Goal: Task Accomplishment & Management: Use online tool/utility

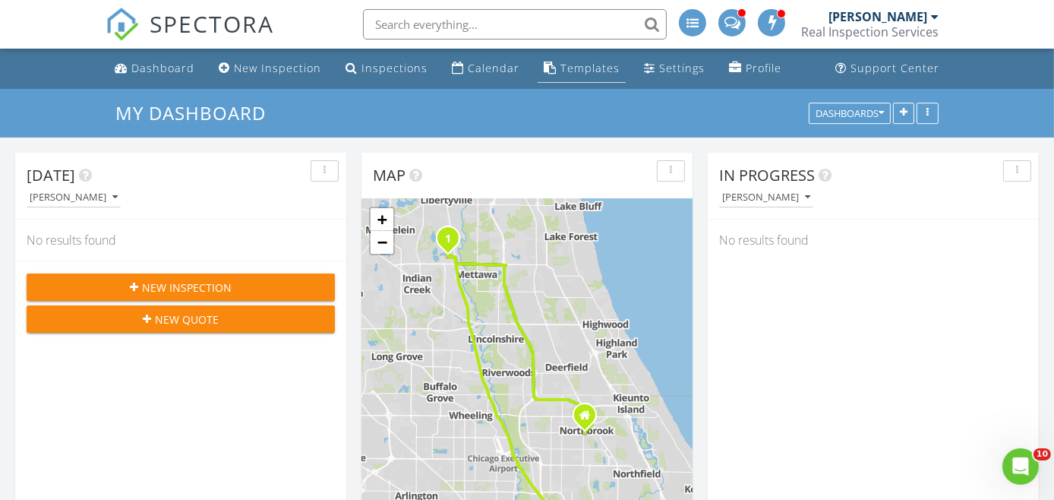
click at [596, 65] on div "Templates" at bounding box center [590, 68] width 59 height 14
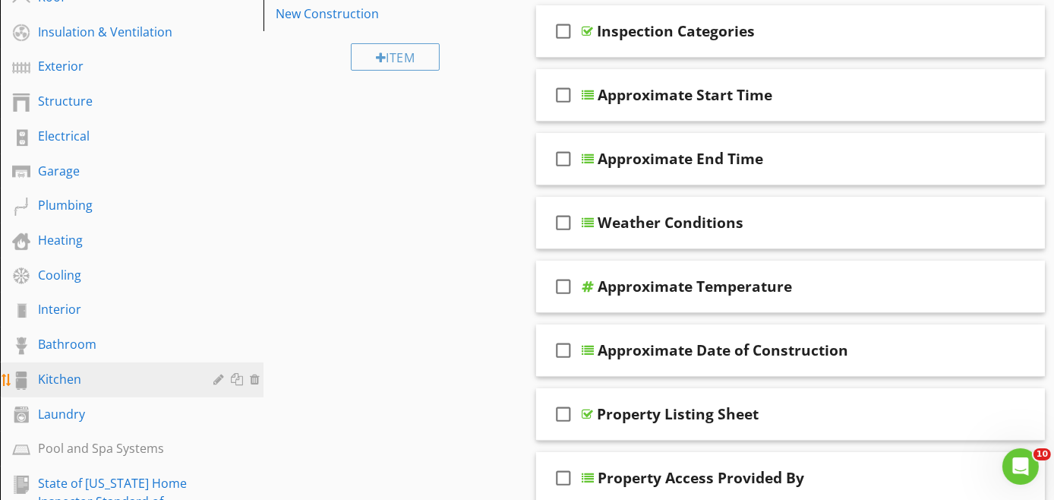
scroll to position [506, 0]
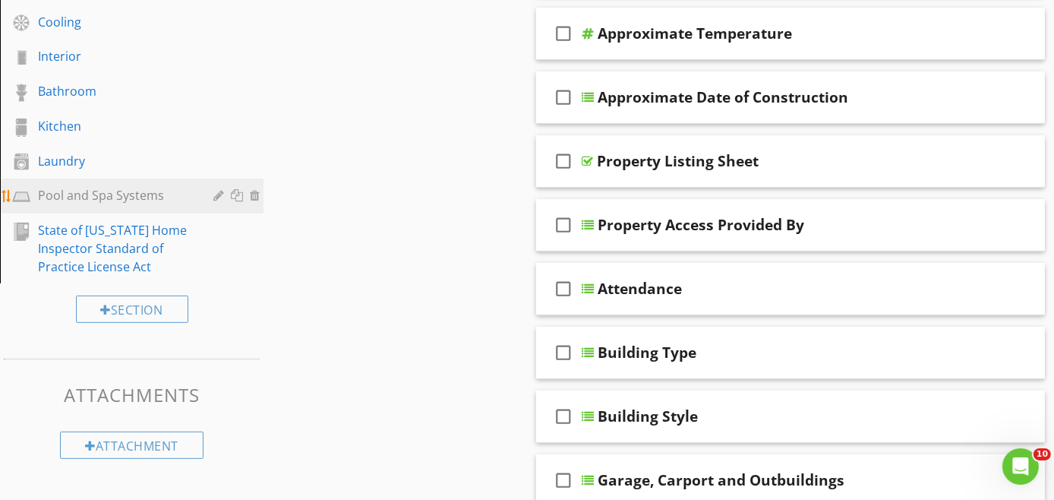
click at [124, 191] on div "Pool and Spa Systems" at bounding box center [114, 195] width 153 height 18
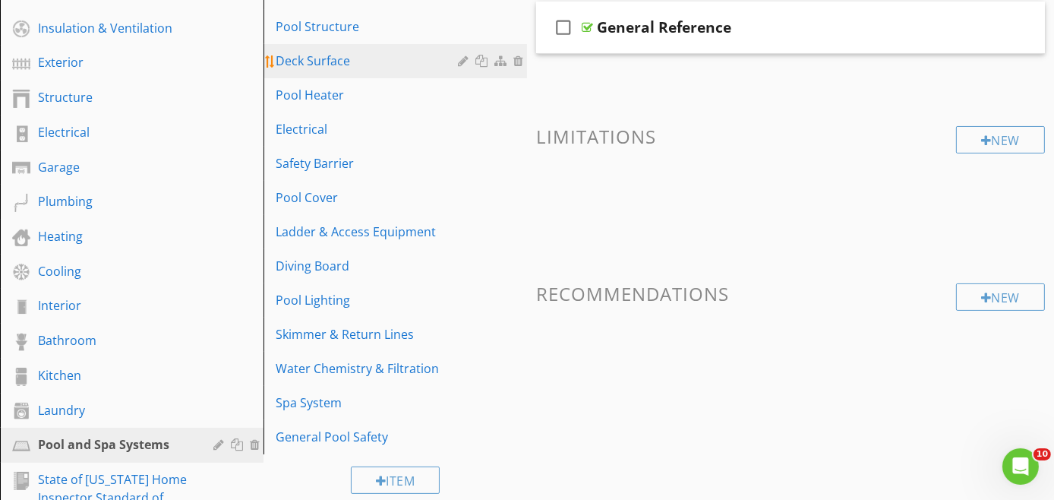
scroll to position [232, 0]
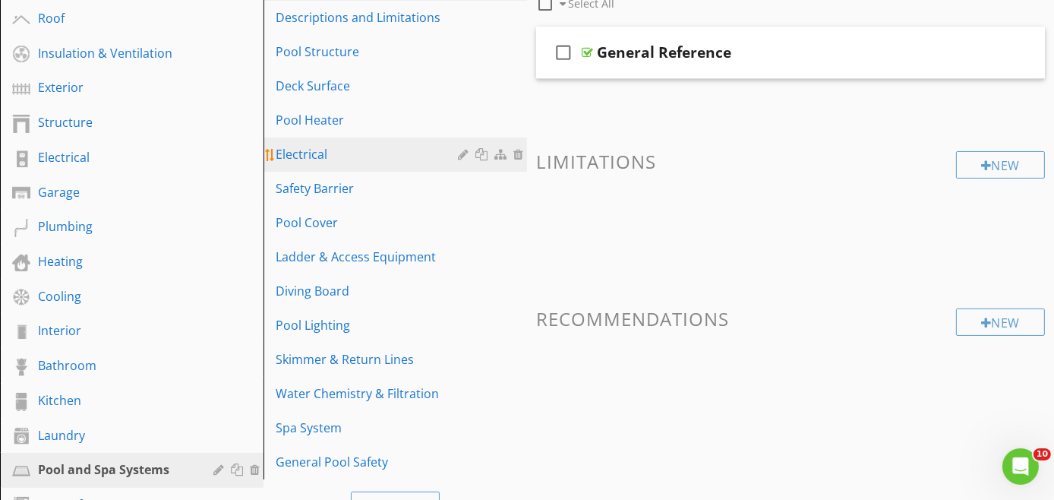
click at [356, 153] on div "Electrical" at bounding box center [369, 154] width 187 height 18
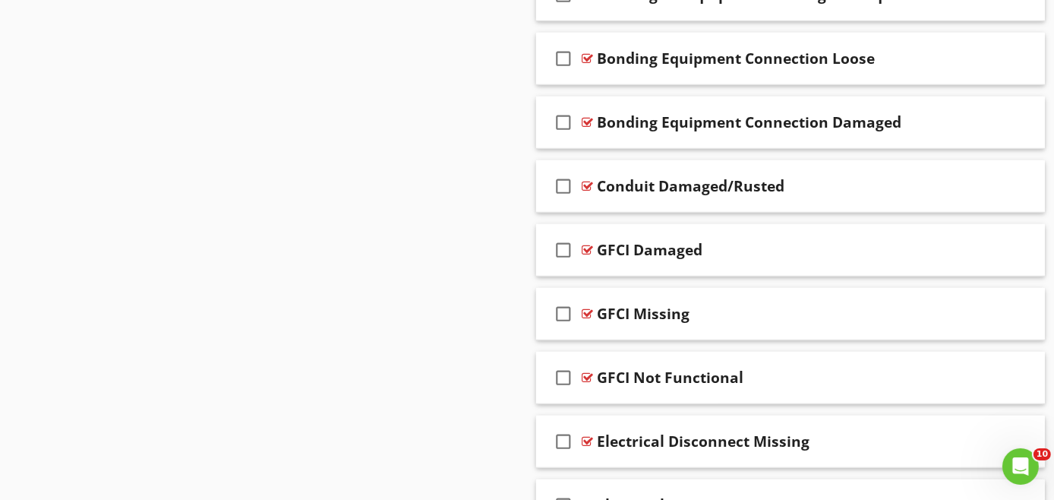
scroll to position [1244, 0]
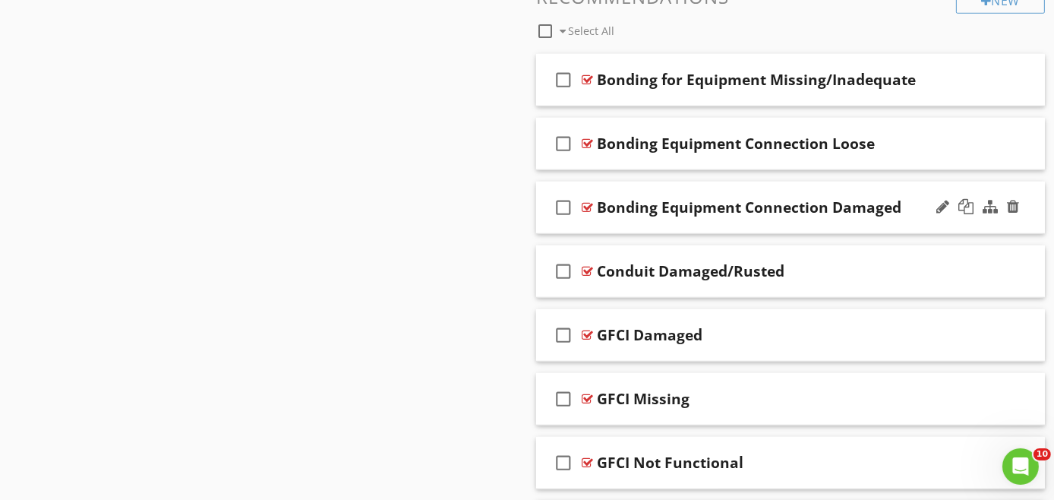
click at [787, 214] on div "check_box_outline_blank Bonding Equipment Connection Damaged" at bounding box center [790, 208] width 509 height 52
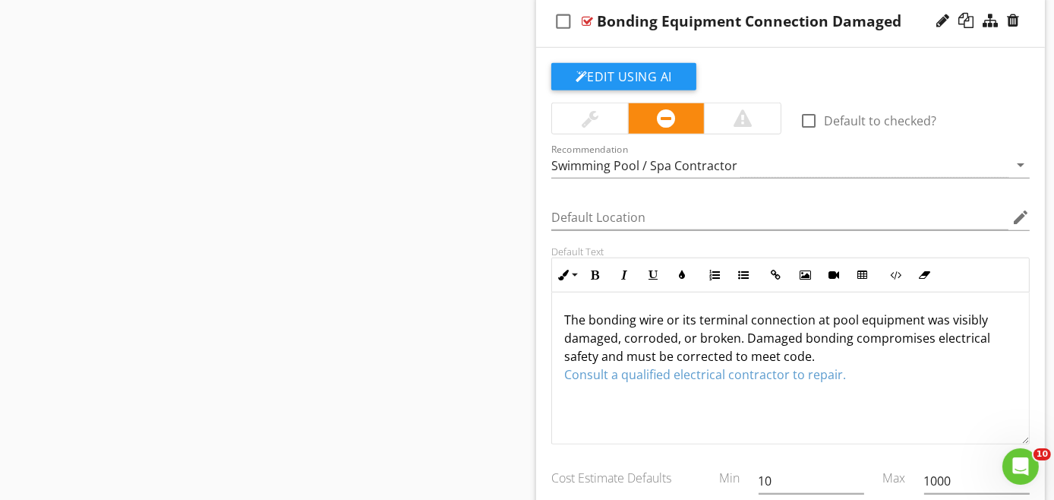
scroll to position [1329, 0]
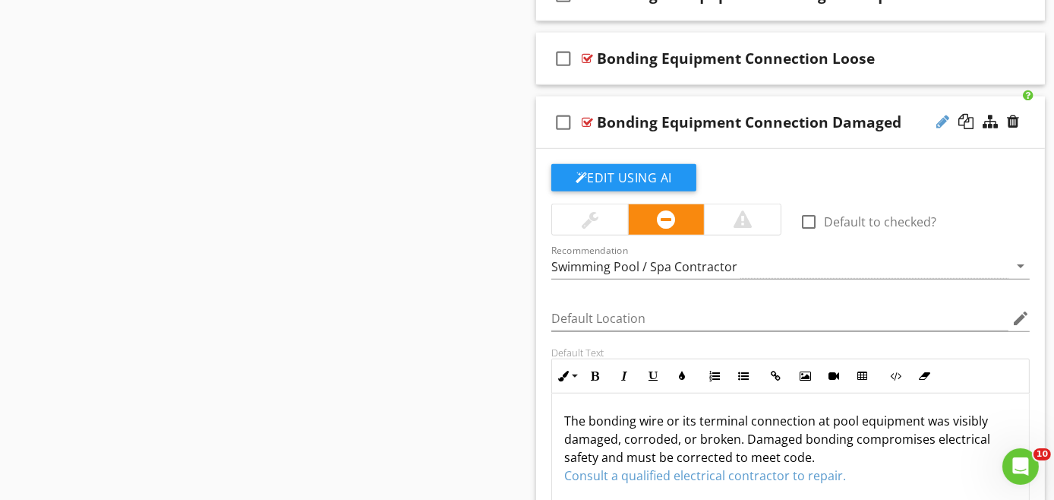
click at [941, 115] on div at bounding box center [943, 121] width 13 height 15
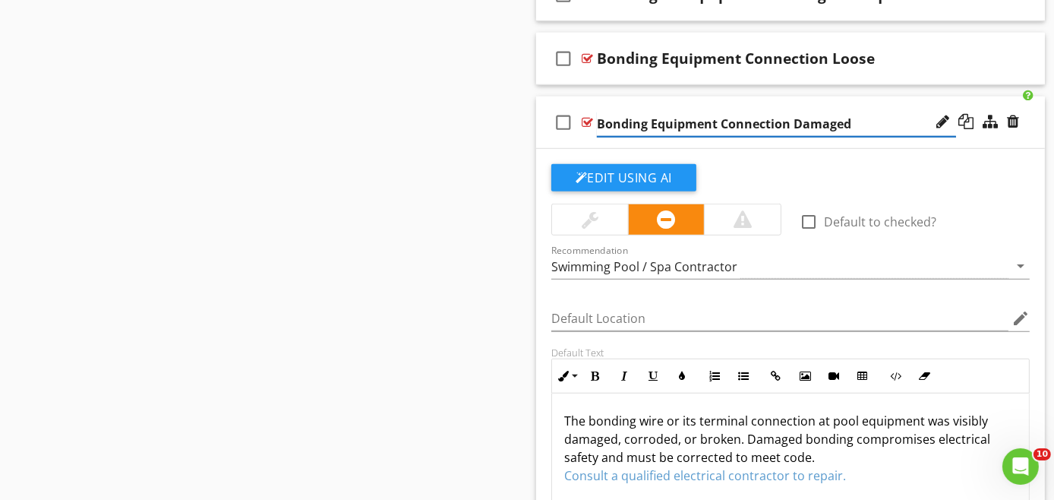
click at [789, 122] on input "Bonding Equipment Connection Damaged" at bounding box center [776, 124] width 359 height 25
type input "Bonding Equipment ConnectionCorroded/ Damaged"
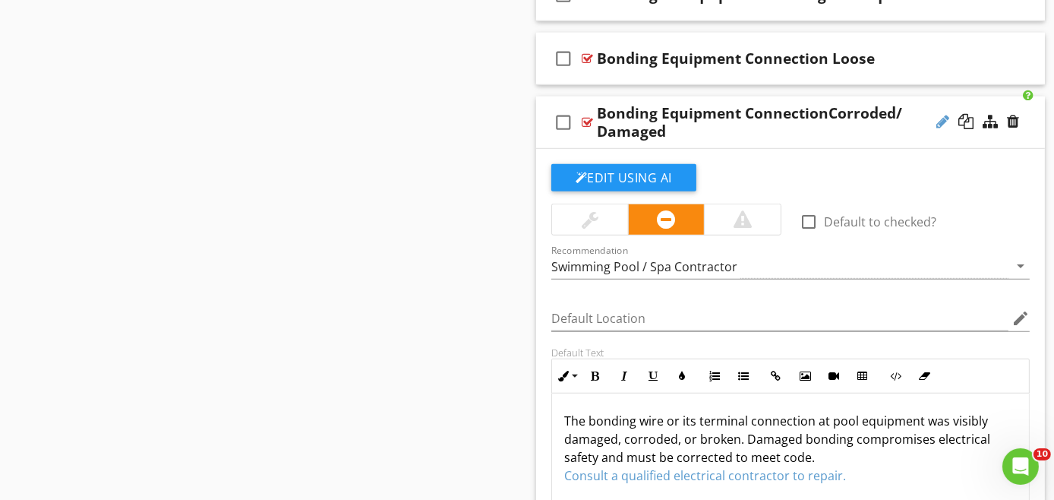
click at [945, 119] on div at bounding box center [943, 121] width 13 height 15
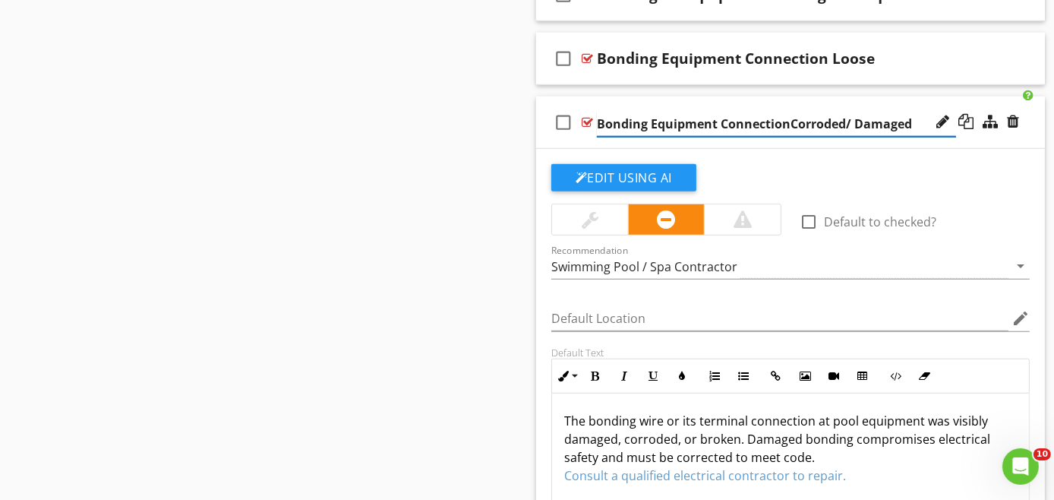
click at [849, 119] on input "Bonding Equipment ConnectionCorroded/ Damaged" at bounding box center [776, 124] width 359 height 25
paste input "Corroded"
click at [789, 121] on input "Bonding Equipment Connection/Corroded Damaged" at bounding box center [776, 124] width 359 height 25
click at [854, 119] on input "Bonding Equipment Connection Corroded Damaged" at bounding box center [776, 124] width 359 height 25
type input "Bonding Equipment Connection Corroded/Damaged"
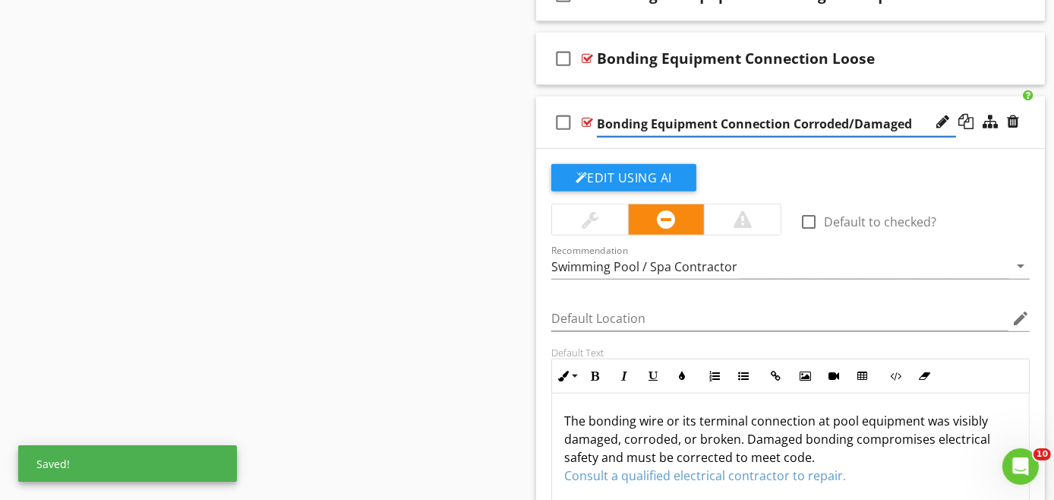
click at [786, 141] on div "check_box_outline_blank Bonding Equipment Connection Corroded/Damaged" at bounding box center [790, 122] width 509 height 52
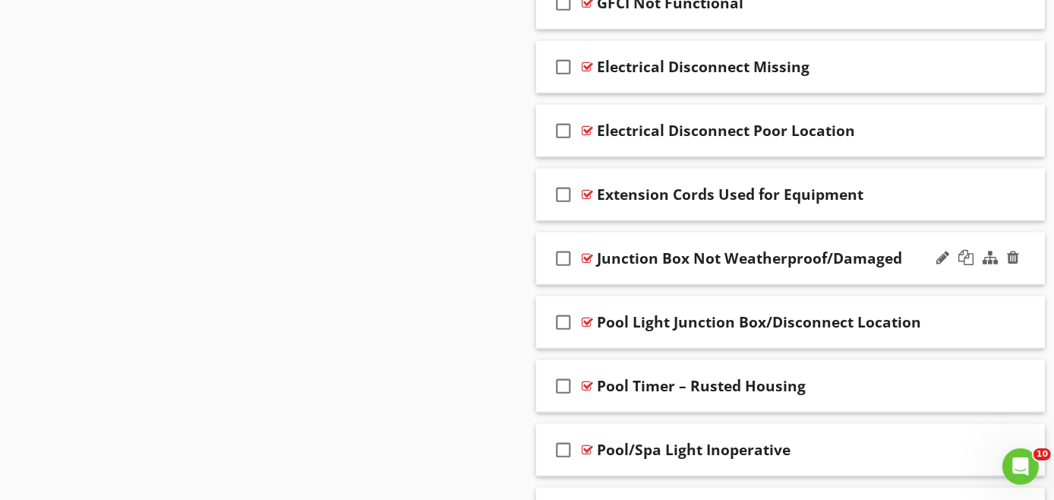
scroll to position [1802, 0]
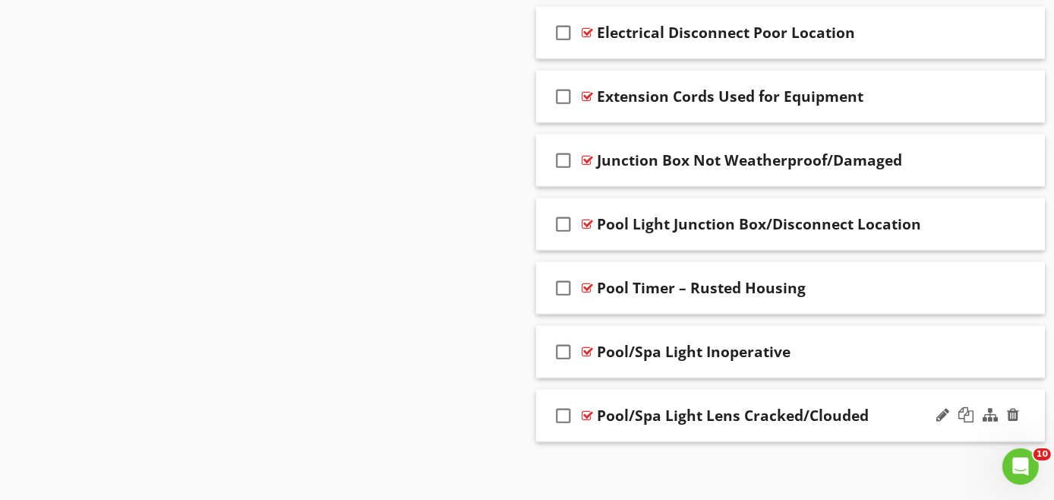
drag, startPoint x: 588, startPoint y: 76, endPoint x: 926, endPoint y: 393, distance: 463.8
copy span "check_box_outline_blank Bonding for Equipment Missing/Inadequate check_box_outl…"
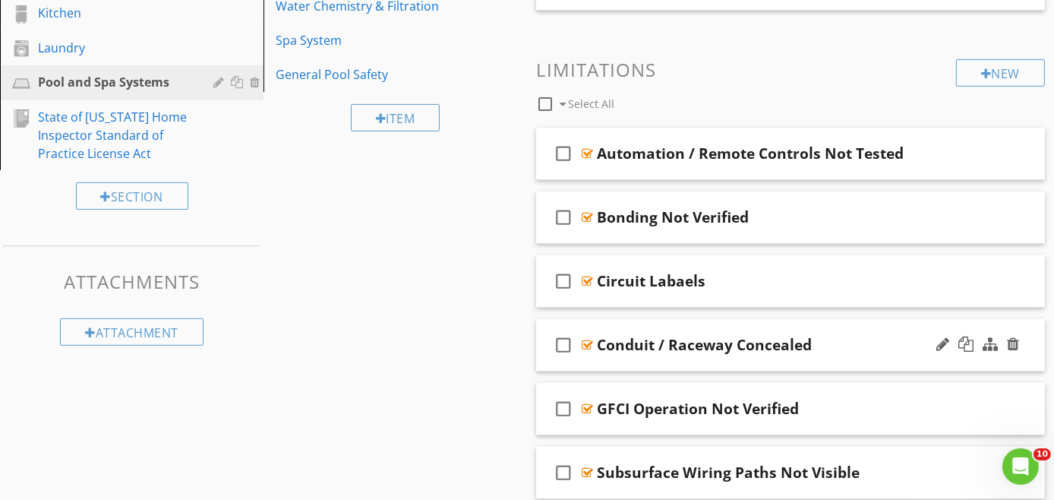
scroll to position [620, 0]
click at [721, 292] on div "check_box_outline_blank Circuit Labaels" at bounding box center [790, 280] width 509 height 52
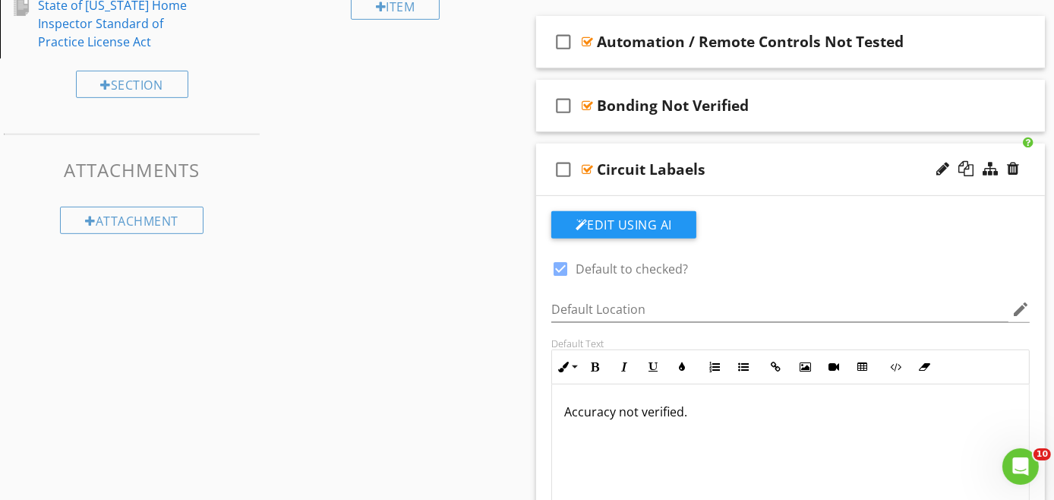
scroll to position [704, 0]
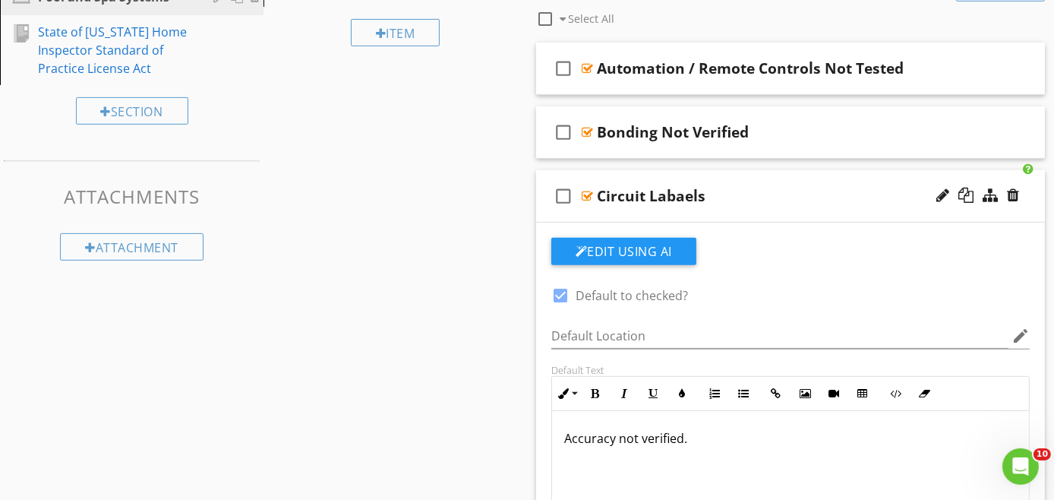
click at [747, 213] on div "check_box_outline_blank Circuit Labaels" at bounding box center [790, 196] width 509 height 52
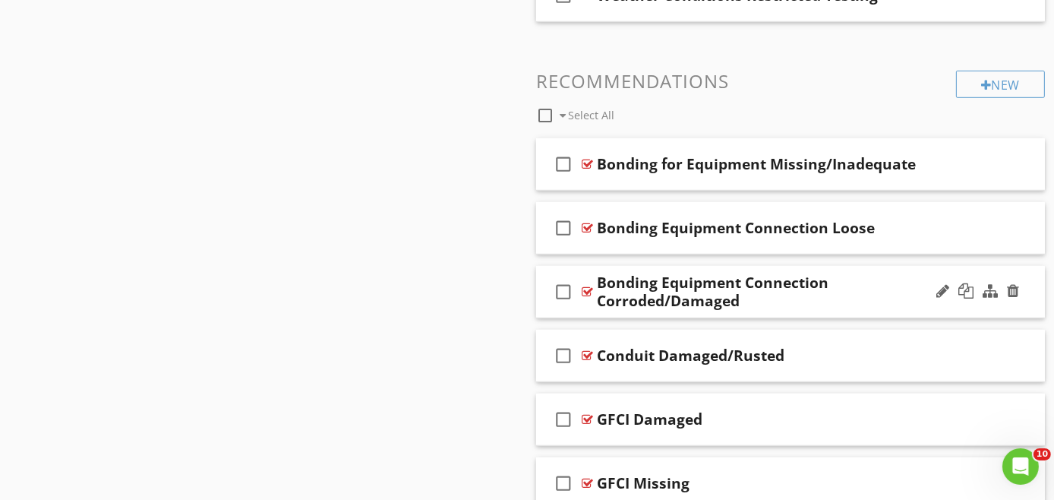
scroll to position [1211, 0]
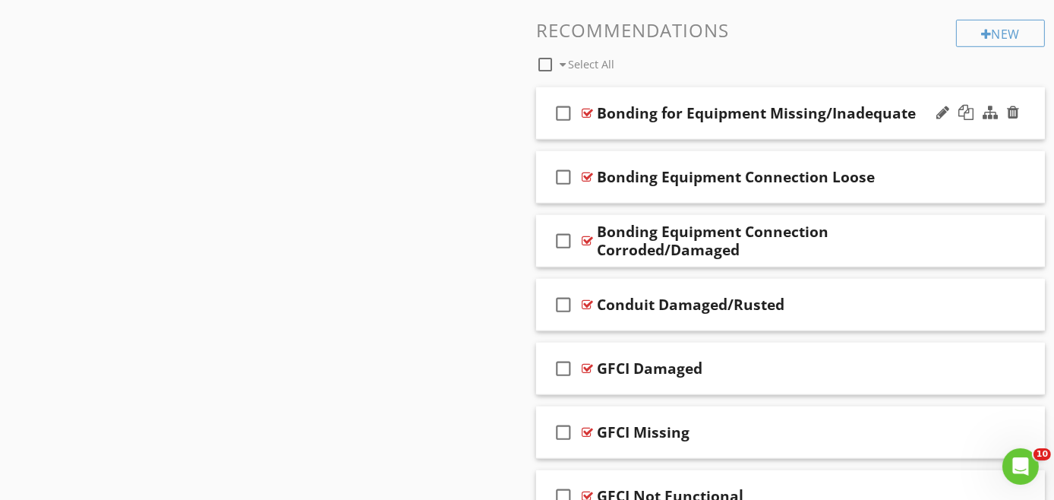
click at [674, 123] on div "check_box_outline_blank Bonding for Equipment Missing/Inadequate" at bounding box center [790, 113] width 509 height 52
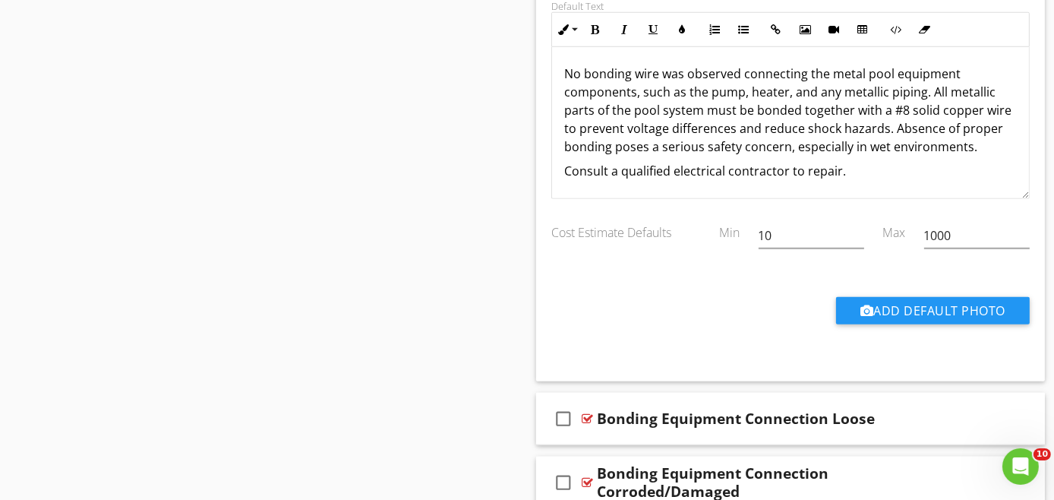
scroll to position [18, 0]
click at [805, 430] on div "check_box_outline_blank Bonding Equipment Connection Loose" at bounding box center [790, 419] width 509 height 52
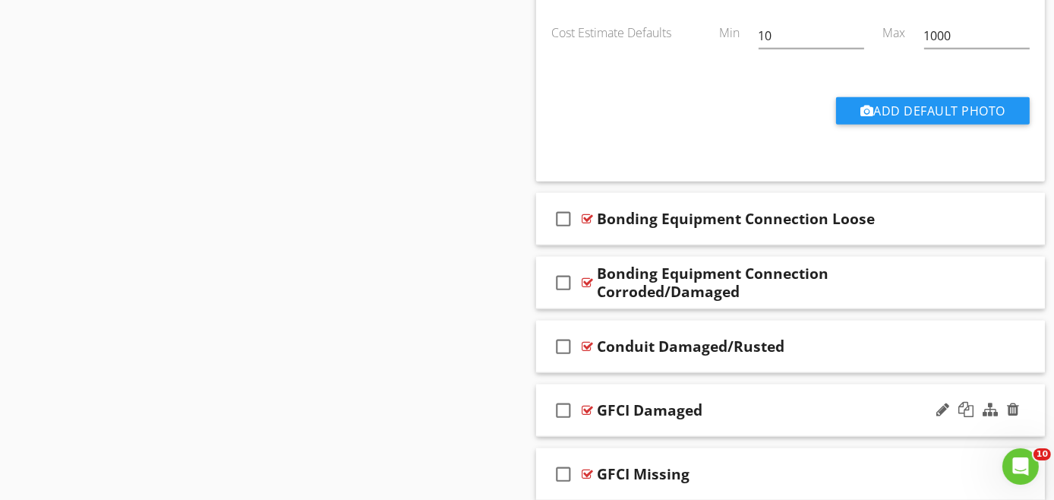
scroll to position [1802, 0]
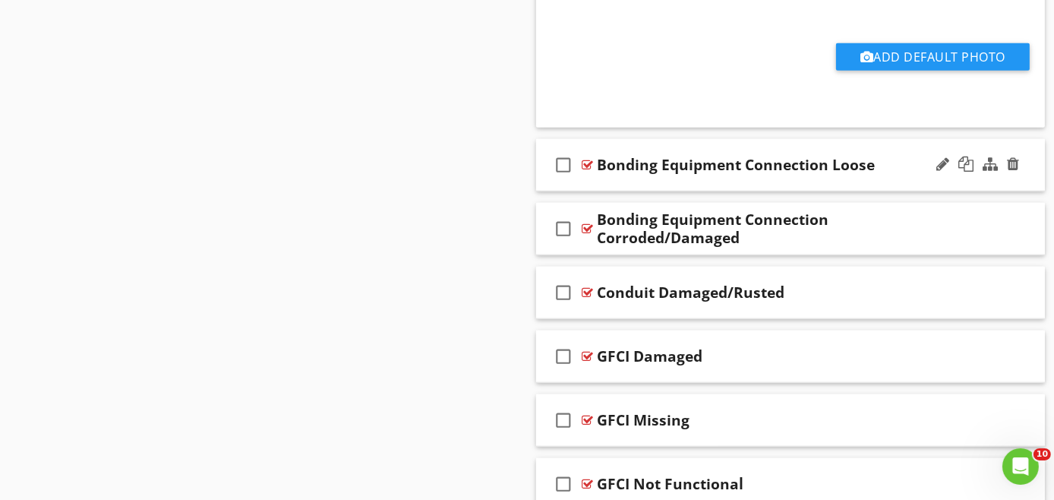
click at [835, 179] on div "check_box_outline_blank Bonding Equipment Connection Loose" at bounding box center [790, 165] width 509 height 52
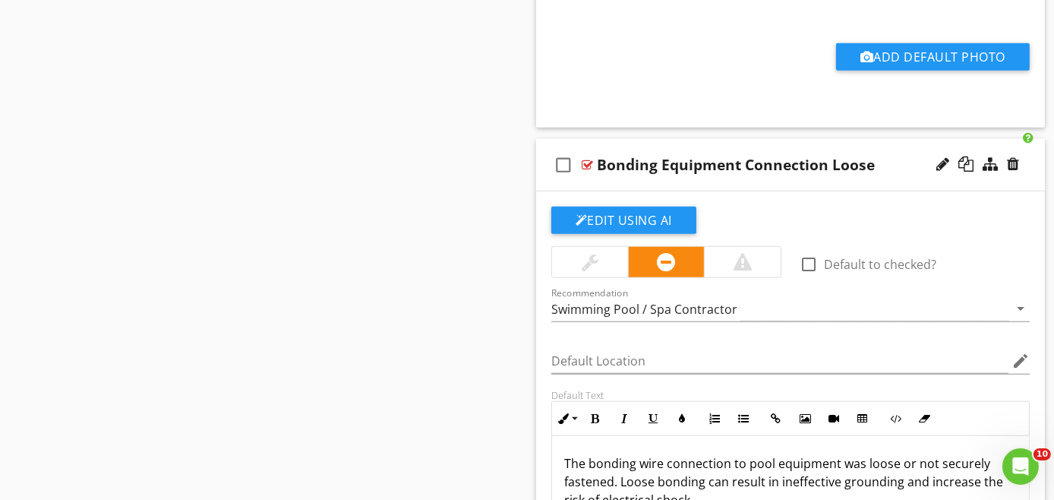
click at [795, 179] on div "check_box_outline_blank Bonding Equipment Connection Loose" at bounding box center [790, 165] width 509 height 52
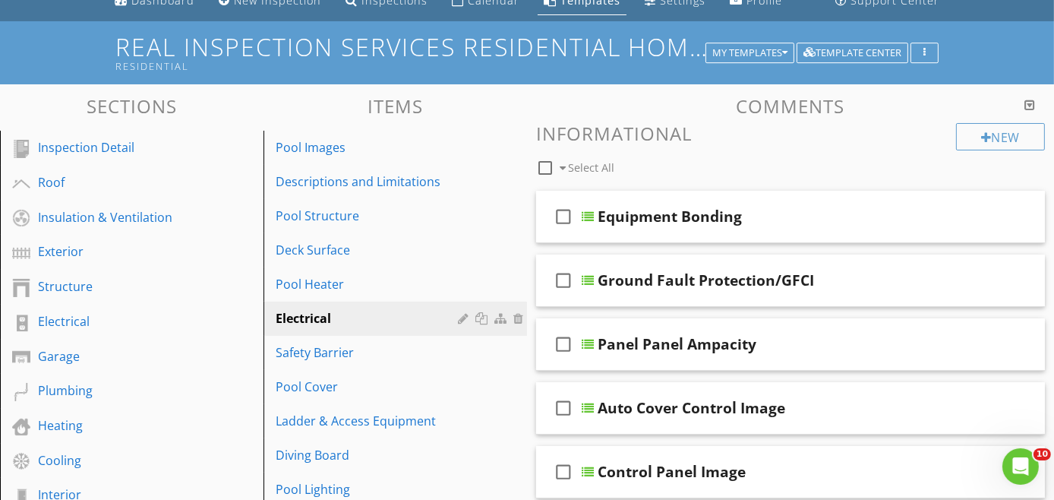
scroll to position [0, 0]
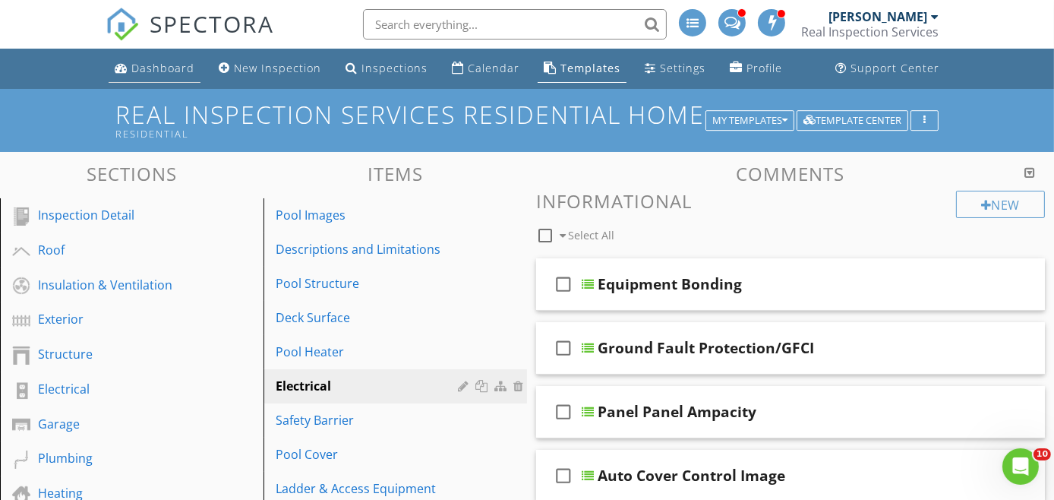
click at [163, 65] on div "Dashboard" at bounding box center [162, 68] width 63 height 14
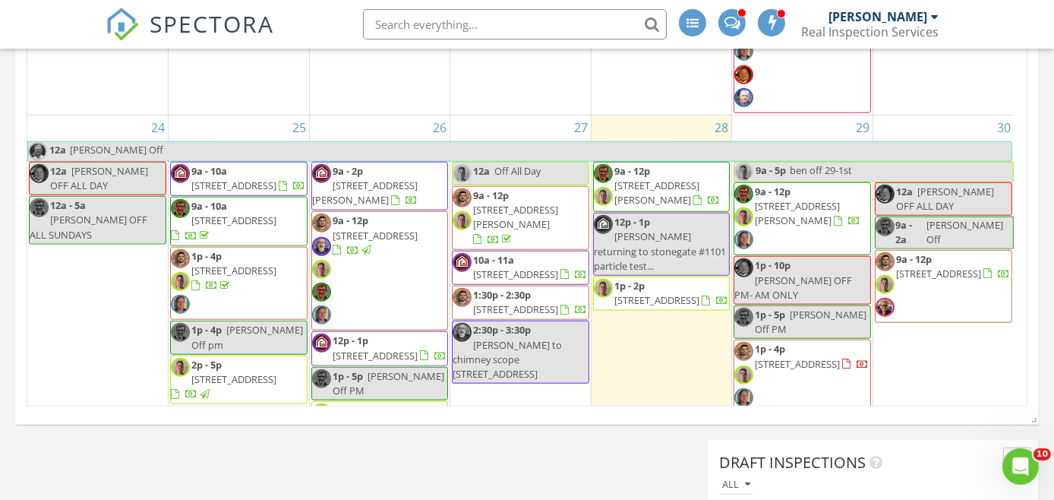
scroll to position [1688, 0]
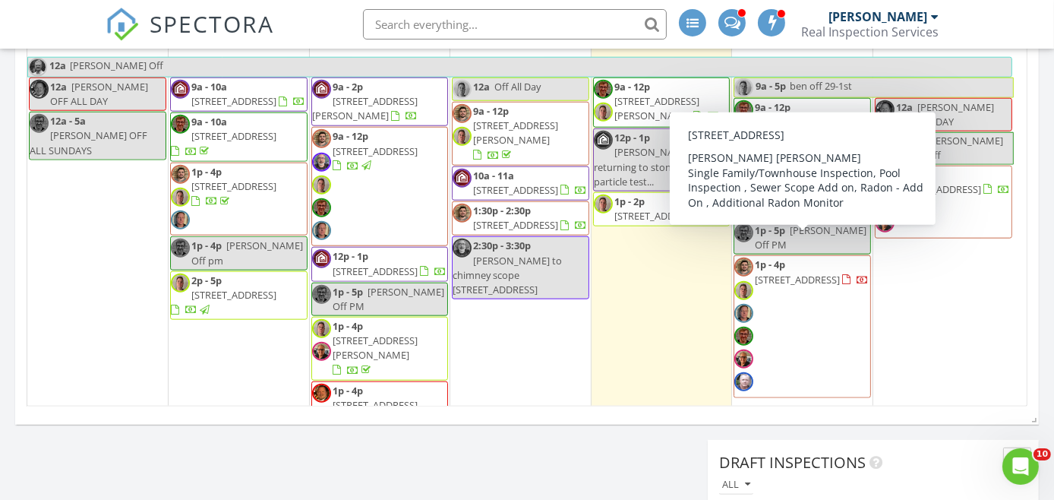
click at [796, 286] on span "1p - 4p 470 Turicum Rd , Lake Forest 60045" at bounding box center [803, 326] width 136 height 137
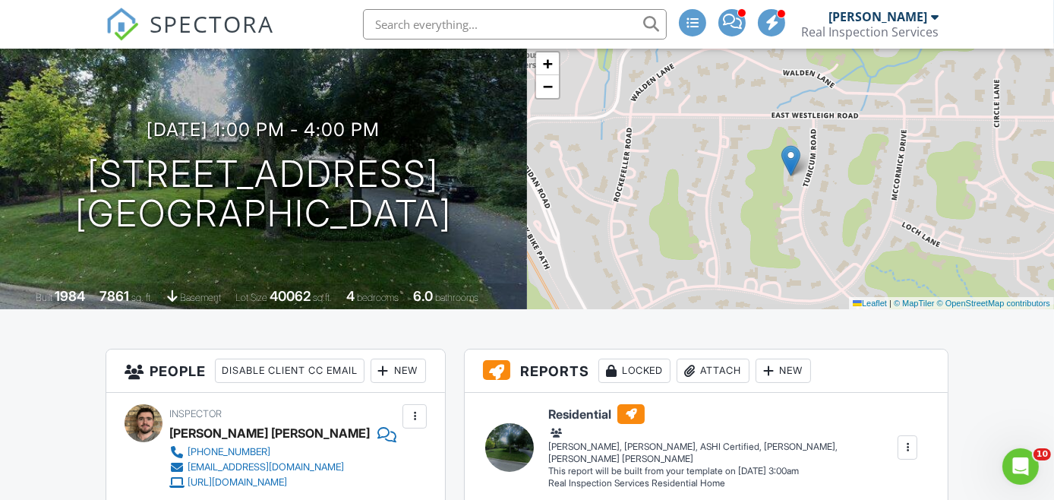
scroll to position [84, 0]
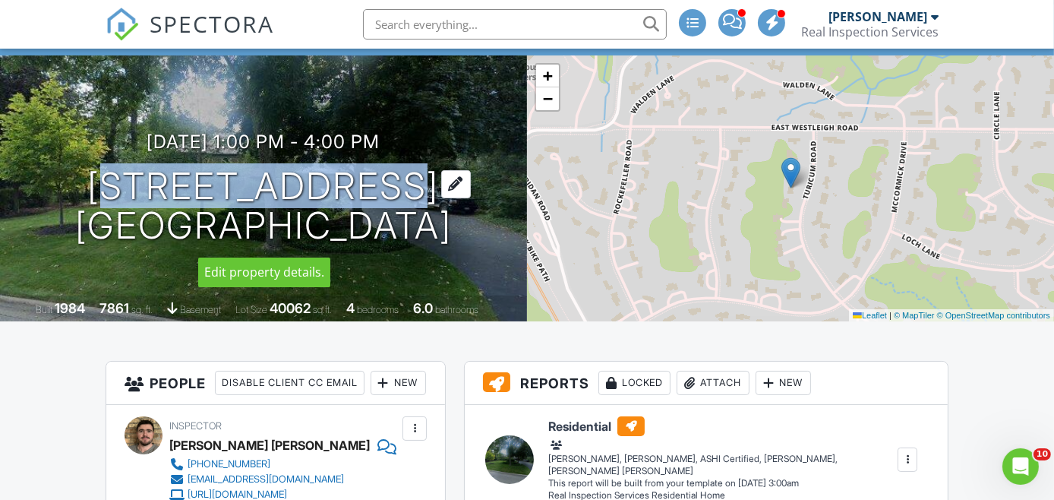
drag, startPoint x: 113, startPoint y: 179, endPoint x: 410, endPoint y: 184, distance: 297.1
click at [410, 184] on h1 "470 Turicum Rd Lake Forest, IL 60045" at bounding box center [263, 206] width 377 height 81
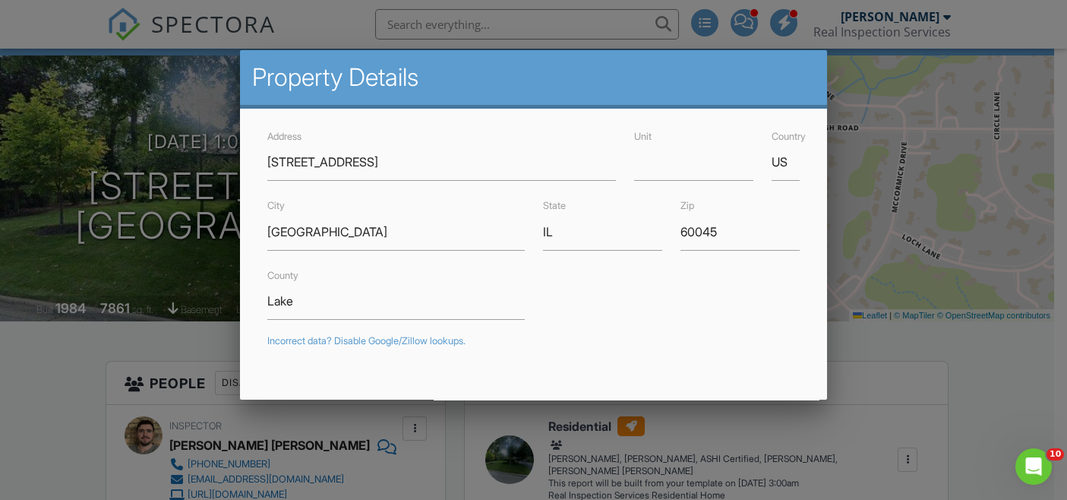
click at [331, 427] on div at bounding box center [533, 236] width 1067 height 625
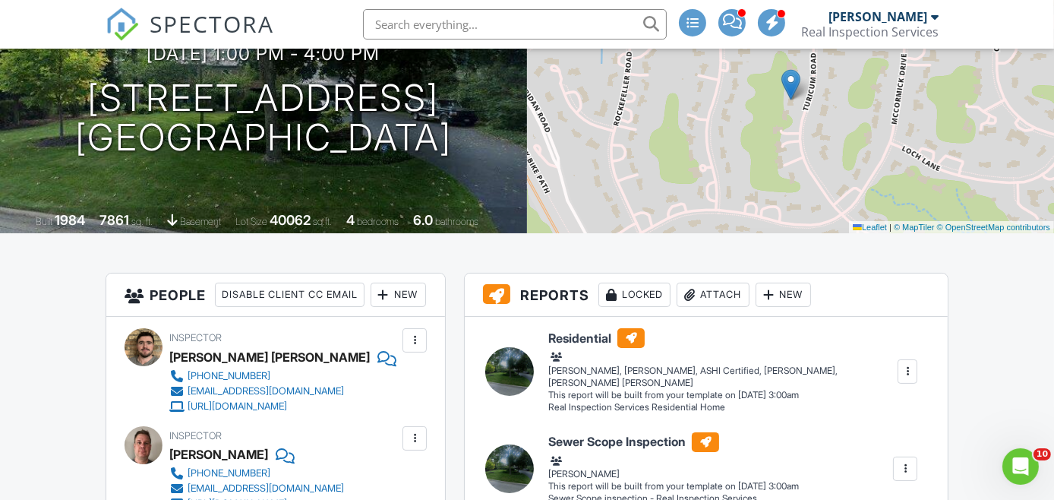
scroll to position [0, 0]
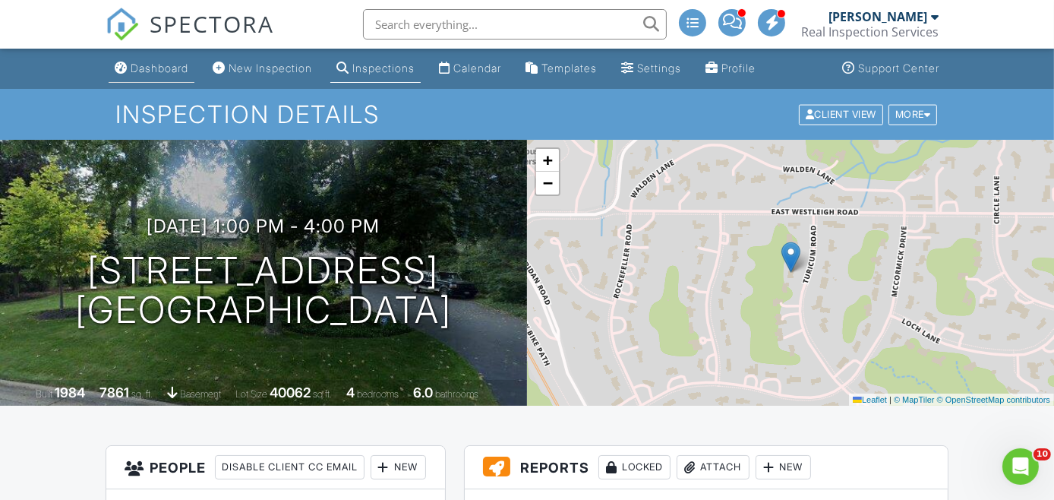
click at [181, 68] on div "Dashboard" at bounding box center [160, 68] width 58 height 13
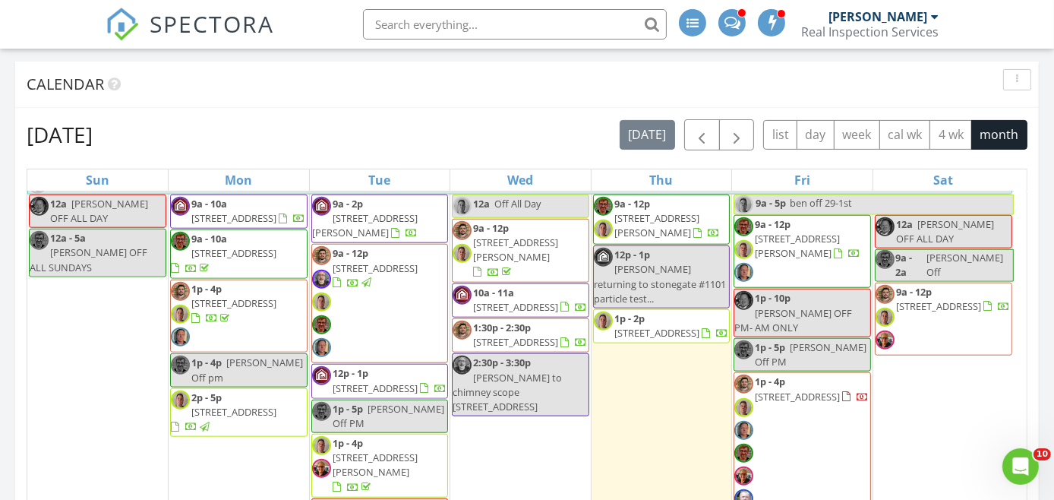
scroll to position [563, 0]
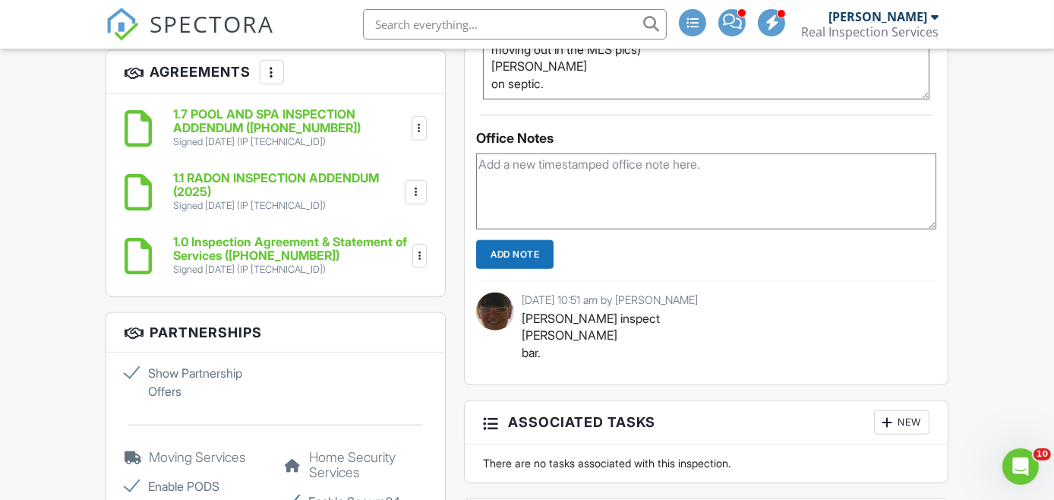
scroll to position [1604, 0]
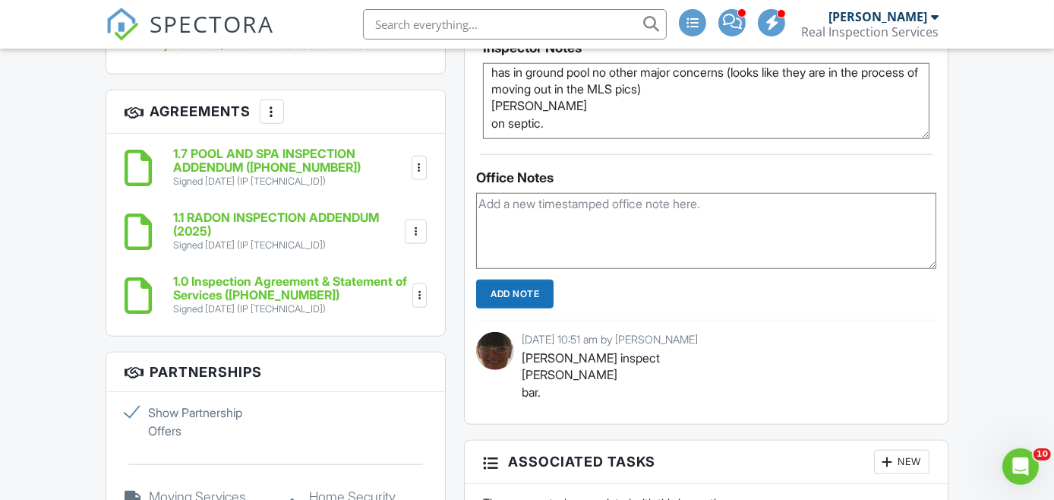
click at [270, 172] on h6 "1.7 POOL AND SPA INSPECTION ADDENDUM (22-23-24-25)" at bounding box center [290, 160] width 235 height 27
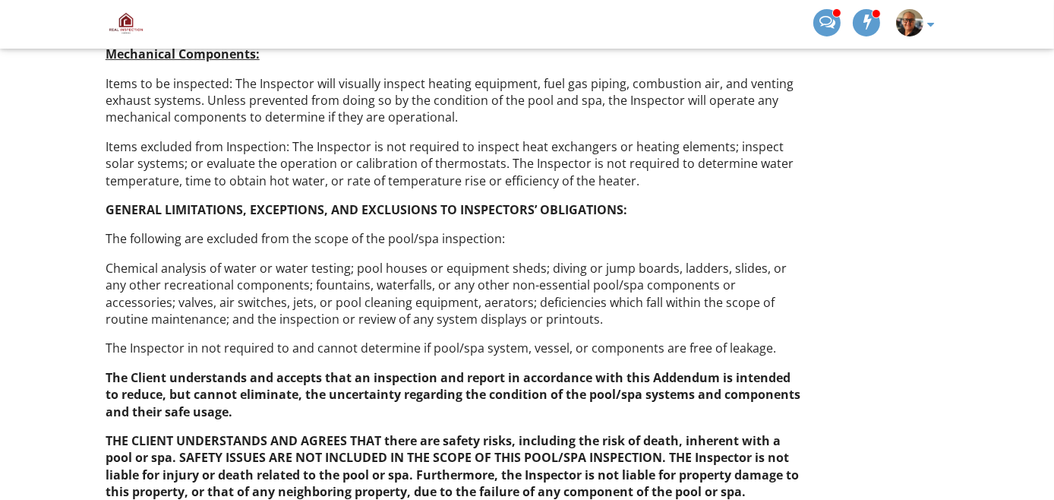
scroll to position [760, 0]
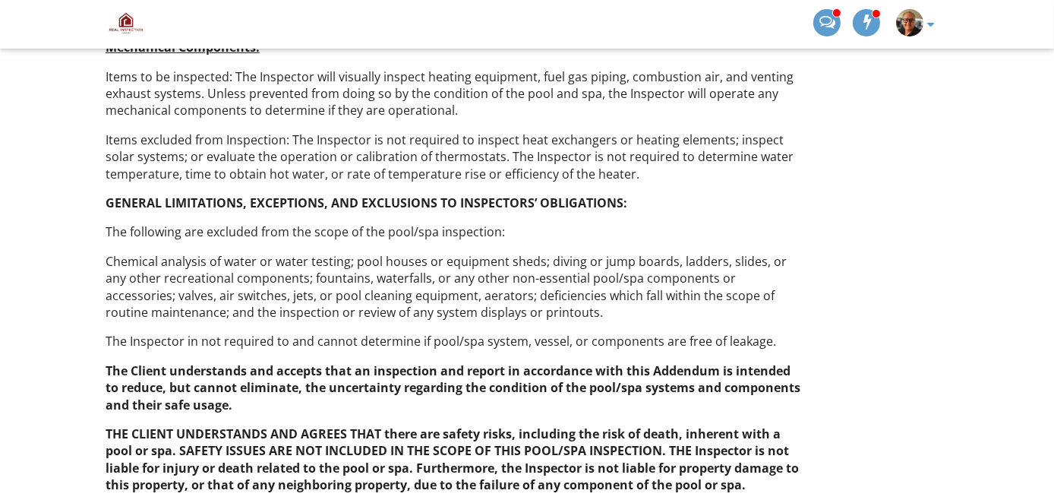
click at [962, 123] on div "Dashboard New Inspection Inspections Calendar Templates Settings Profile Suppor…" at bounding box center [527, 28] width 1054 height 1478
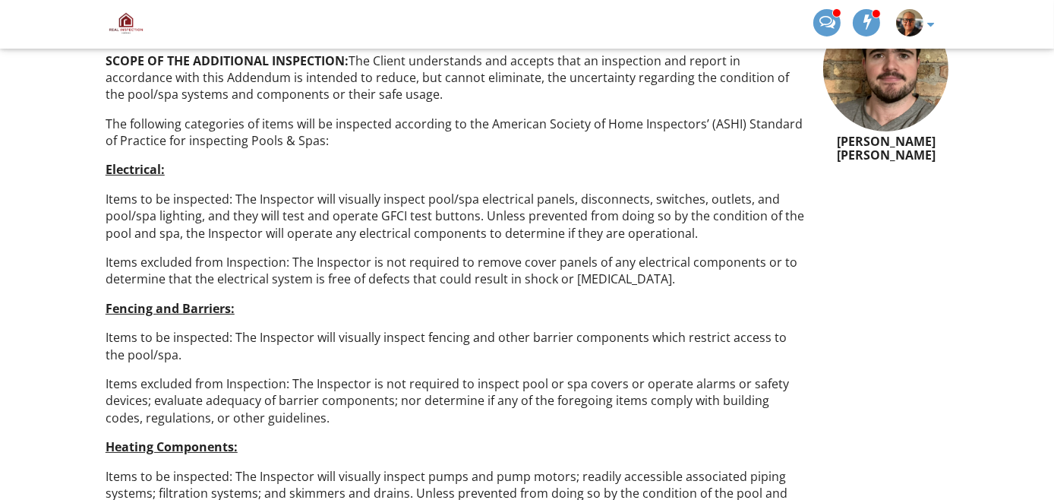
scroll to position [98, 0]
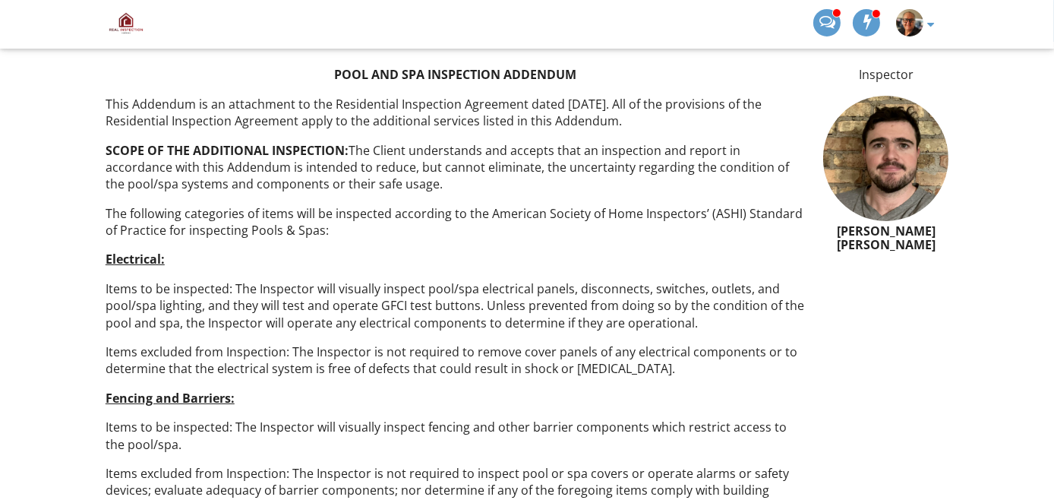
click at [855, 176] on img at bounding box center [885, 158] width 125 height 125
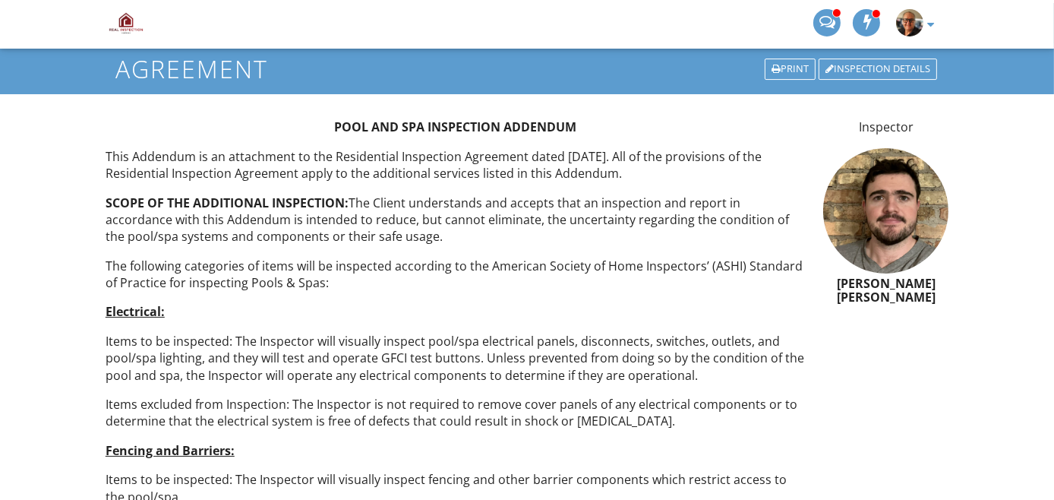
scroll to position [0, 0]
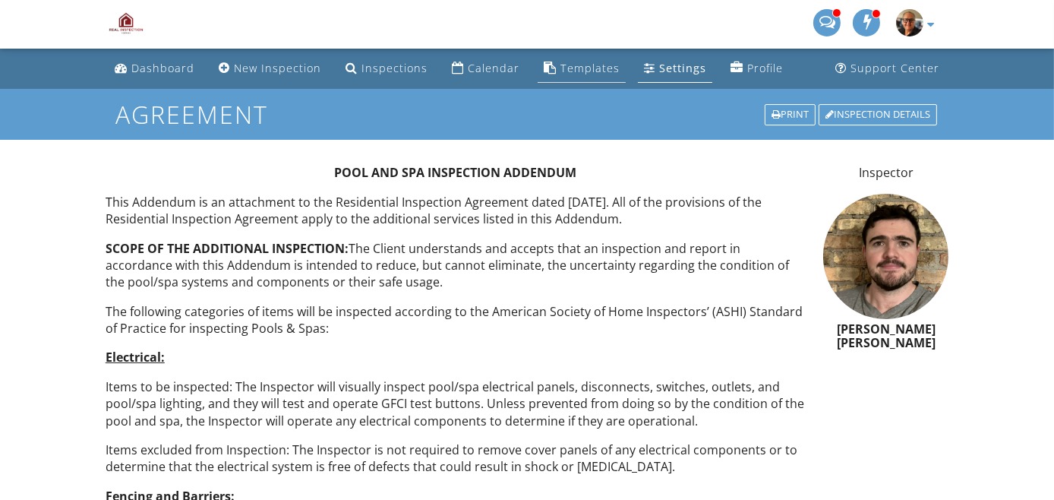
click at [582, 66] on div "Templates" at bounding box center [590, 68] width 59 height 14
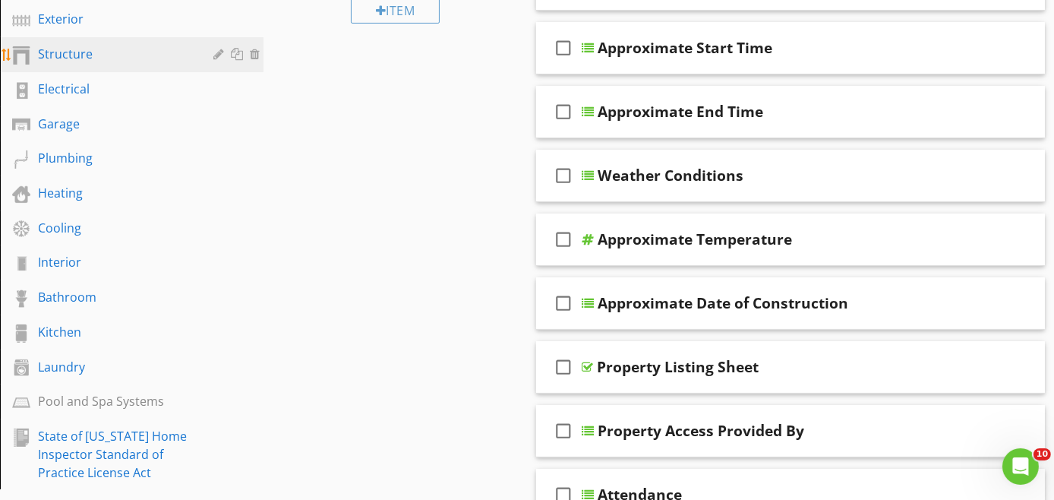
scroll to position [337, 0]
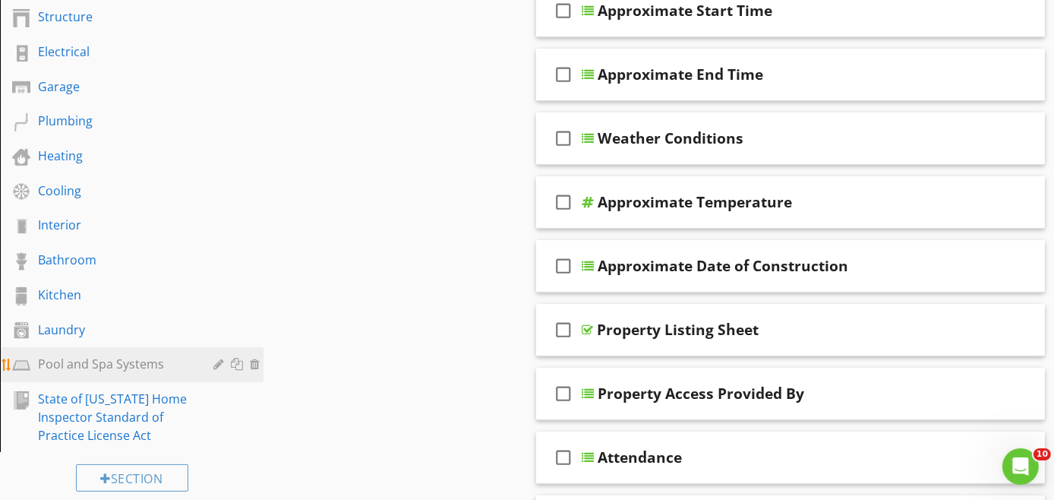
click at [96, 355] on div "Pool and Spa Systems" at bounding box center [114, 364] width 153 height 18
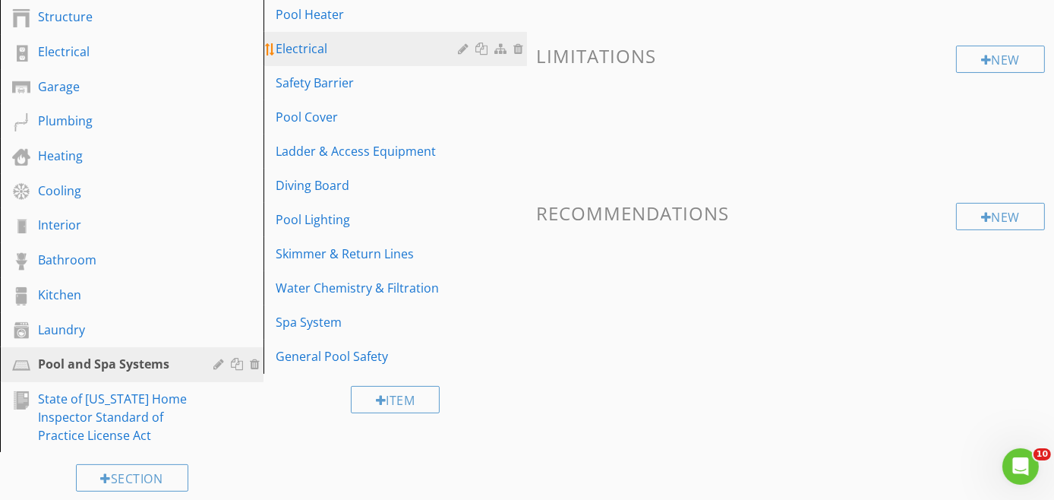
click at [324, 55] on div "Electrical" at bounding box center [369, 49] width 187 height 18
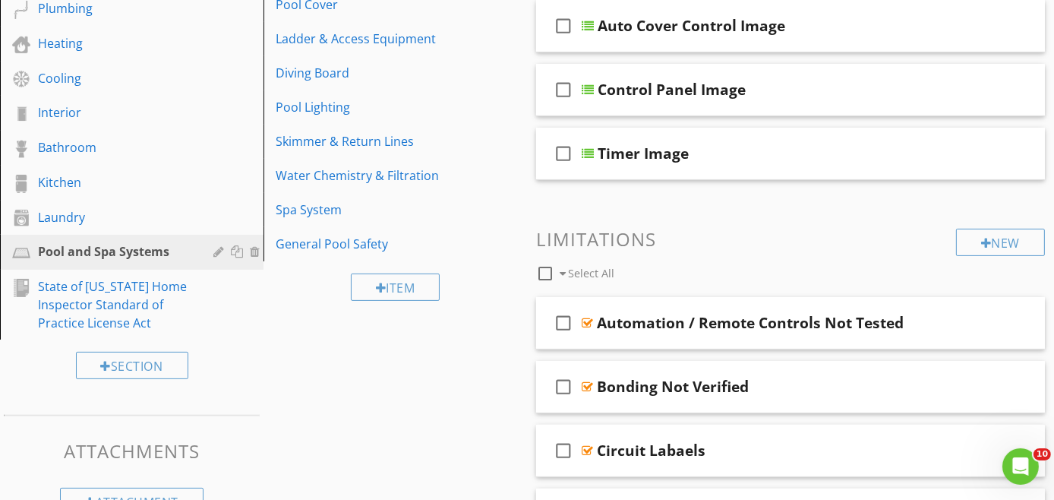
scroll to position [506, 0]
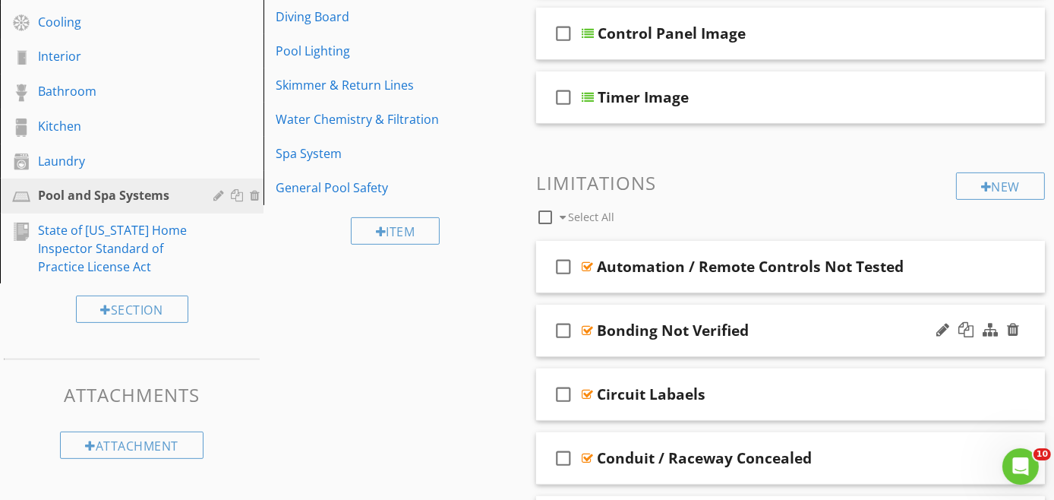
click at [800, 340] on div "check_box_outline_blank Bonding Not Verified" at bounding box center [790, 331] width 509 height 52
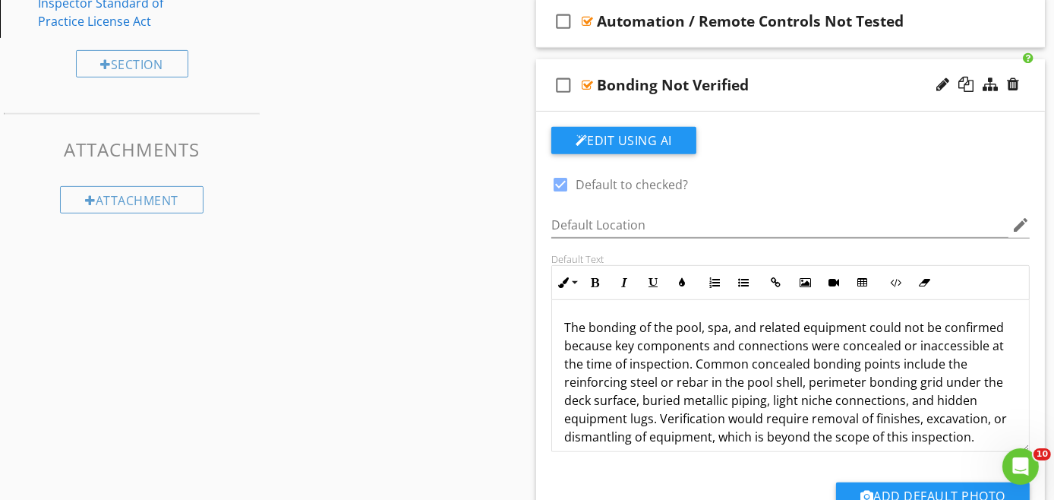
scroll to position [760, 0]
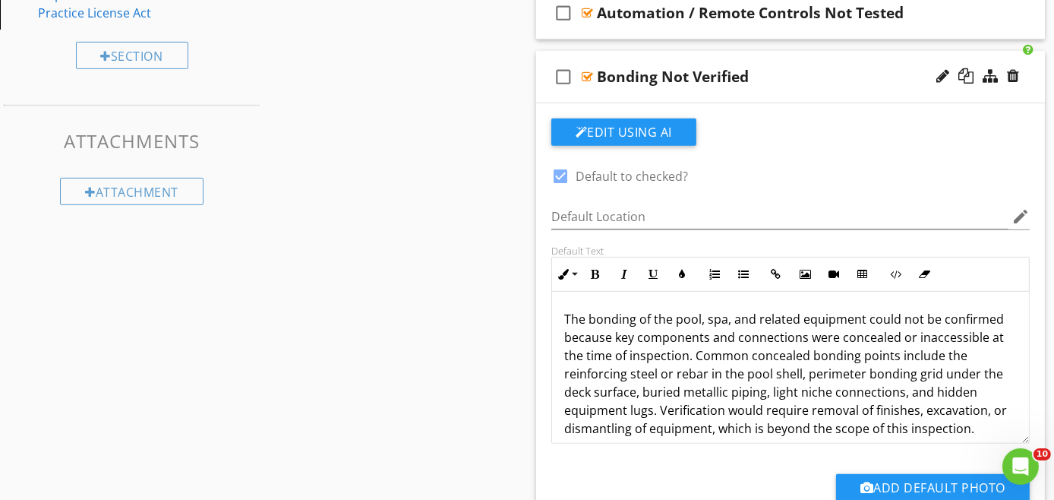
click at [772, 92] on div "check_box_outline_blank Bonding Not Verified" at bounding box center [790, 77] width 509 height 52
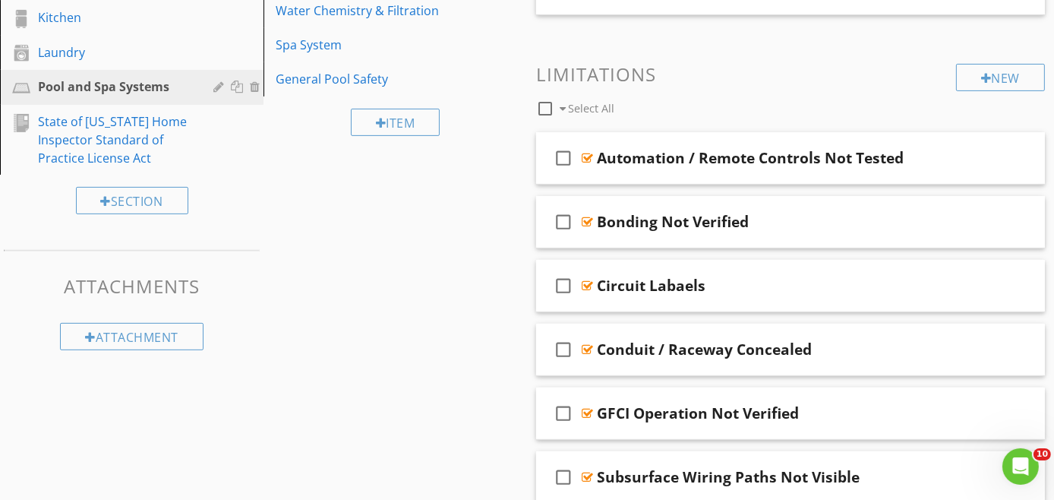
scroll to position [590, 0]
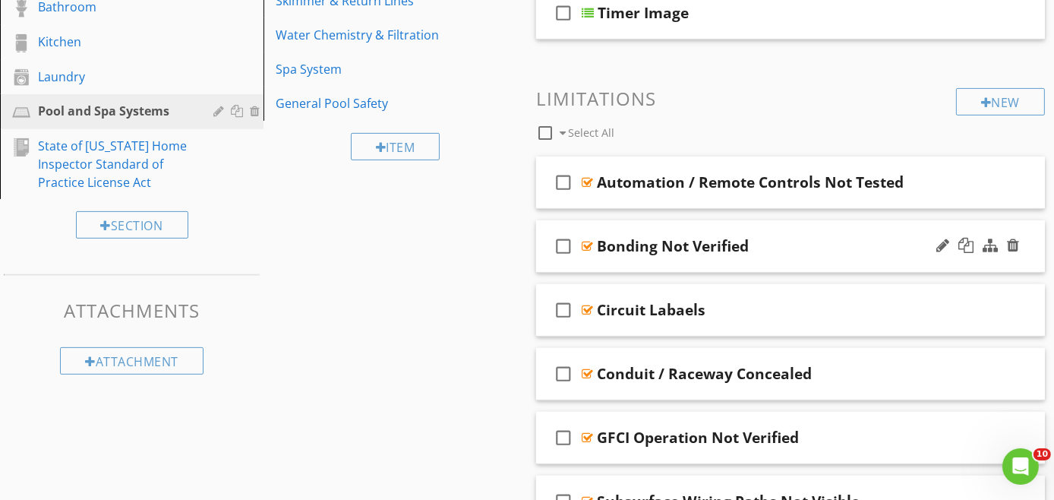
click at [765, 257] on div "check_box_outline_blank Bonding Not Verified" at bounding box center [790, 246] width 509 height 52
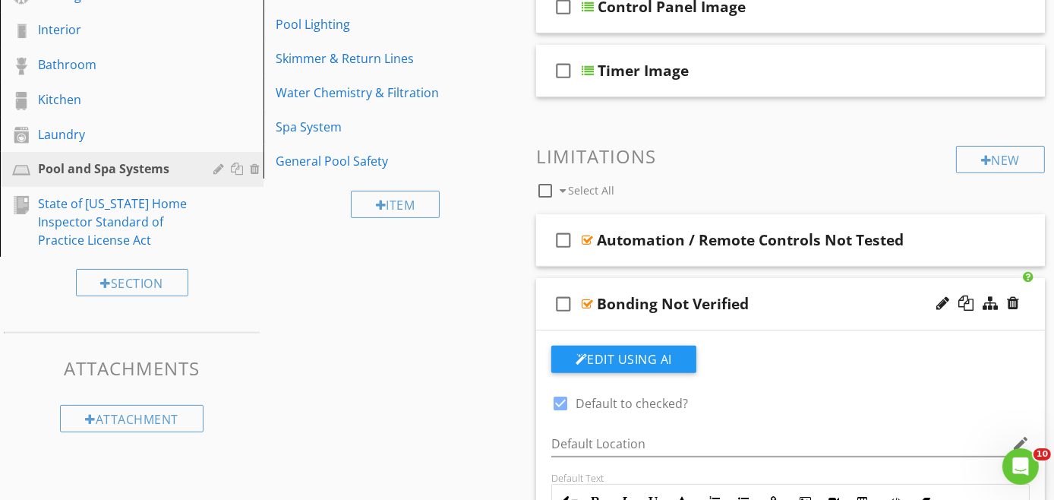
scroll to position [506, 0]
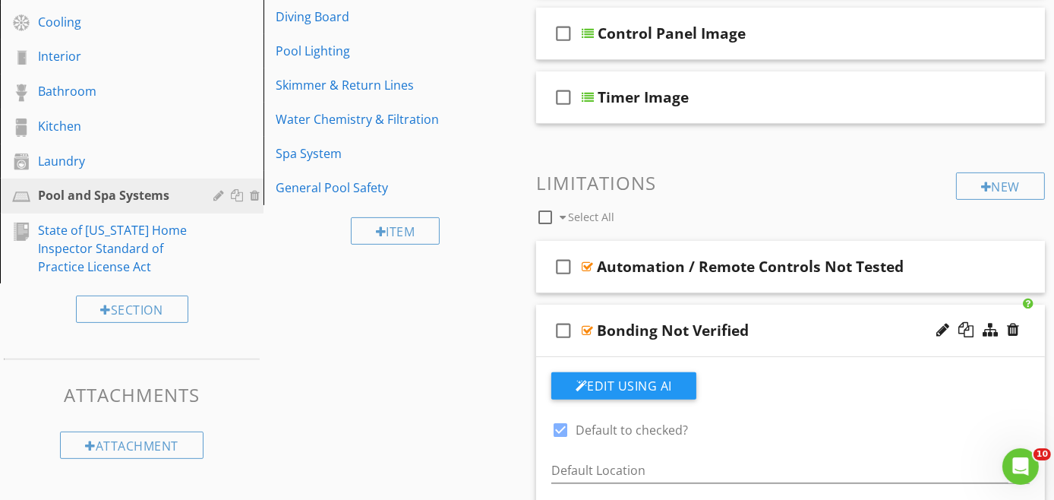
click at [814, 336] on div "Bonding Not Verified" at bounding box center [776, 330] width 359 height 18
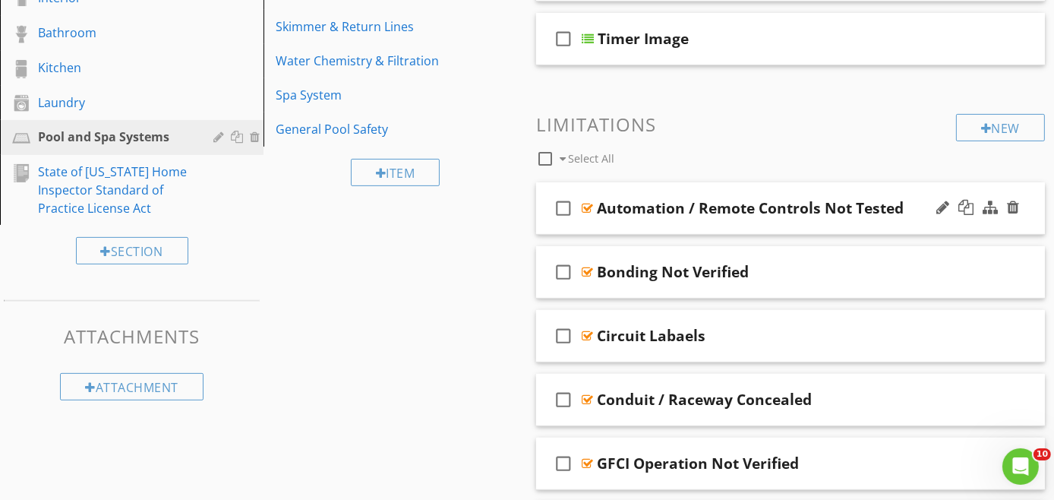
scroll to position [590, 0]
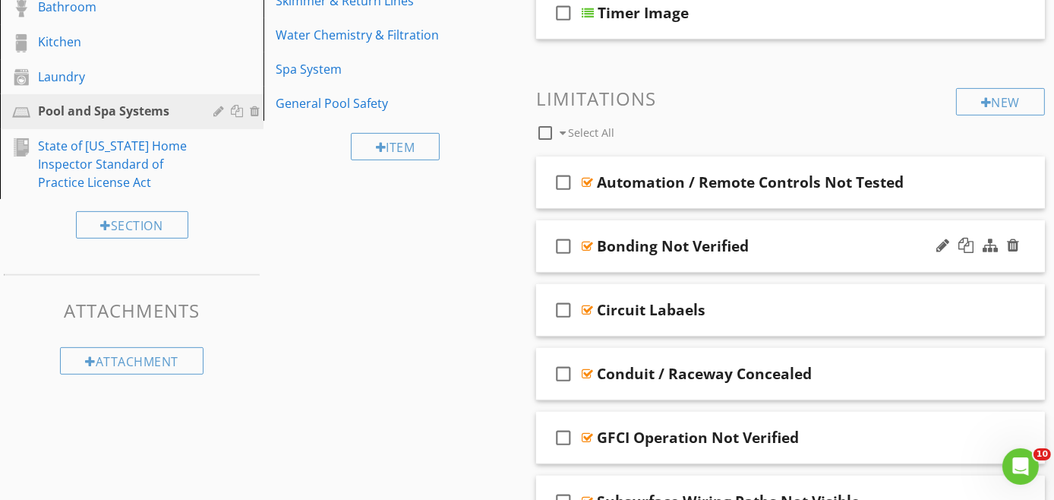
click at [749, 258] on div "check_box_outline_blank Bonding Not Verified" at bounding box center [790, 246] width 509 height 52
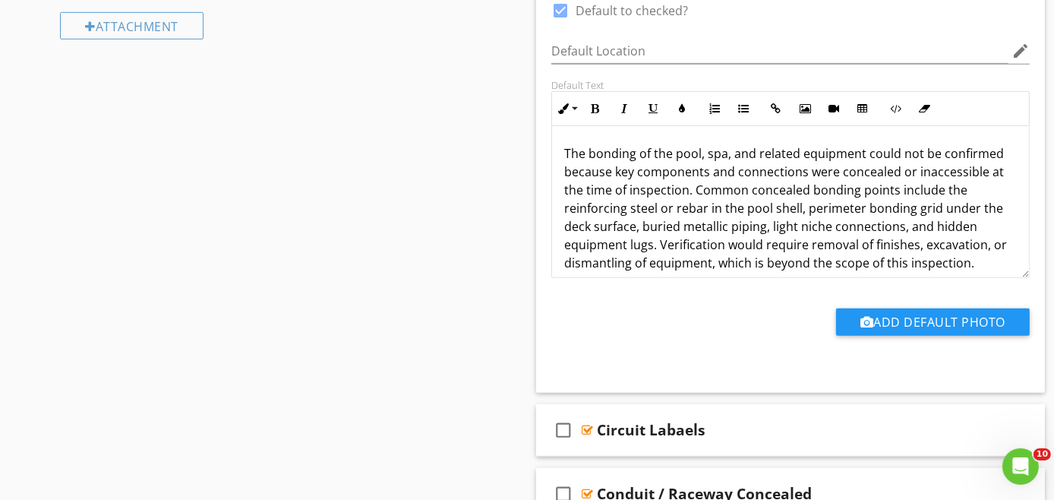
scroll to position [928, 0]
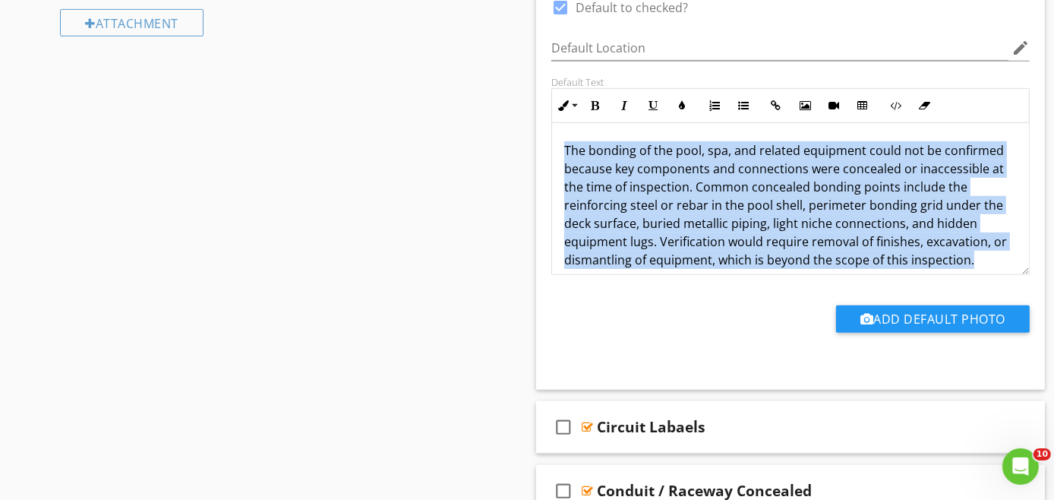
drag, startPoint x: 560, startPoint y: 141, endPoint x: 991, endPoint y: 259, distance: 446.7
click at [991, 259] on div "The bonding of the pool, spa, and related equipment could not be confirmed beca…" at bounding box center [790, 205] width 477 height 164
copy p "The bonding of the pool, spa, and related equipment could not be confirmed beca…"
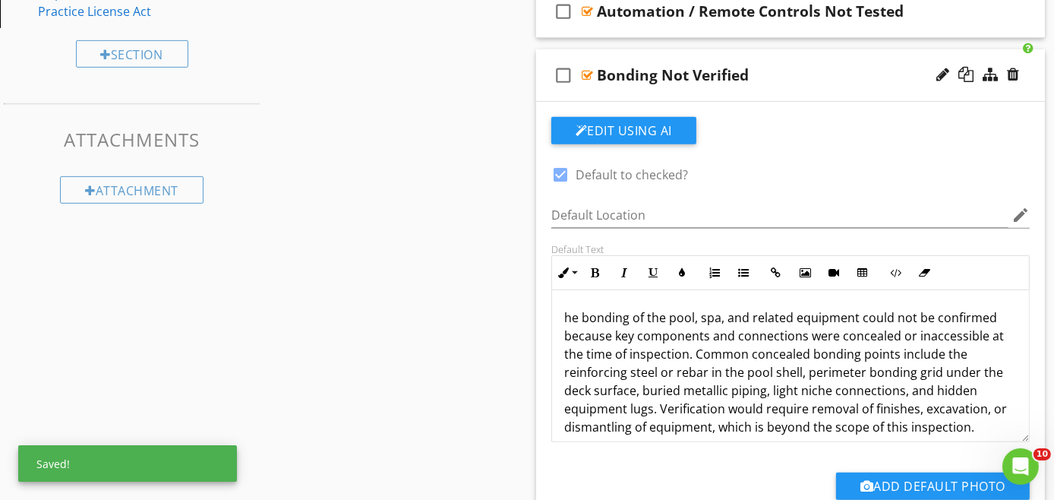
scroll to position [844, 0]
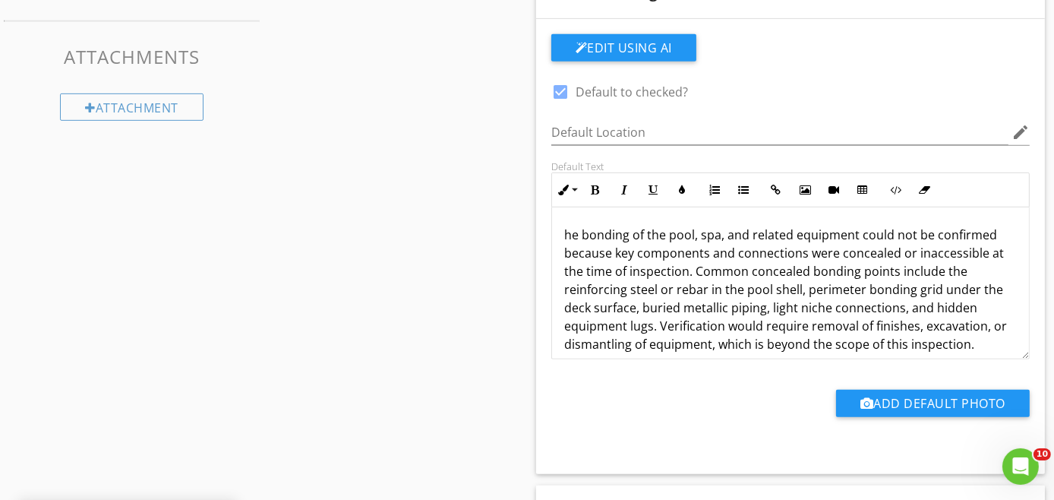
click at [565, 230] on p "he bonding of the pool, spa, and related equipment could not be confirmed becau…" at bounding box center [790, 290] width 453 height 128
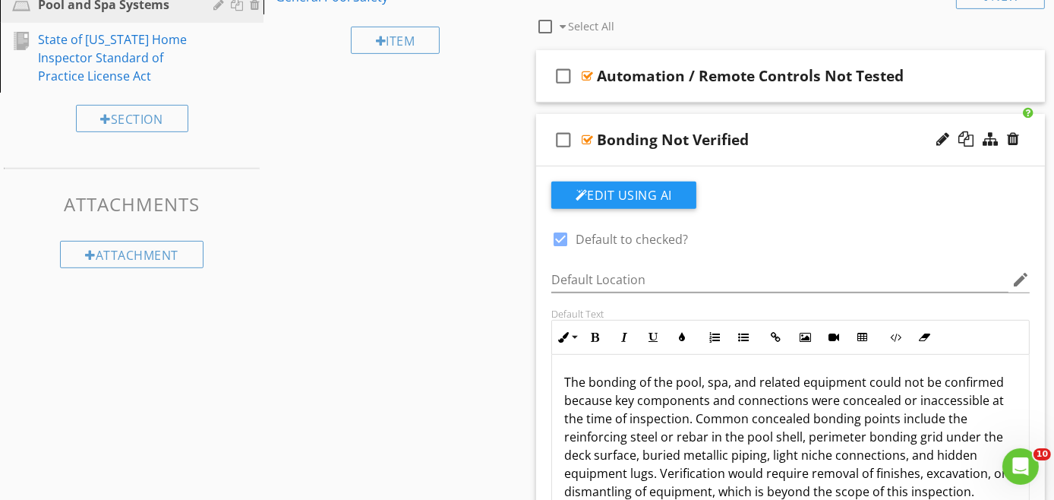
scroll to position [675, 0]
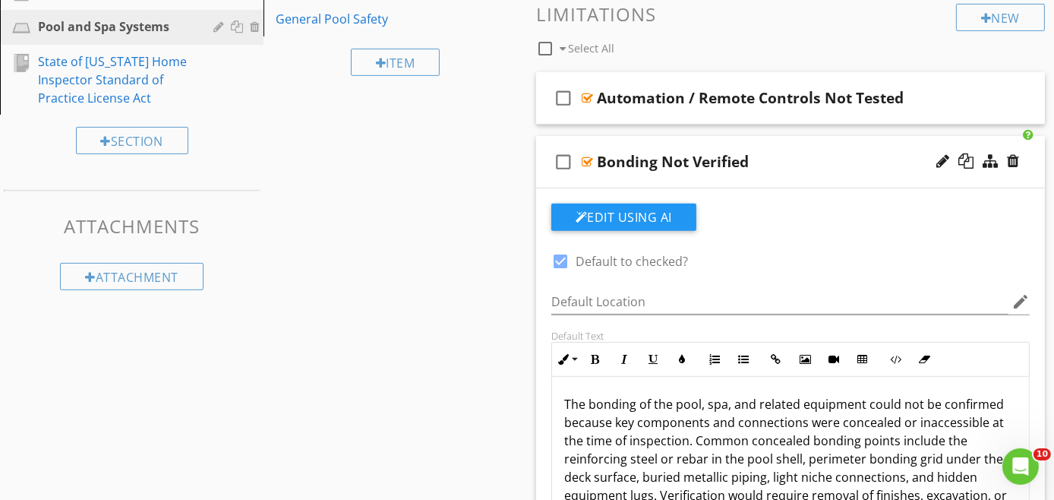
click at [784, 175] on div "check_box_outline_blank Bonding Not Verified" at bounding box center [790, 162] width 509 height 52
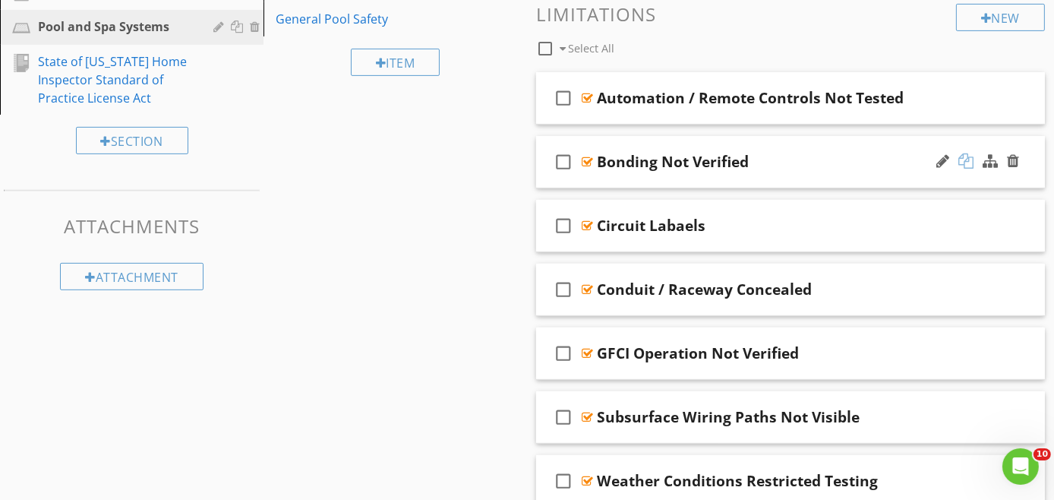
click at [970, 158] on div at bounding box center [966, 160] width 15 height 15
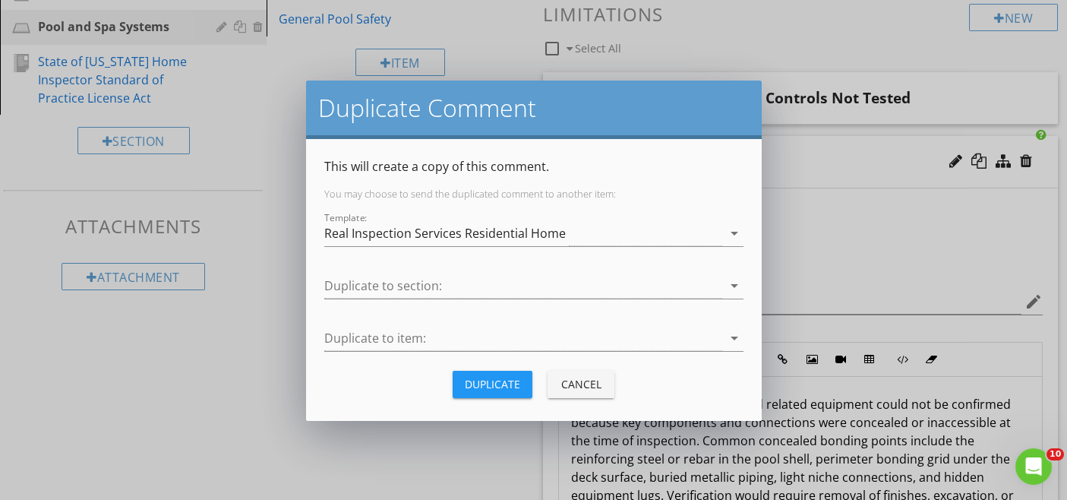
click at [481, 384] on div "Duplicate" at bounding box center [492, 384] width 55 height 16
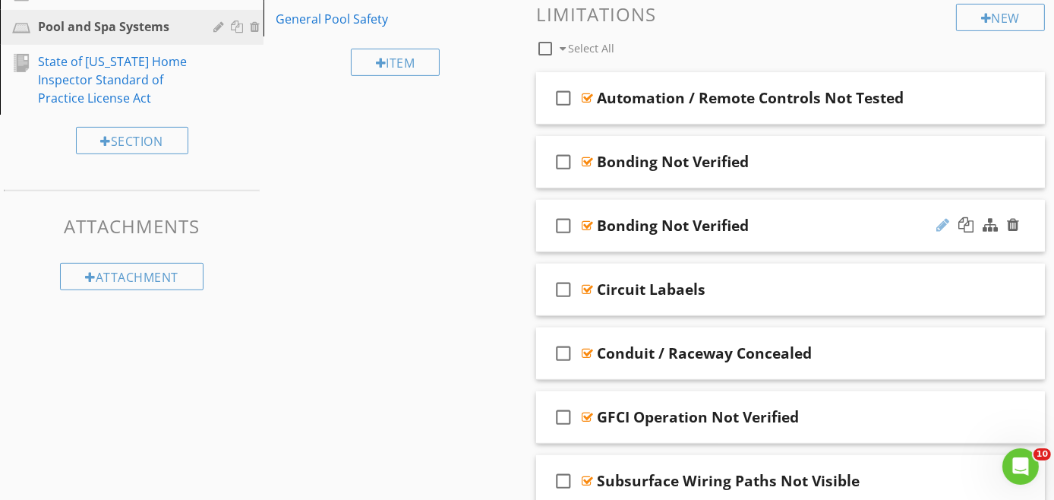
click at [943, 220] on div at bounding box center [943, 224] width 13 height 15
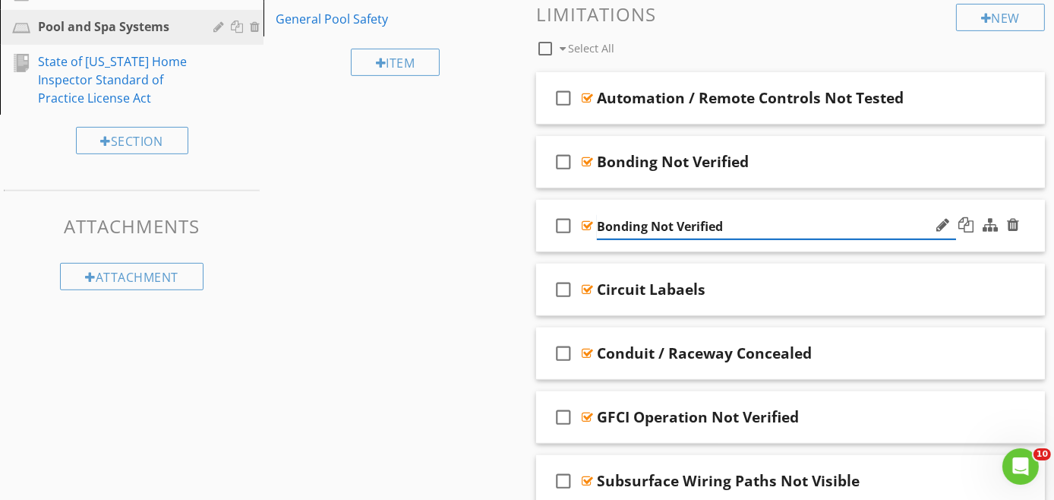
click at [649, 226] on input "Bonding Not Verified" at bounding box center [776, 226] width 359 height 25
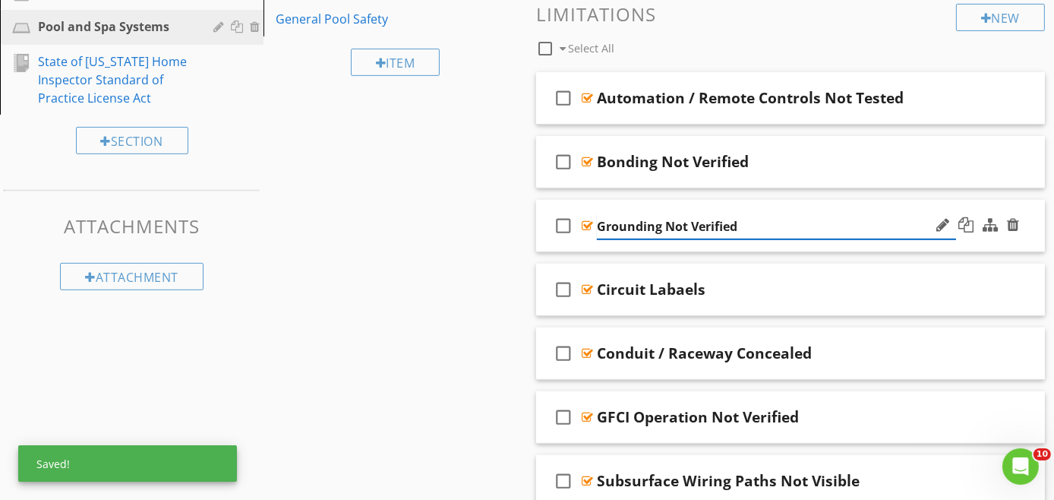
type input "Grounding Not Verified"
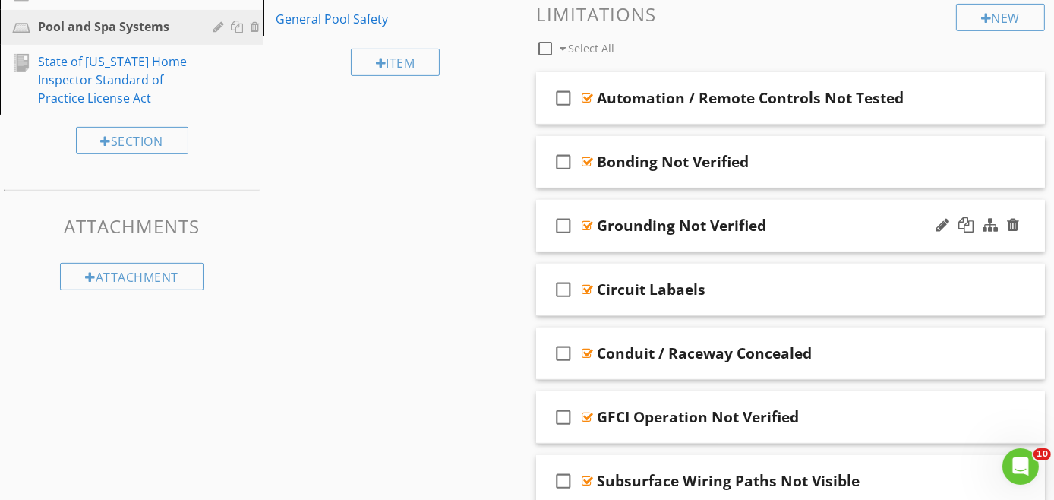
click at [838, 243] on div "check_box_outline_blank Grounding Not Verified" at bounding box center [790, 226] width 509 height 52
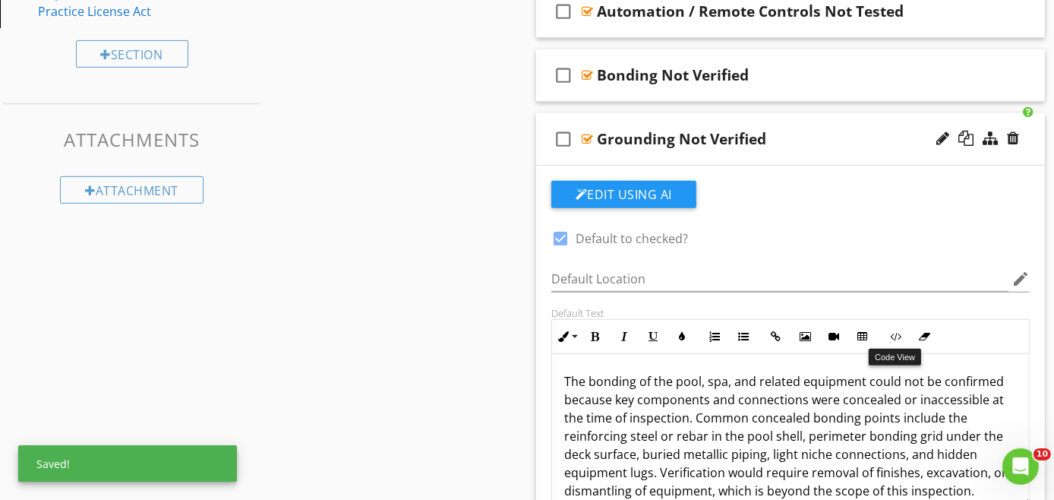
scroll to position [844, 0]
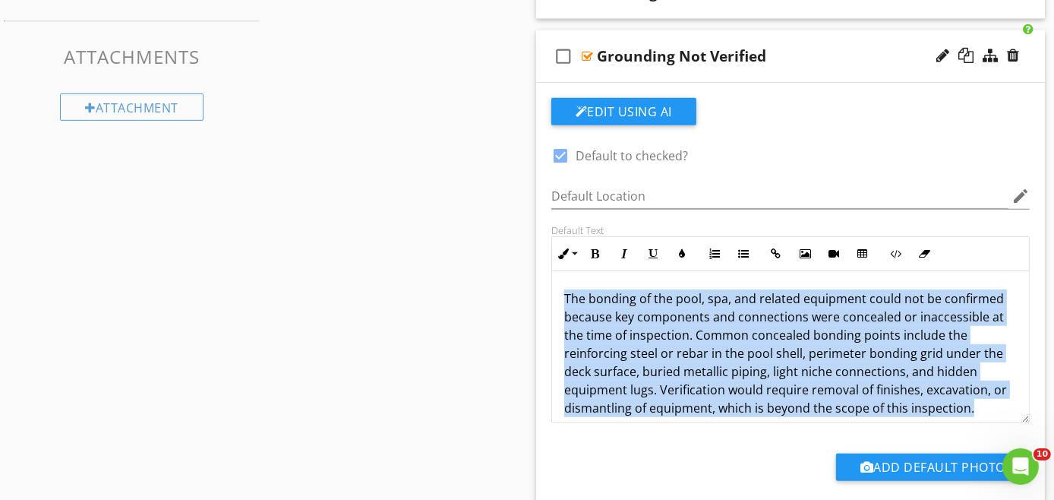
drag, startPoint x: 981, startPoint y: 406, endPoint x: 542, endPoint y: 285, distance: 455.4
click at [542, 285] on div "Default Text Inline Style XLarge Large Normal Small Light Small/Light Bold Ital…" at bounding box center [790, 323] width 497 height 199
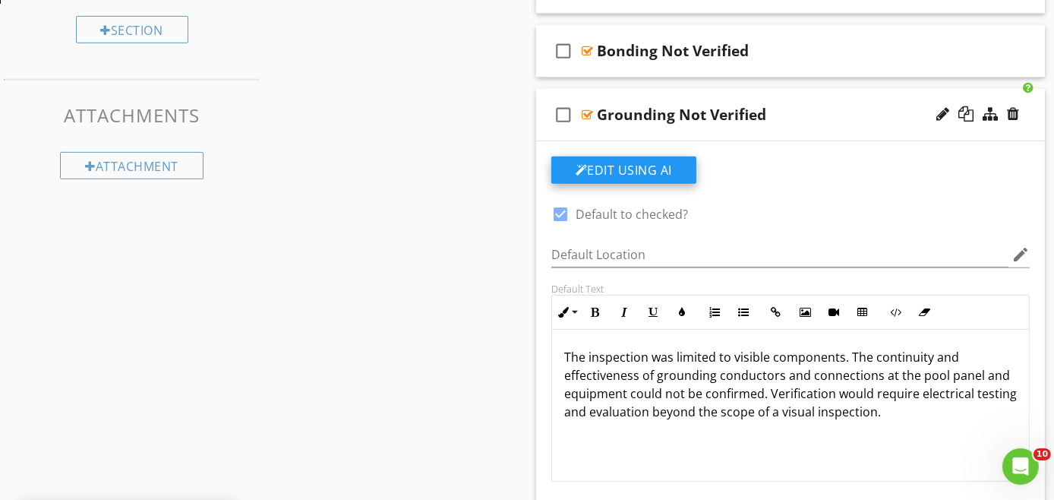
scroll to position [760, 0]
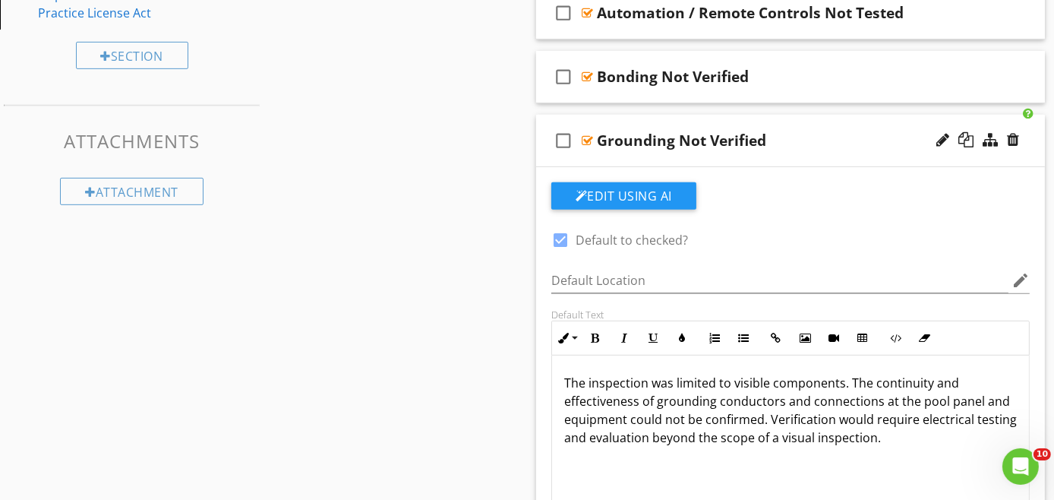
click at [783, 154] on div "check_box_outline_blank Grounding Not Verified" at bounding box center [790, 141] width 509 height 52
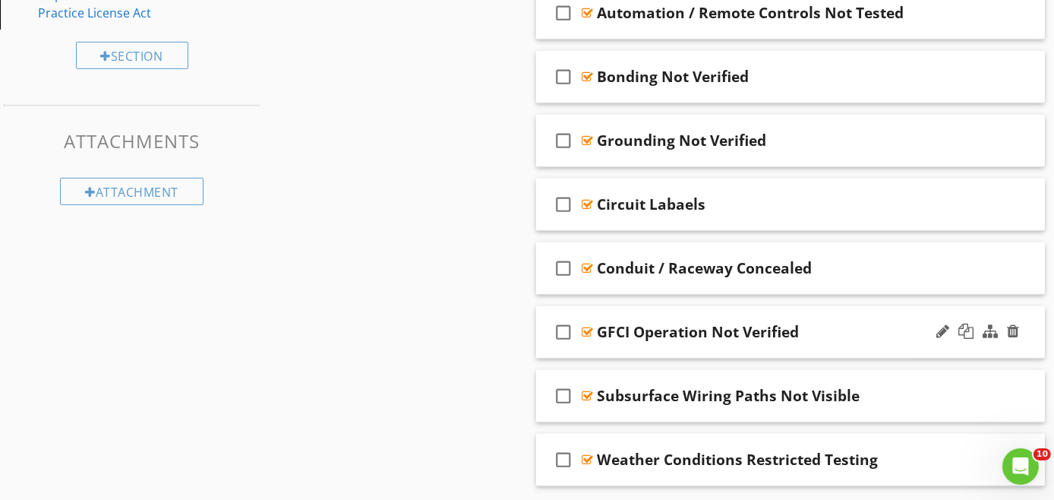
click at [834, 346] on div "check_box_outline_blank GFCI Operation Not Verified" at bounding box center [790, 332] width 509 height 52
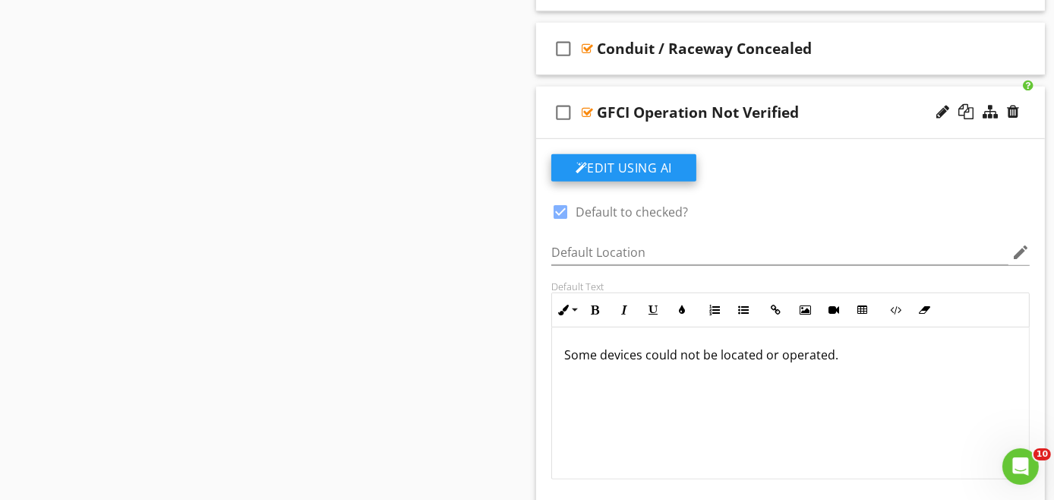
scroll to position [1013, 0]
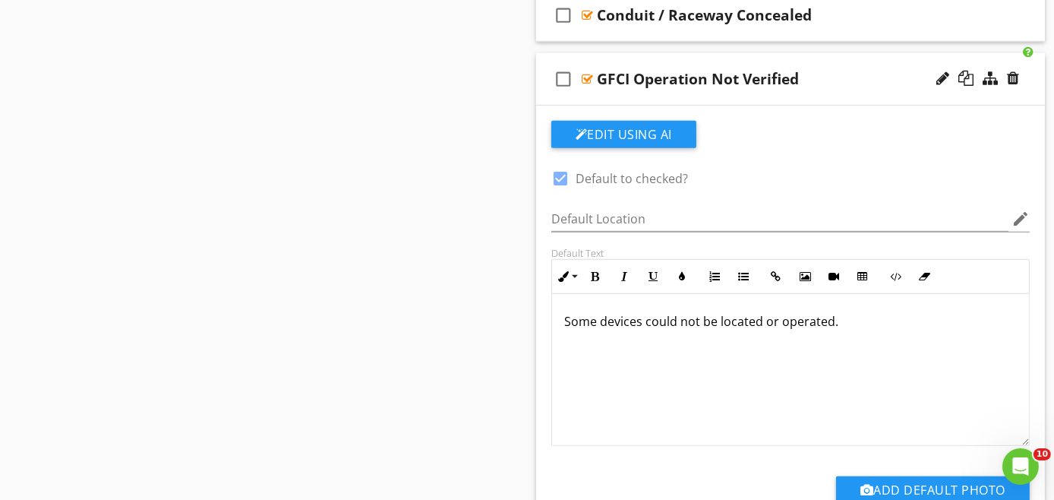
click at [559, 172] on div at bounding box center [561, 179] width 26 height 26
checkbox input "false"
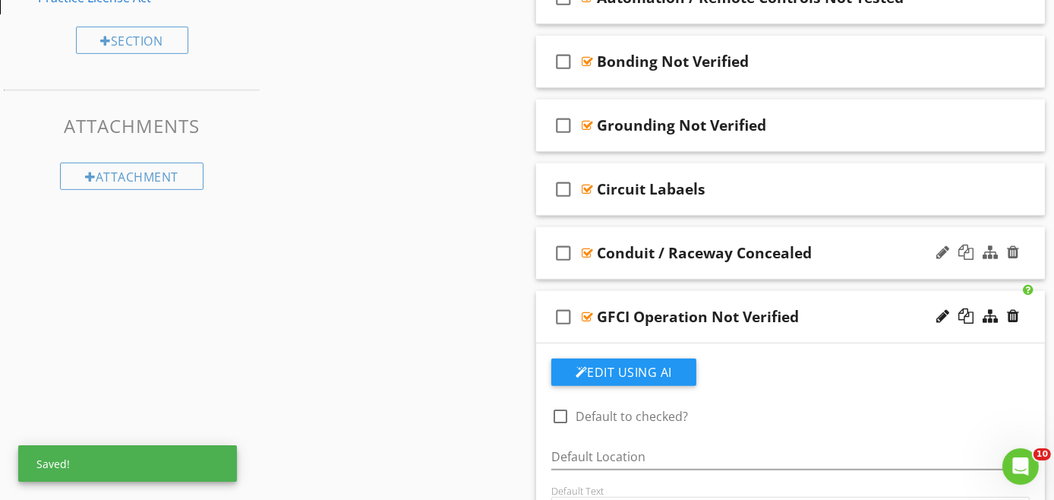
scroll to position [760, 0]
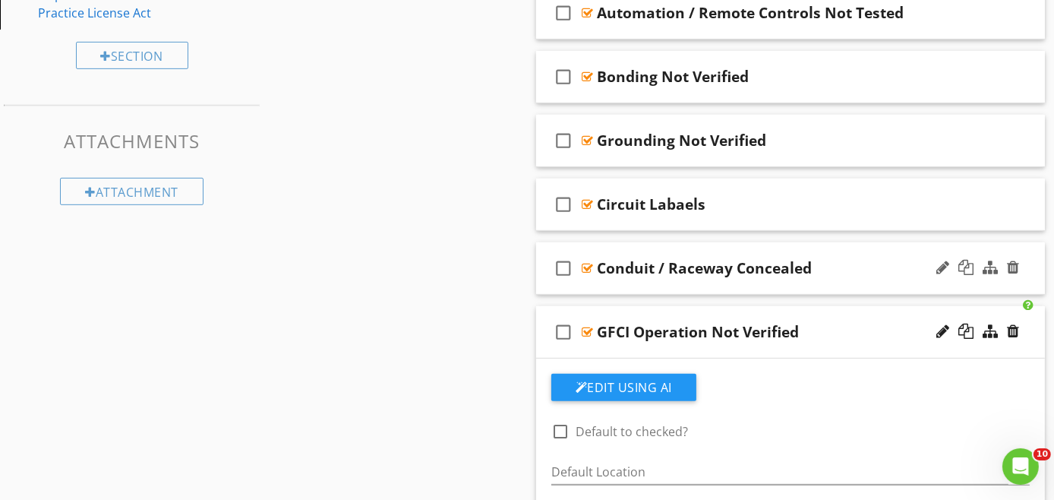
click at [760, 283] on div "check_box_outline_blank Conduit / Raceway Concealed" at bounding box center [790, 268] width 509 height 52
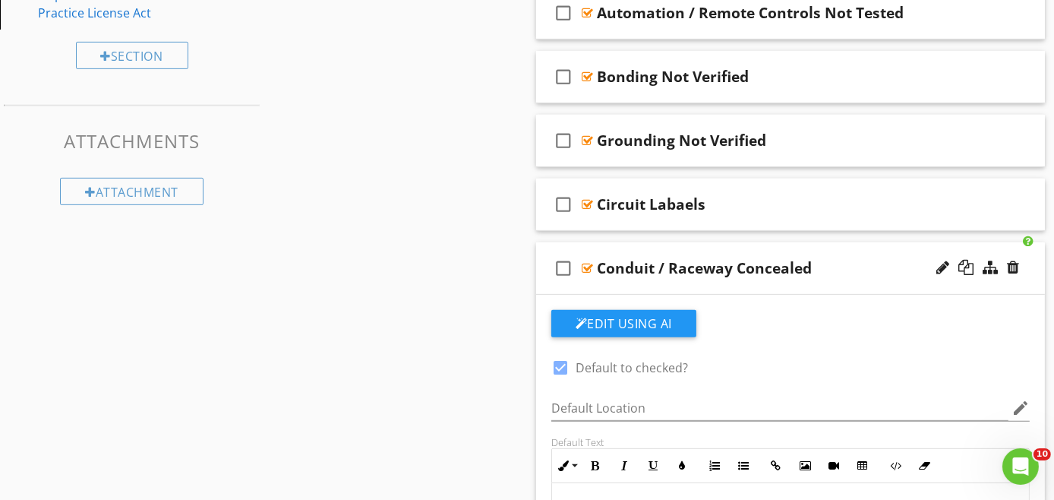
click at [757, 280] on div "check_box_outline_blank Conduit / Raceway Concealed" at bounding box center [790, 268] width 509 height 52
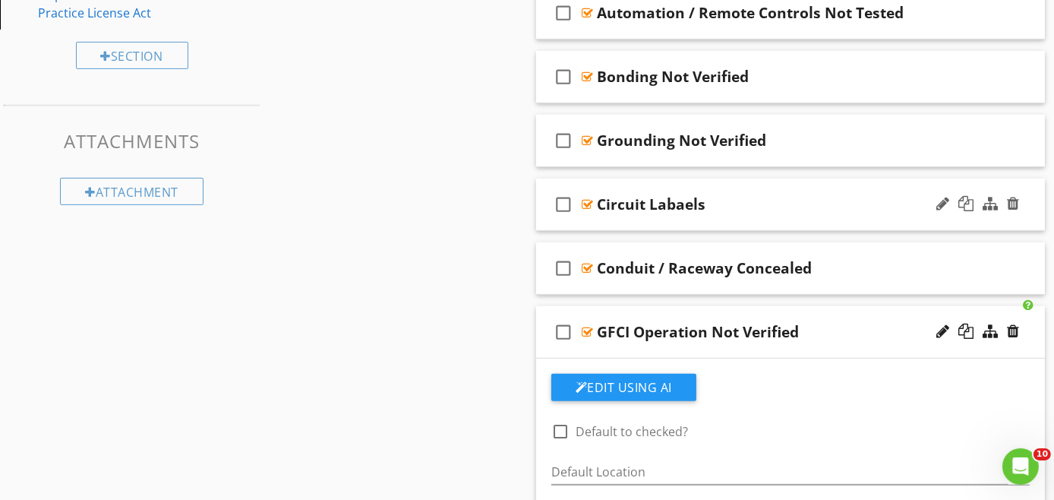
click at [710, 215] on div "check_box_outline_blank Circuit Labaels" at bounding box center [790, 205] width 509 height 52
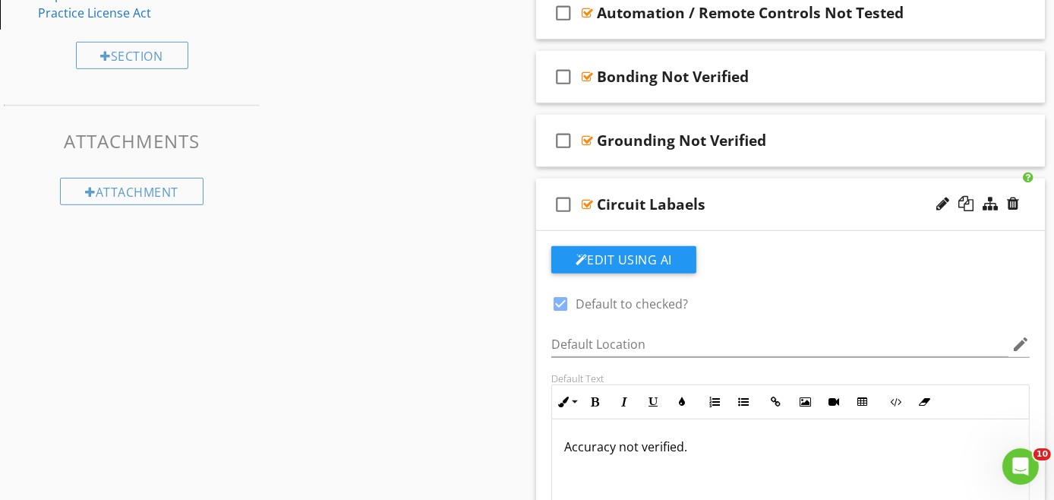
click at [723, 215] on div "check_box_outline_blank Circuit Labaels" at bounding box center [790, 205] width 509 height 52
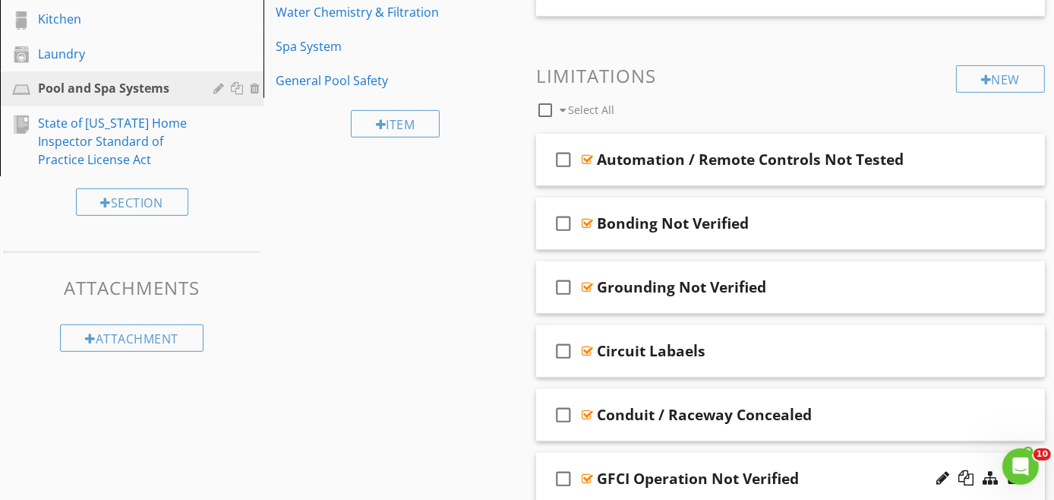
scroll to position [590, 0]
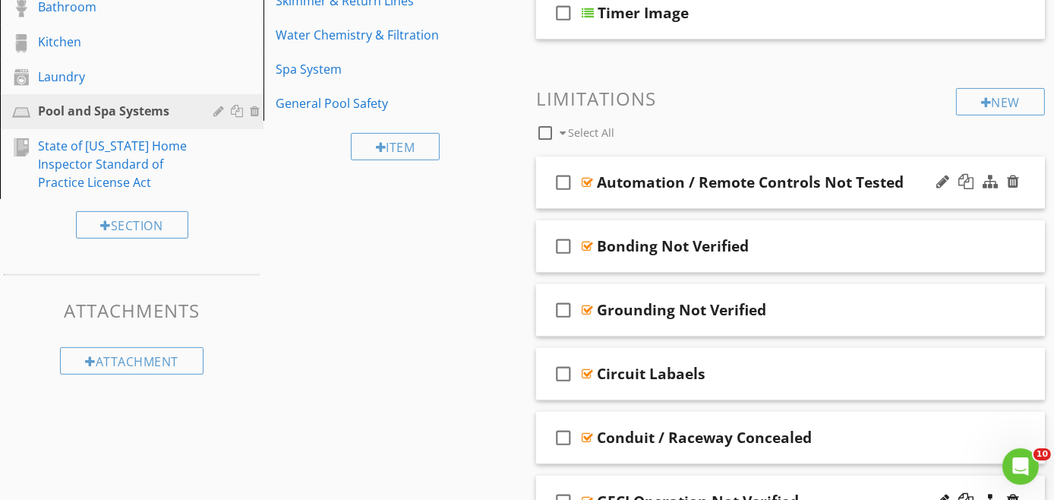
click at [766, 196] on div "check_box_outline_blank Automation / Remote Controls Not Tested" at bounding box center [790, 182] width 509 height 52
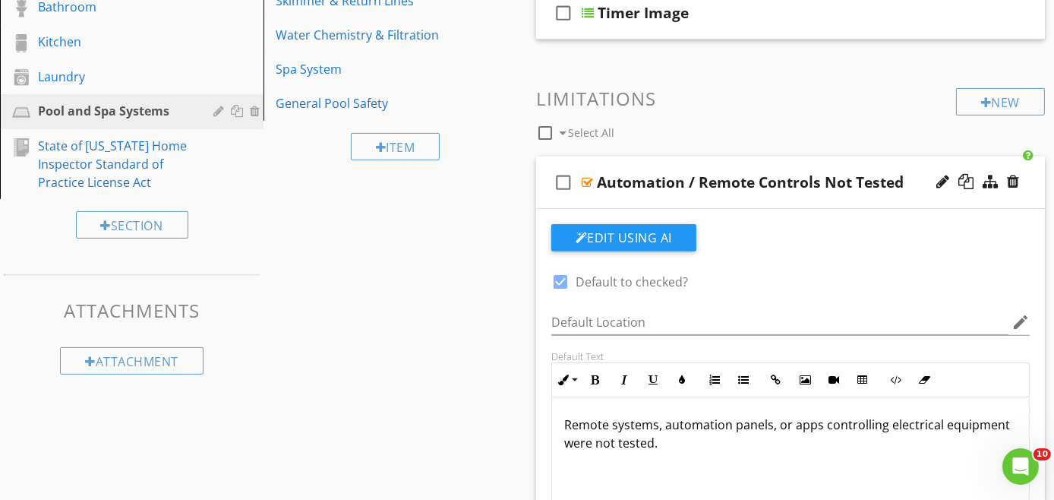
click at [695, 200] on div "check_box_outline_blank Automation / Remote Controls Not Tested" at bounding box center [790, 182] width 509 height 52
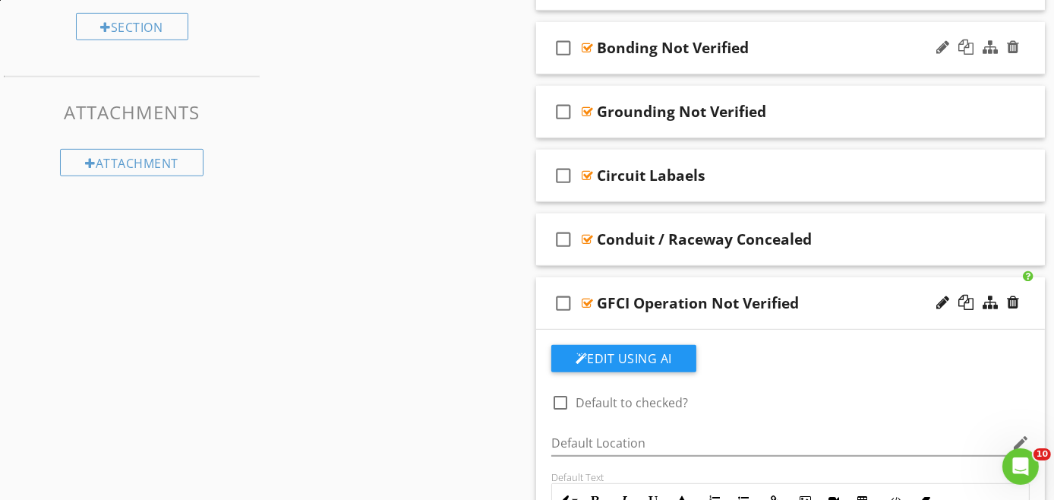
scroll to position [844, 0]
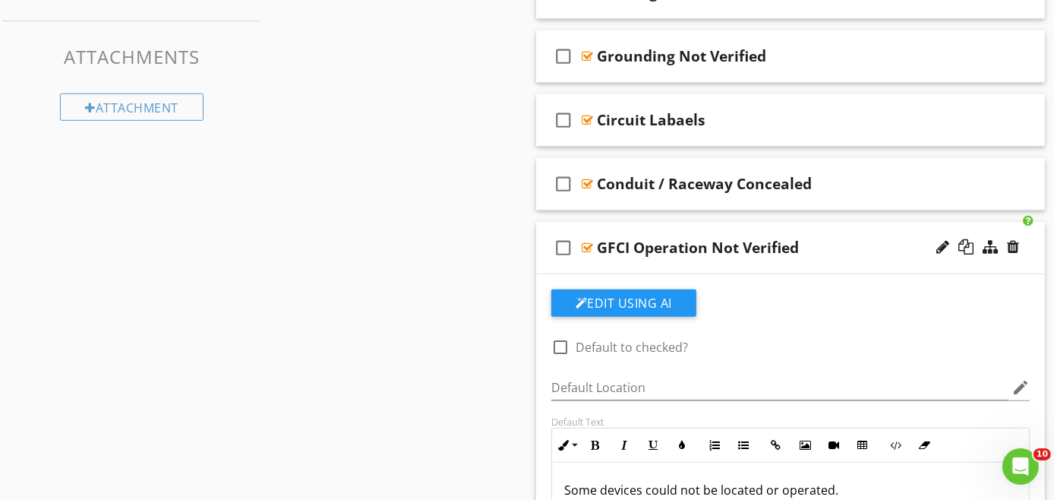
click at [668, 258] on div "check_box_outline_blank GFCI Operation Not Verified" at bounding box center [790, 248] width 509 height 52
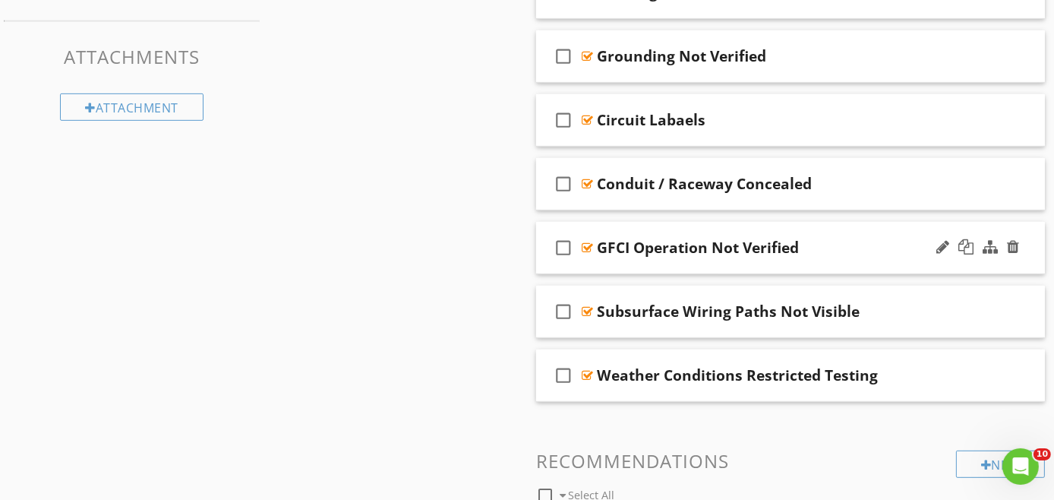
scroll to position [928, 0]
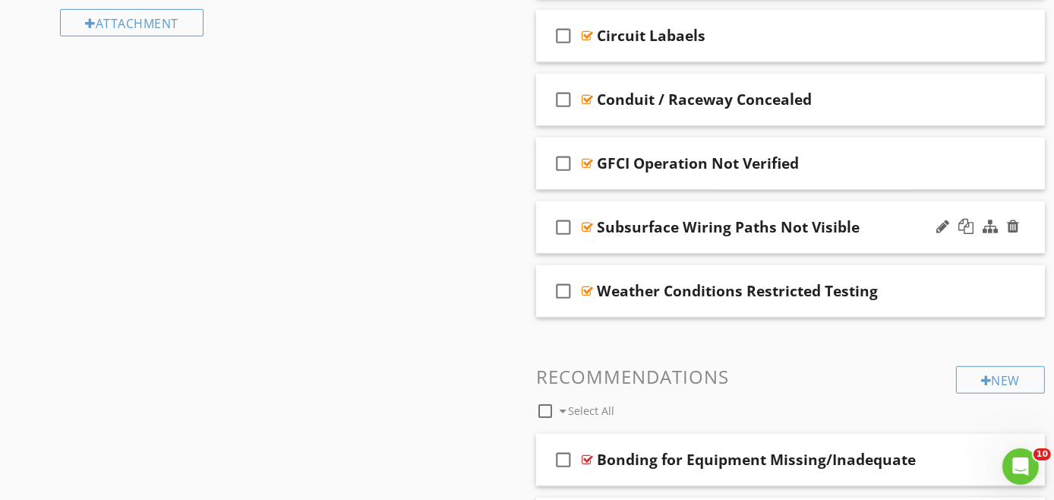
click at [726, 236] on div "check_box_outline_blank Subsurface Wiring Paths Not Visible" at bounding box center [790, 227] width 509 height 52
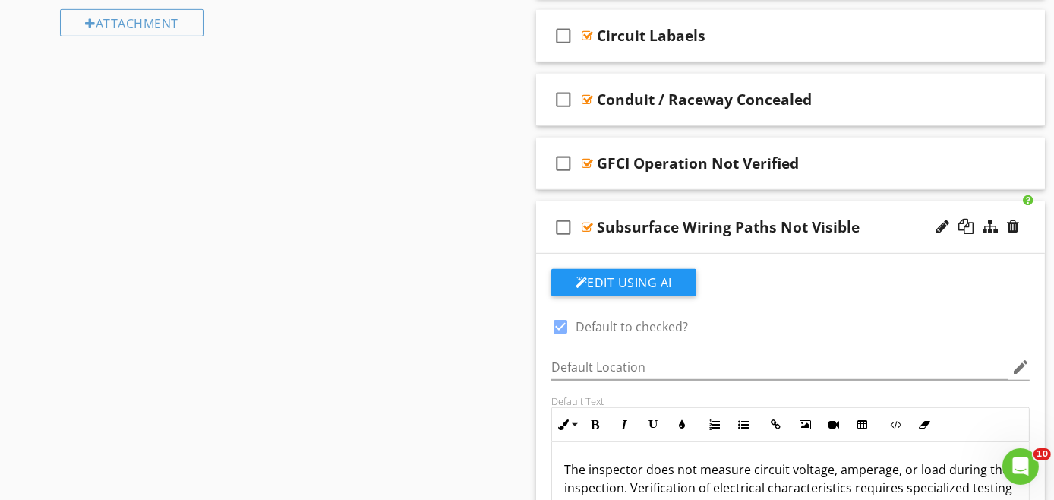
click at [726, 236] on div "check_box_outline_blank Subsurface Wiring Paths Not Visible" at bounding box center [790, 227] width 509 height 52
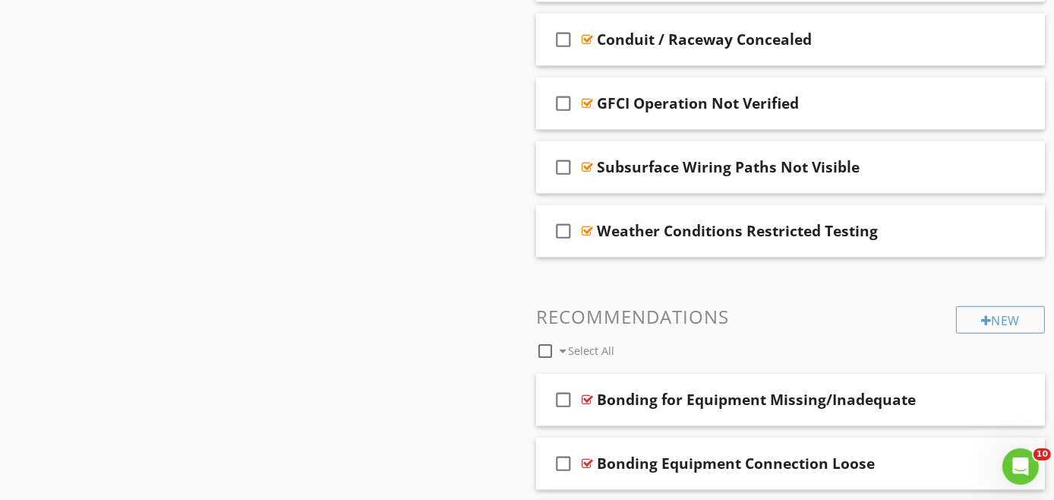
scroll to position [1013, 0]
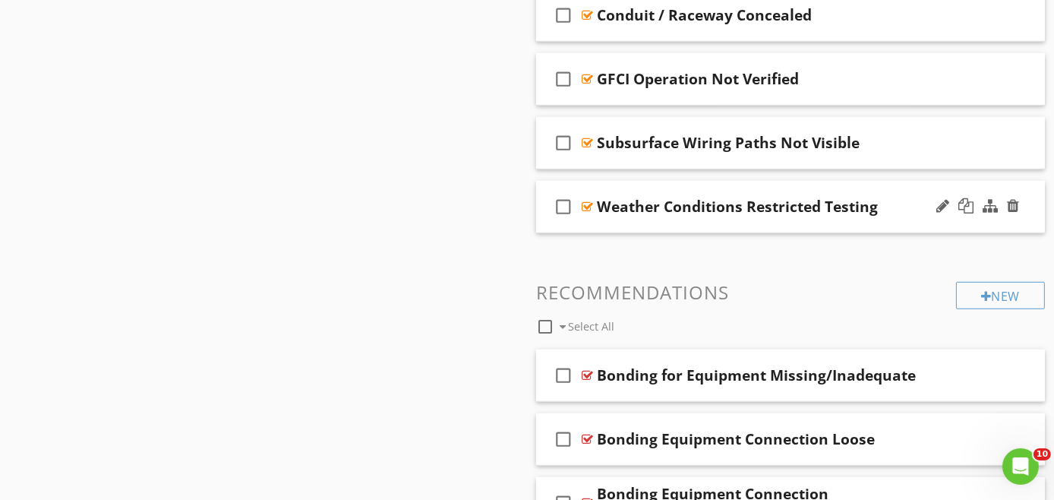
click at [695, 222] on div "check_box_outline_blank Weather Conditions Restricted Testing" at bounding box center [790, 207] width 509 height 52
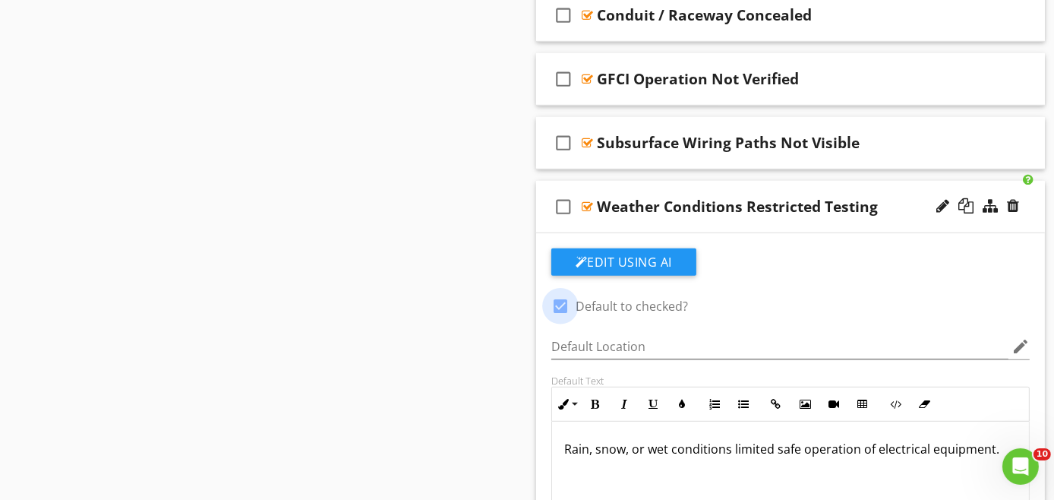
click at [558, 302] on div at bounding box center [561, 306] width 26 height 26
checkbox input "false"
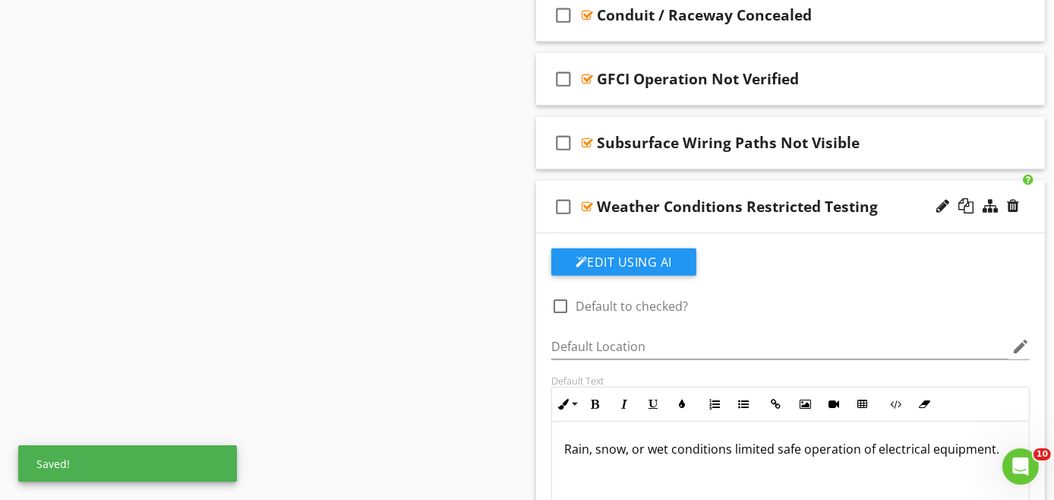
click at [732, 220] on div "check_box_outline_blank Weather Conditions Restricted Testing" at bounding box center [790, 207] width 509 height 52
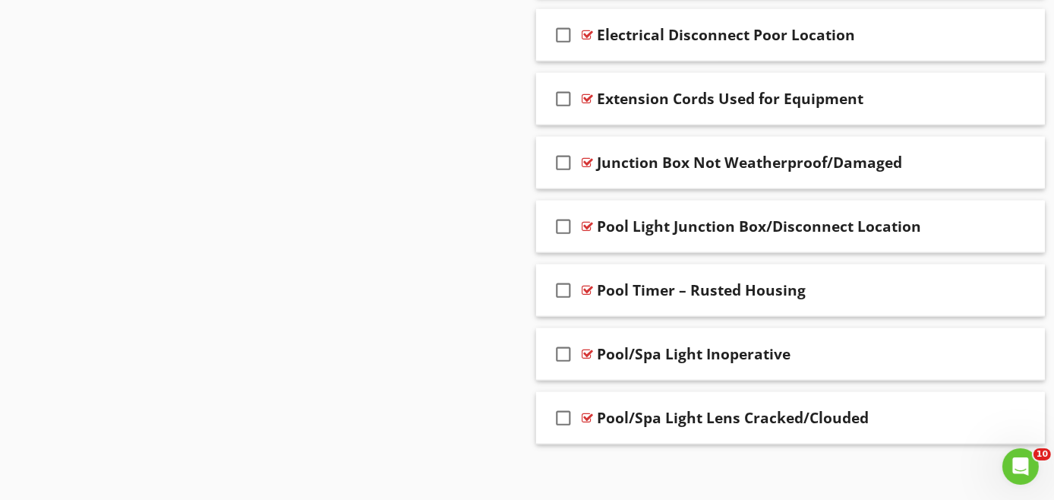
scroll to position [1865, 0]
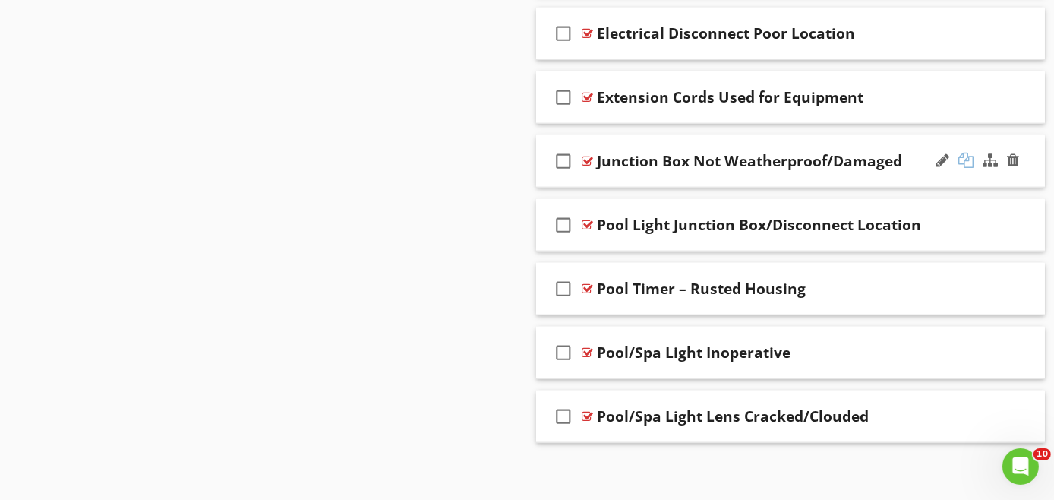
click at [971, 155] on div at bounding box center [966, 160] width 15 height 15
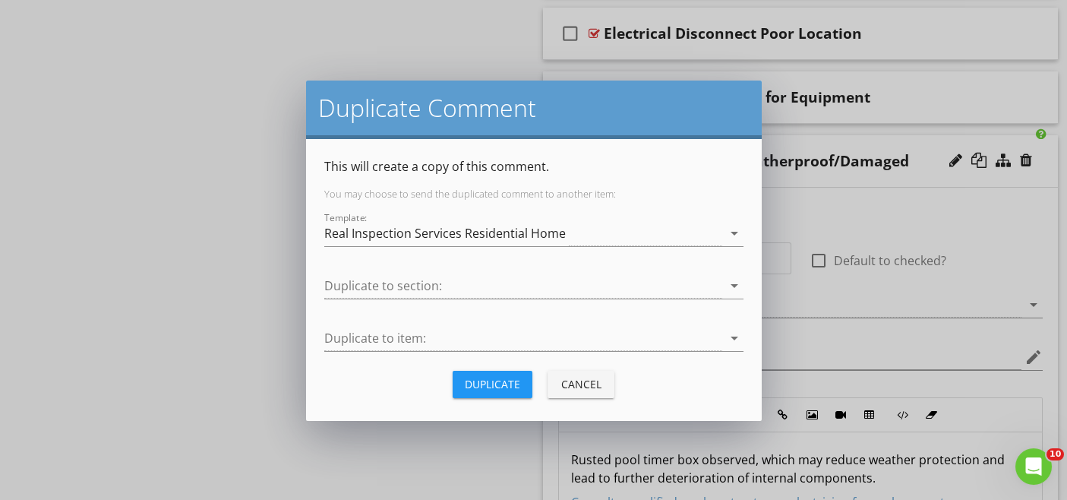
click at [491, 376] on div "Duplicate" at bounding box center [492, 384] width 55 height 16
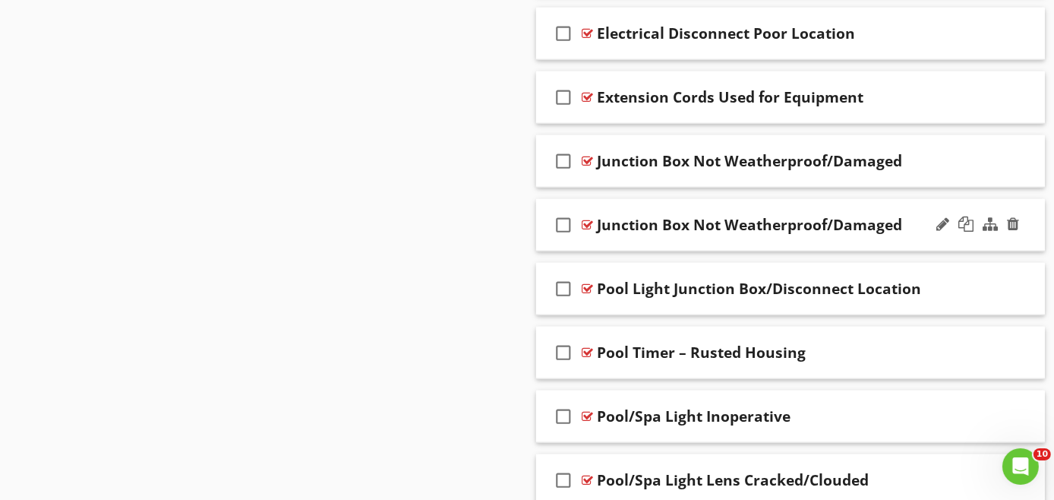
click at [783, 233] on div "check_box_outline_blank Junction Box Not Weatherproof/Damaged" at bounding box center [790, 225] width 509 height 52
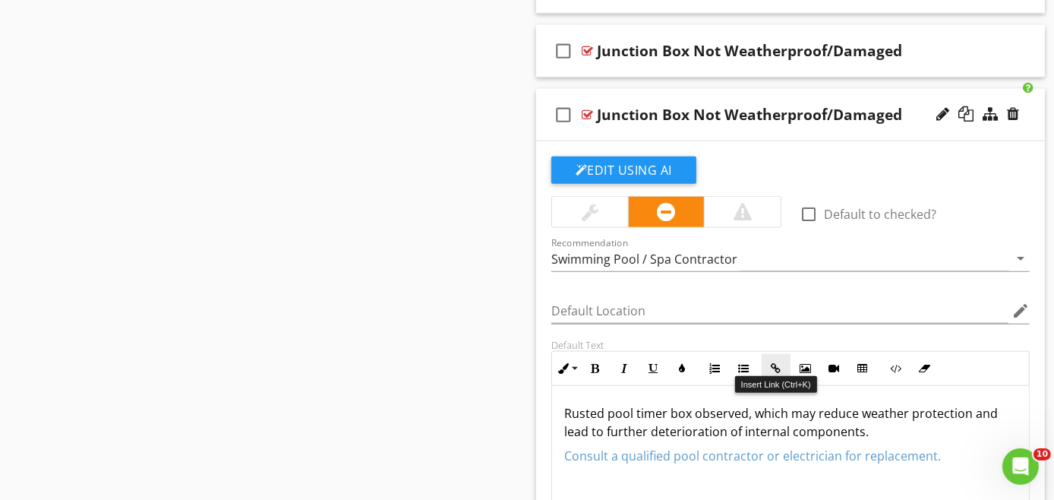
scroll to position [1949, 0]
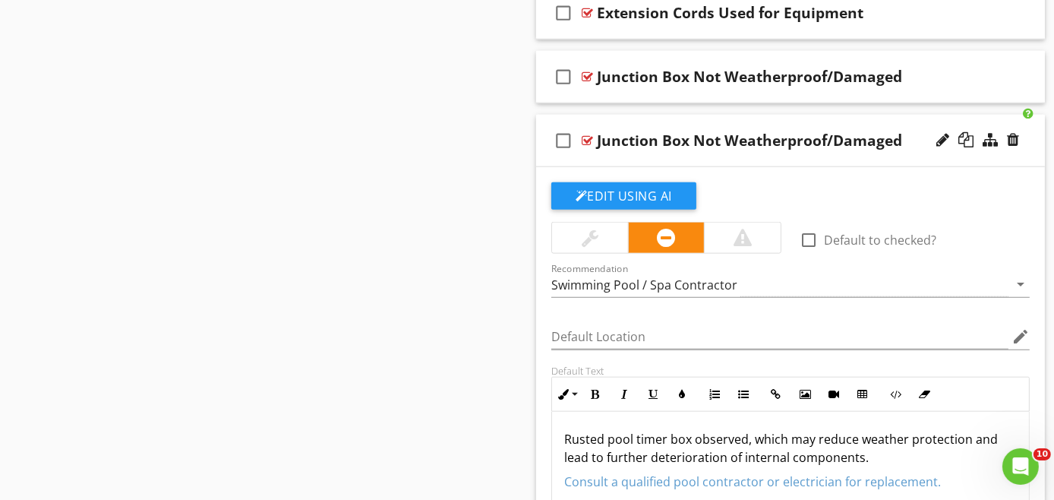
click at [757, 154] on div "check_box_outline_blank Junction Box Not Weatherproof/Damaged" at bounding box center [790, 141] width 509 height 52
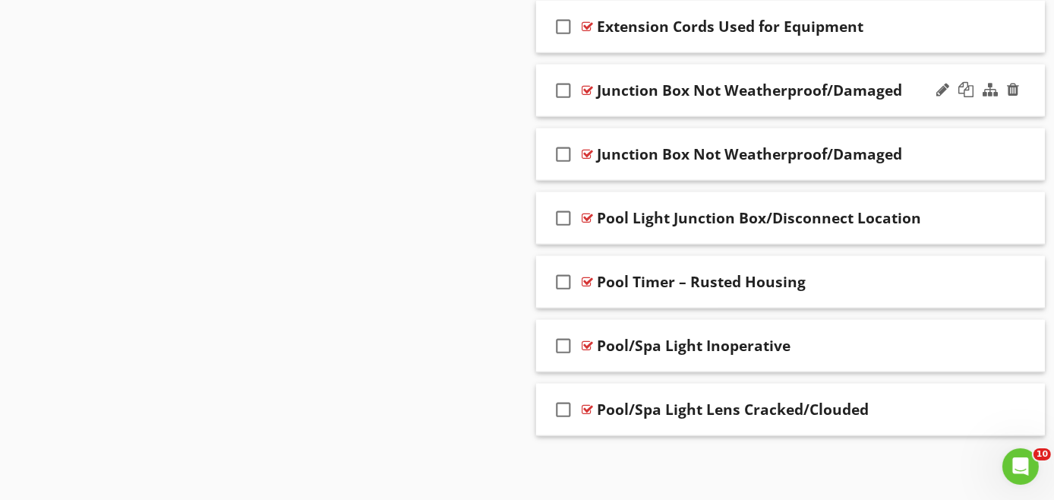
scroll to position [1929, 0]
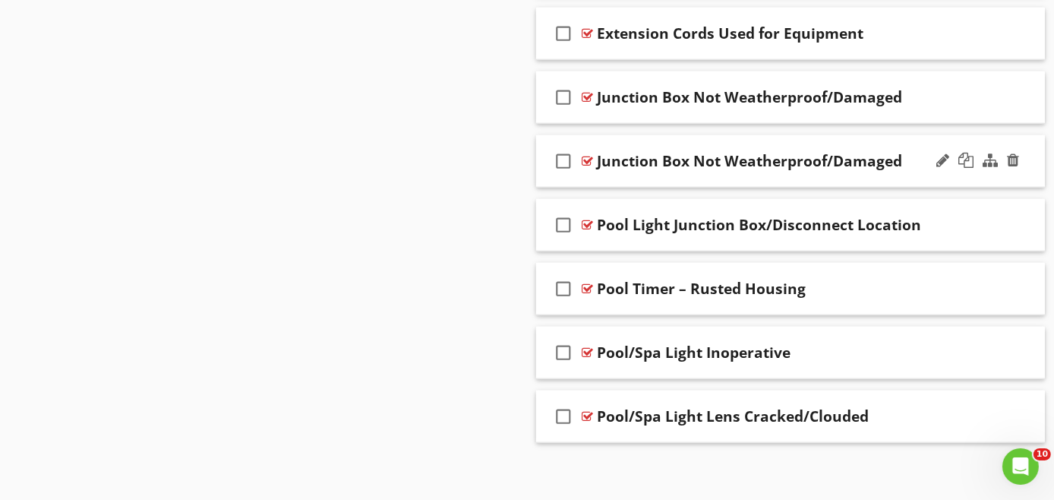
click at [719, 170] on div "check_box_outline_blank Junction Box Not Weatherproof/Damaged" at bounding box center [790, 161] width 509 height 52
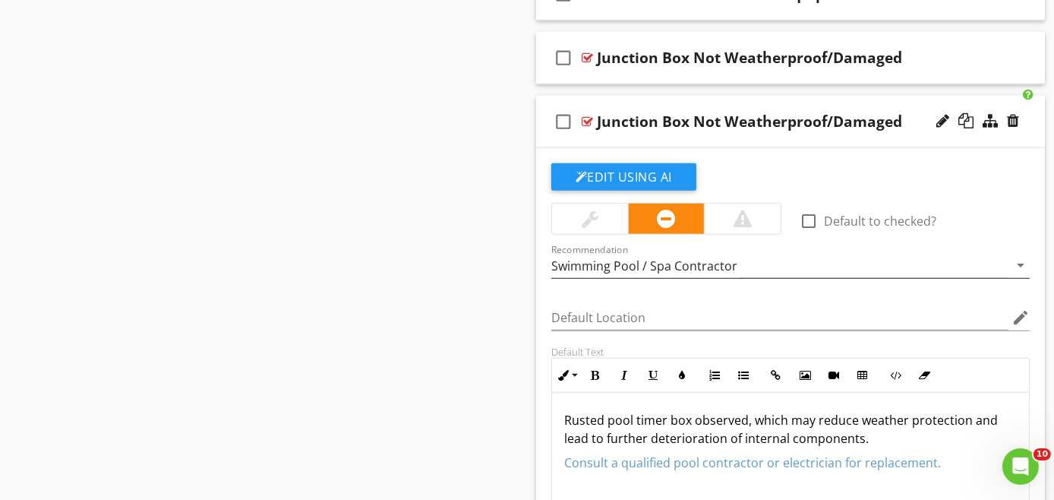
scroll to position [1949, 0]
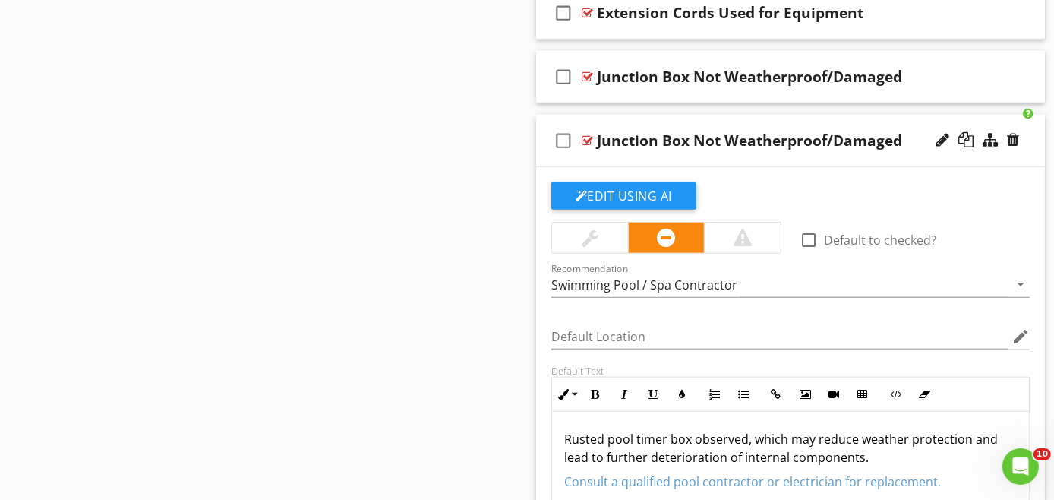
click at [727, 150] on div "check_box_outline_blank Junction Box Not Weatherproof/Damaged" at bounding box center [790, 141] width 509 height 52
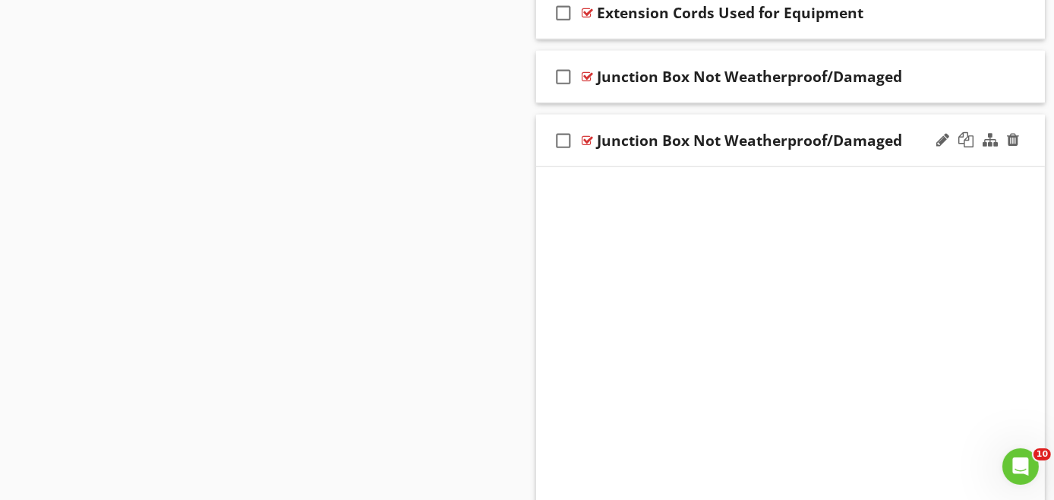
scroll to position [1929, 0]
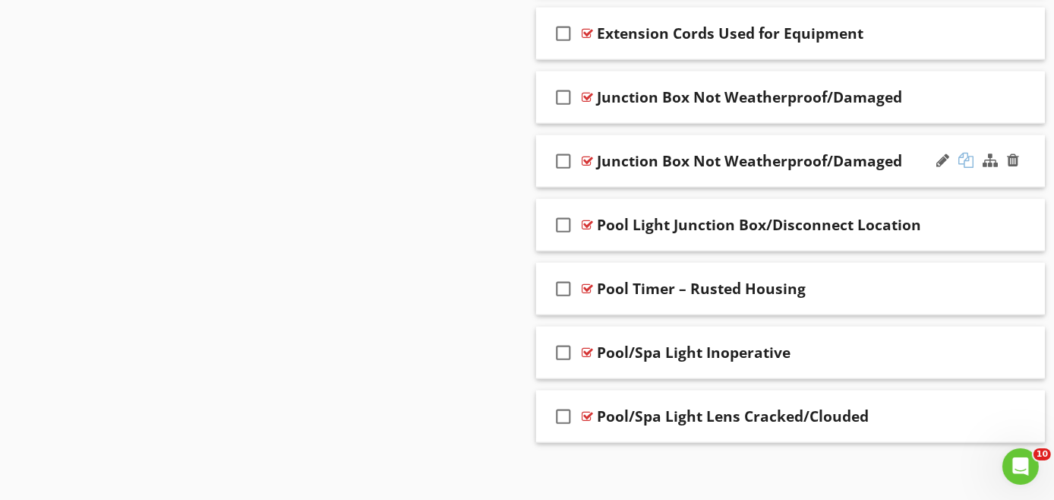
click at [970, 153] on div at bounding box center [966, 160] width 15 height 15
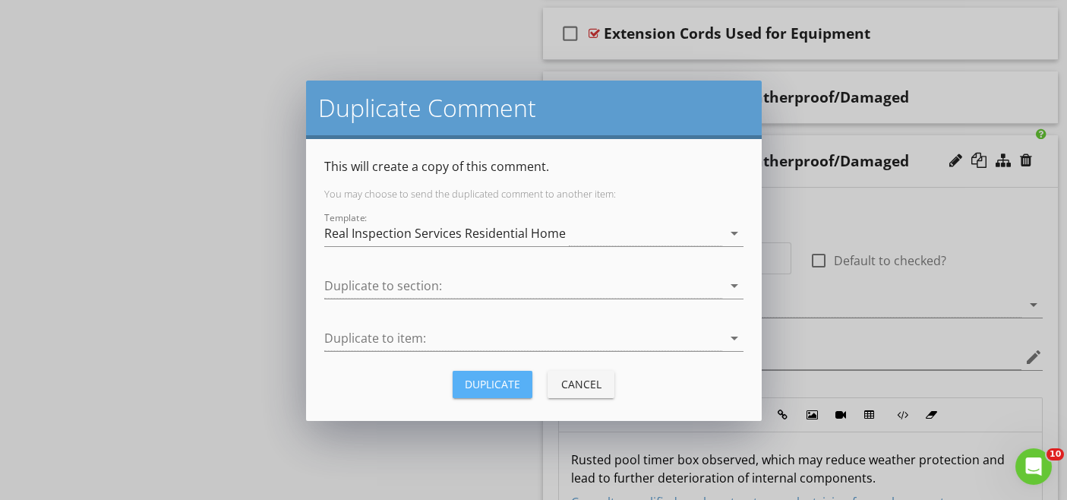
click at [507, 382] on div "Duplicate" at bounding box center [492, 384] width 55 height 16
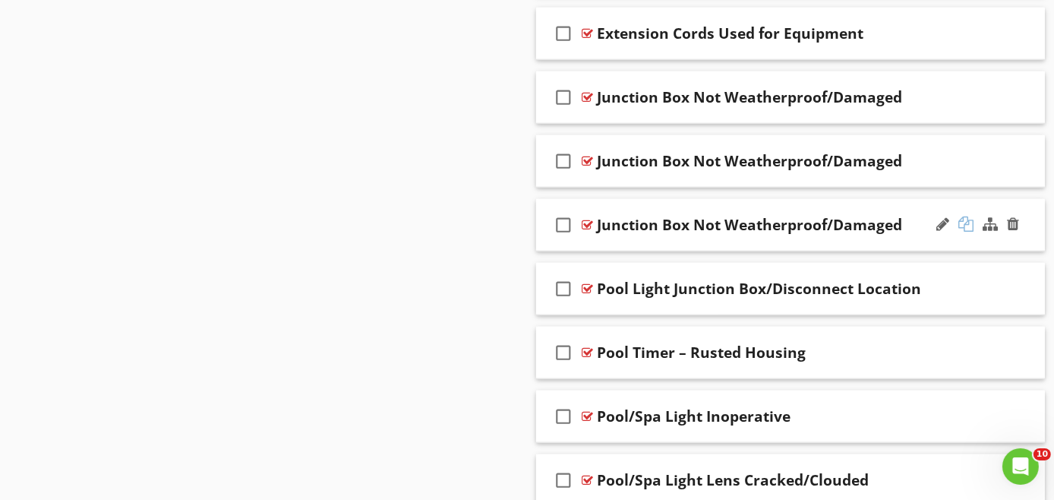
click at [966, 217] on div at bounding box center [966, 223] width 15 height 15
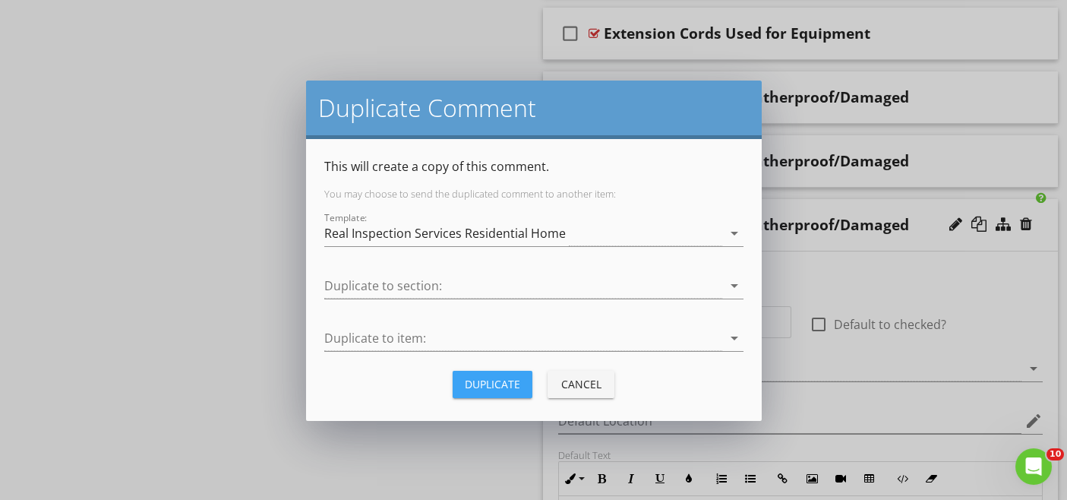
click at [494, 387] on div "Duplicate" at bounding box center [492, 384] width 55 height 16
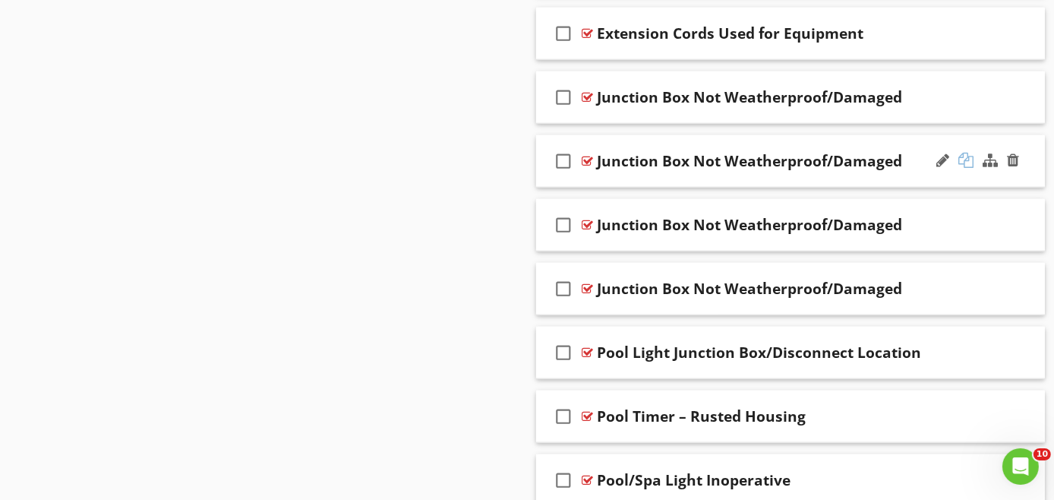
click at [966, 157] on div at bounding box center [966, 160] width 15 height 15
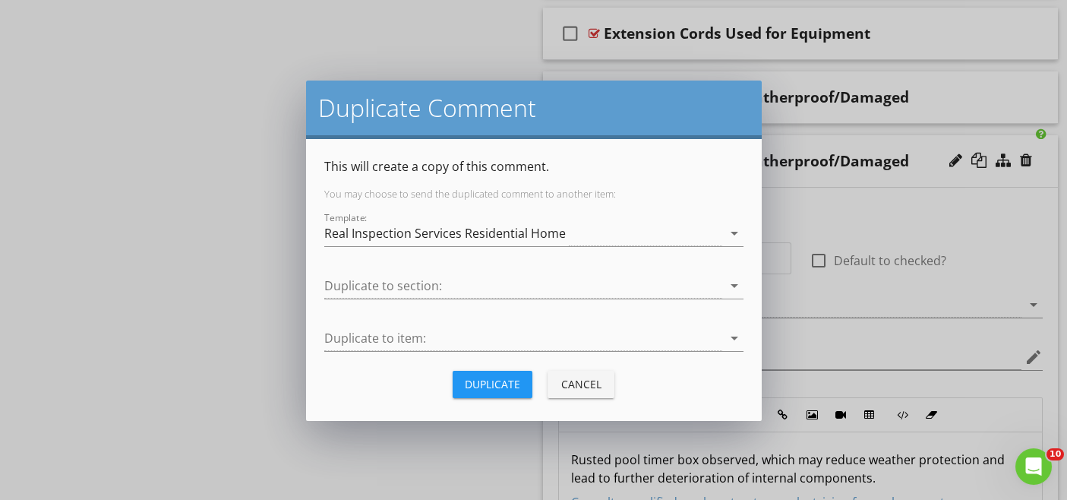
click at [491, 385] on div "Duplicate" at bounding box center [492, 384] width 55 height 16
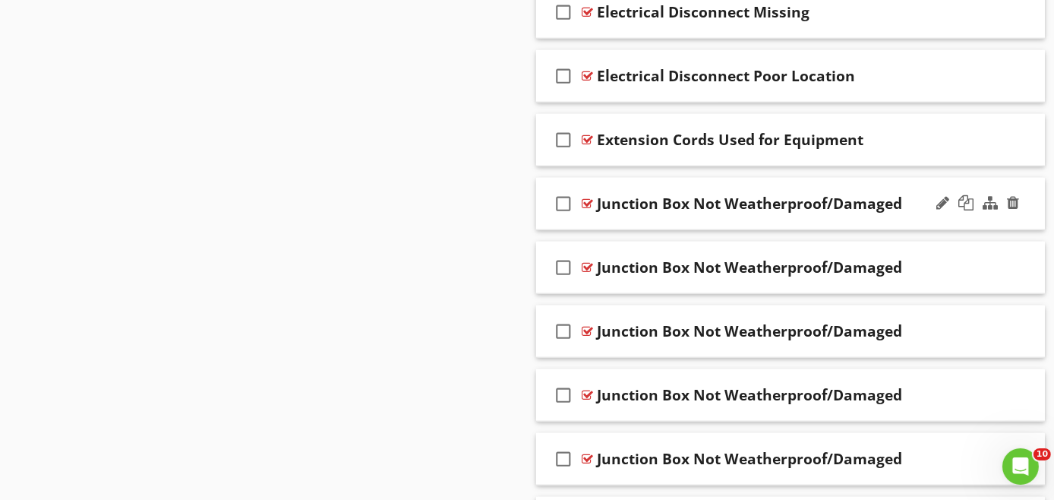
scroll to position [1844, 0]
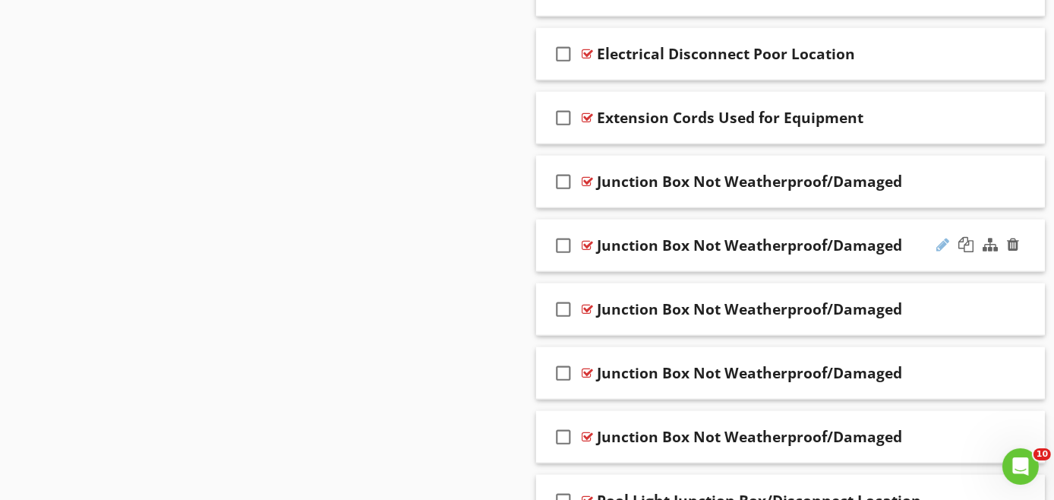
click at [940, 237] on div at bounding box center [943, 244] width 13 height 15
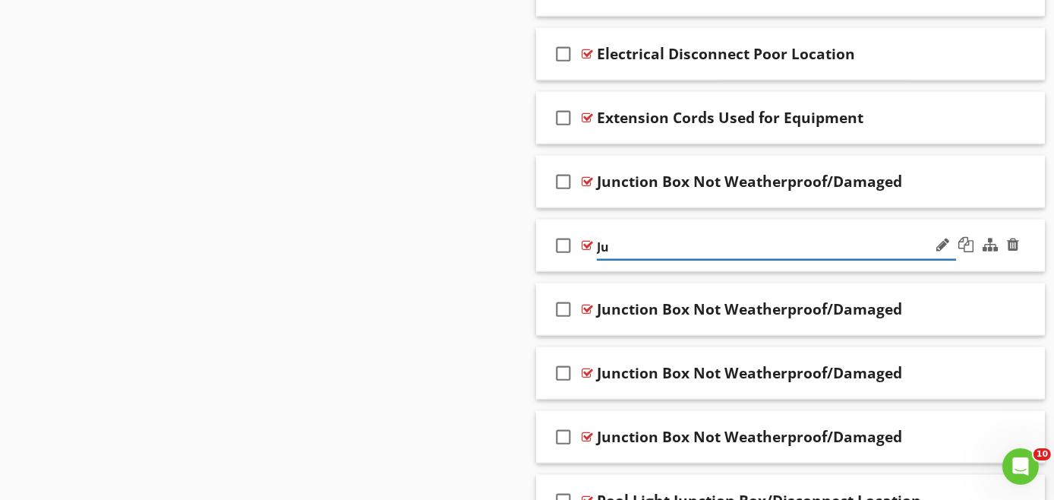
type input "J"
paste input "anel Cover Missing/Damaged"
type input "anel Cover Missing/Damaged"
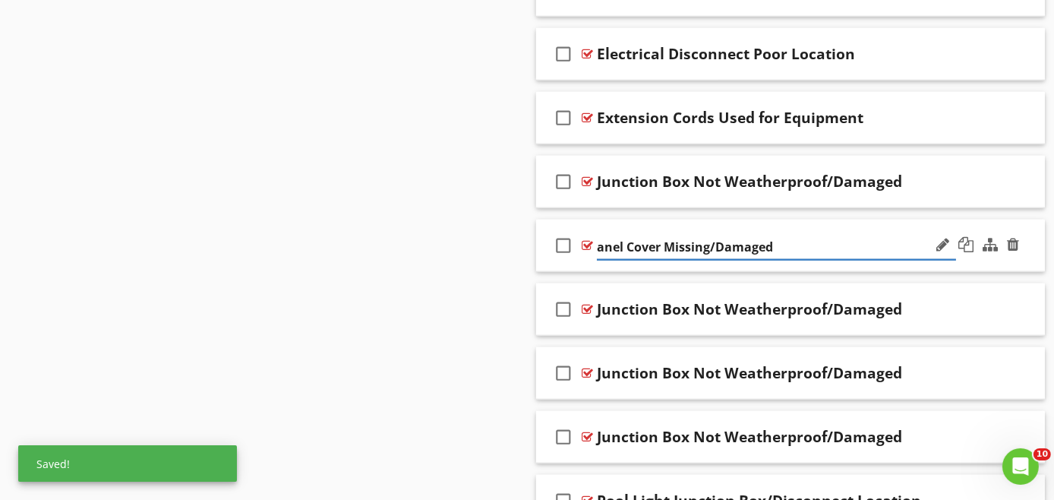
click at [986, 256] on div at bounding box center [978, 245] width 89 height 36
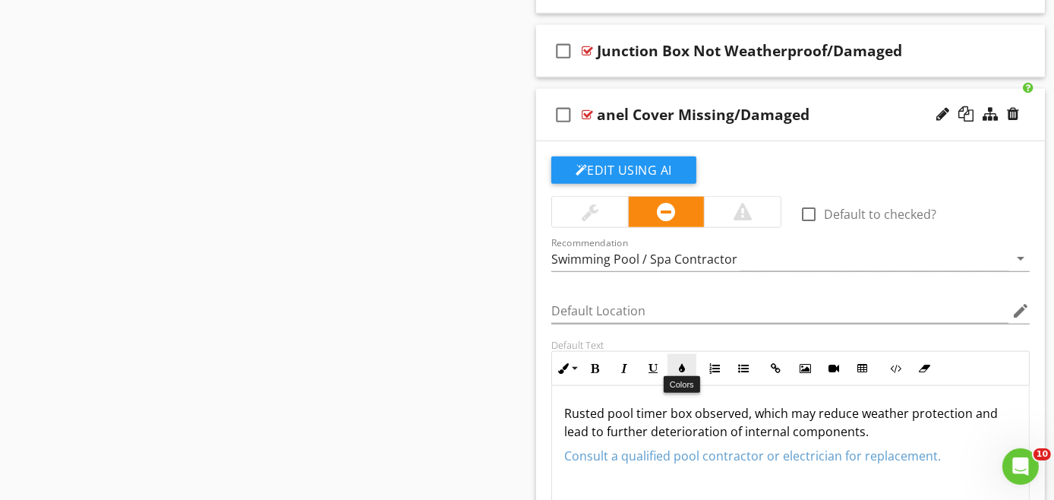
scroll to position [2013, 0]
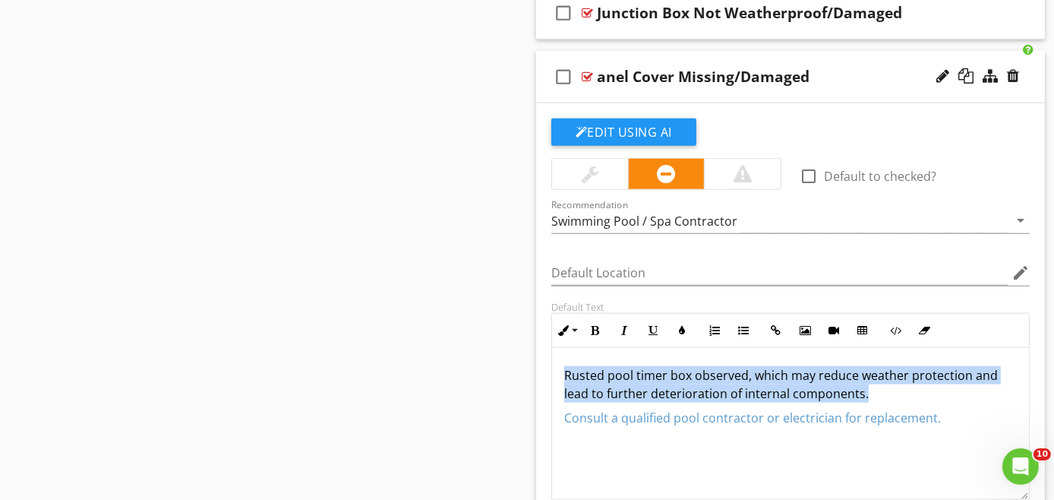
drag, startPoint x: 892, startPoint y: 378, endPoint x: 544, endPoint y: 356, distance: 348.7
click at [544, 356] on div "Default Text Inline Style XLarge Large Normal Small Light Small/Light Bold Ital…" at bounding box center [790, 400] width 497 height 199
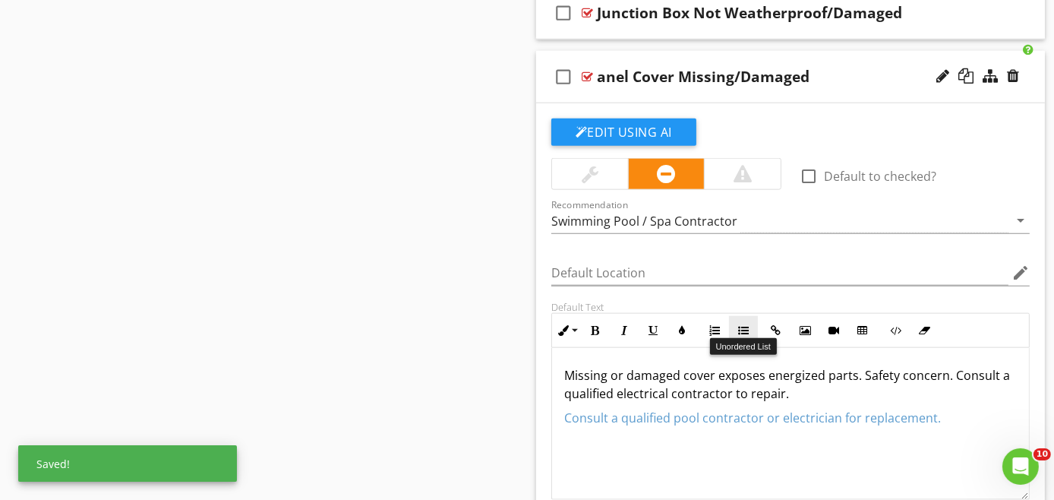
scroll to position [1929, 0]
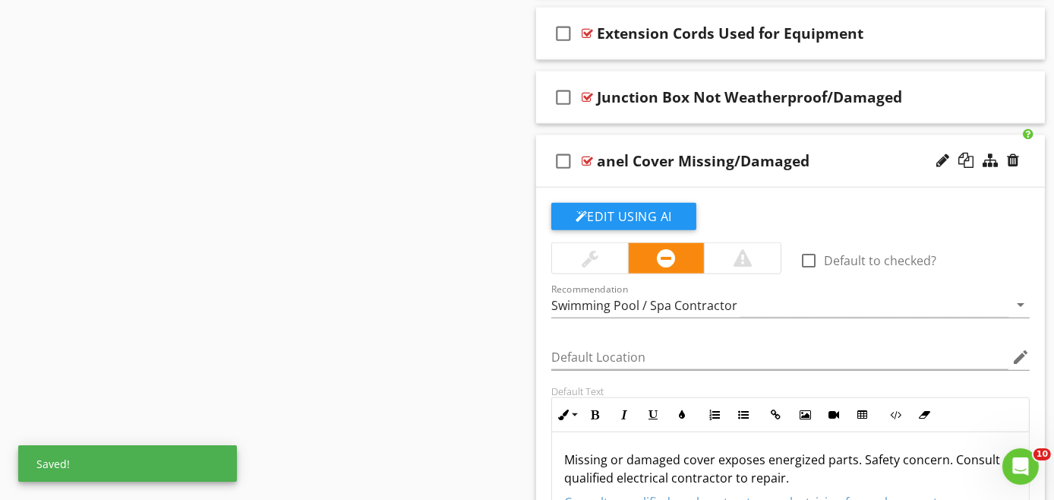
click at [751, 251] on div at bounding box center [743, 258] width 18 height 18
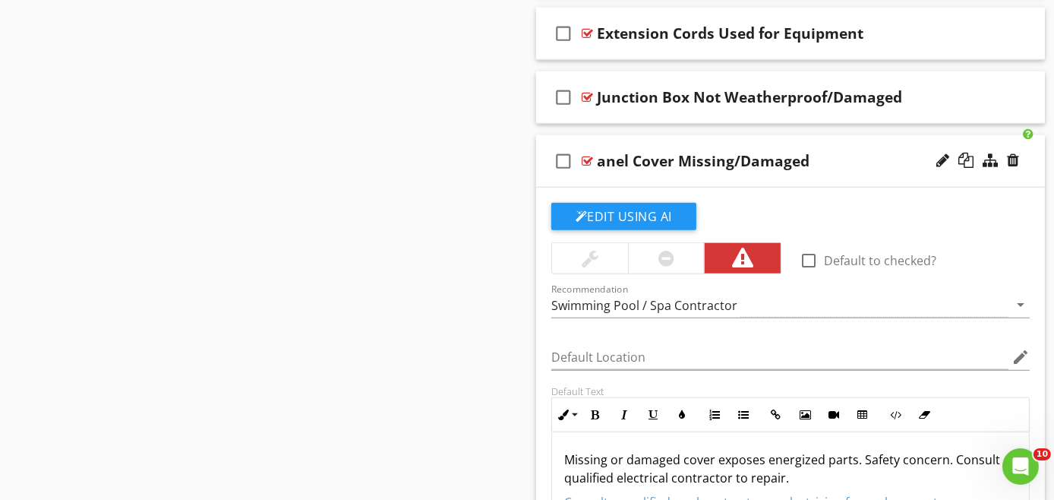
click at [809, 172] on div "check_box_outline_blank anel Cover Missing/Damaged" at bounding box center [790, 161] width 509 height 52
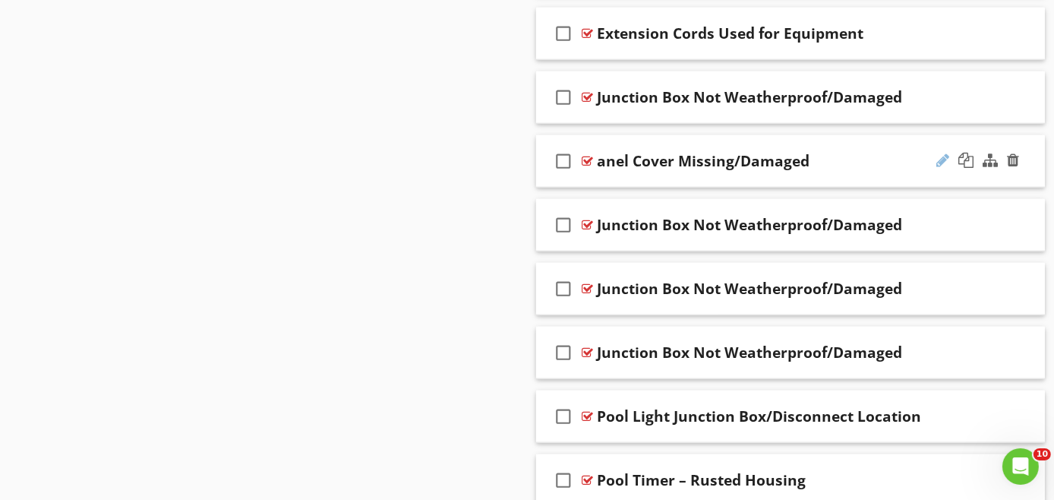
click at [940, 153] on div at bounding box center [943, 160] width 13 height 15
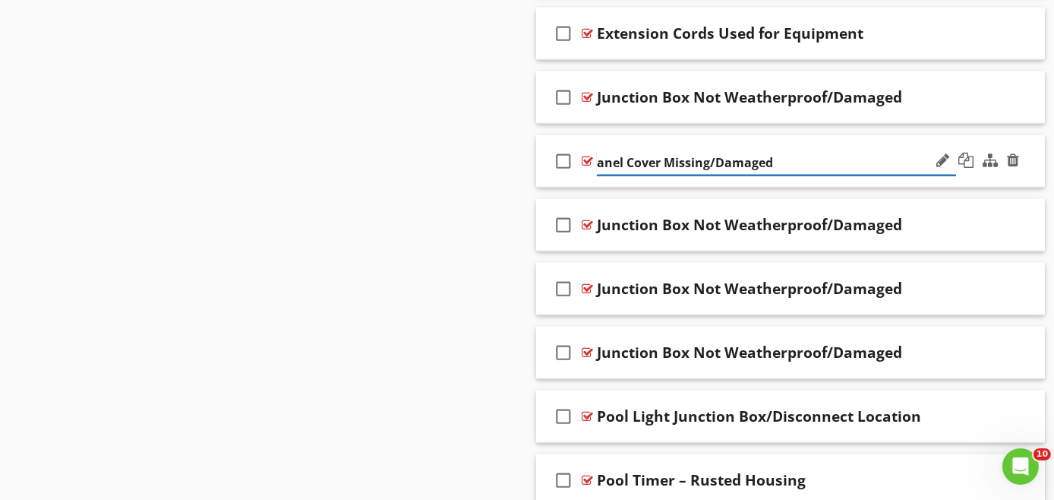
click at [600, 152] on input "anel Cover Missing/Damaged" at bounding box center [776, 162] width 359 height 25
type input "Panel Cover Missing/Damaged"
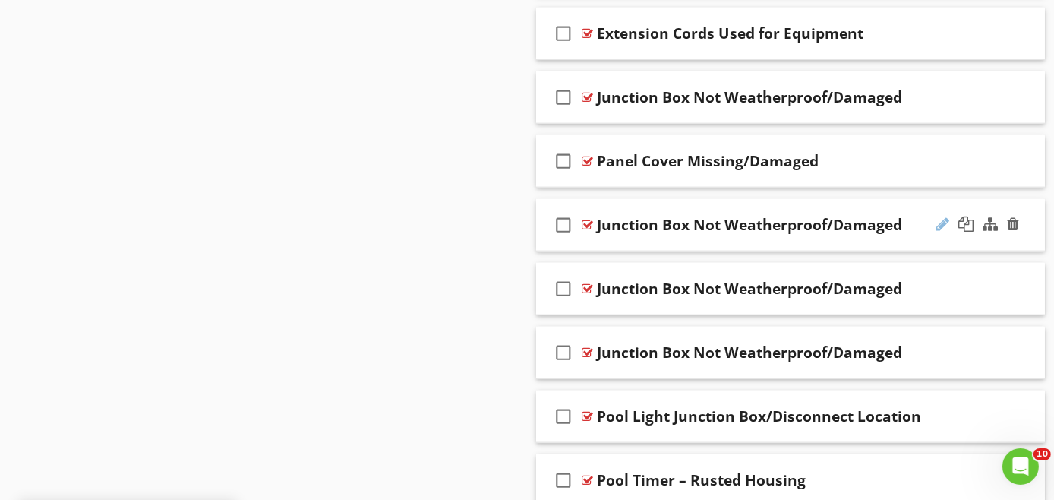
click at [947, 216] on div at bounding box center [943, 223] width 13 height 15
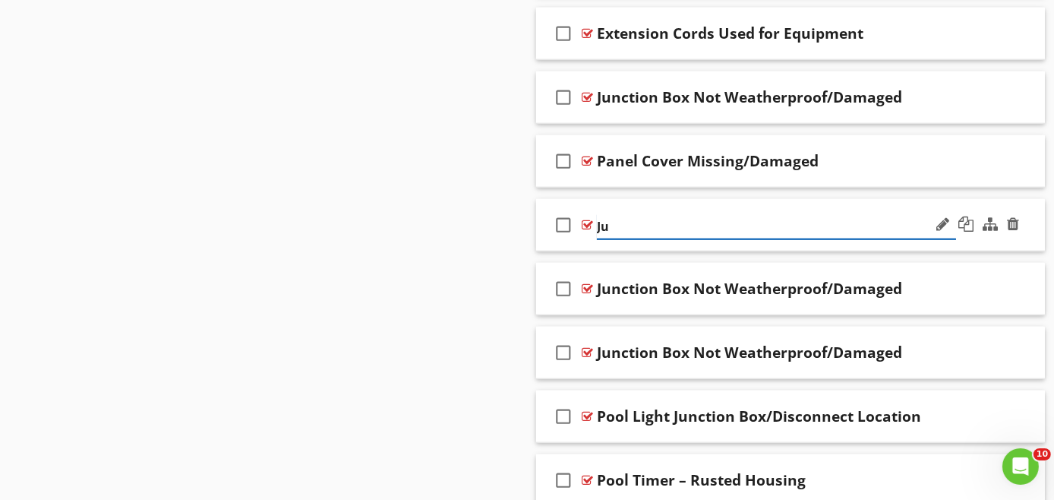
type input "J"
paste input "Dead Front Missing/Improper"
type input "Dead Front Missing/Improper"
click at [966, 239] on div "check_box_outline_blank Dead Front Missing/Improper" at bounding box center [790, 225] width 509 height 52
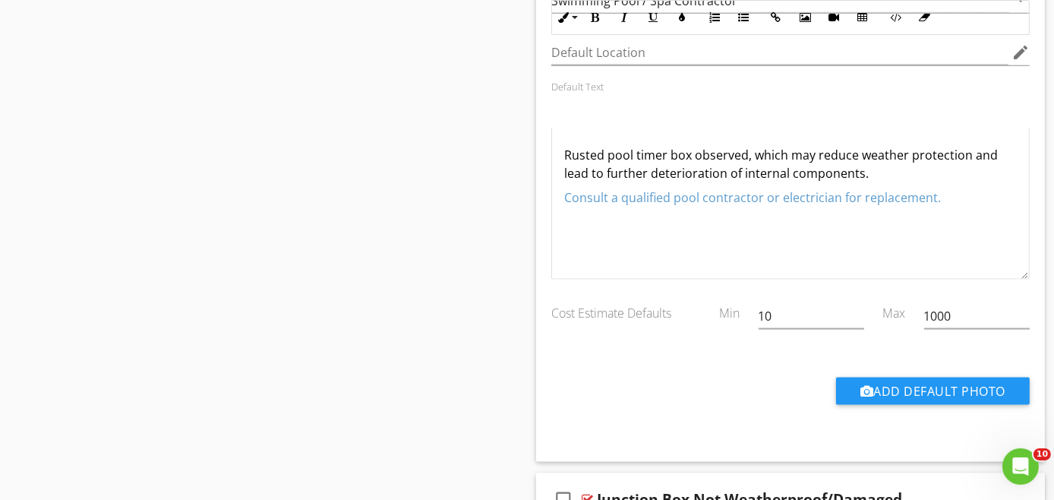
scroll to position [2266, 0]
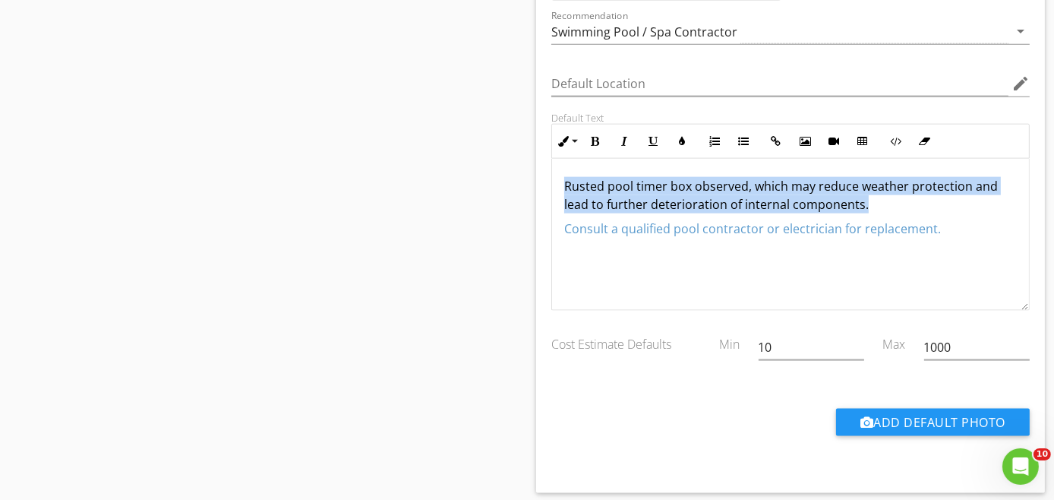
drag, startPoint x: 1049, startPoint y: 267, endPoint x: 548, endPoint y: 182, distance: 507.7
click at [548, 182] on div "Default Text Inline Style XLarge Large Normal Small Light Small/Light Bold Ital…" at bounding box center [790, 211] width 497 height 199
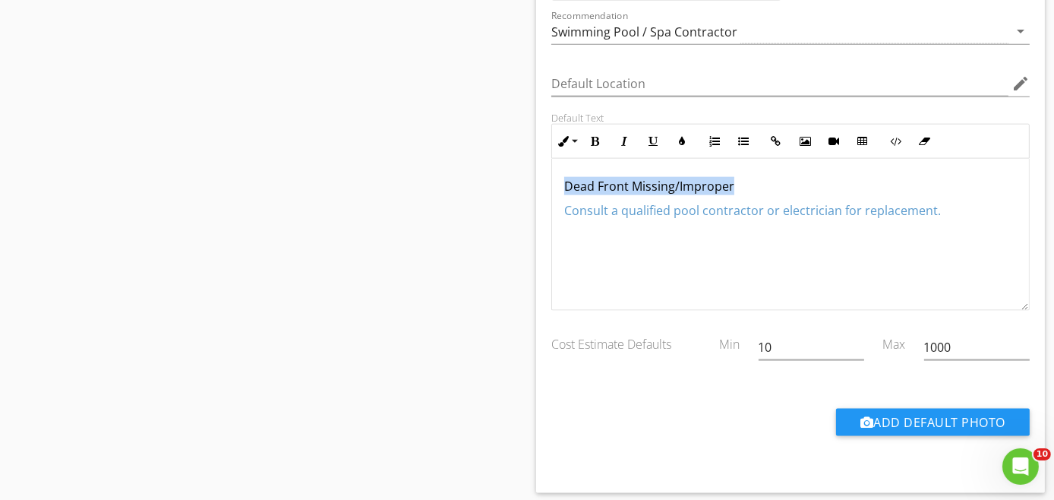
drag, startPoint x: 751, startPoint y: 175, endPoint x: 547, endPoint y: 185, distance: 204.6
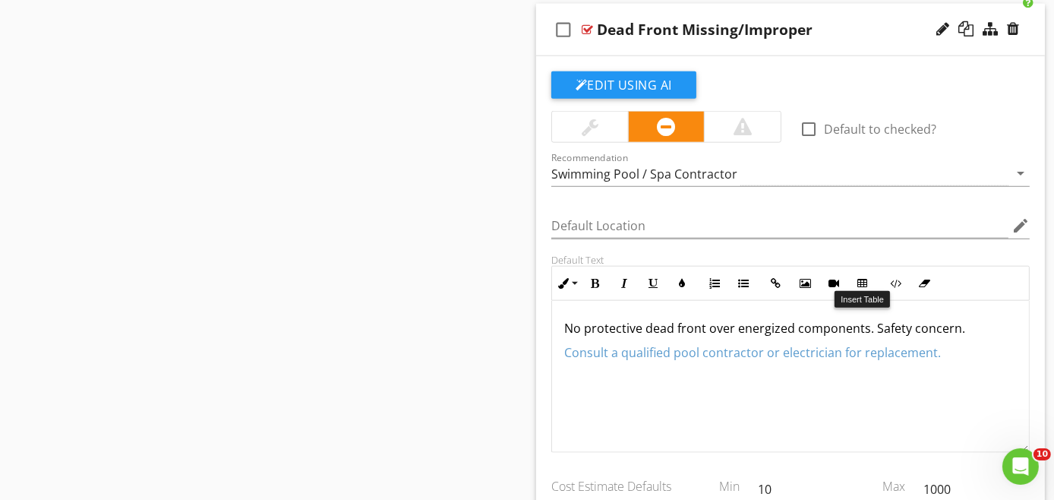
scroll to position [2013, 0]
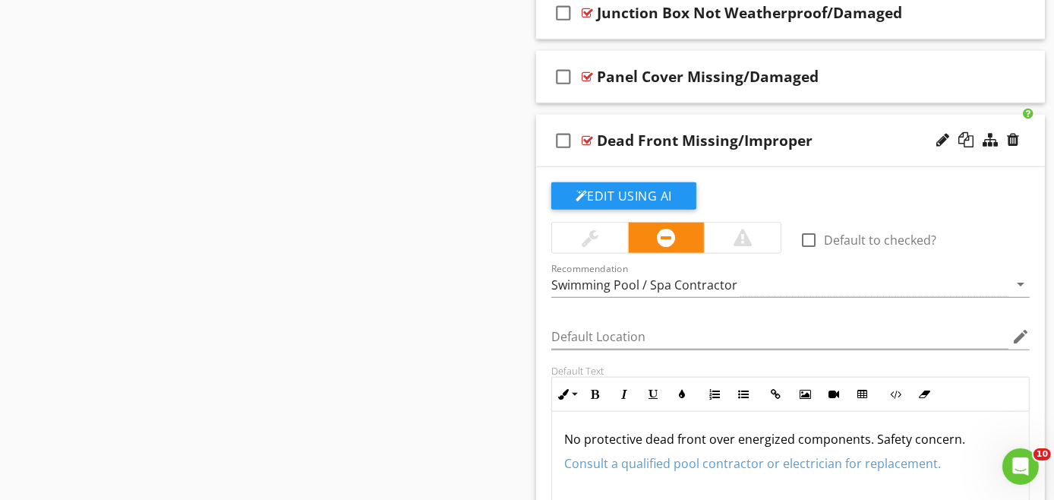
click at [761, 235] on div at bounding box center [742, 238] width 77 height 30
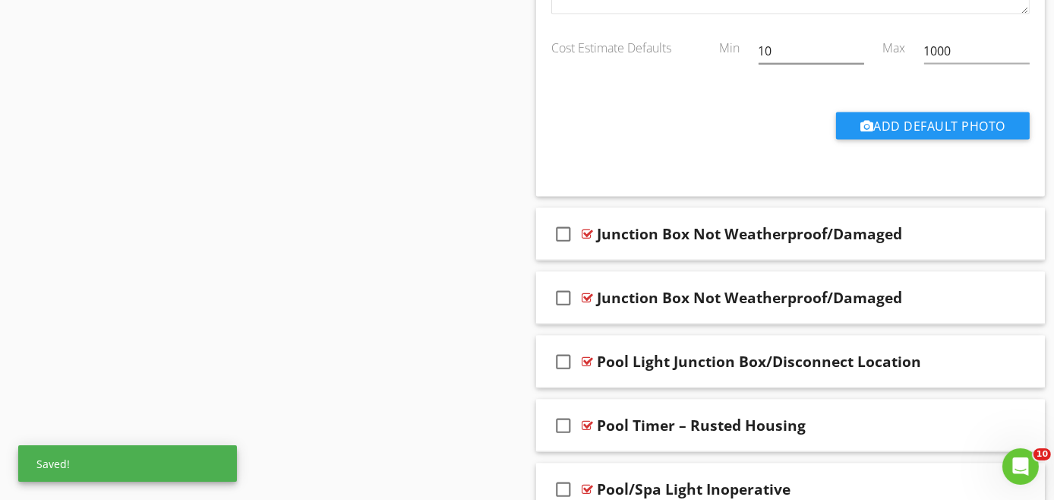
scroll to position [2604, 0]
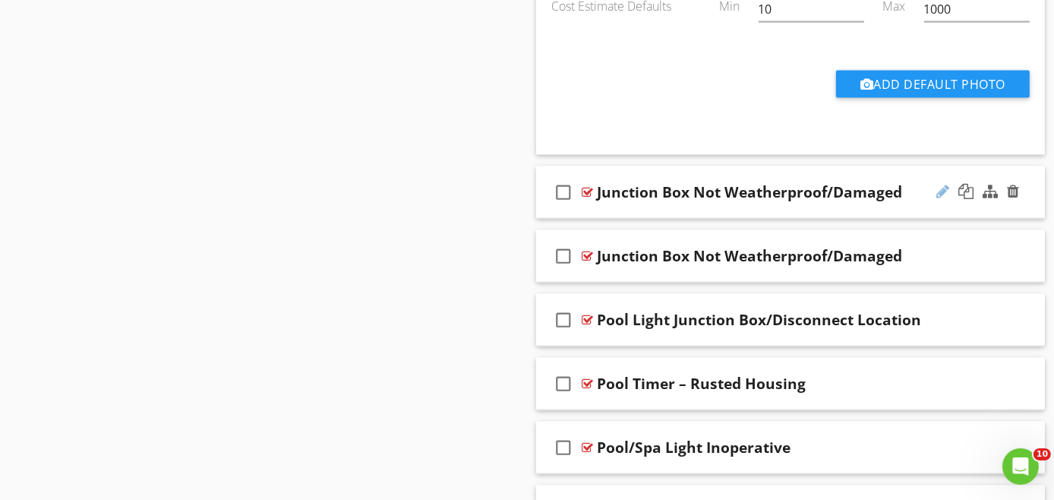
click at [941, 184] on div at bounding box center [943, 191] width 13 height 15
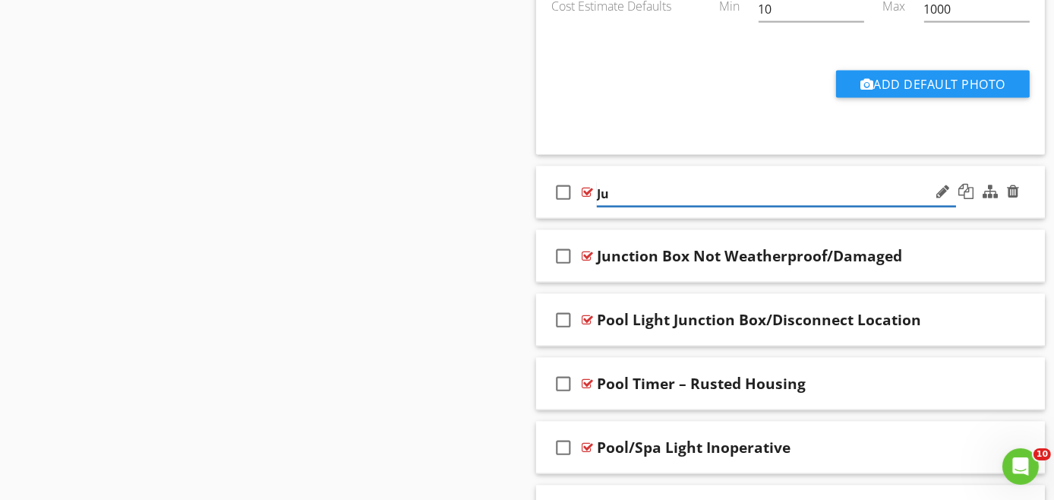
type input "J"
paste input "Panel Not Properly Secured"
type input "Panel Not Properly Secured"
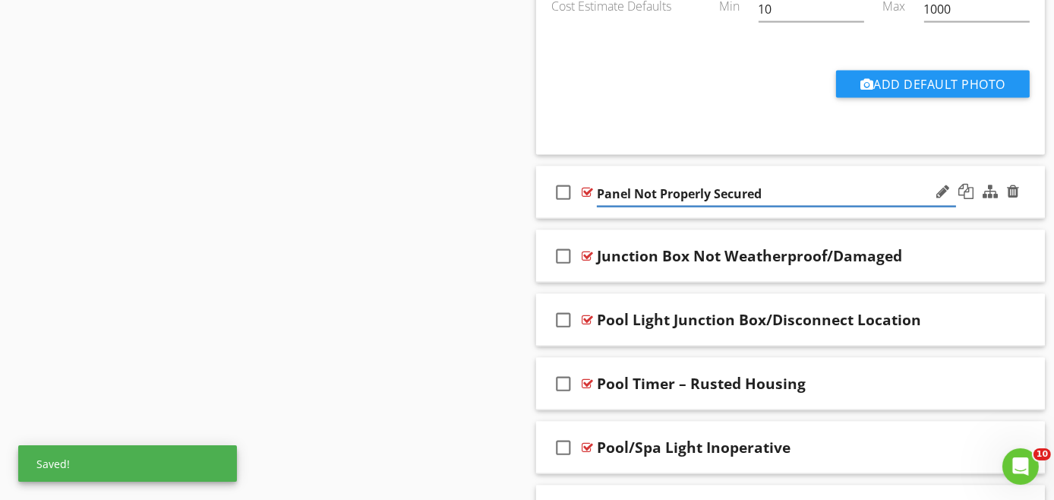
click at [970, 203] on div "check_box_outline_blank Panel Not Properly Secured" at bounding box center [790, 192] width 509 height 52
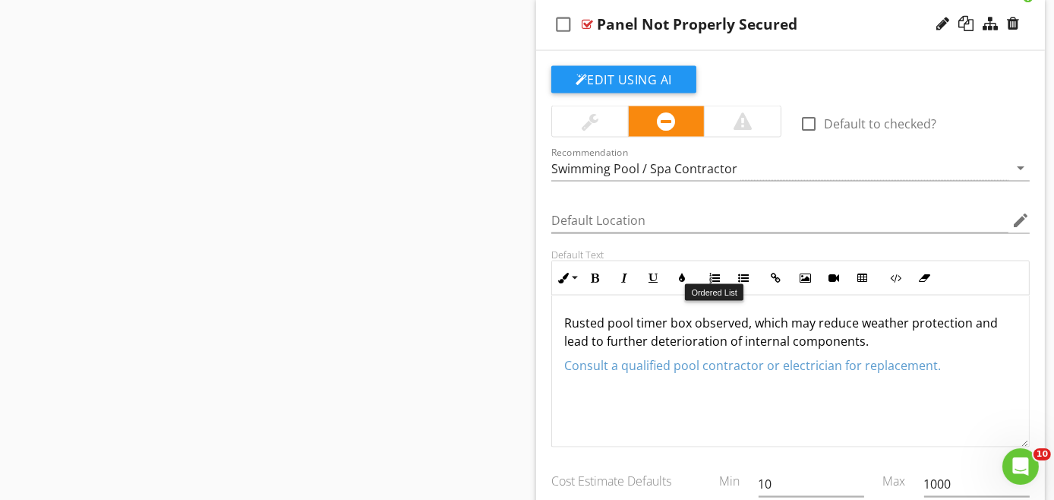
scroll to position [2773, 0]
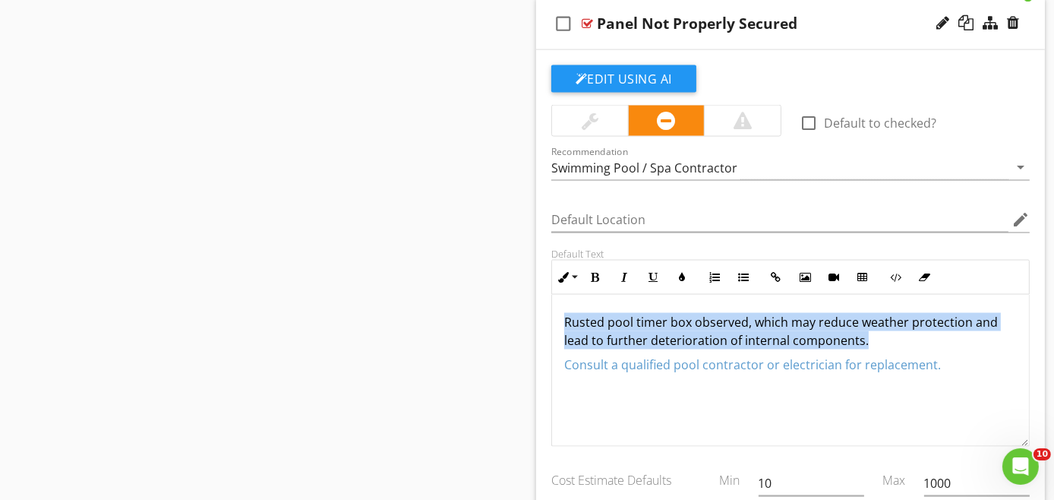
drag, startPoint x: 872, startPoint y: 323, endPoint x: 548, endPoint y: 302, distance: 325.0
click at [548, 302] on div "Default Text Inline Style XLarge Large Normal Small Light Small/Light Bold Ital…" at bounding box center [790, 347] width 497 height 199
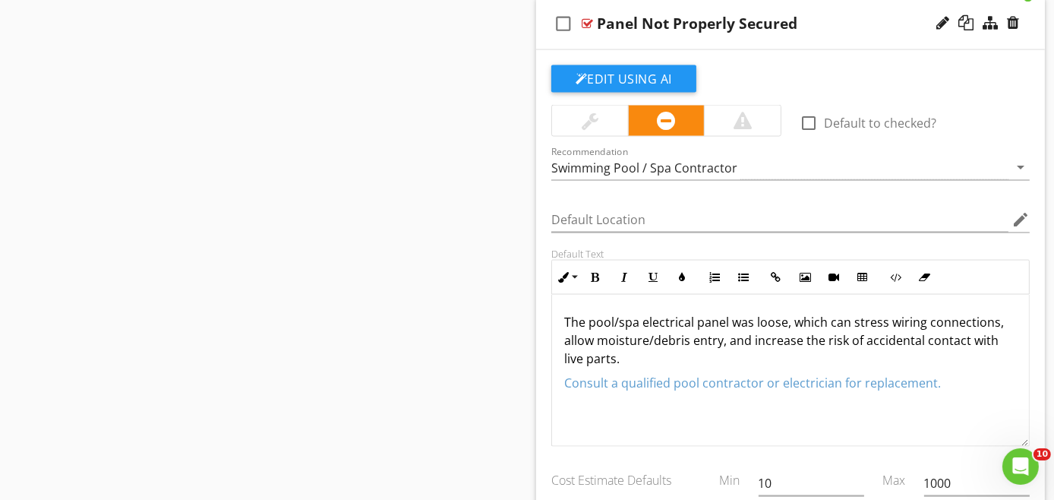
click at [929, 375] on span "Consult a qualified pool contractor or electrician for replacement." at bounding box center [752, 383] width 377 height 17
click at [746, 340] on p "The pool/spa electrical panel was loose, which can stress wiring connections, a…" at bounding box center [790, 340] width 453 height 55
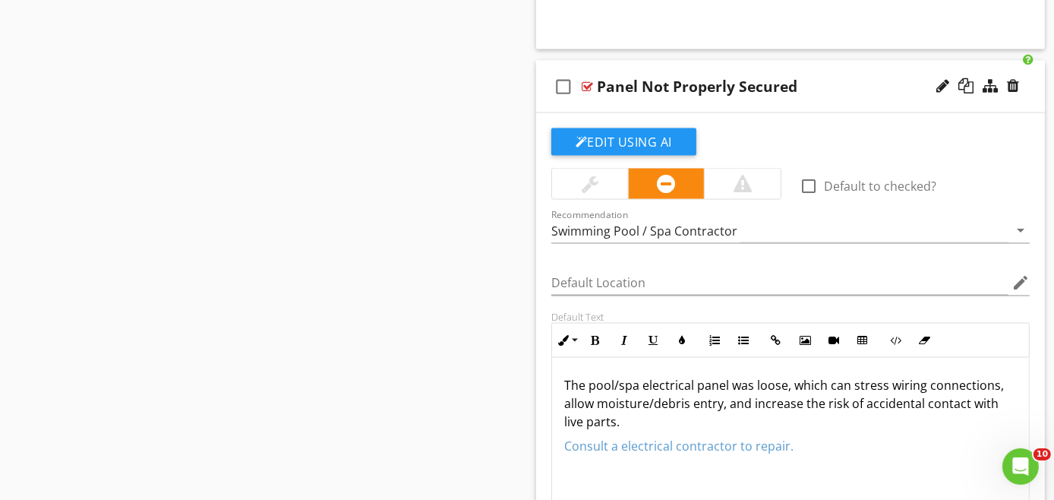
scroll to position [2688, 0]
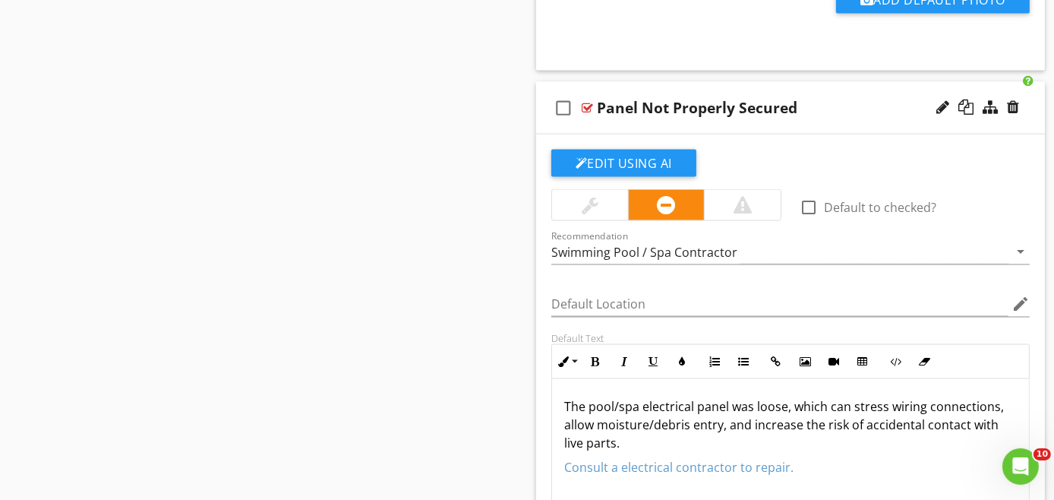
click at [833, 118] on div "check_box_outline_blank Panel Not Properly Secured" at bounding box center [790, 108] width 509 height 52
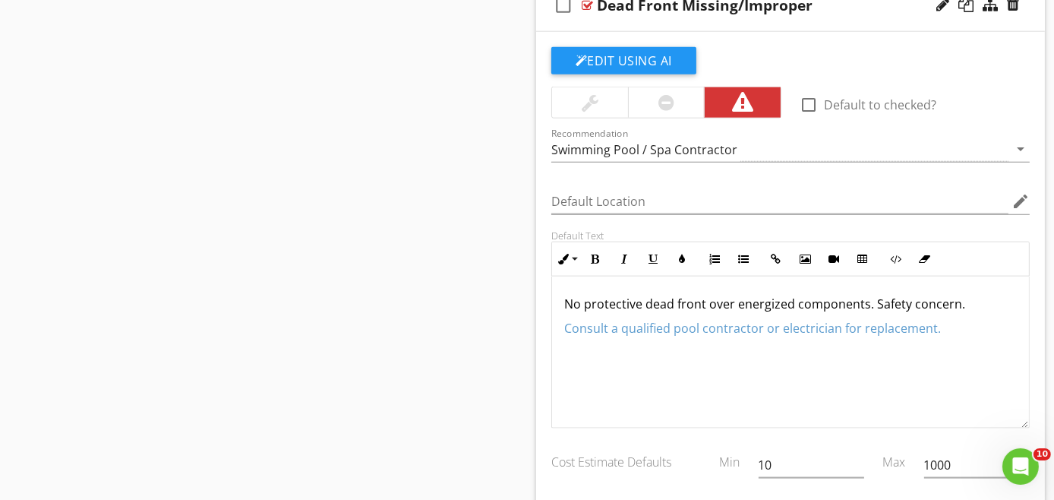
scroll to position [2182, 0]
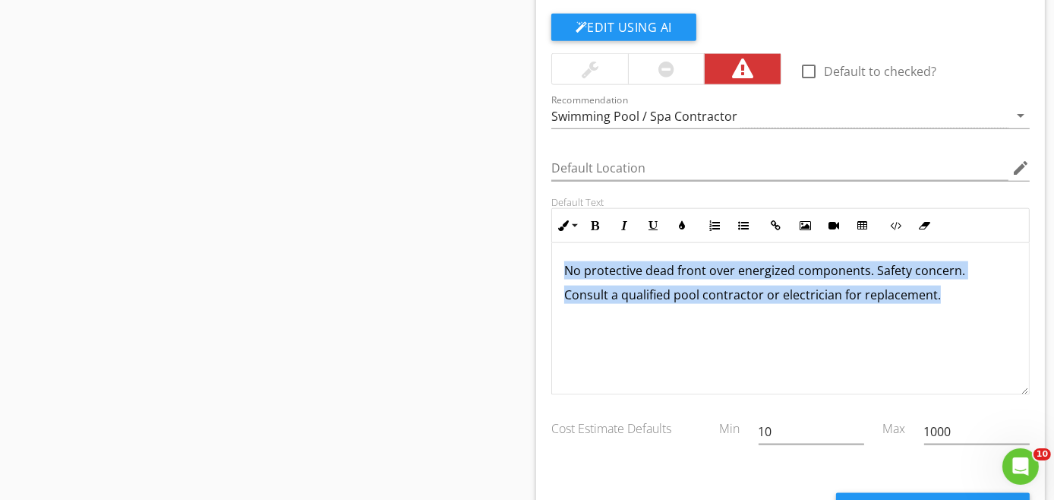
drag, startPoint x: 565, startPoint y: 258, endPoint x: 952, endPoint y: 298, distance: 388.7
click at [952, 298] on div "No protective dead front over energized components. Safety concern. Consult a q…" at bounding box center [790, 319] width 477 height 152
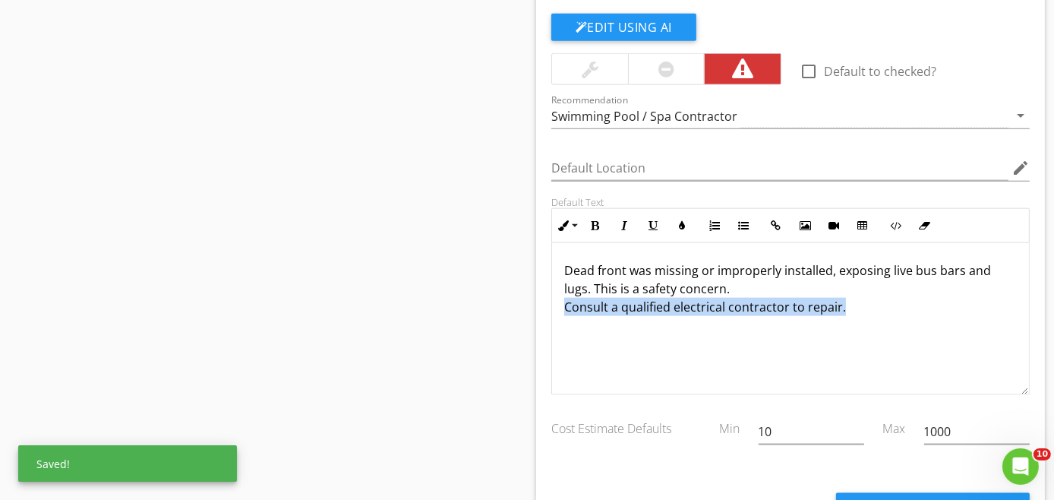
drag, startPoint x: 852, startPoint y: 302, endPoint x: 541, endPoint y: 298, distance: 310.7
click at [541, 298] on div "Edit Using AI check_box_outline_blank Default to checked? Recommendation Swimmi…" at bounding box center [790, 287] width 509 height 579
click at [682, 220] on icon "button" at bounding box center [682, 225] width 11 height 11
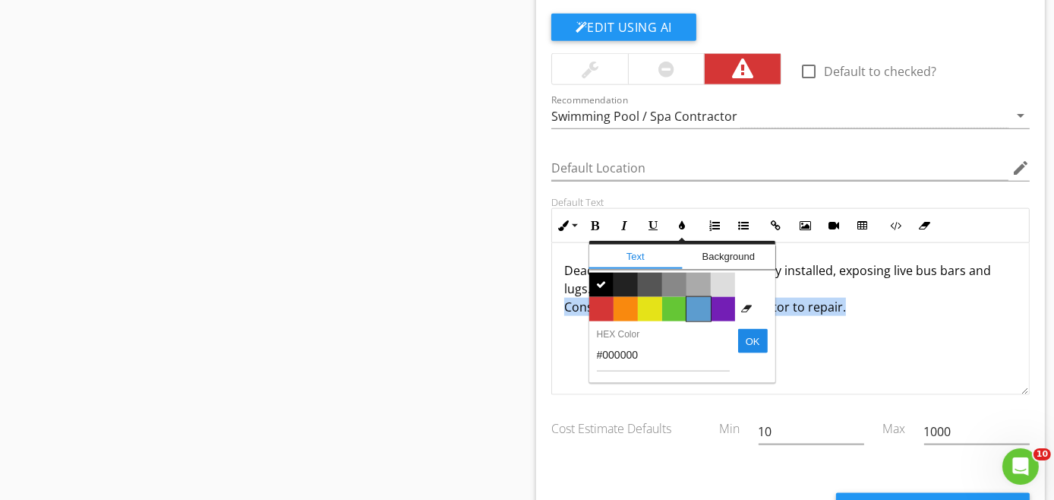
click at [691, 297] on span "Color #5c9ccf" at bounding box center [699, 309] width 24 height 24
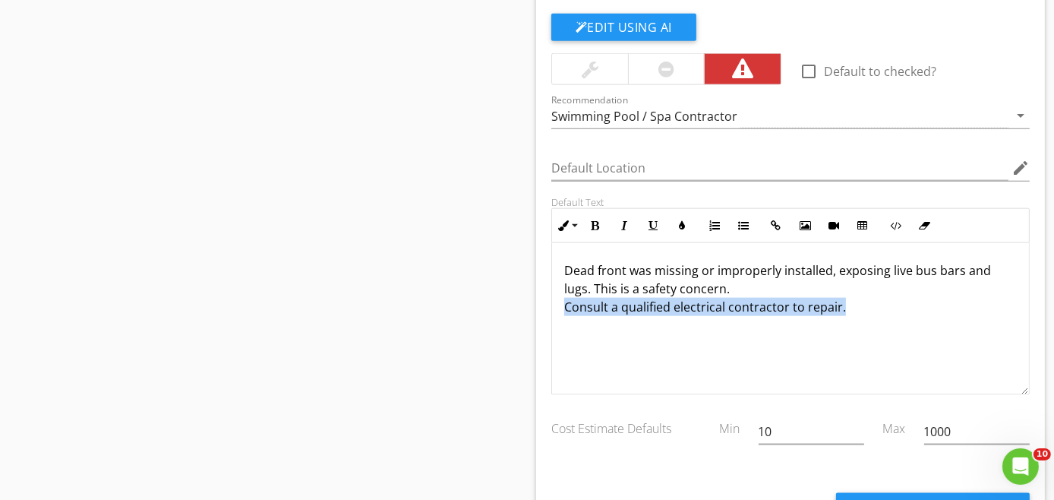
click at [881, 333] on div "Dead front was missing or improperly installed, exposing live bus bars and lugs…" at bounding box center [790, 319] width 477 height 152
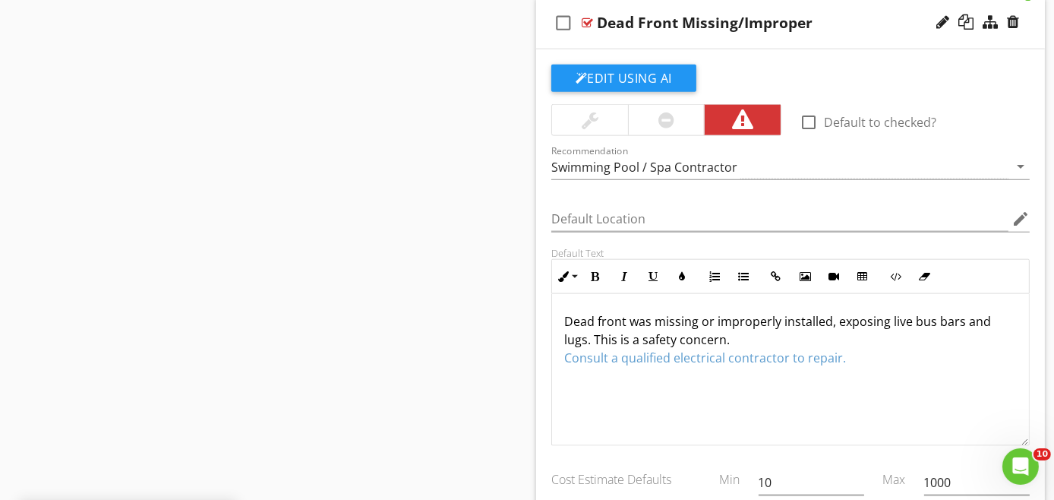
scroll to position [2013, 0]
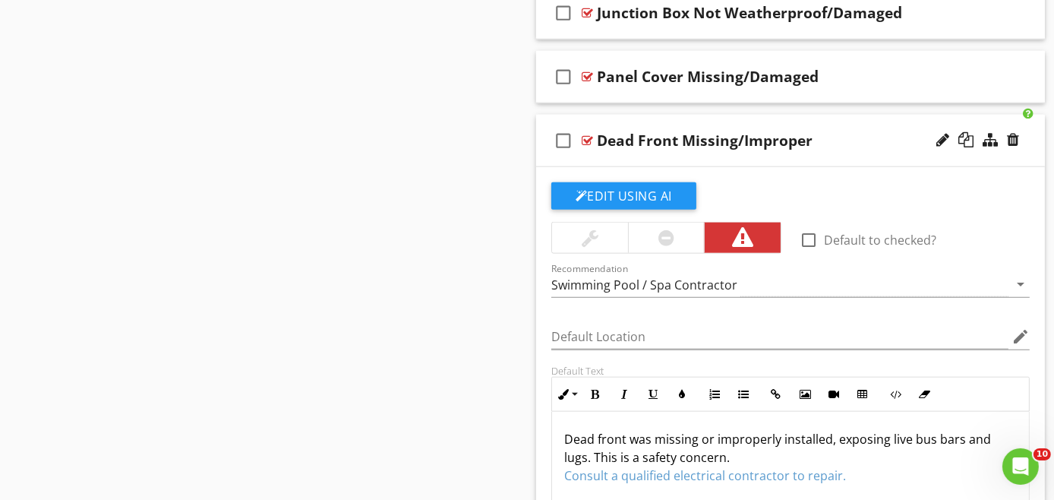
click at [839, 152] on div "check_box_outline_blank Dead Front Missing/Improper" at bounding box center [790, 141] width 509 height 52
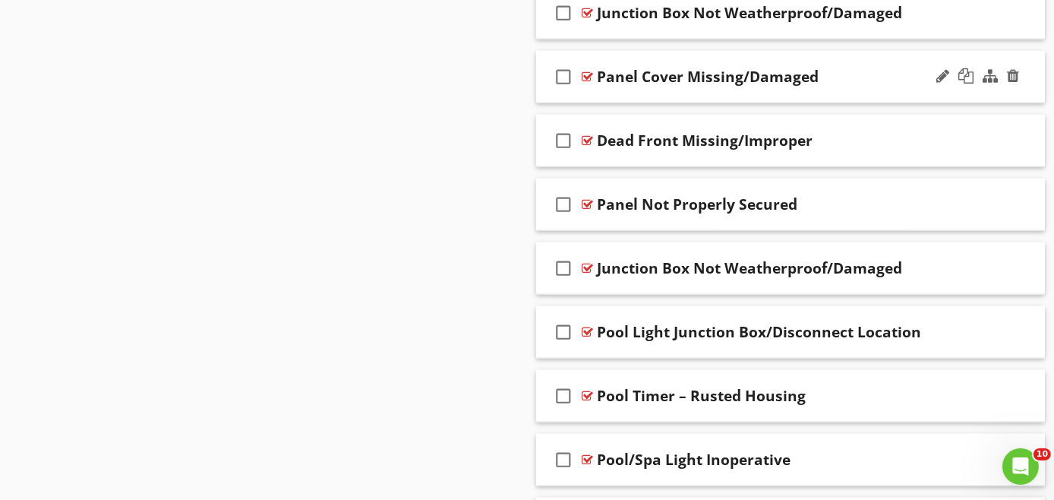
click at [851, 84] on div "check_box_outline_blank Panel Cover Missing/Damaged" at bounding box center [790, 77] width 509 height 52
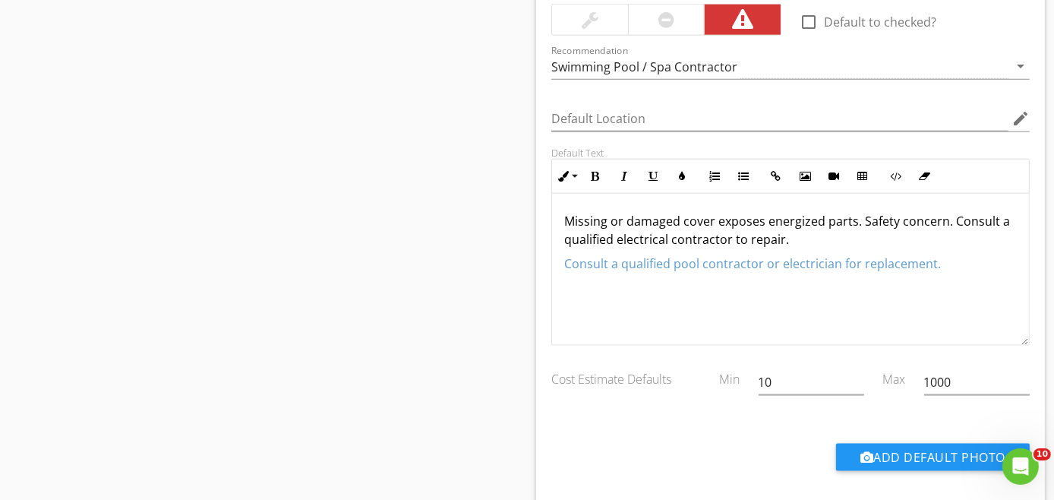
scroll to position [2182, 0]
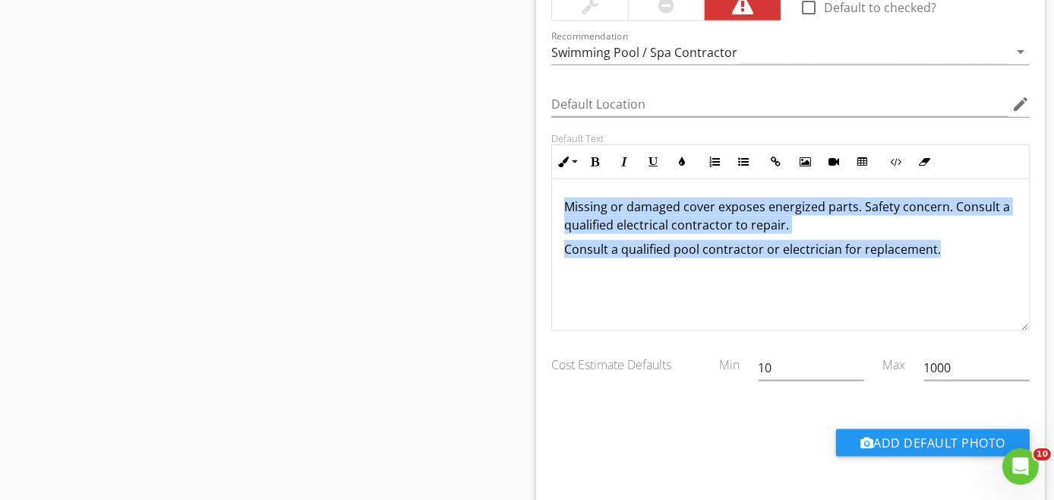
drag, startPoint x: 557, startPoint y: 196, endPoint x: 1003, endPoint y: 255, distance: 449.8
click at [1003, 255] on div "Missing or damaged cover exposes energized parts. Safety concern. Consult a qua…" at bounding box center [790, 255] width 477 height 152
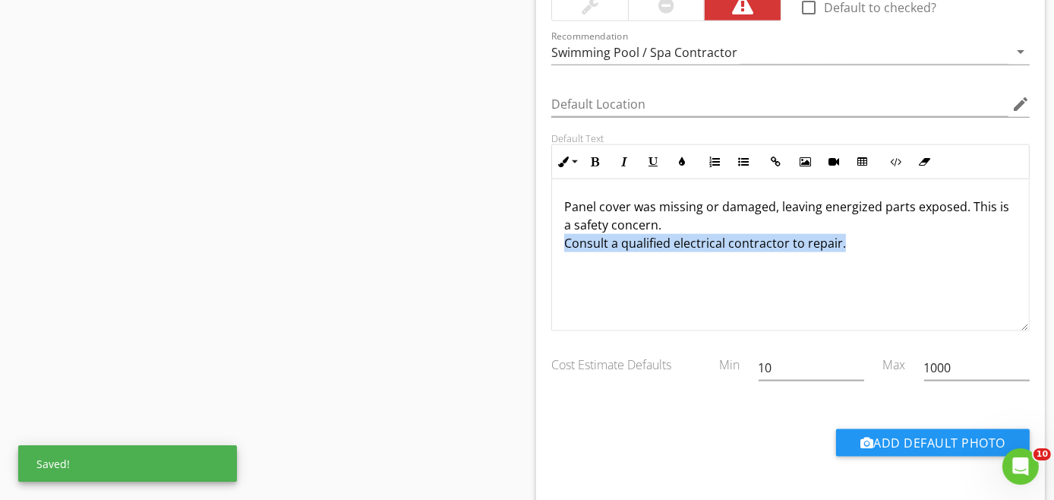
drag, startPoint x: 877, startPoint y: 247, endPoint x: 520, endPoint y: 252, distance: 356.3
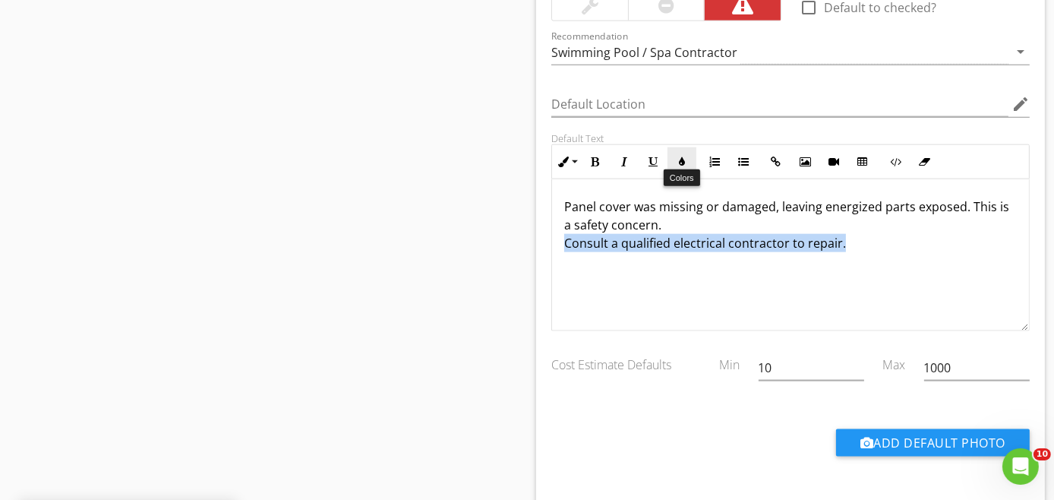
click at [681, 156] on icon "button" at bounding box center [682, 161] width 11 height 11
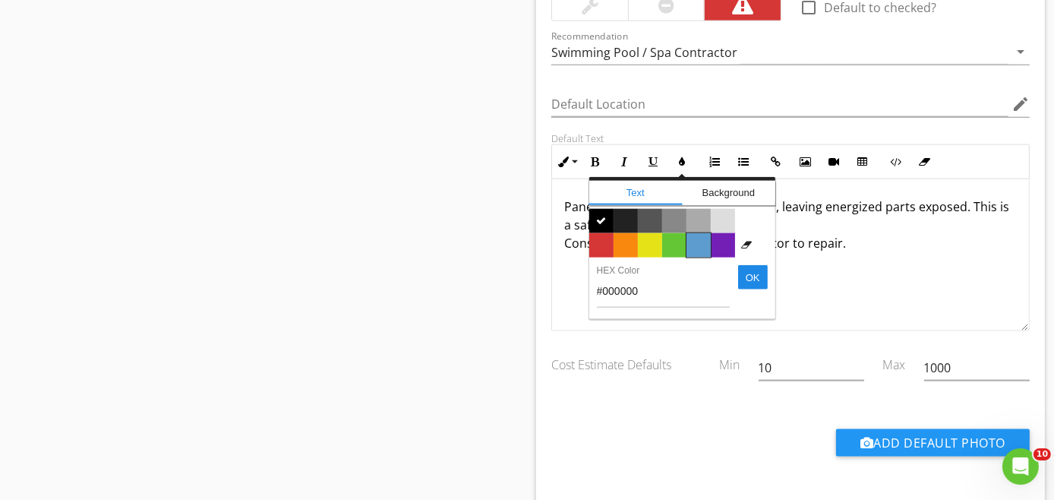
click at [699, 242] on span "Color #5c9ccf" at bounding box center [699, 245] width 24 height 24
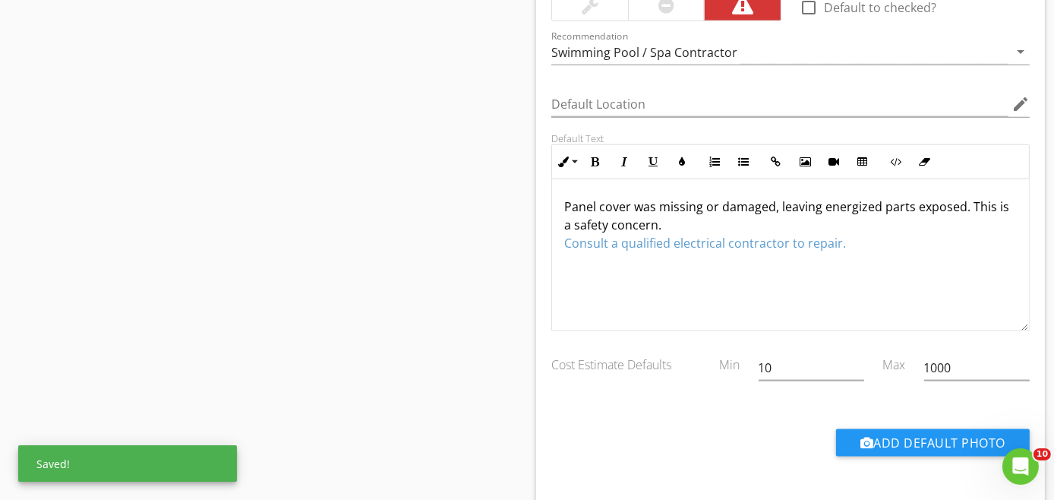
click at [883, 264] on div "Panel cover was missing or damaged, leaving energized parts exposed. This is a …" at bounding box center [790, 255] width 477 height 152
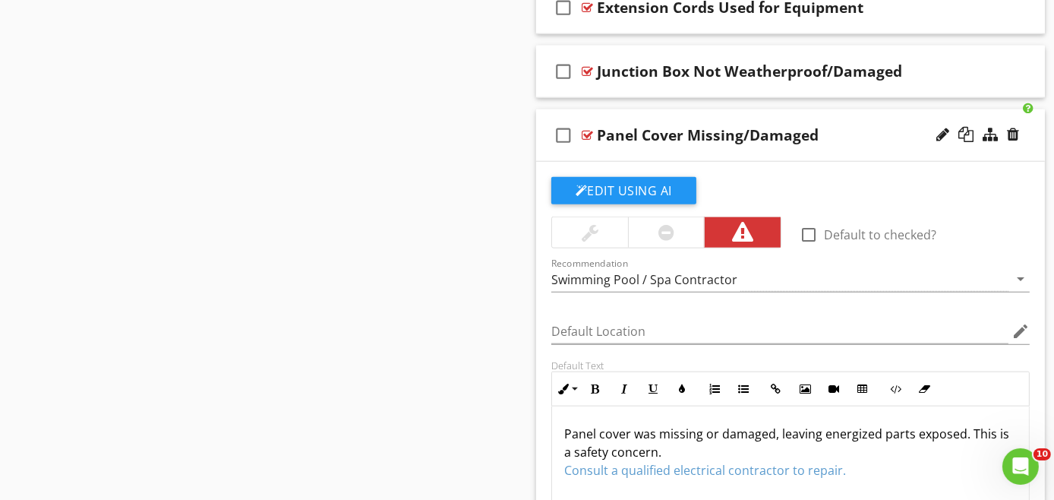
scroll to position [1929, 0]
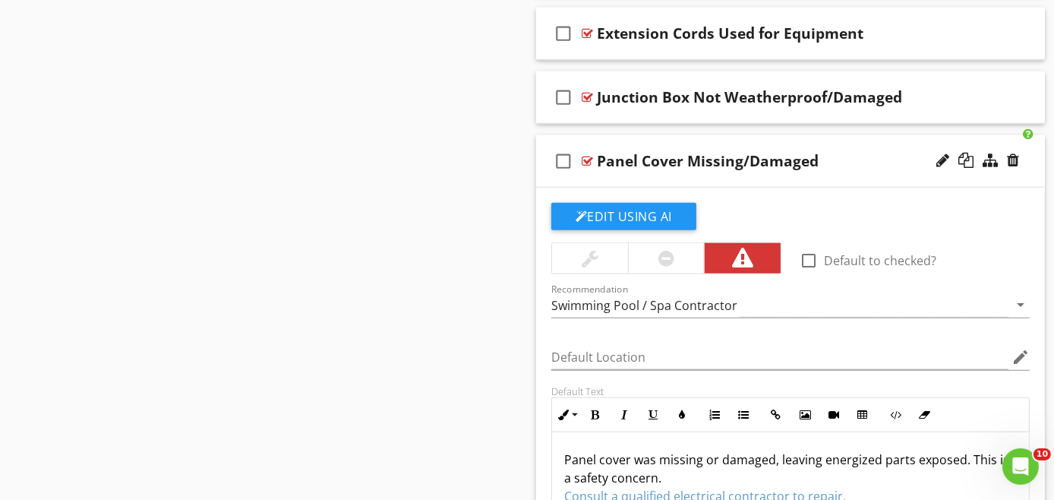
click at [856, 172] on div "check_box_outline_blank Panel Cover Missing/Damaged" at bounding box center [790, 161] width 509 height 52
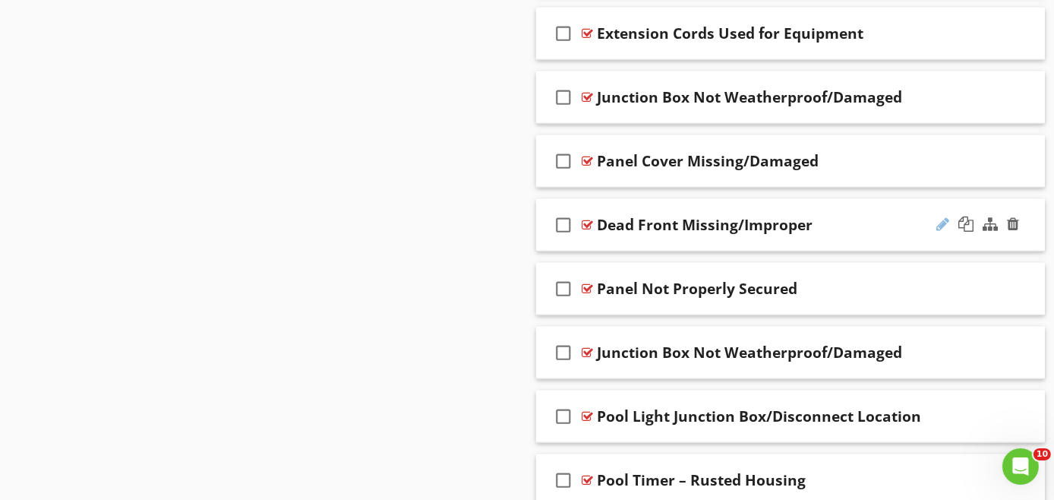
click at [947, 216] on div at bounding box center [943, 223] width 13 height 15
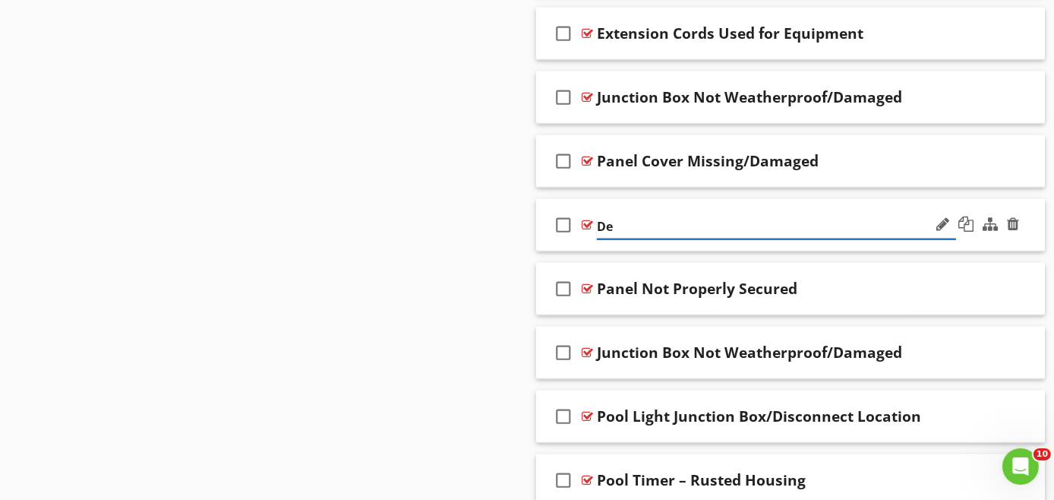
type input "D"
paste input "Panel Dead Front Missing/Improper"
type input "Panel Dead Front Missing/Improper"
click at [882, 240] on div "check_box_outline_blank Panel Dead Front Missing/Improper" at bounding box center [790, 225] width 509 height 52
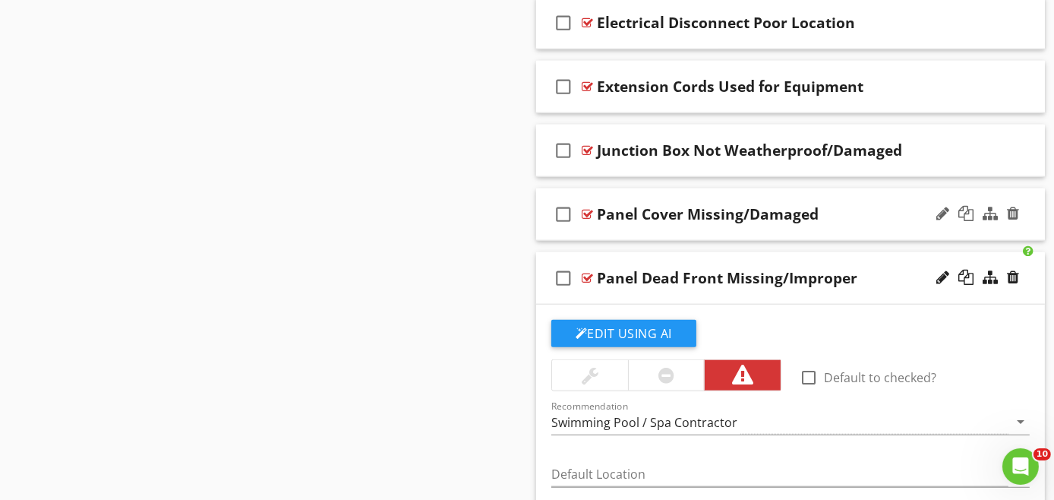
scroll to position [1844, 0]
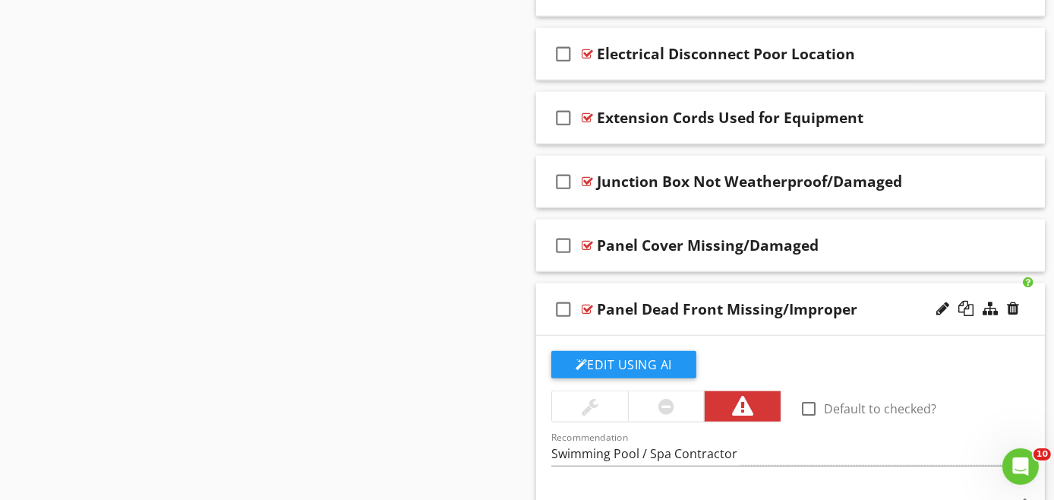
click at [885, 323] on div "check_box_outline_blank Panel Dead Front Missing/Improper" at bounding box center [790, 309] width 509 height 52
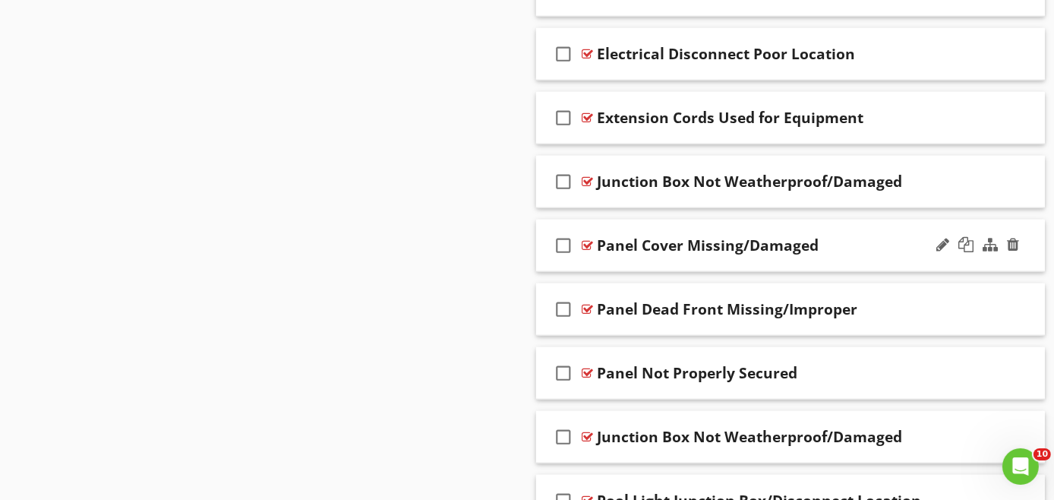
scroll to position [2013, 0]
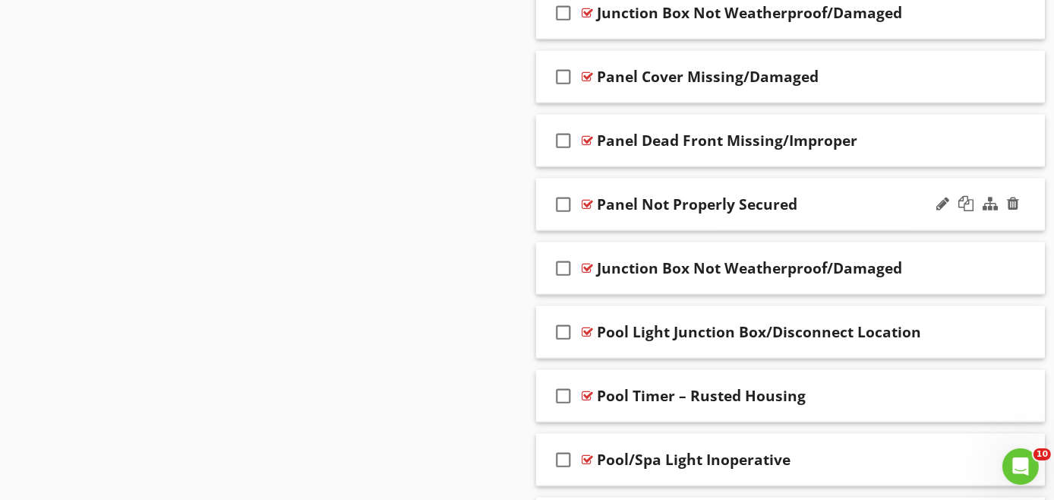
click at [849, 214] on div "check_box_outline_blank Panel Not Properly Secured" at bounding box center [790, 205] width 509 height 52
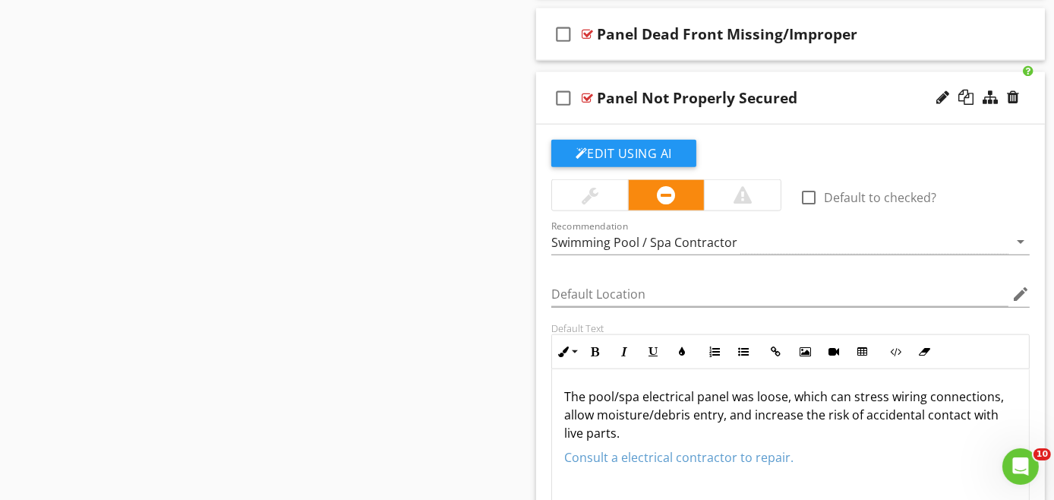
scroll to position [2097, 0]
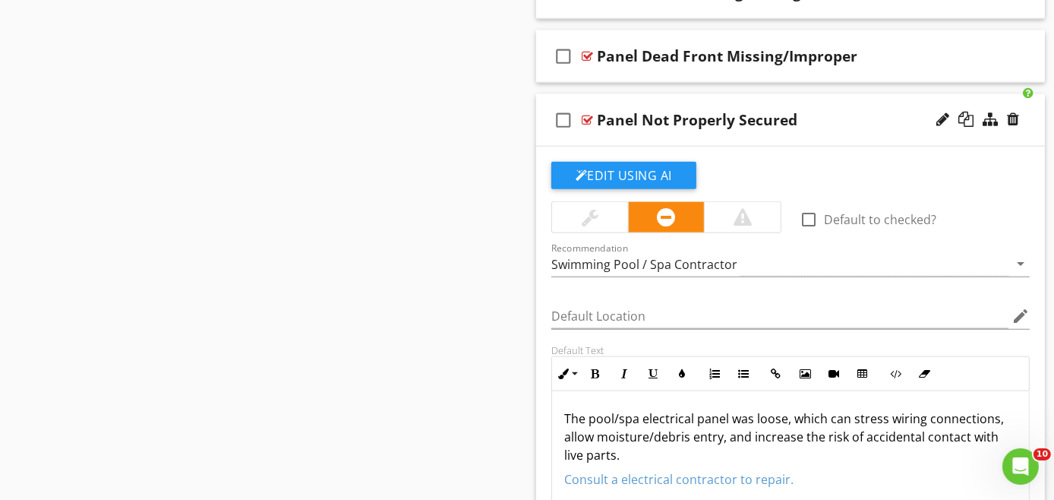
click at [859, 135] on div "check_box_outline_blank Panel Not Properly Secured" at bounding box center [790, 120] width 509 height 52
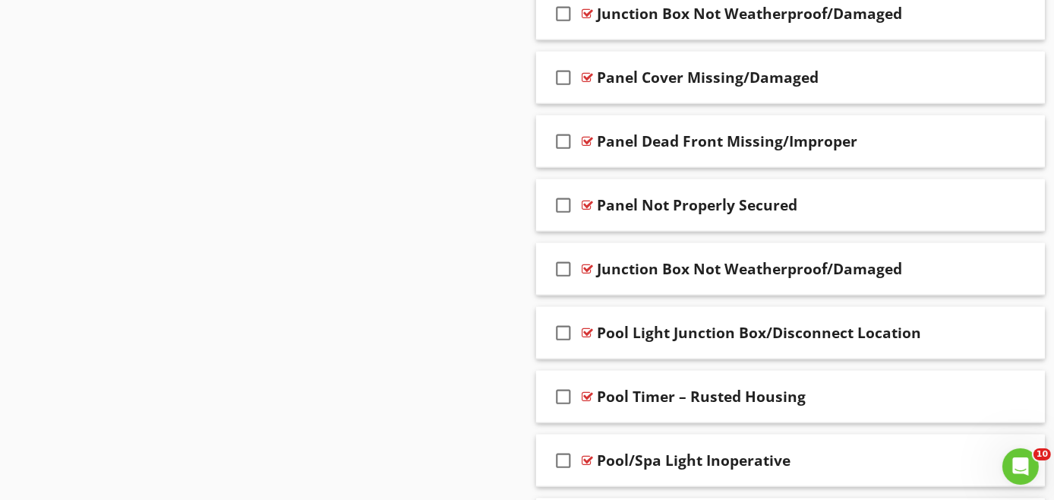
scroll to position [2013, 0]
click at [966, 135] on div at bounding box center [966, 139] width 15 height 15
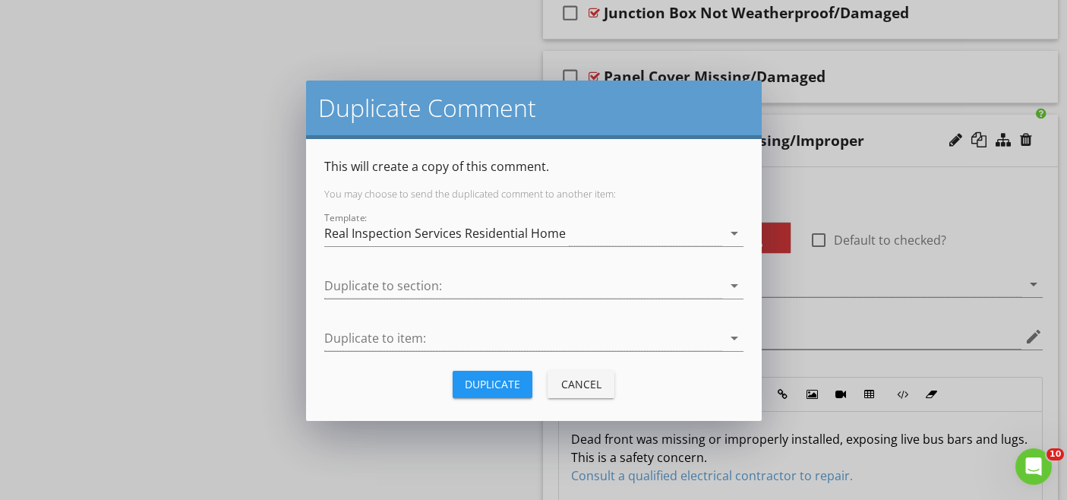
click at [509, 384] on div "Duplicate" at bounding box center [492, 384] width 55 height 16
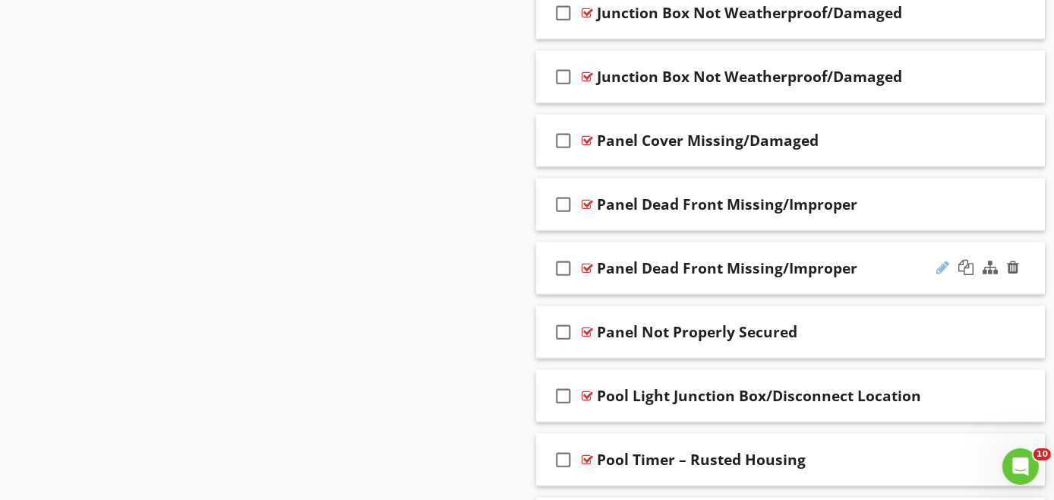
click at [947, 260] on div at bounding box center [943, 267] width 13 height 15
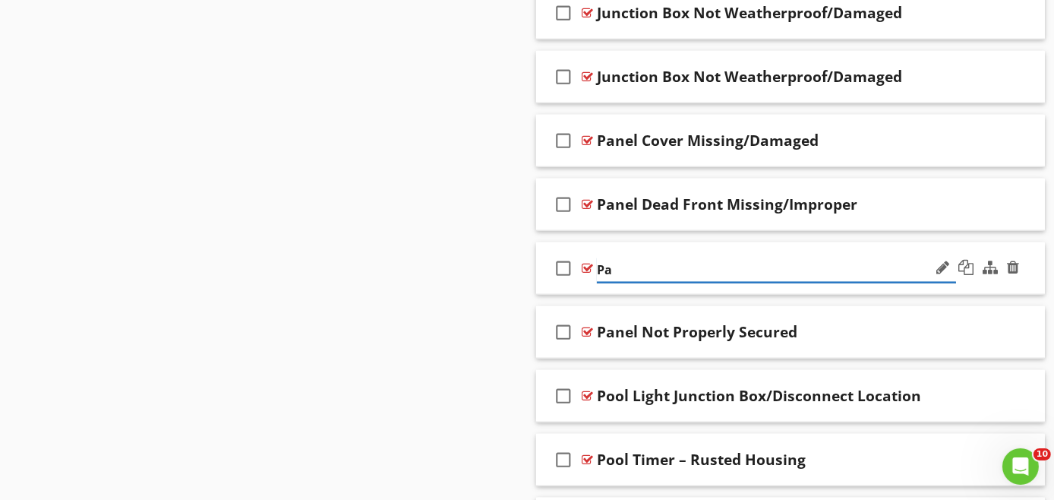
type input "P"
paste input "Panel Rust/Corrosion Present"
type input "Panel Rust/Corrosion Present"
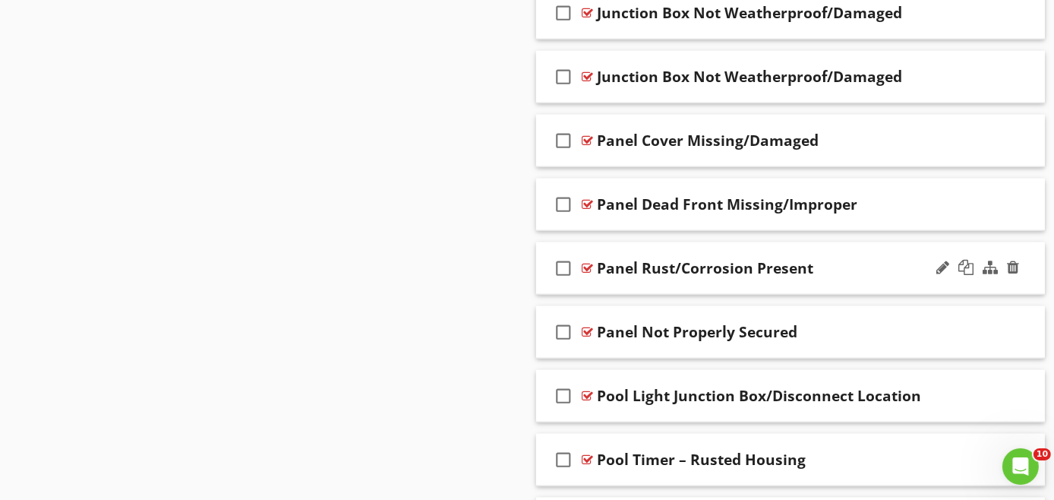
click at [829, 282] on div "check_box_outline_blank Panel Rust/Corrosion Present" at bounding box center [790, 268] width 509 height 52
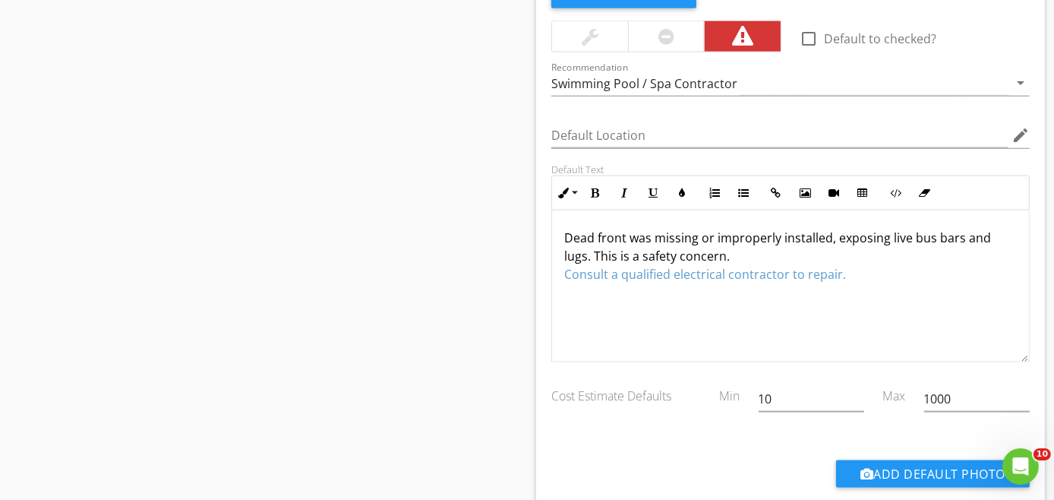
scroll to position [2351, 0]
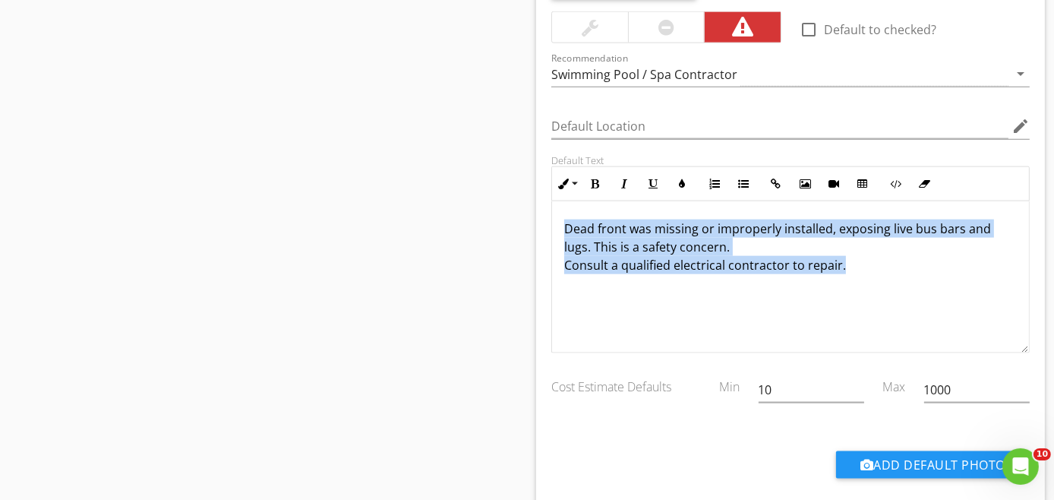
drag, startPoint x: 561, startPoint y: 215, endPoint x: 909, endPoint y: 265, distance: 350.8
click at [909, 265] on div "Dead front was missing or improperly installed, exposing live bus bars and lugs…" at bounding box center [790, 277] width 477 height 152
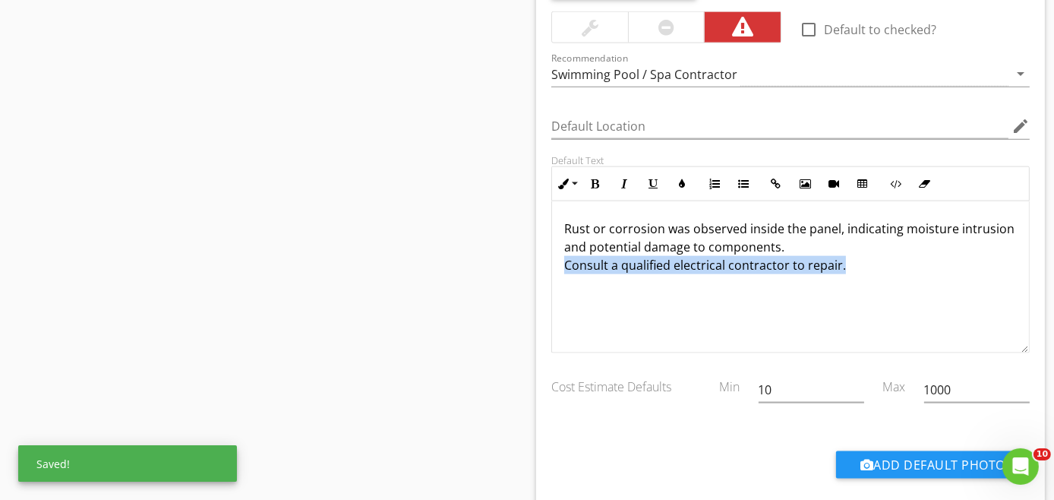
drag, startPoint x: 772, startPoint y: 272, endPoint x: 547, endPoint y: 285, distance: 225.2
click at [547, 285] on div "Default Text Inline Style XLarge Large Normal Small Light Small/Light Bold Ital…" at bounding box center [790, 253] width 497 height 199
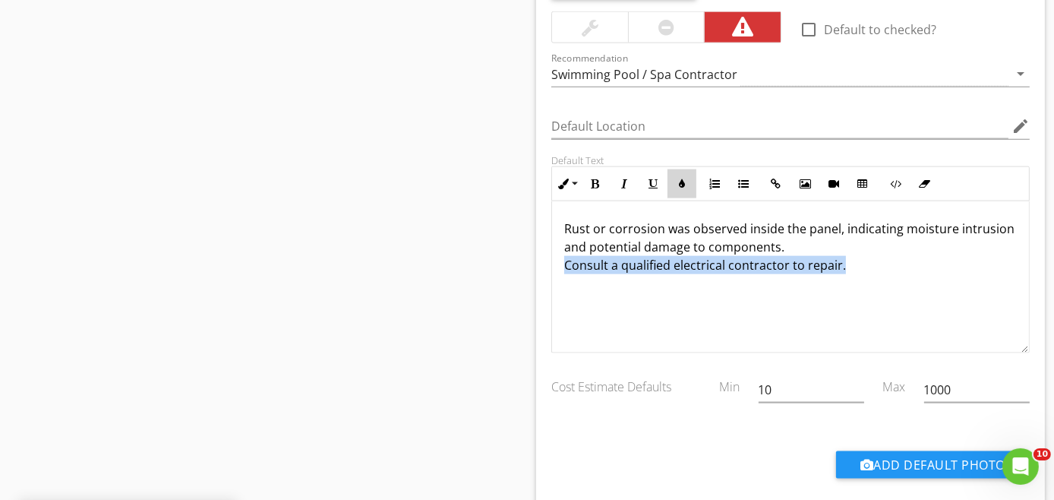
click at [681, 179] on icon "button" at bounding box center [682, 184] width 11 height 11
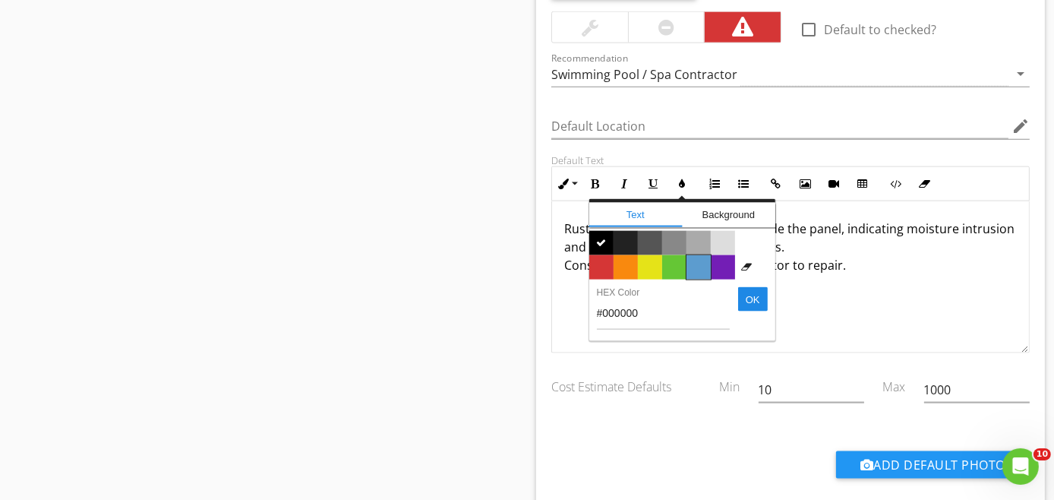
click at [695, 260] on span "Color #5c9ccf" at bounding box center [699, 267] width 24 height 24
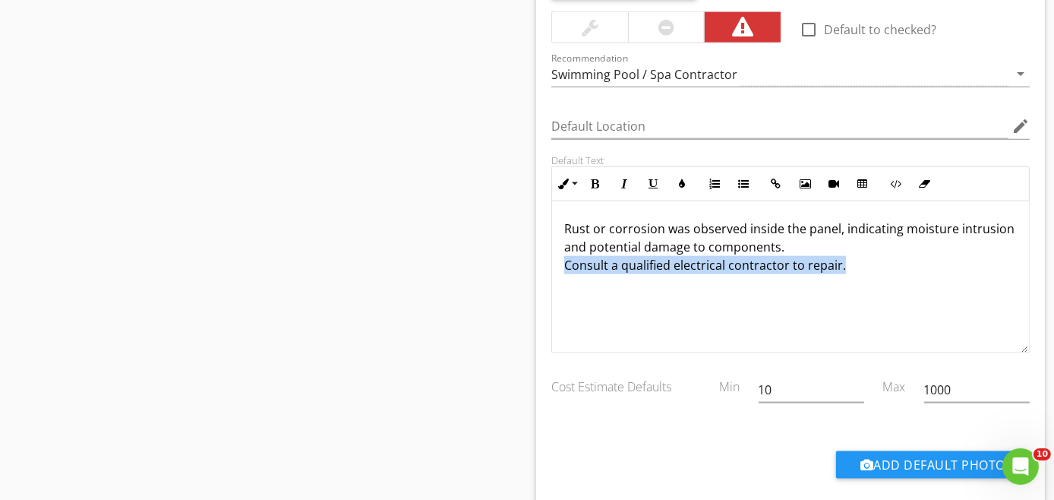
click at [882, 280] on div "Rust or corrosion was observed inside the panel, indicating moisture intrusion …" at bounding box center [790, 277] width 477 height 152
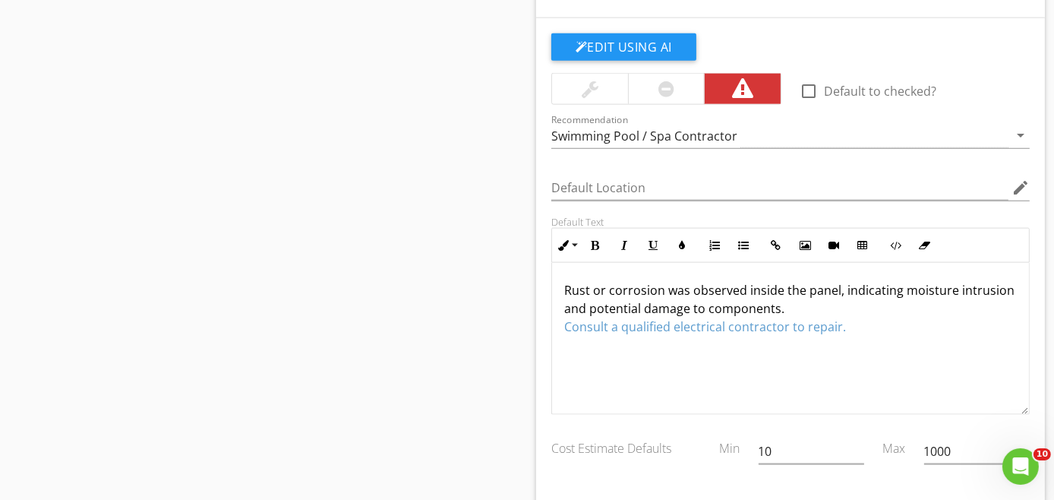
scroll to position [2266, 0]
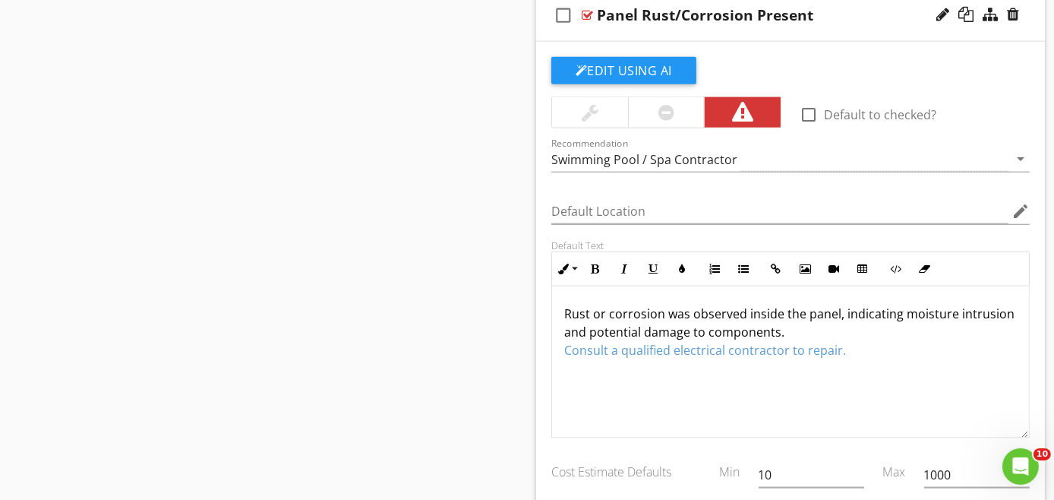
click at [665, 105] on div at bounding box center [667, 112] width 16 height 18
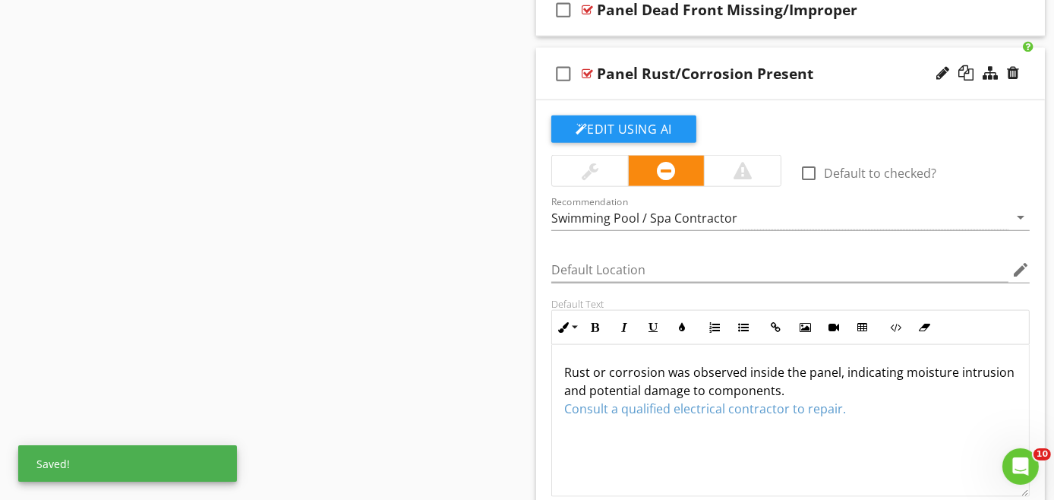
scroll to position [2182, 0]
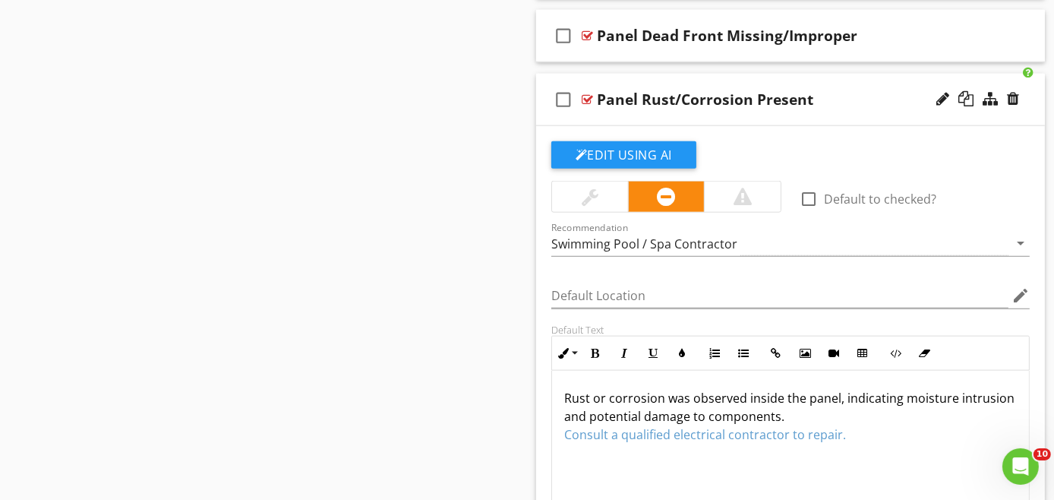
click at [842, 106] on div "check_box_outline_blank Panel Rust/Corrosion Present" at bounding box center [790, 100] width 509 height 52
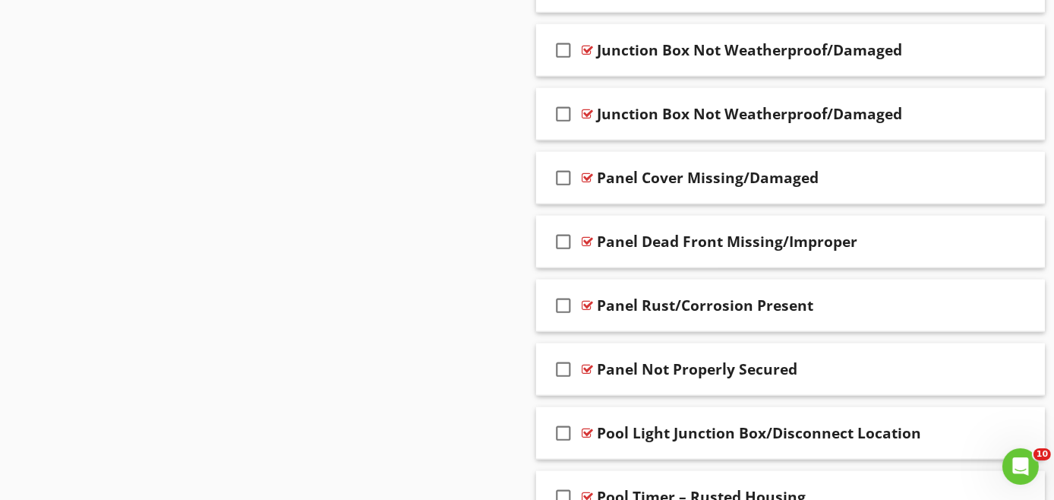
scroll to position [2013, 0]
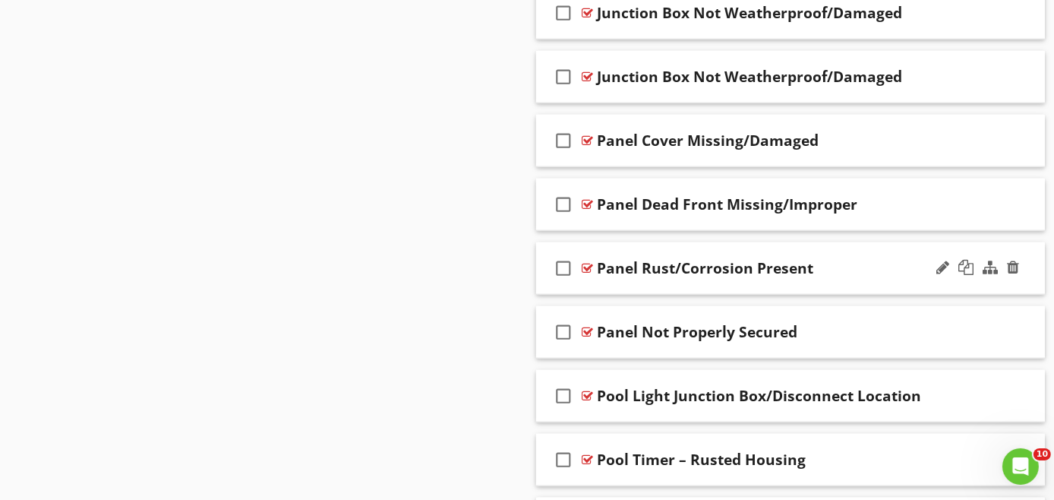
click at [827, 277] on div "check_box_outline_blank Panel Rust/Corrosion Present" at bounding box center [790, 268] width 509 height 52
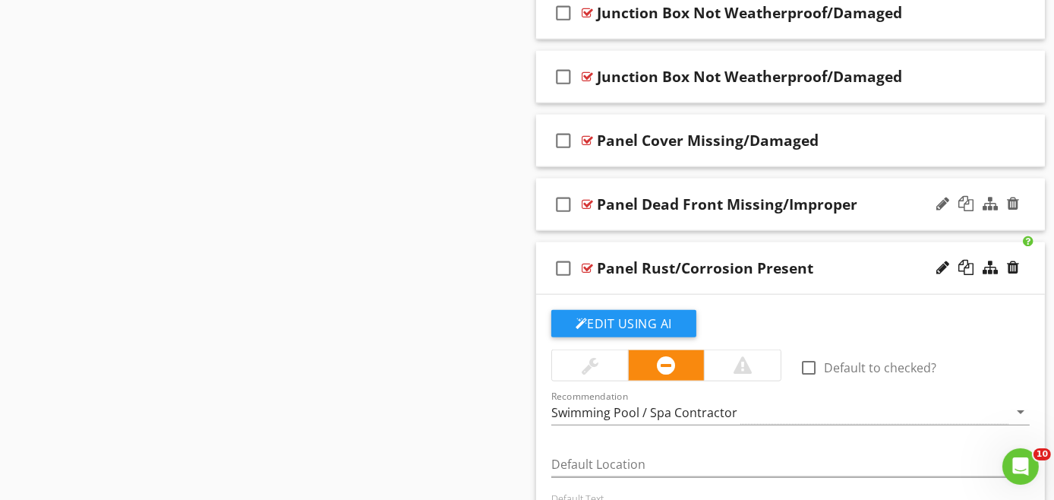
scroll to position [2097, 0]
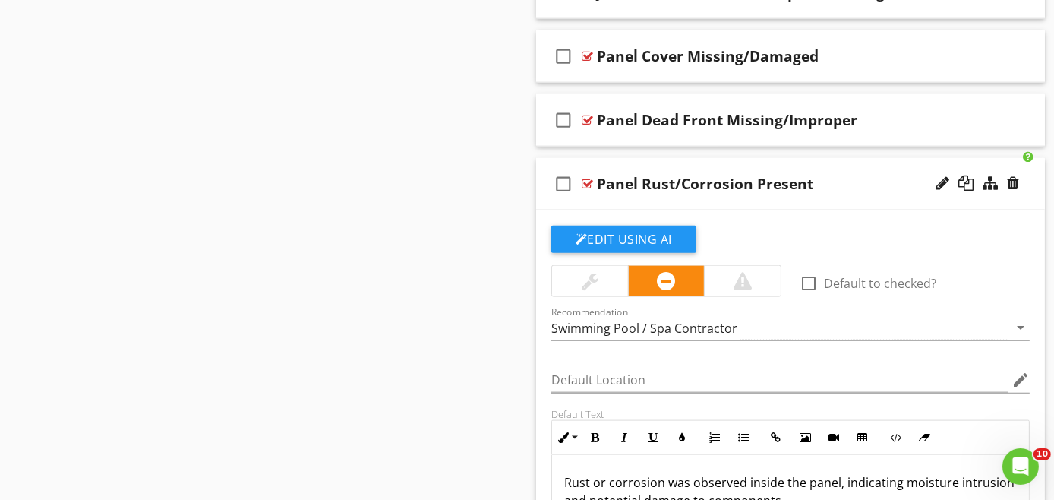
click at [824, 195] on div "check_box_outline_blank Panel Rust/Corrosion Present" at bounding box center [790, 184] width 509 height 52
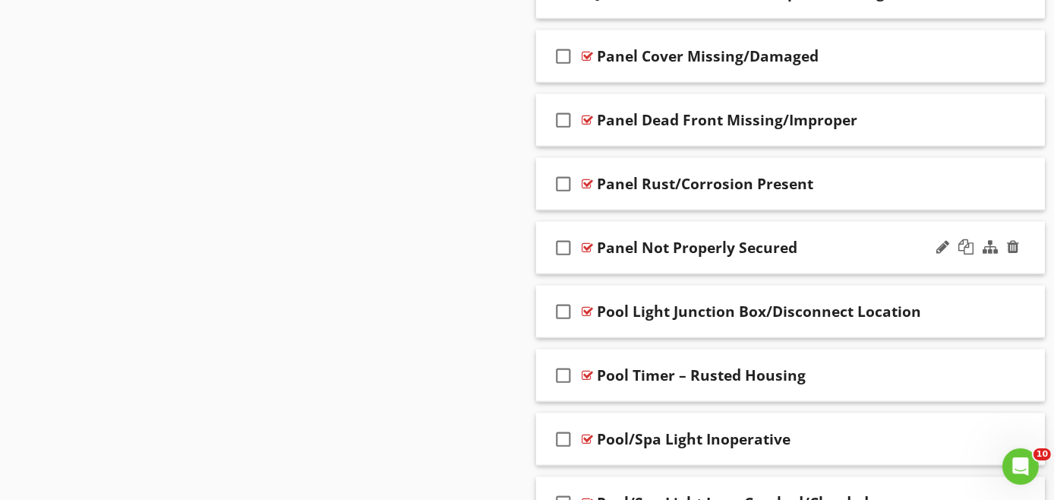
click at [782, 258] on div "check_box_outline_blank Panel Not Properly Secured" at bounding box center [790, 248] width 509 height 52
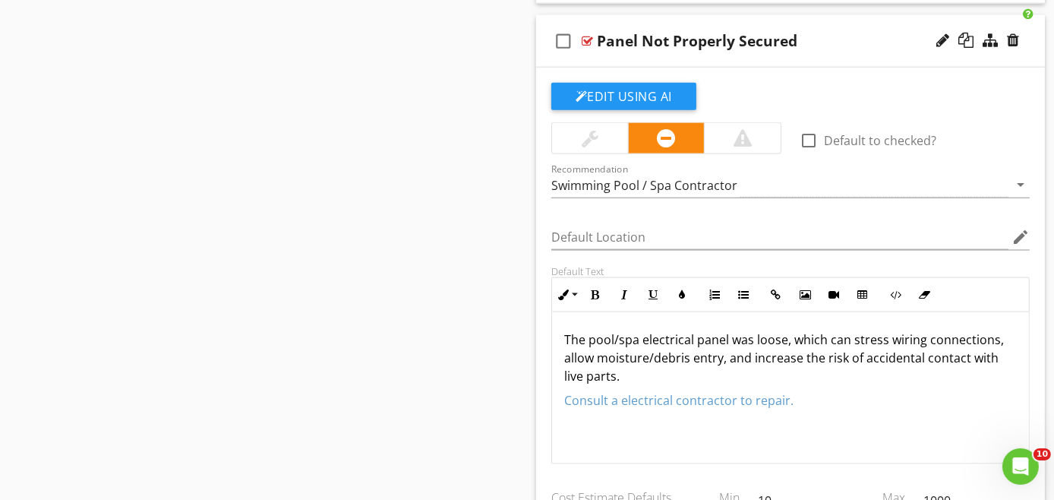
scroll to position [2351, 0]
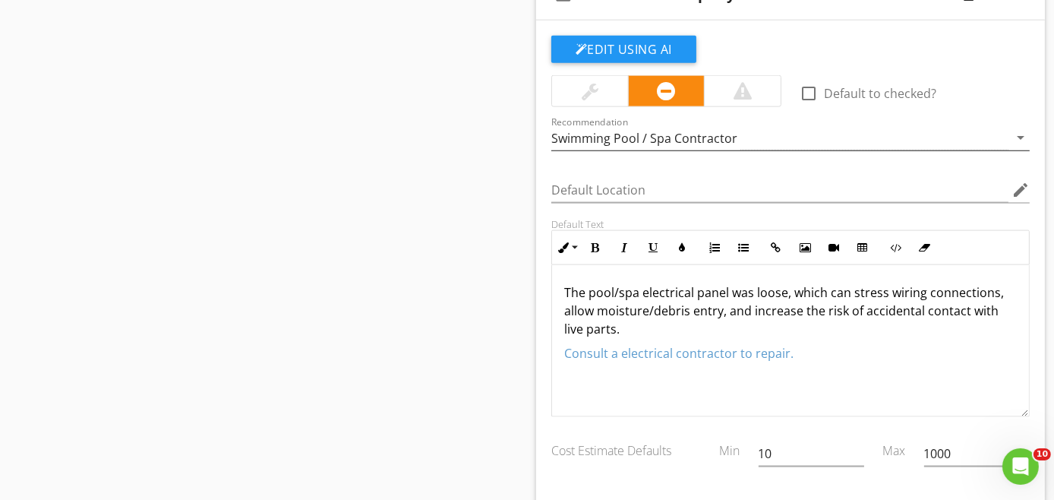
click at [714, 131] on div "Swimming Pool / Spa Contractor" at bounding box center [644, 138] width 186 height 14
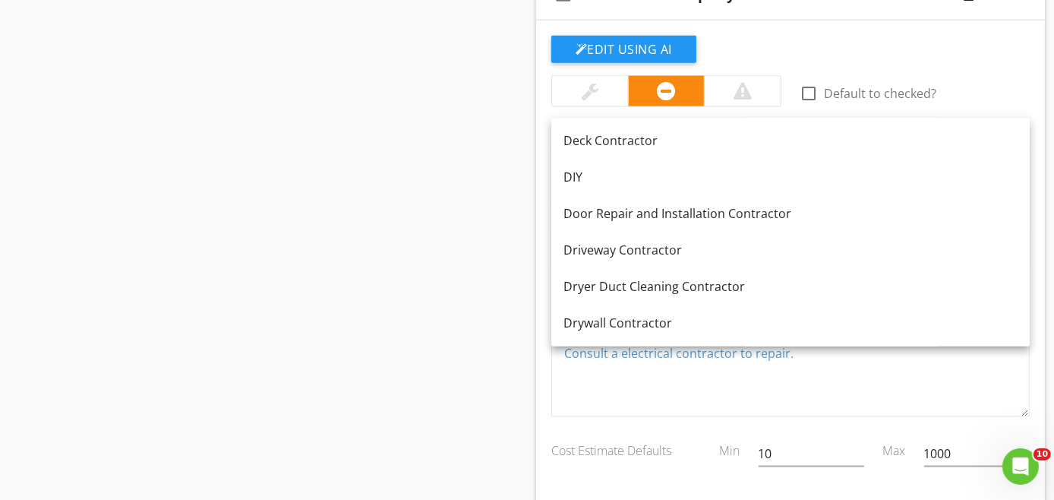
scroll to position [670, 0]
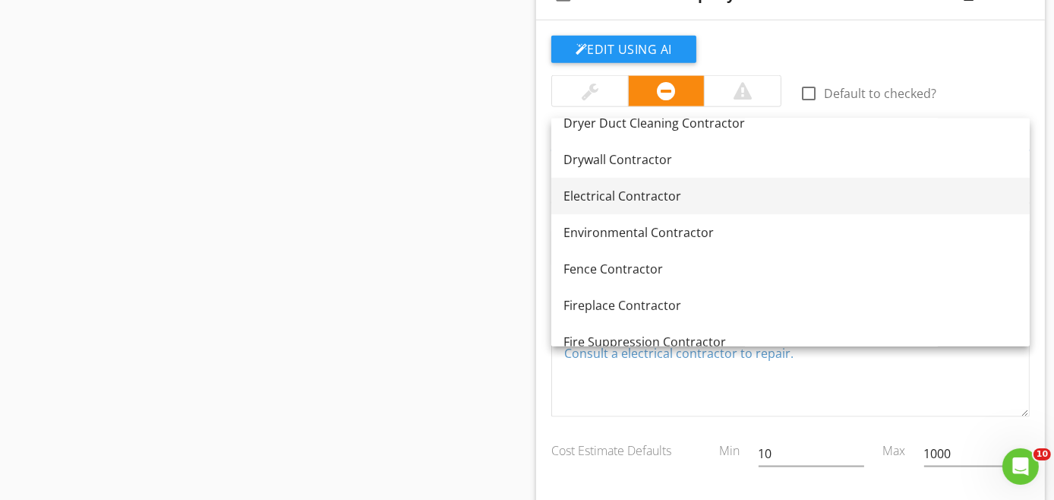
click at [642, 199] on div "Electrical Contractor" at bounding box center [791, 196] width 454 height 18
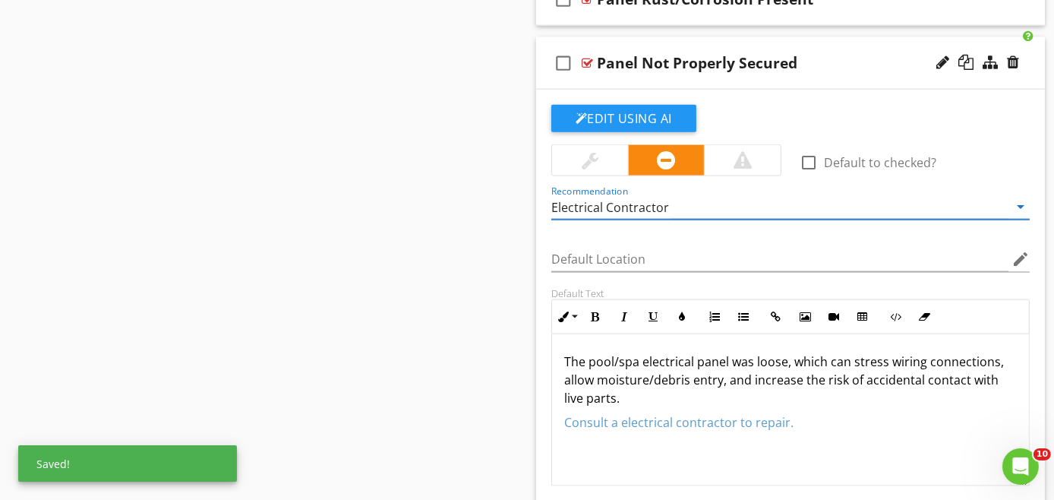
scroll to position [2266, 0]
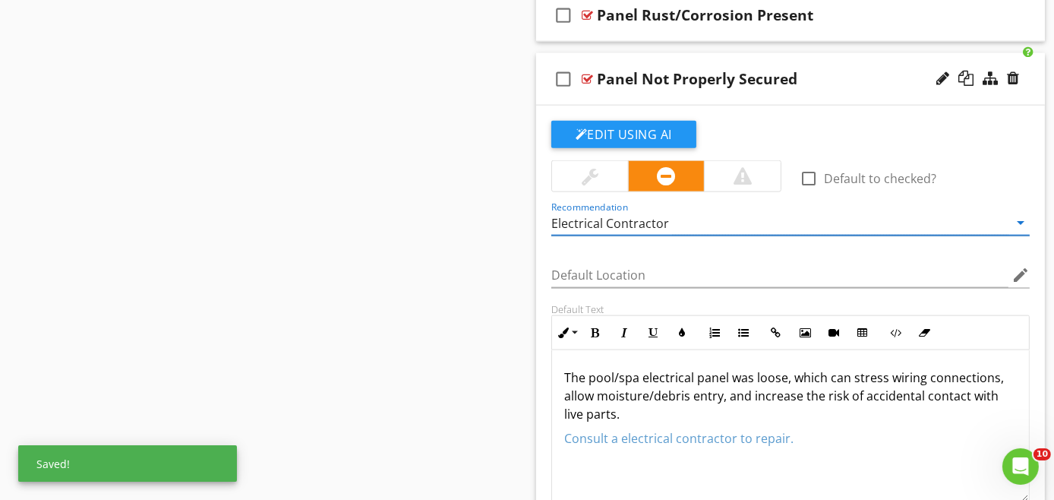
click at [795, 92] on div "check_box_outline_blank Panel Not Properly Secured" at bounding box center [790, 79] width 509 height 52
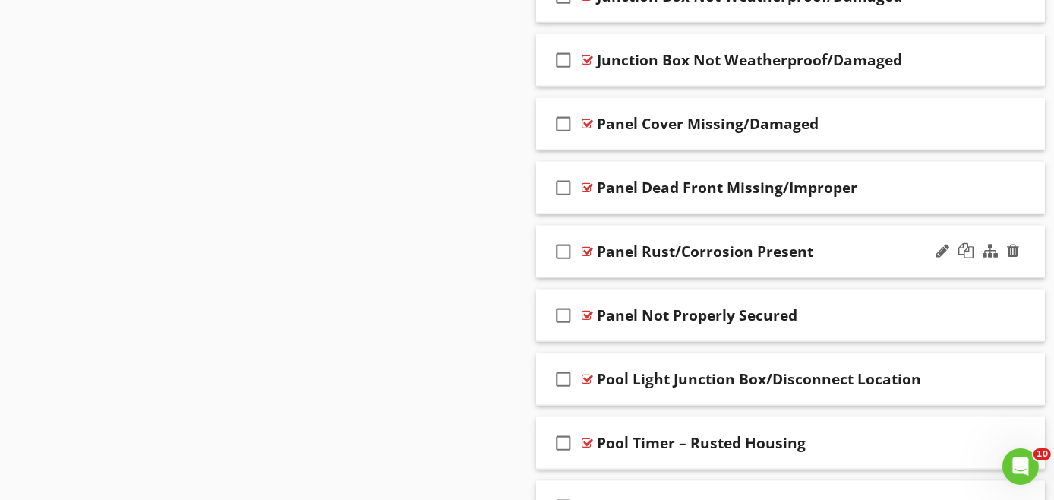
scroll to position [2015, 0]
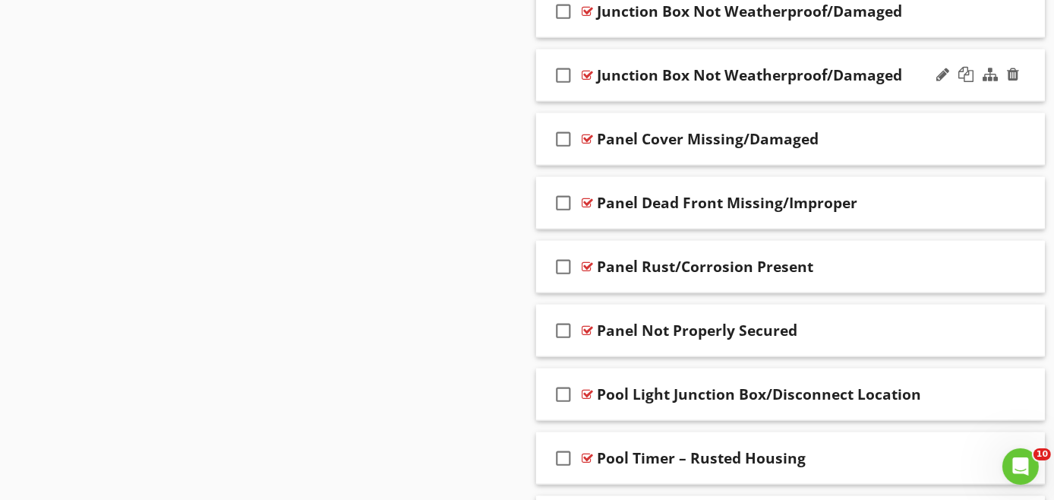
click at [855, 87] on div "check_box_outline_blank Junction Box Not Weatherproof/Damaged" at bounding box center [790, 75] width 509 height 52
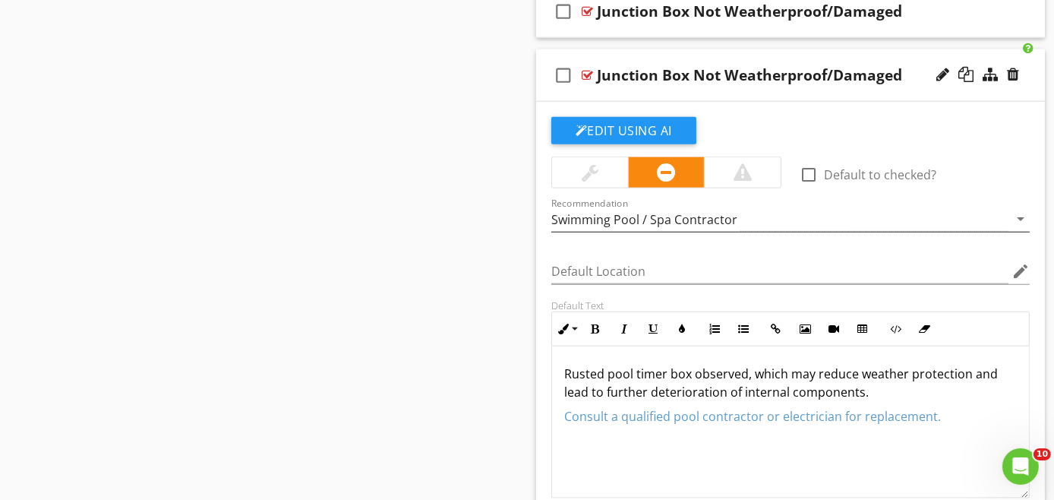
click at [700, 213] on div "Swimming Pool / Spa Contractor" at bounding box center [644, 220] width 186 height 14
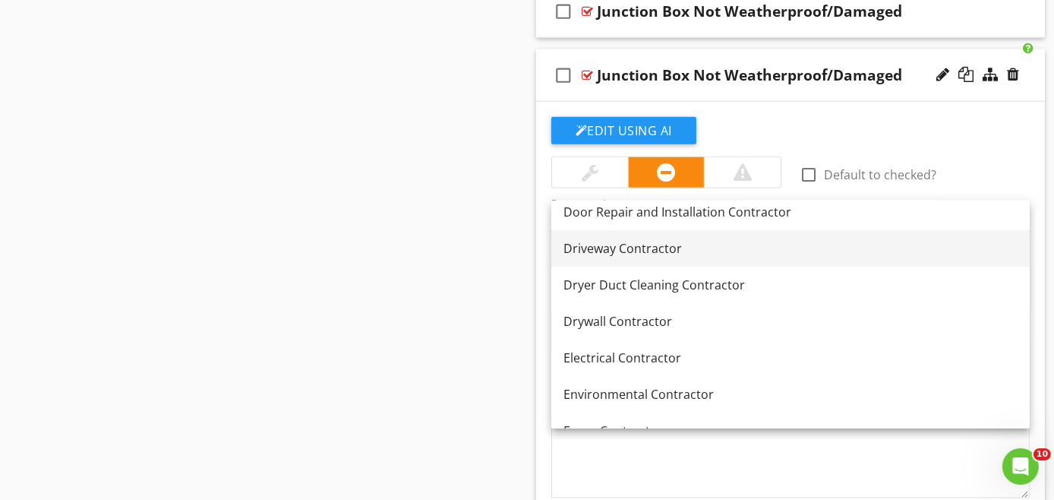
scroll to position [675, 0]
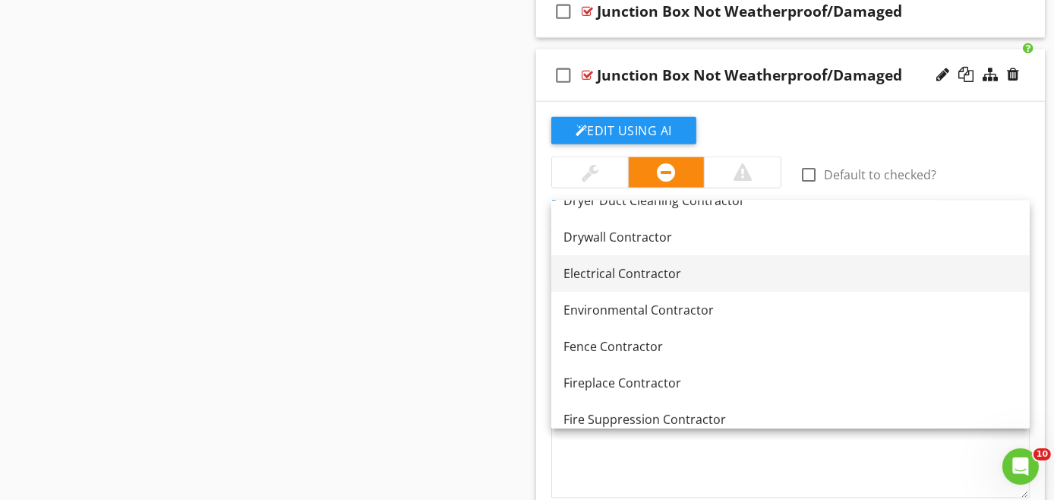
click at [653, 271] on div "Electrical Contractor" at bounding box center [791, 273] width 454 height 18
click at [653, 271] on input "Default Location" at bounding box center [779, 271] width 457 height 25
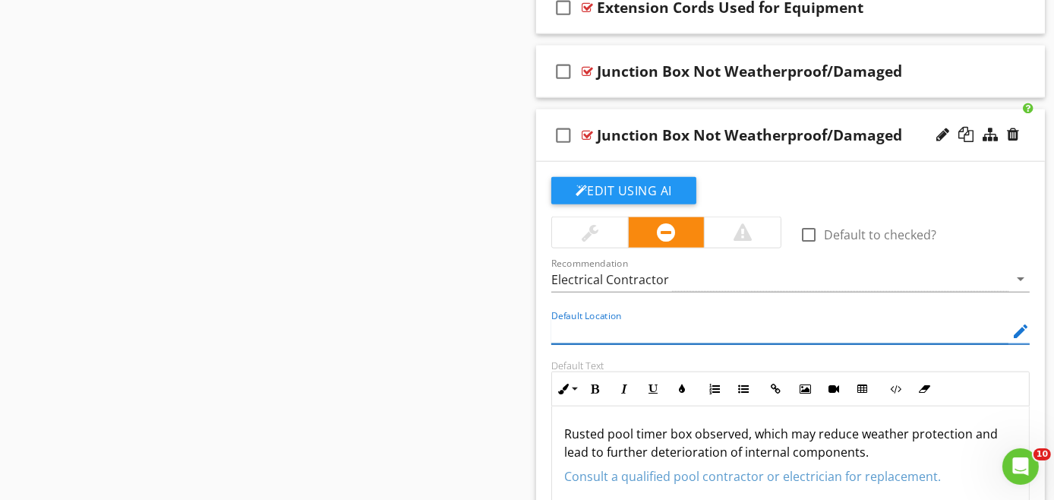
scroll to position [1929, 0]
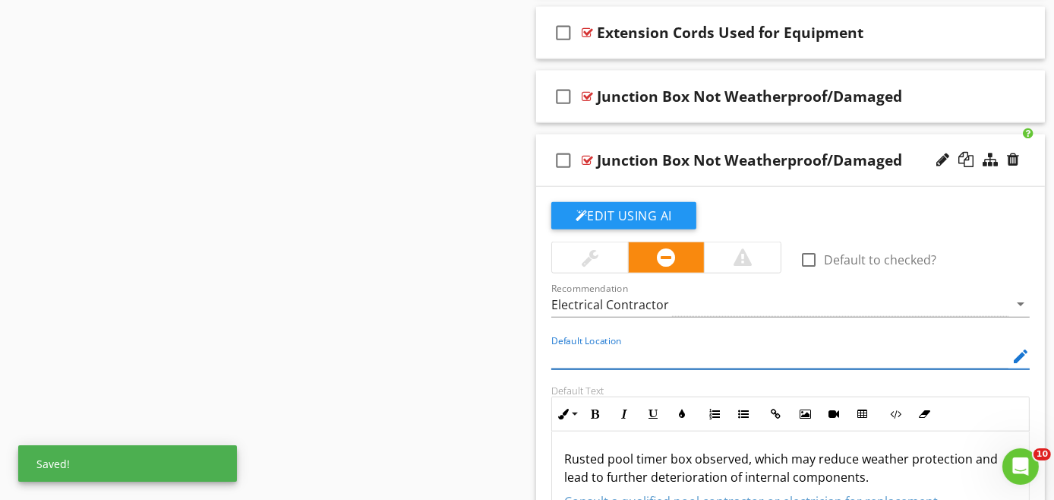
click at [792, 175] on div "check_box_outline_blank Junction Box Not Weatherproof/Damaged" at bounding box center [790, 160] width 509 height 52
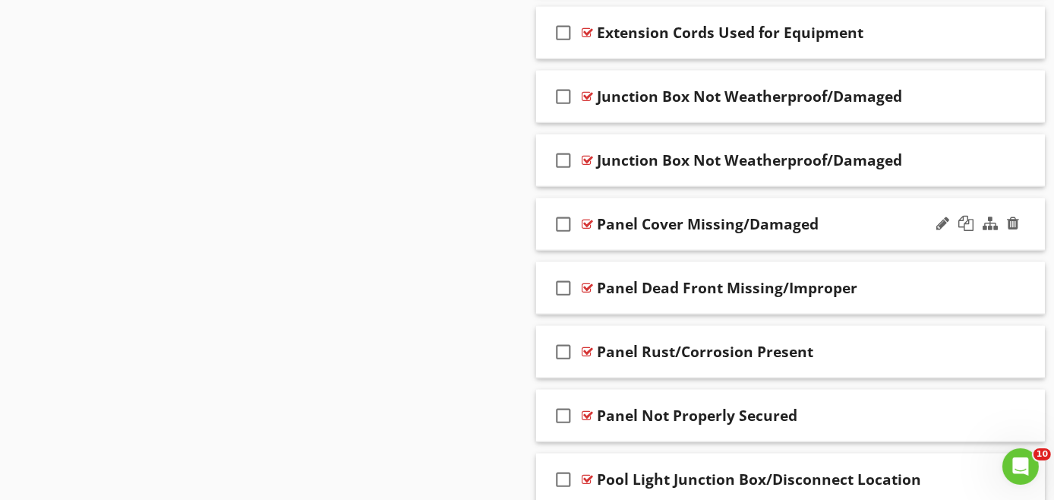
click at [850, 235] on div "check_box_outline_blank Panel Cover Missing/Damaged" at bounding box center [790, 224] width 509 height 52
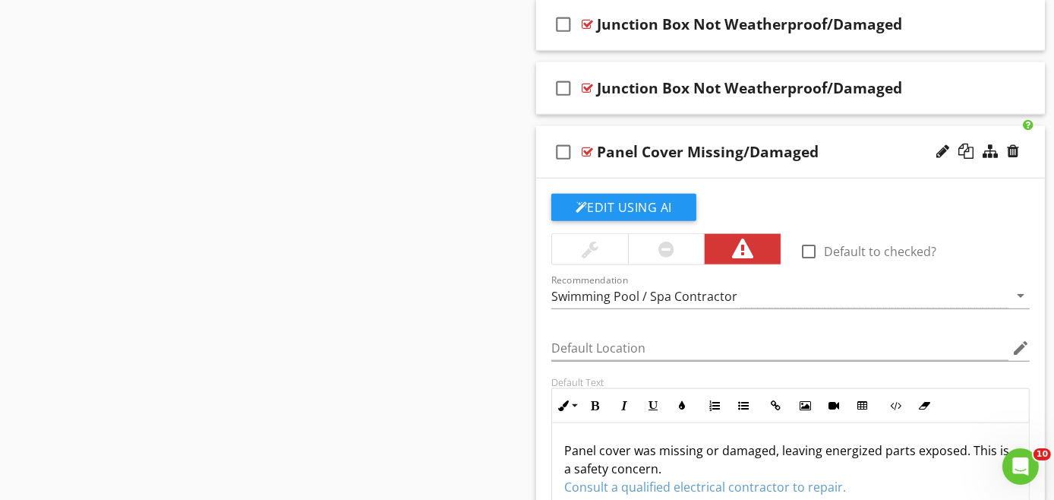
scroll to position [2099, 0]
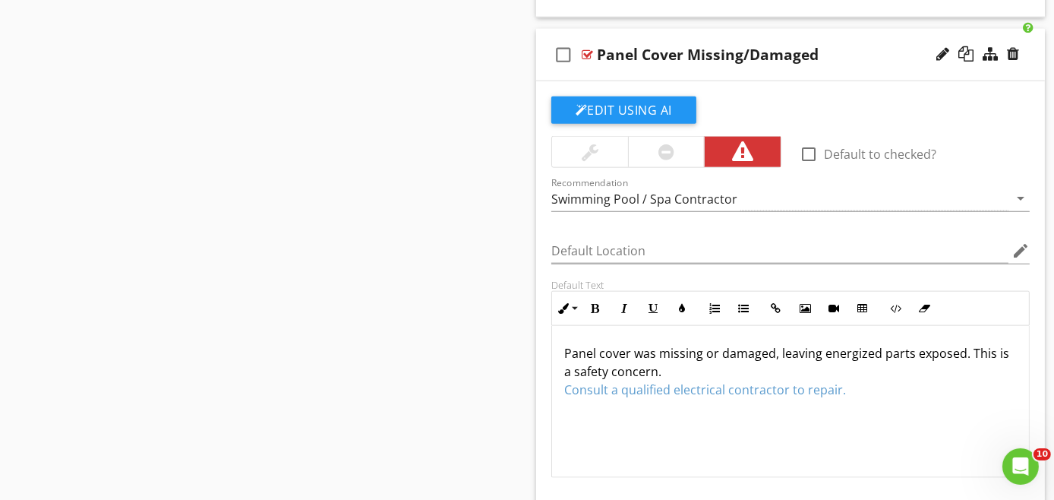
click at [703, 177] on div "Recommendation Swimming Pool / Spa Contractor arrow_drop_down" at bounding box center [790, 201] width 479 height 49
click at [698, 192] on div "Swimming Pool / Spa Contractor" at bounding box center [644, 199] width 186 height 14
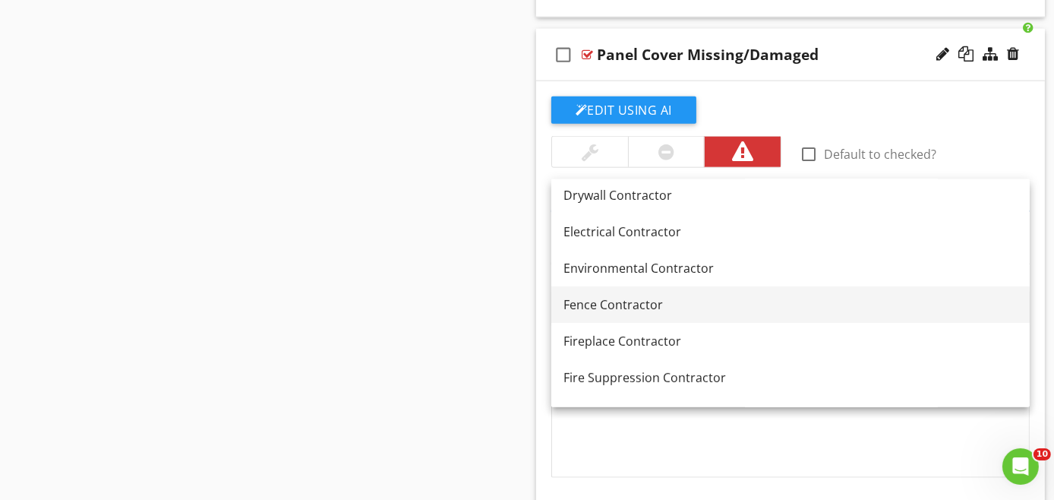
scroll to position [670, 0]
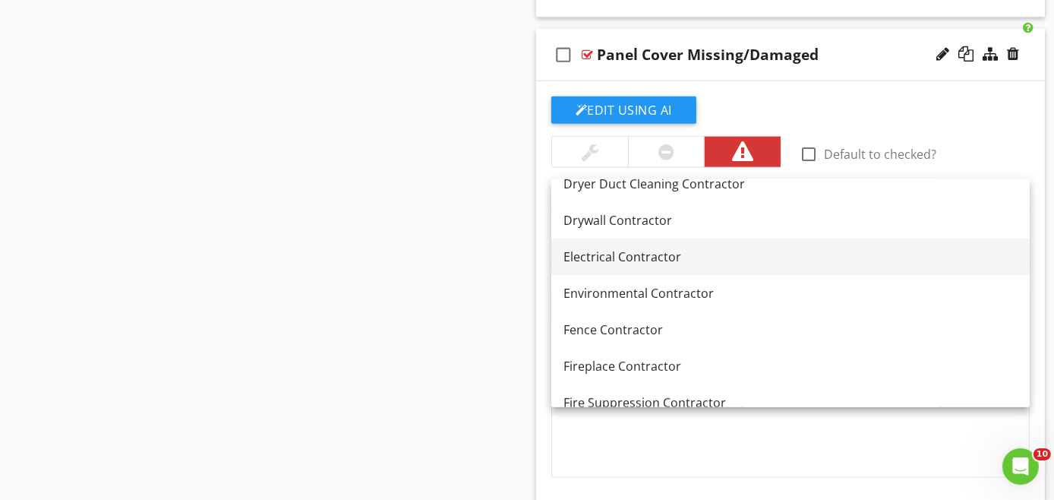
click at [635, 257] on div "Electrical Contractor" at bounding box center [791, 257] width 454 height 18
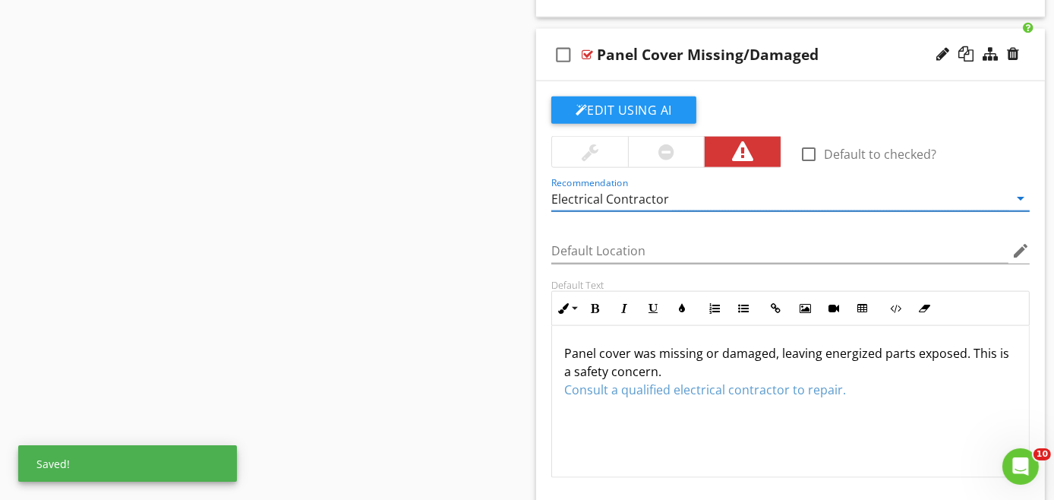
click at [842, 68] on div "check_box_outline_blank Panel Cover Missing/Damaged" at bounding box center [790, 55] width 509 height 52
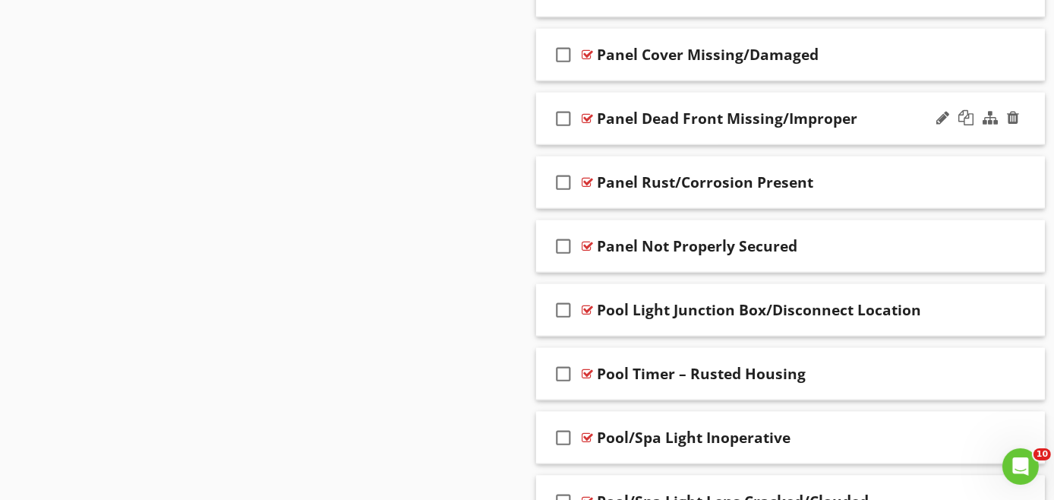
click at [867, 125] on div "check_box_outline_blank Panel Dead Front Missing/Improper" at bounding box center [790, 119] width 509 height 52
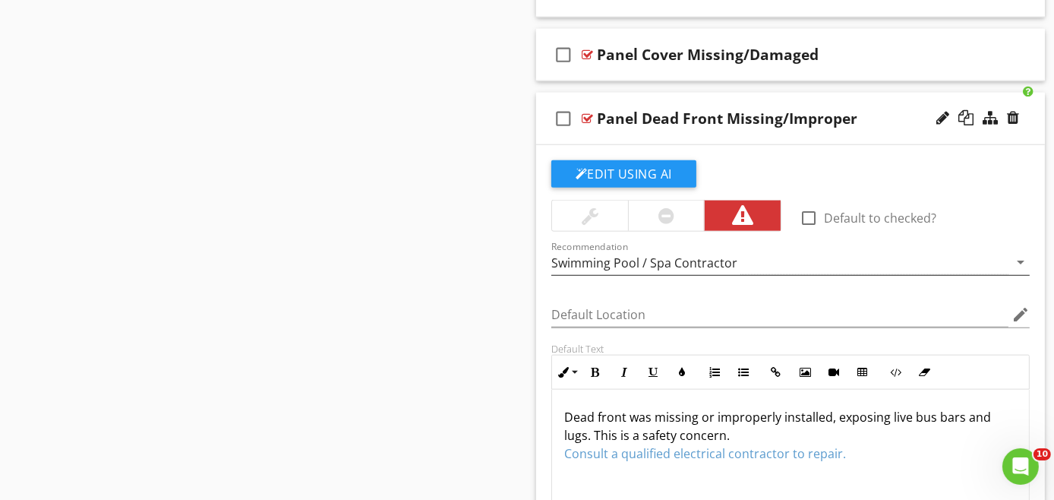
click at [691, 256] on div "Swimming Pool / Spa Contractor" at bounding box center [644, 263] width 186 height 14
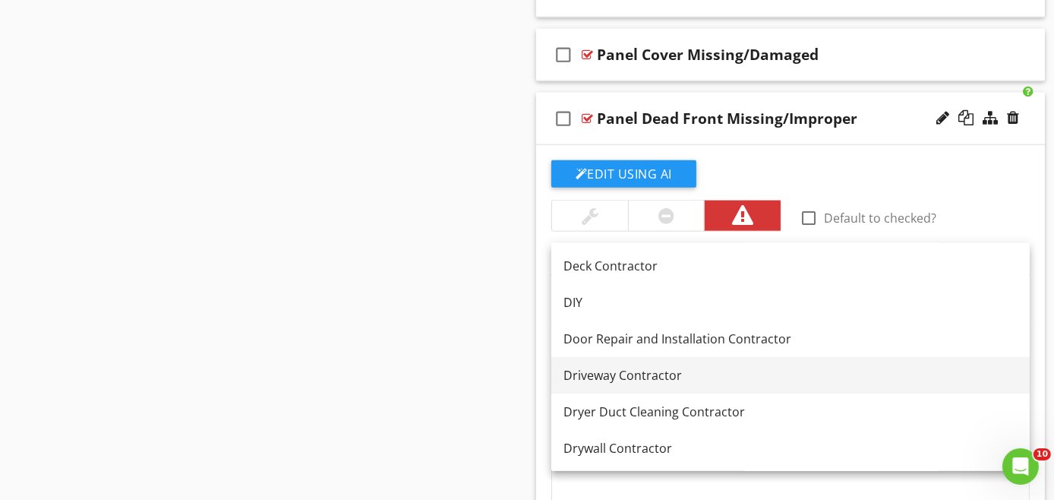
scroll to position [590, 0]
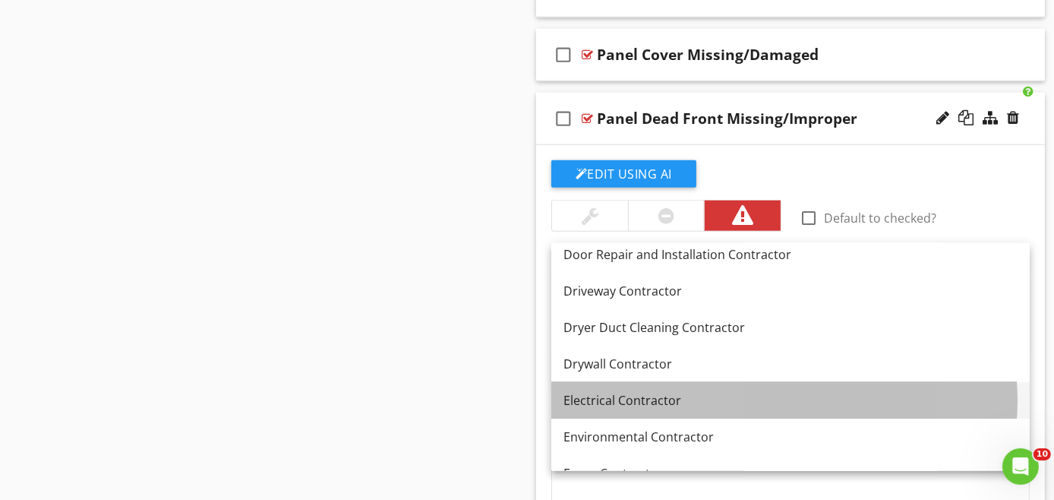
click at [630, 395] on div "Electrical Contractor" at bounding box center [791, 400] width 454 height 18
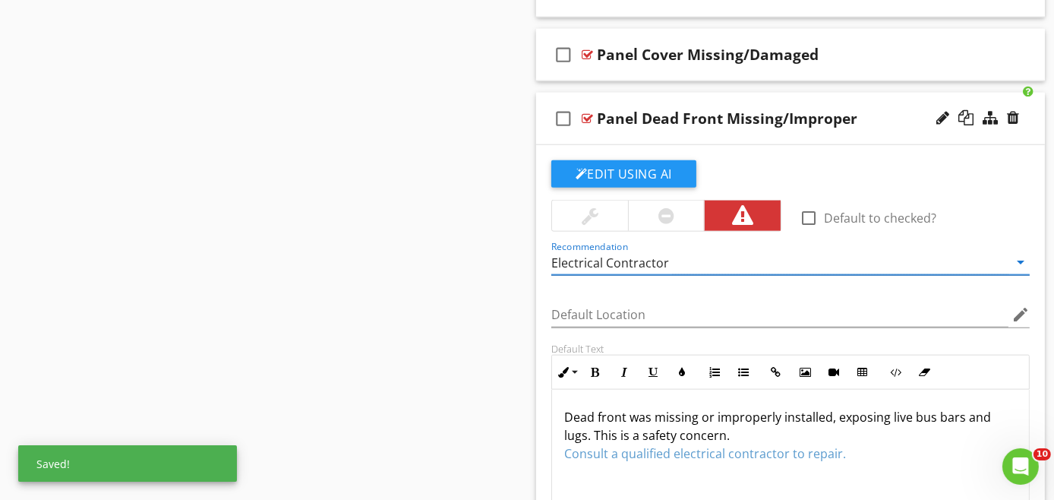
click at [779, 132] on div "check_box_outline_blank Panel Dead Front Missing/Improper" at bounding box center [790, 119] width 509 height 52
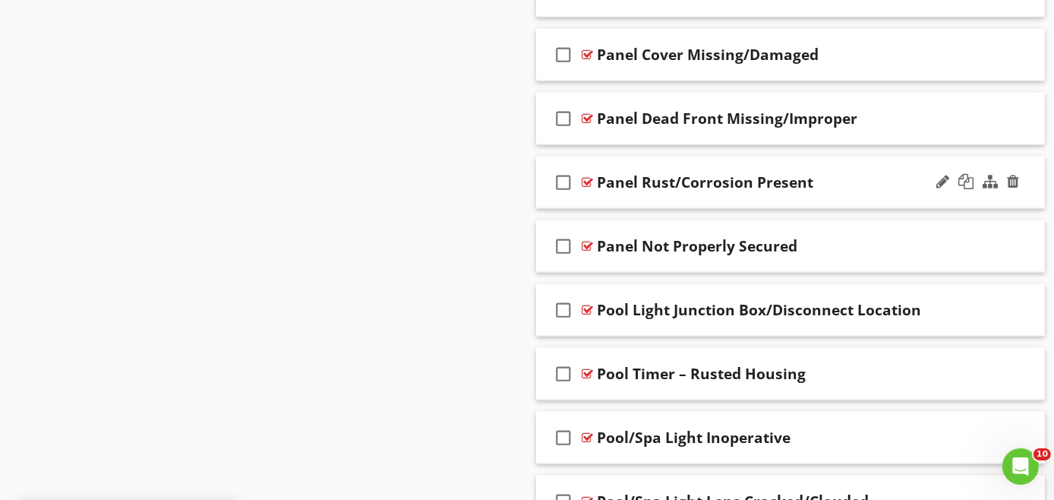
click at [818, 188] on div "check_box_outline_blank Panel Rust/Corrosion Present" at bounding box center [790, 182] width 509 height 52
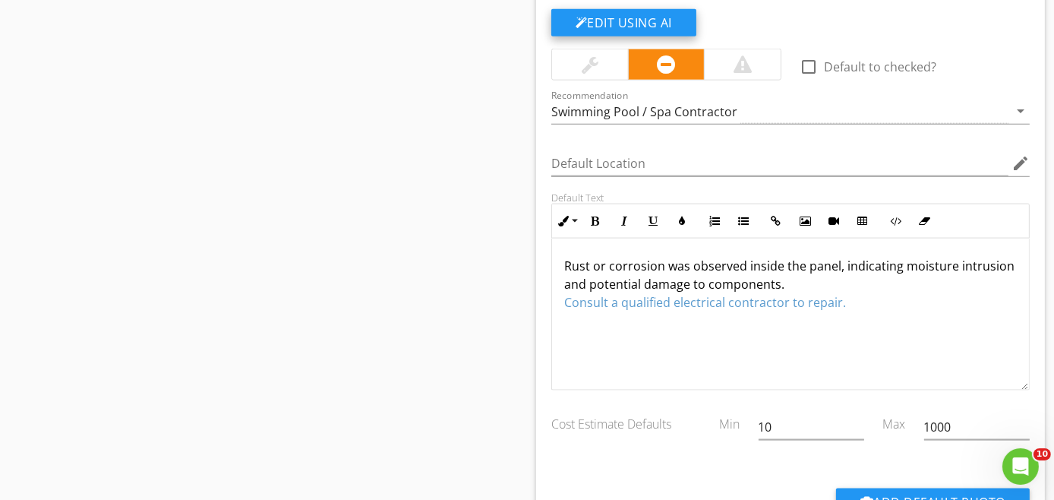
scroll to position [2352, 0]
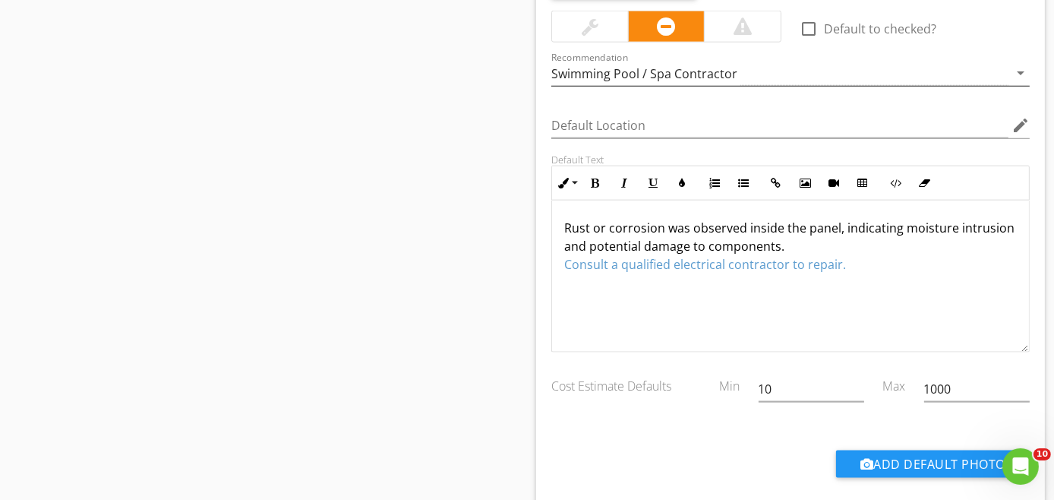
click at [688, 67] on div "Swimming Pool / Spa Contractor" at bounding box center [644, 74] width 186 height 14
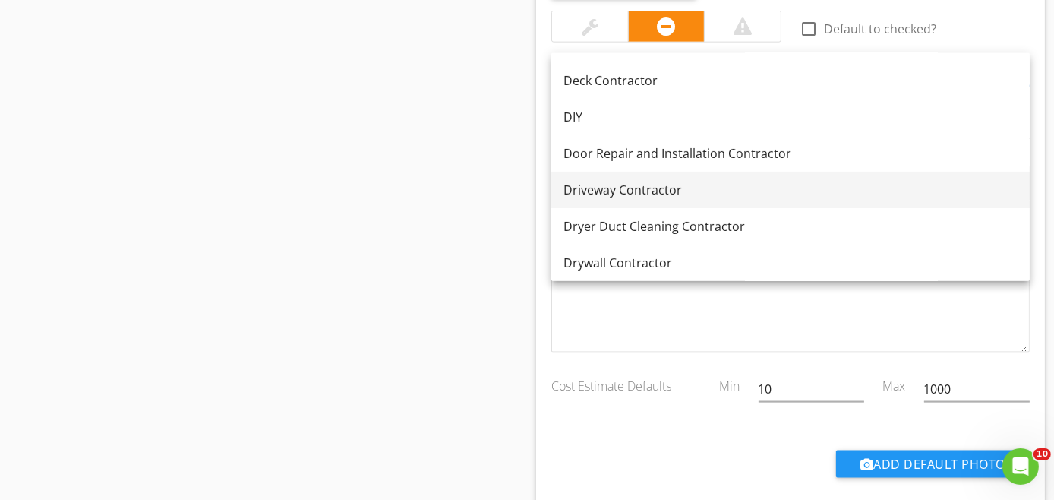
scroll to position [670, 0]
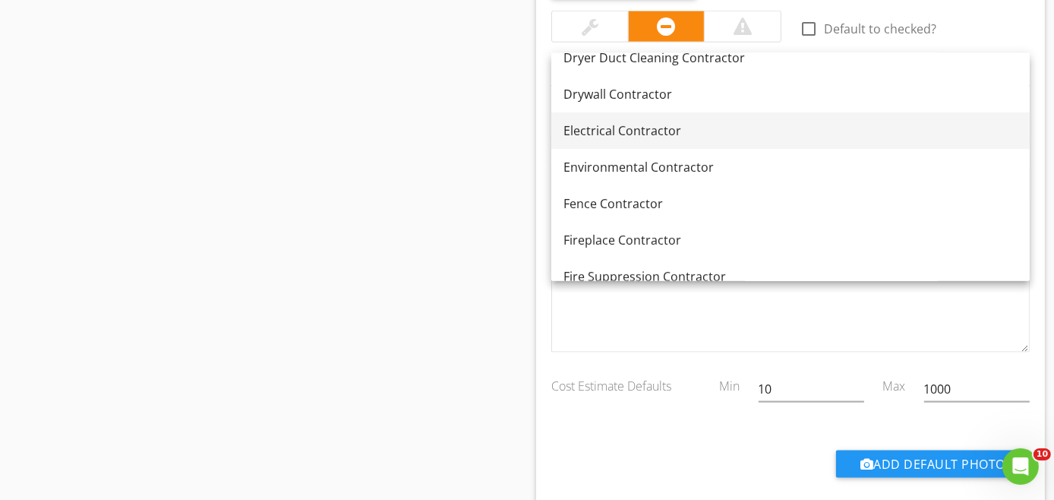
click at [646, 131] on div "Electrical Contractor" at bounding box center [791, 131] width 454 height 18
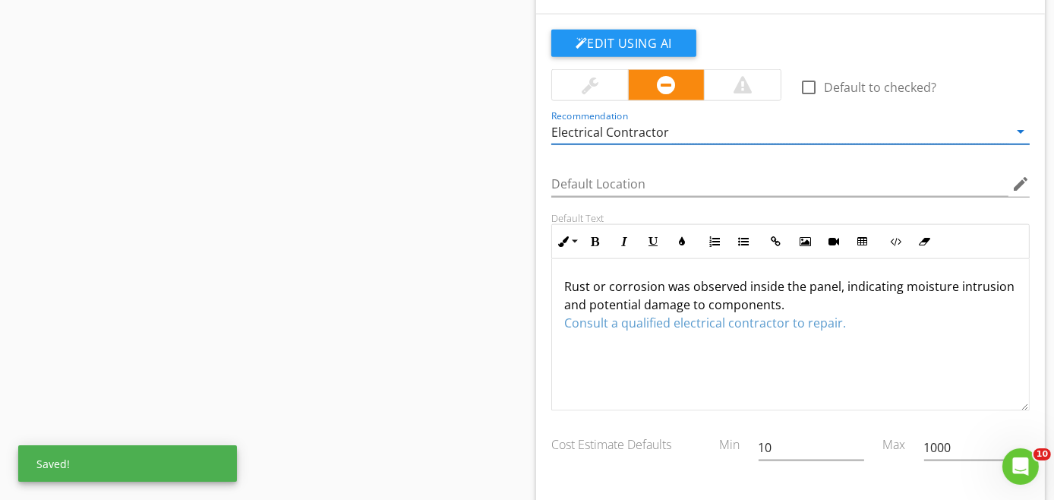
scroll to position [2268, 0]
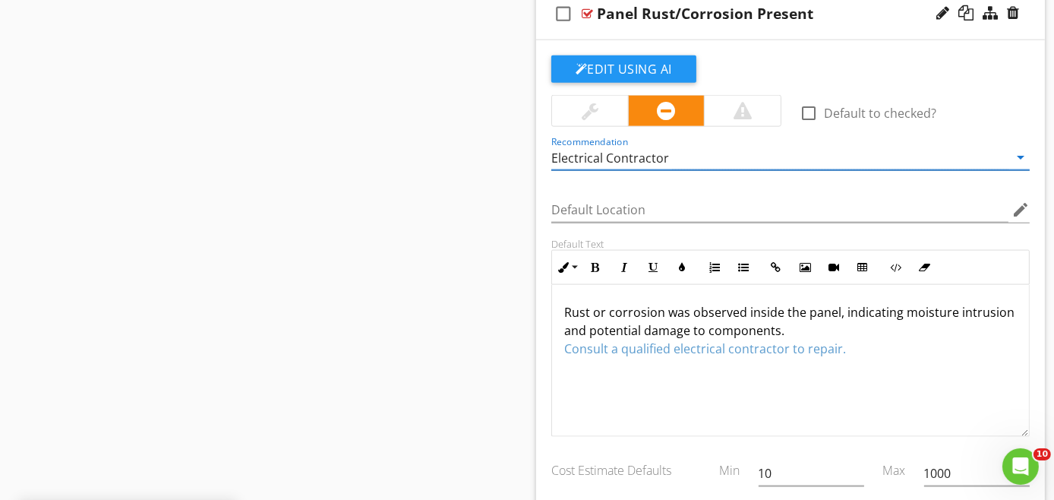
click at [836, 24] on div "check_box_outline_blank Panel Rust/Corrosion Present" at bounding box center [790, 14] width 509 height 52
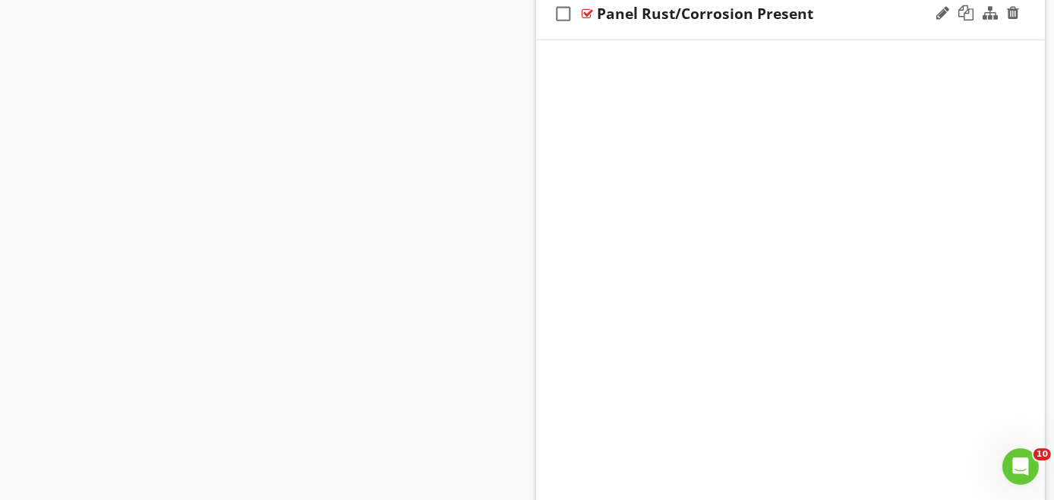
scroll to position [2183, 0]
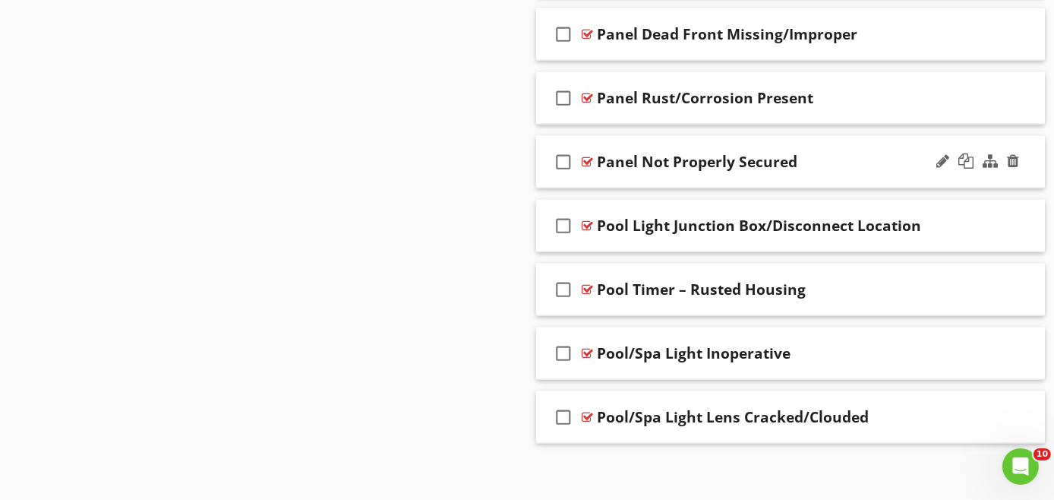
click at [792, 175] on div "check_box_outline_blank Panel Not Properly Secured" at bounding box center [790, 162] width 509 height 52
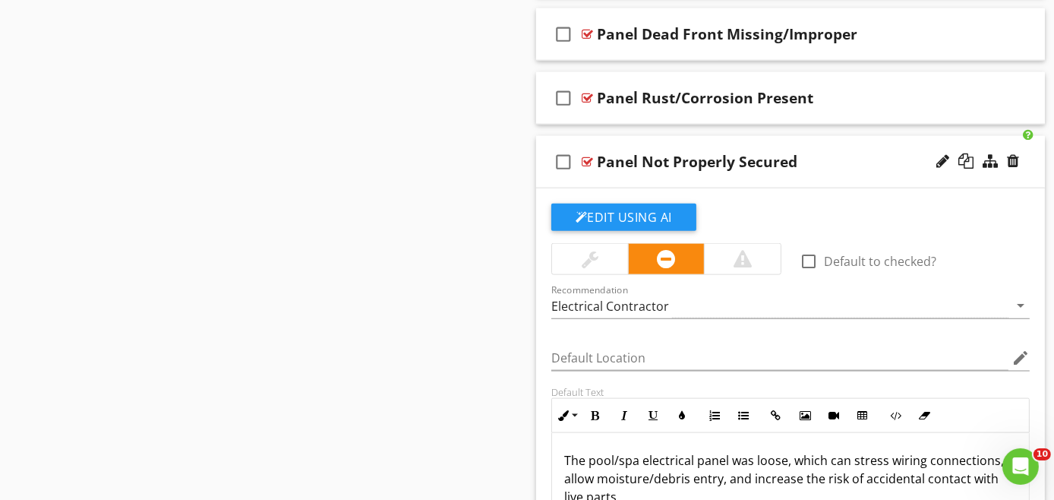
scroll to position [2268, 0]
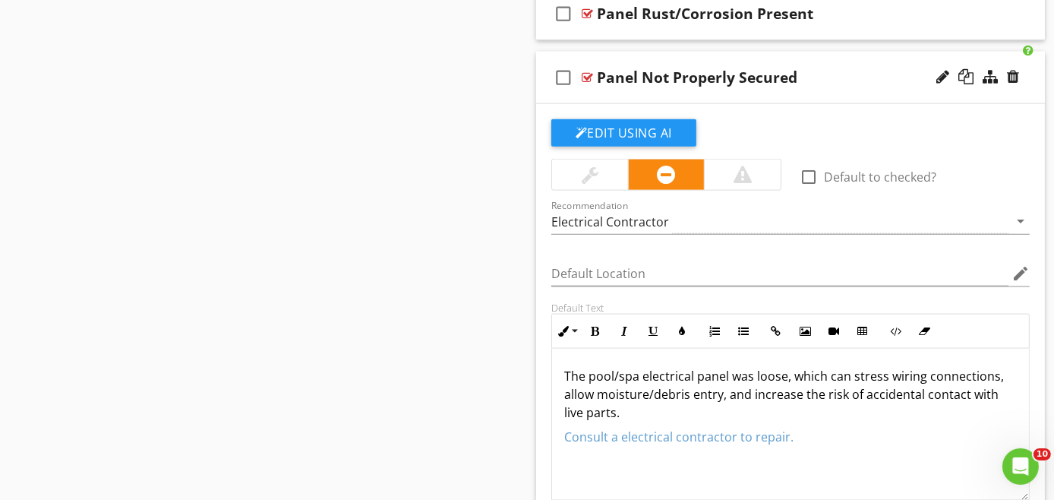
click at [827, 88] on div "check_box_outline_blank Panel Not Properly Secured" at bounding box center [790, 78] width 509 height 52
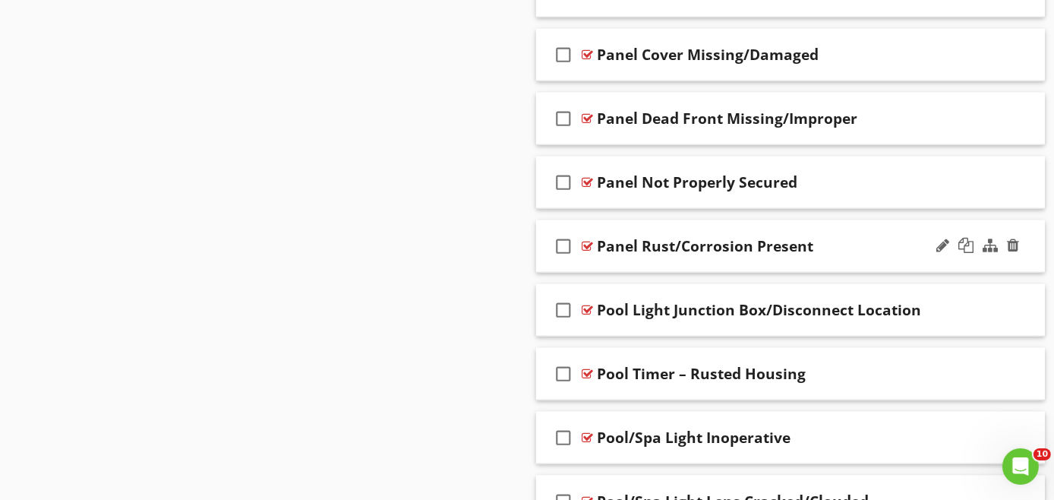
scroll to position [2183, 0]
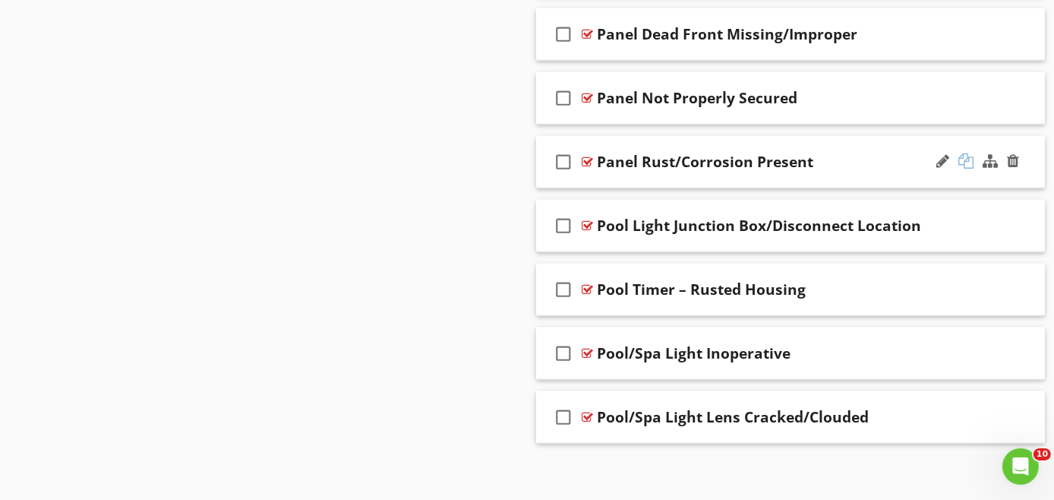
click at [964, 153] on div at bounding box center [966, 160] width 15 height 15
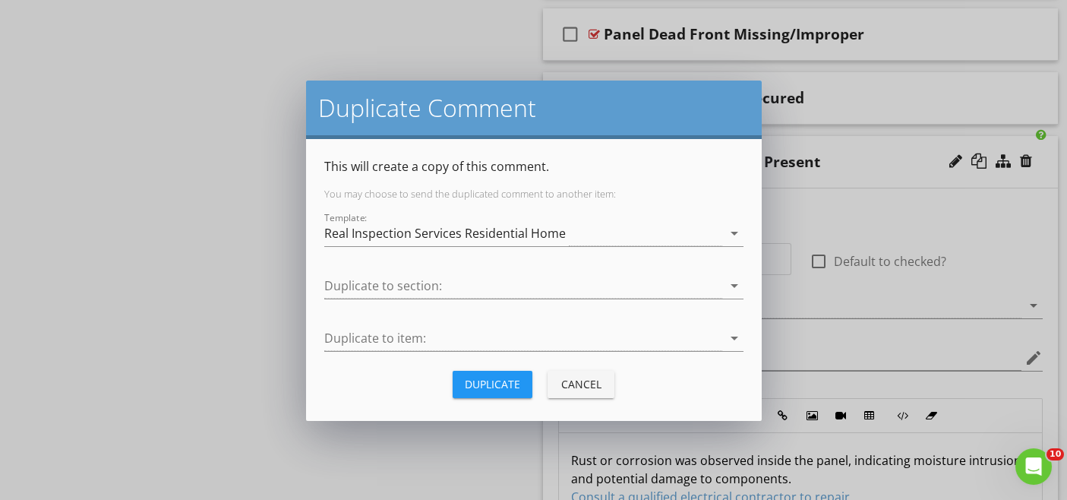
click at [504, 381] on div "Duplicate" at bounding box center [492, 384] width 55 height 16
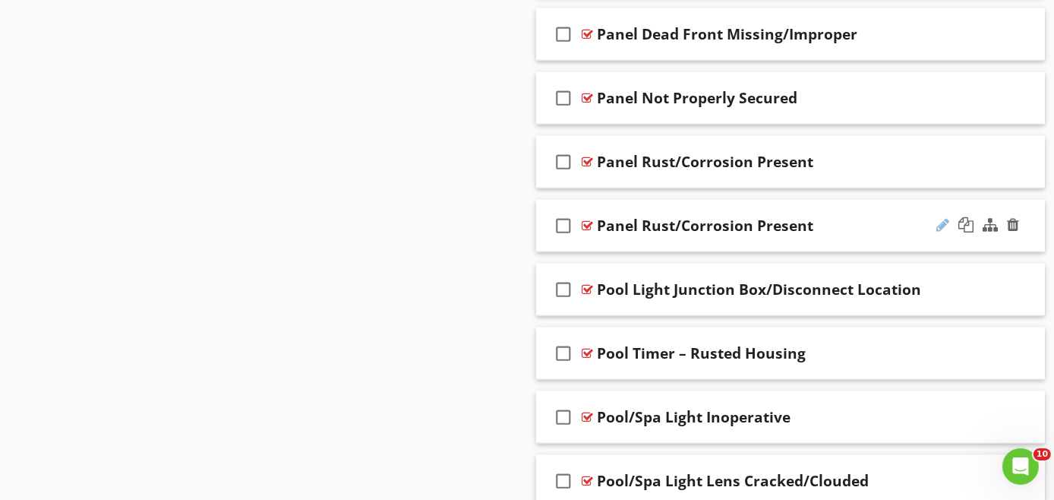
click at [945, 217] on div at bounding box center [943, 224] width 13 height 15
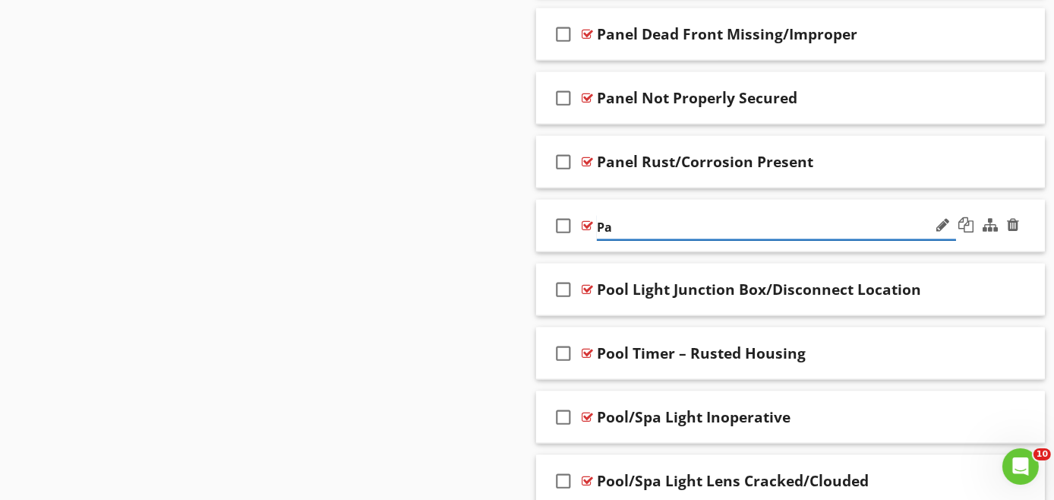
type input "P"
paste input "Panel Improper Location"
type input "Panel Improper Location"
click at [981, 243] on div "check_box_outline_blank Panel Improper Location" at bounding box center [790, 226] width 509 height 52
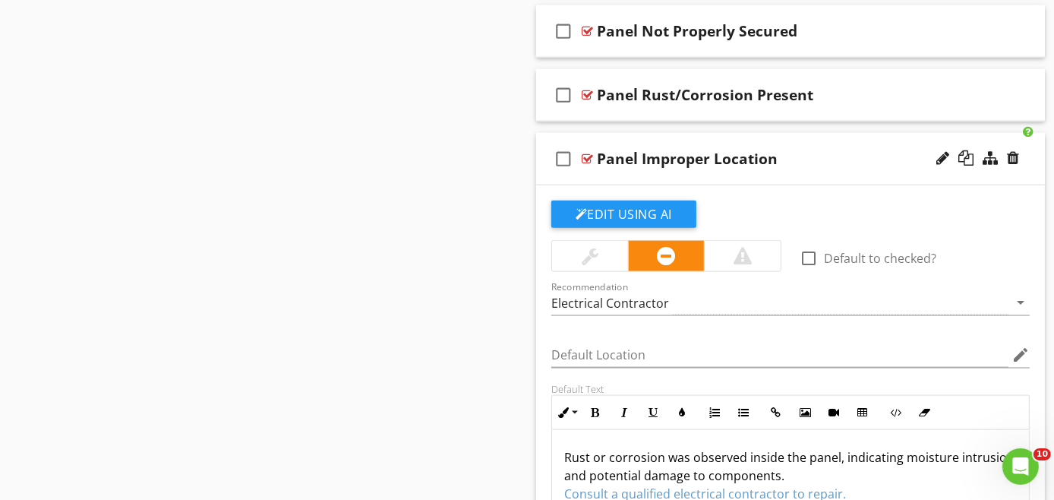
scroll to position [2436, 0]
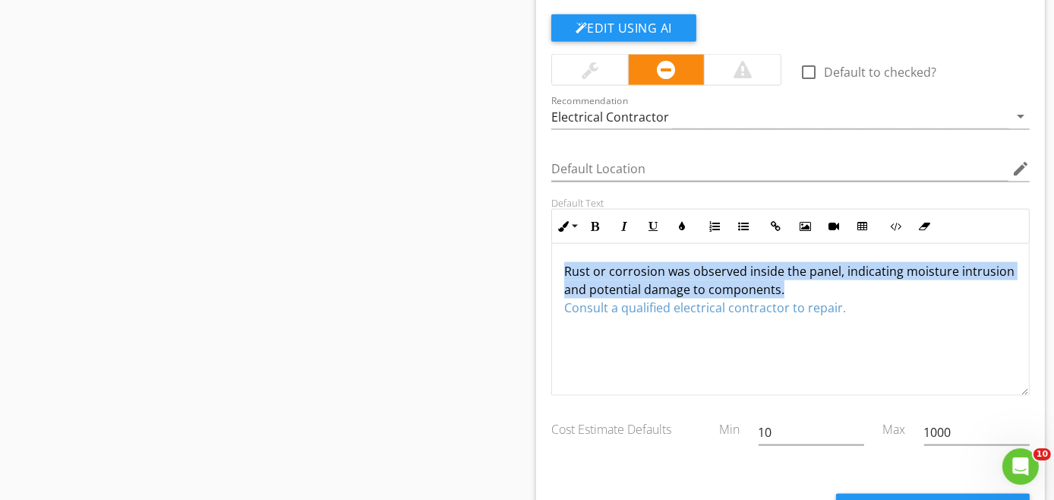
drag, startPoint x: 839, startPoint y: 276, endPoint x: 551, endPoint y: 266, distance: 288.8
click at [551, 266] on div "Default Text Inline Style XLarge Large Normal Small Light Small/Light Bold Ital…" at bounding box center [790, 296] width 497 height 199
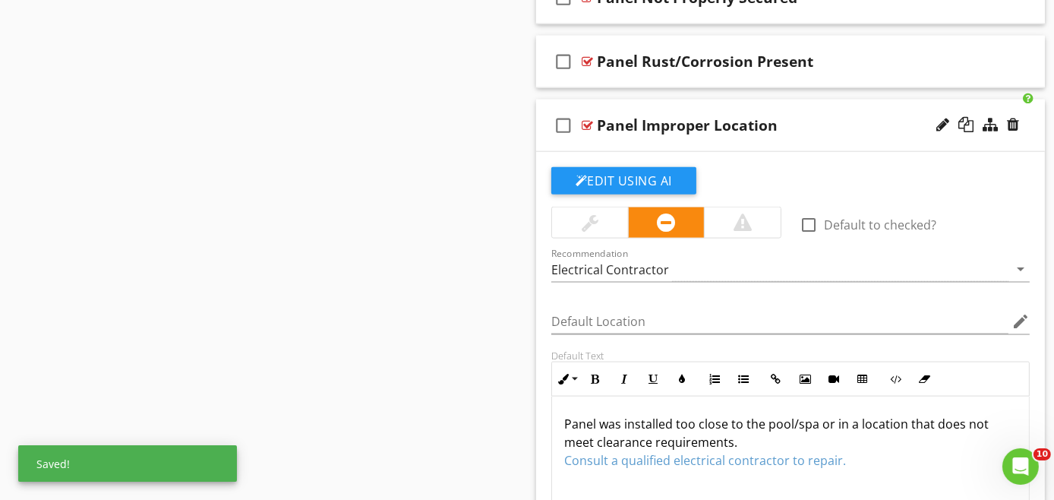
scroll to position [2268, 0]
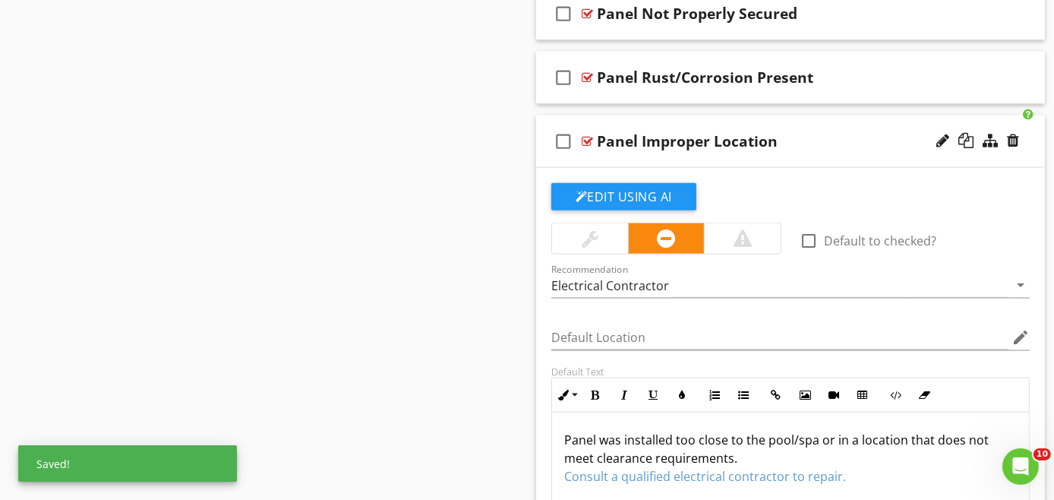
click at [795, 154] on div "check_box_outline_blank Panel Improper Location" at bounding box center [790, 141] width 509 height 52
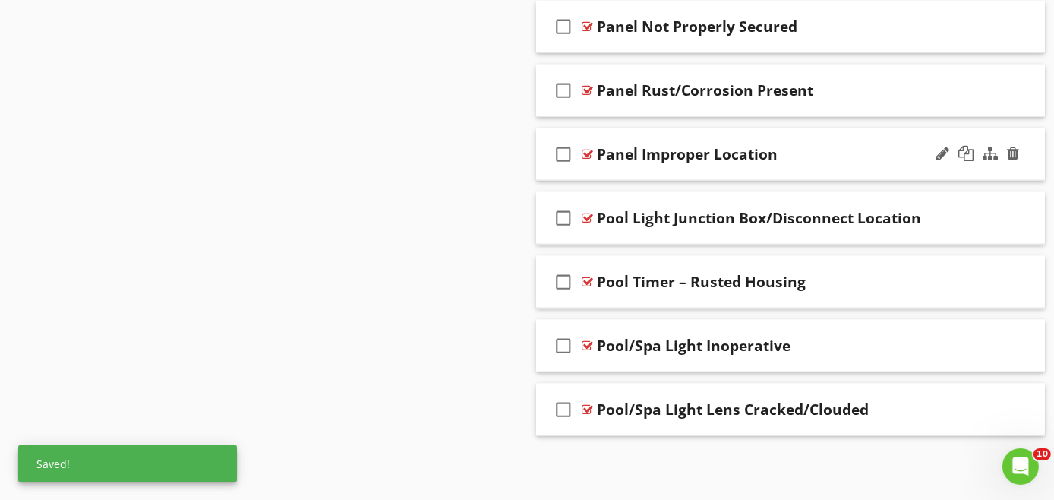
scroll to position [2246, 0]
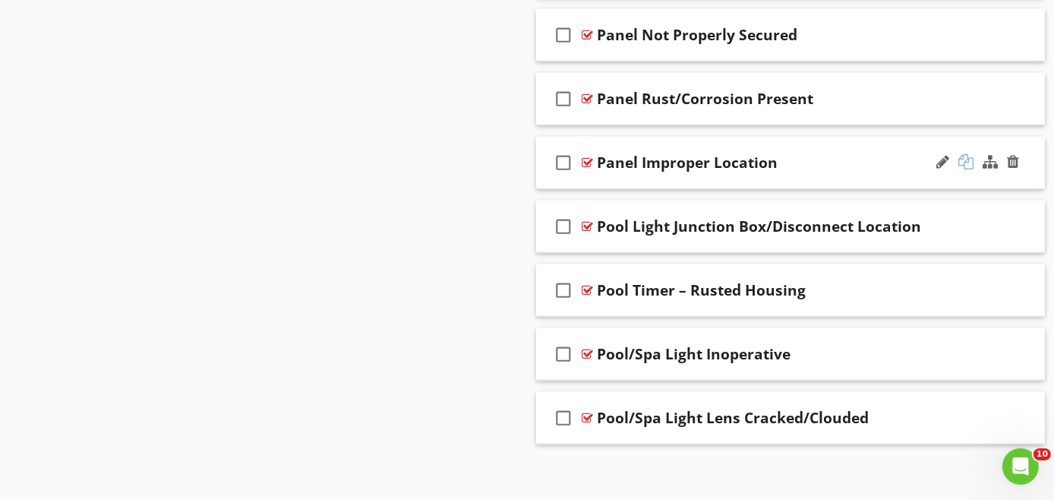
click at [972, 154] on div at bounding box center [966, 161] width 15 height 15
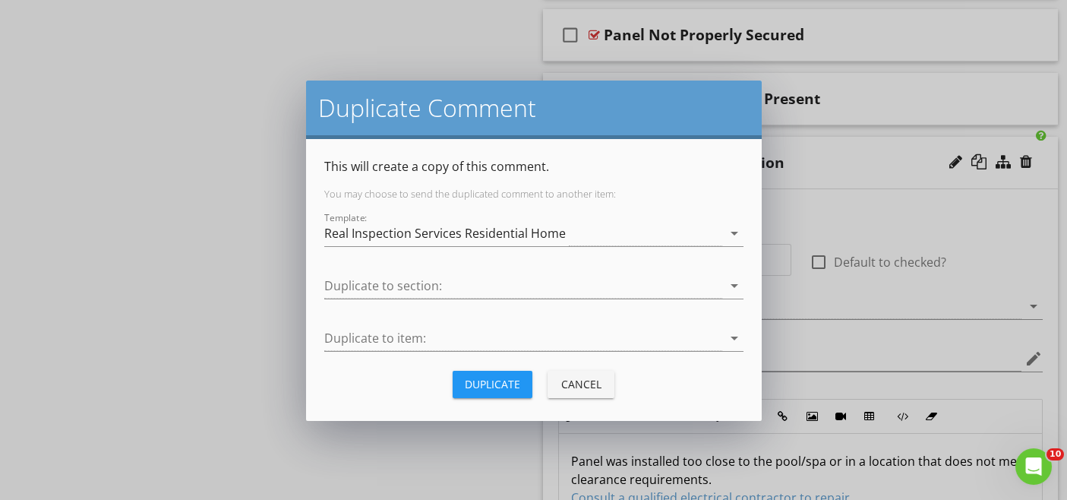
click at [478, 381] on div "Duplicate" at bounding box center [492, 384] width 55 height 16
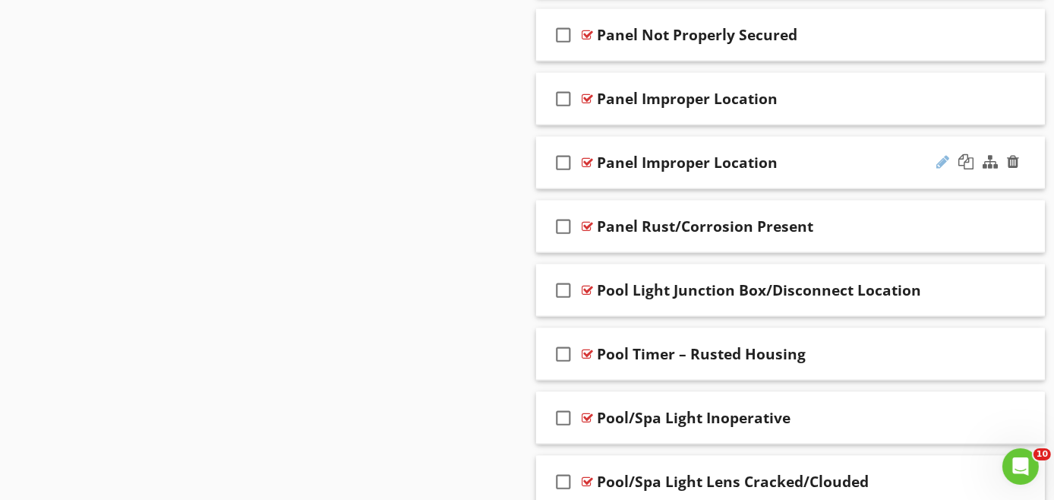
click at [941, 156] on div at bounding box center [943, 161] width 13 height 15
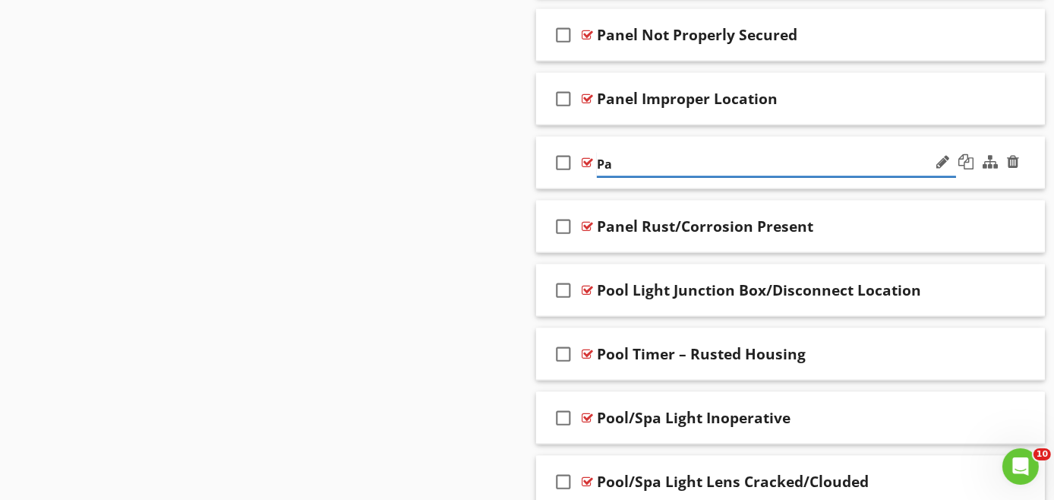
type input "P"
paste input "Panel Breakers Overheating/Discolored"
type input "Panel Breakers Overheating/Discolored"
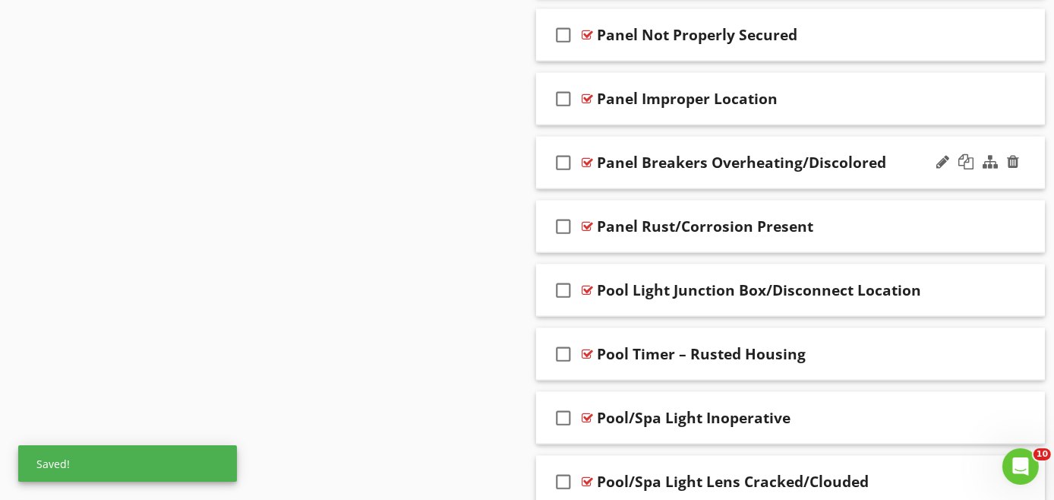
click at [965, 173] on div at bounding box center [978, 162] width 89 height 36
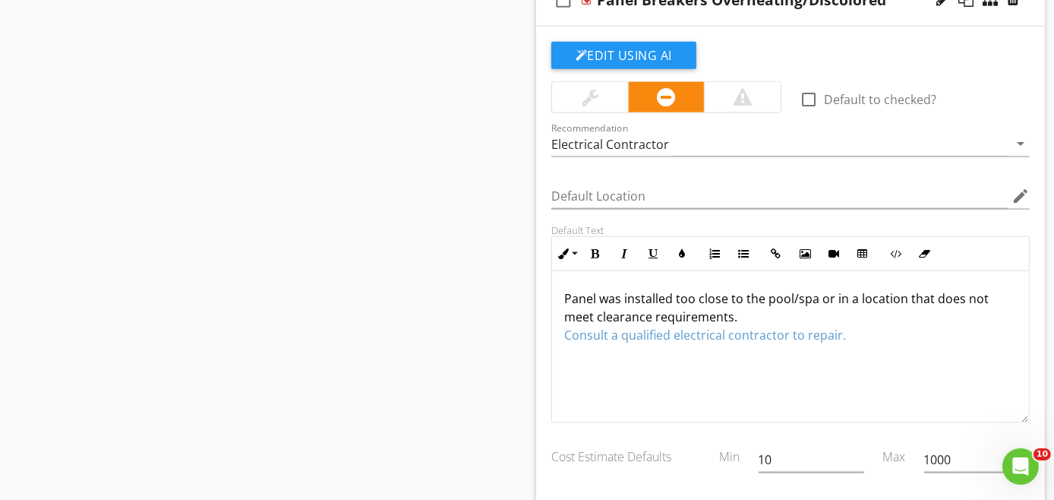
scroll to position [2415, 0]
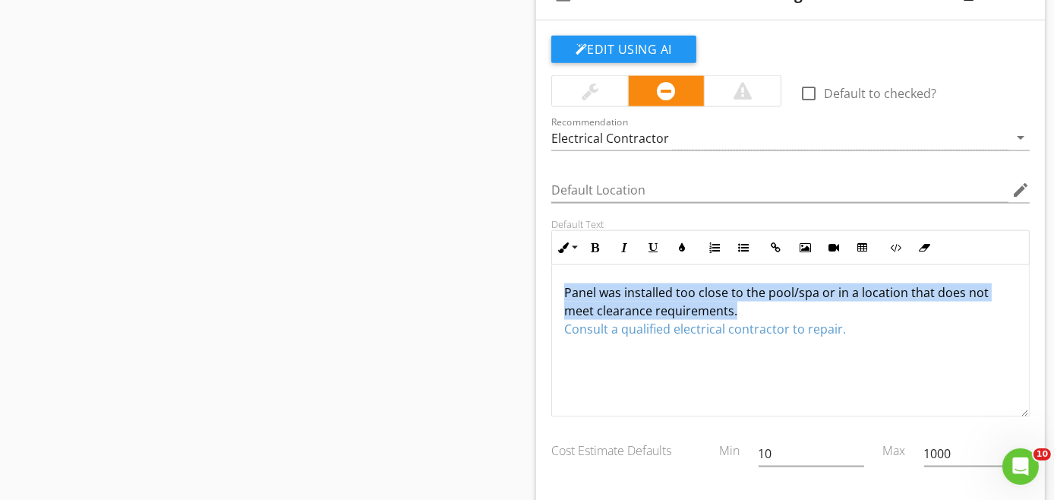
drag, startPoint x: 747, startPoint y: 299, endPoint x: 553, endPoint y: 283, distance: 195.2
click at [553, 283] on div "Panel was installed too close to the pool/spa or in a location that does not me…" at bounding box center [790, 341] width 477 height 152
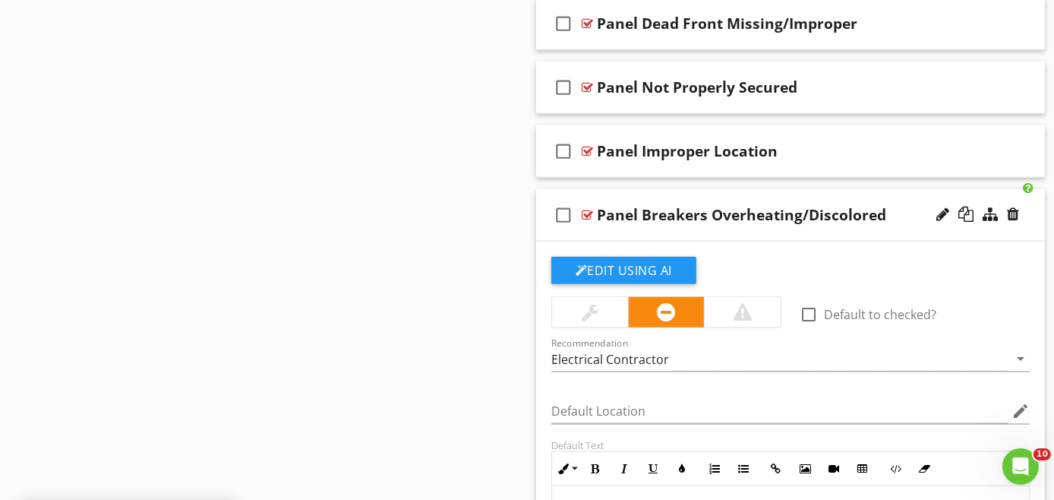
scroll to position [2162, 0]
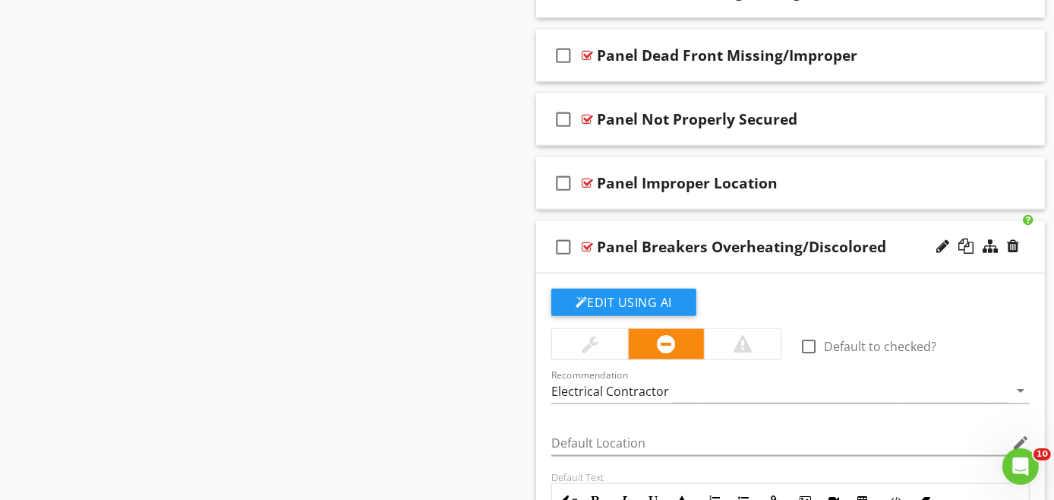
click at [858, 259] on div "check_box_outline_blank Panel Breakers Overheating/Discolored" at bounding box center [790, 247] width 509 height 52
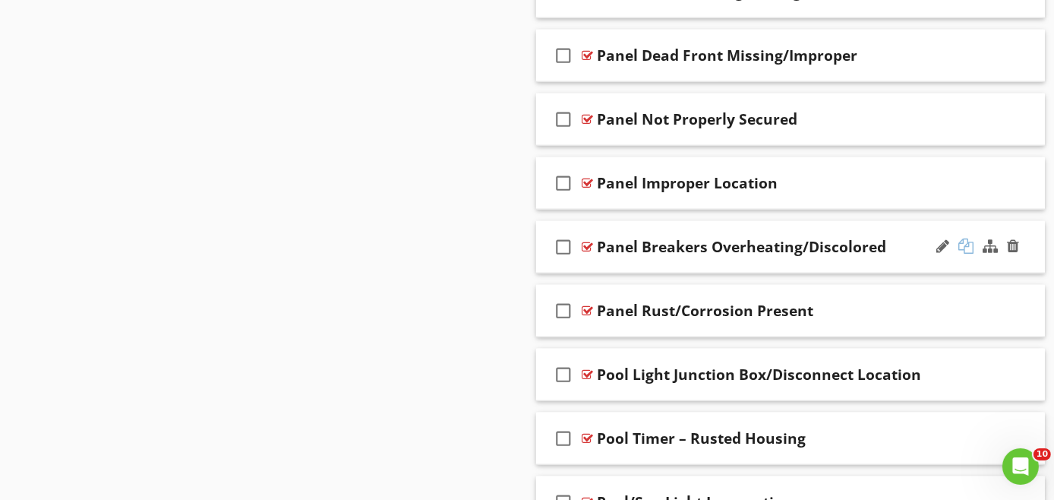
click at [962, 242] on div at bounding box center [966, 246] width 15 height 15
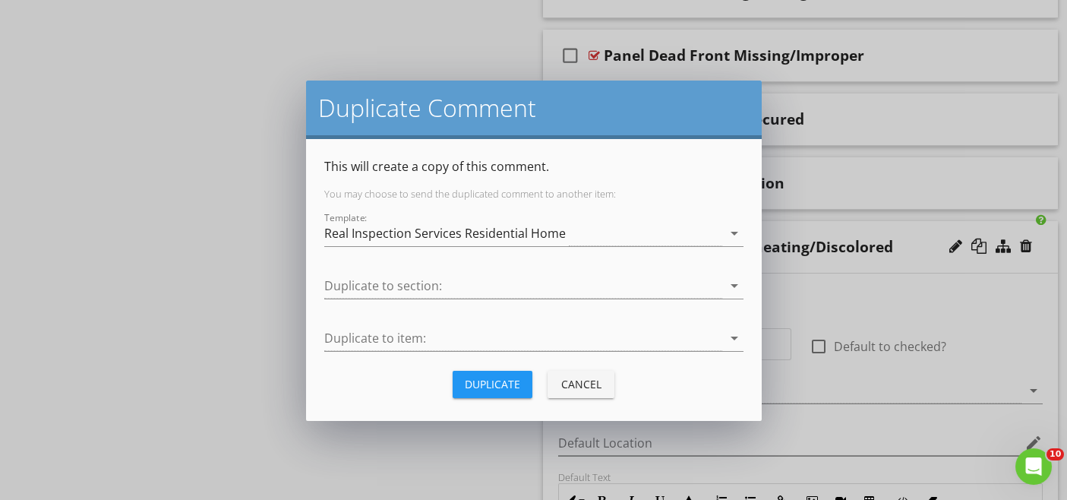
click at [498, 377] on div "Duplicate" at bounding box center [492, 384] width 55 height 16
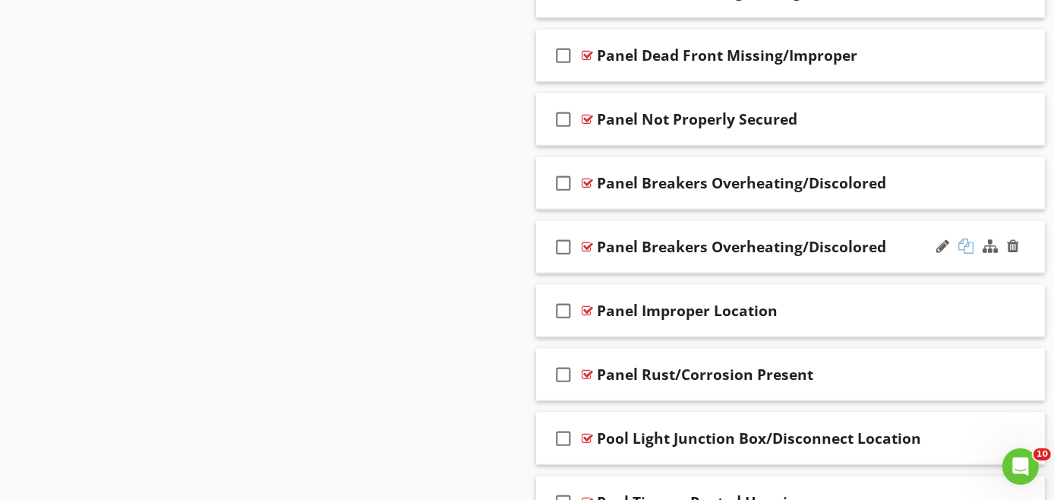
click at [966, 239] on div at bounding box center [966, 246] width 15 height 15
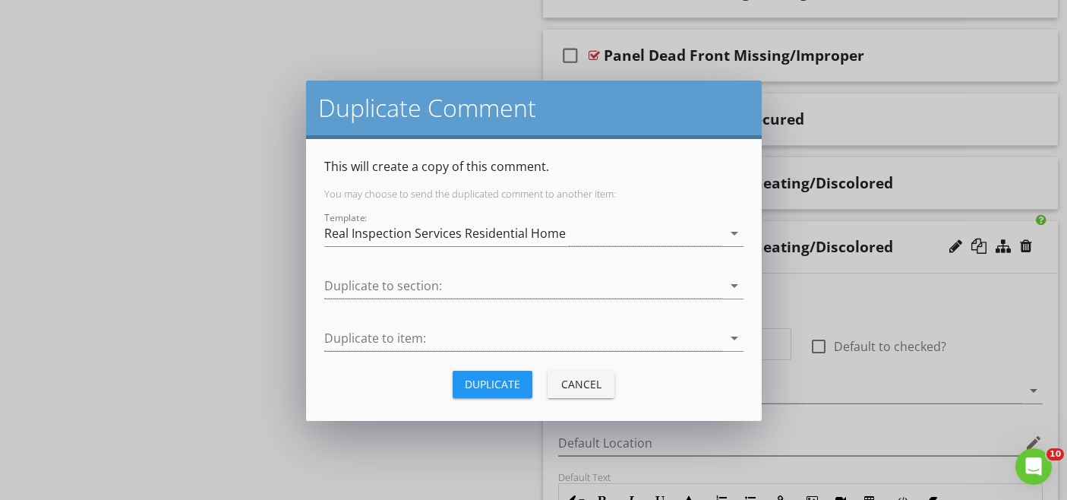
click at [590, 384] on div "Cancel" at bounding box center [581, 384] width 43 height 16
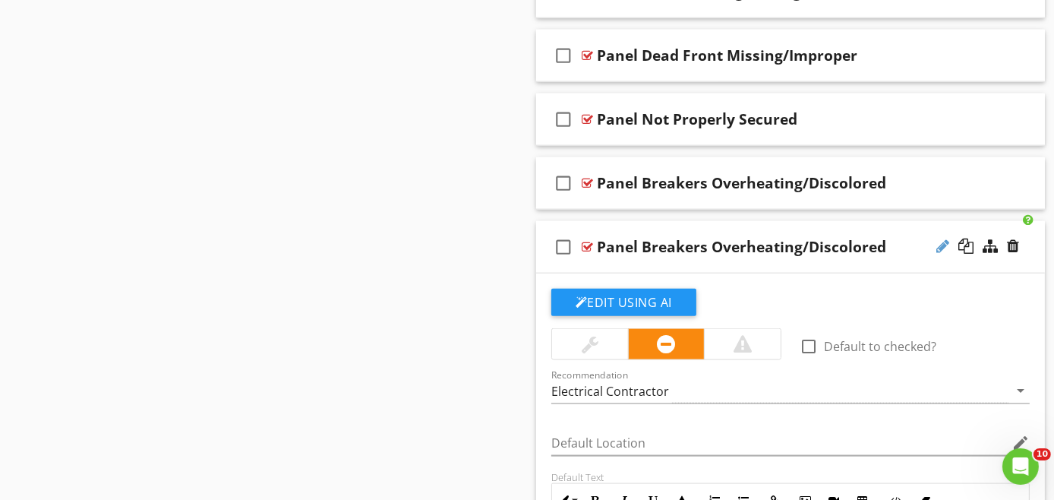
click at [939, 239] on div at bounding box center [943, 246] width 13 height 15
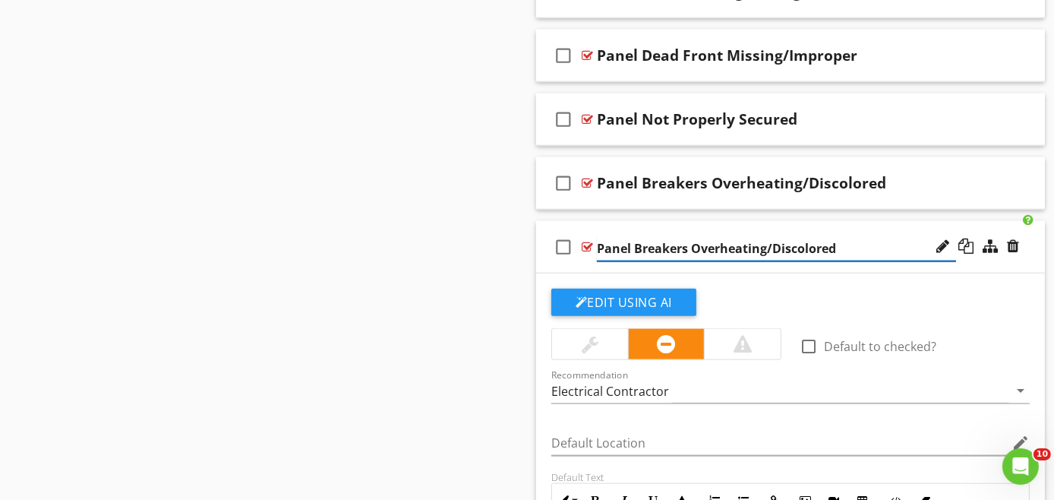
click at [889, 243] on input "Panel Breakers Overheating/Discolored" at bounding box center [776, 248] width 359 height 25
type input "P"
paste input "Panel Breakers Improper Type"
type input "Panel Breakers Improper Type"
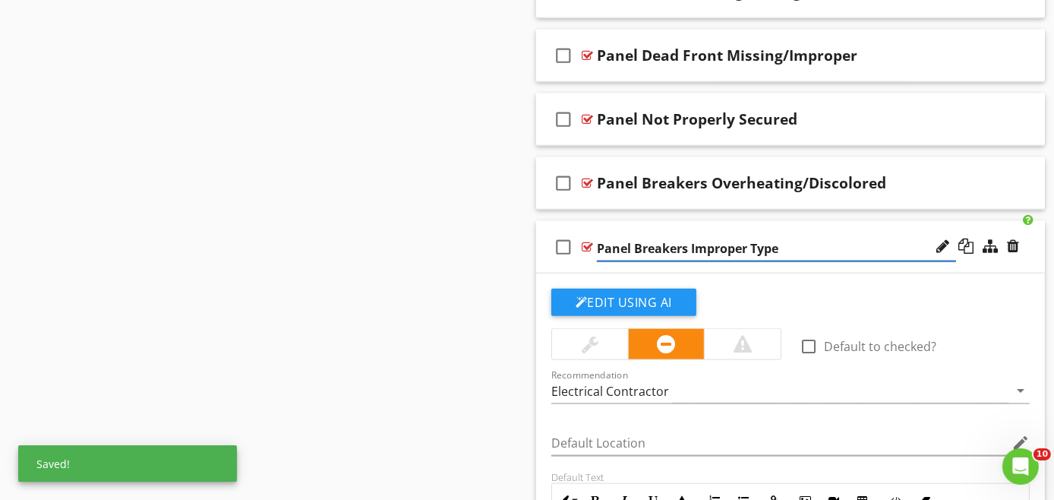
click at [988, 259] on div "check_box_outline_blank Panel Breakers Improper Type" at bounding box center [790, 247] width 509 height 52
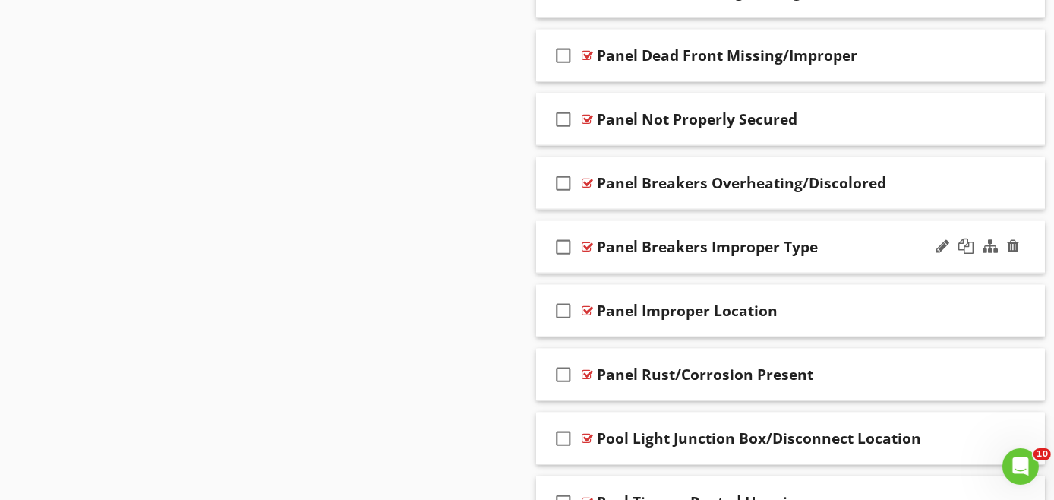
click at [850, 258] on div "check_box_outline_blank Panel Breakers Improper Type" at bounding box center [790, 247] width 509 height 52
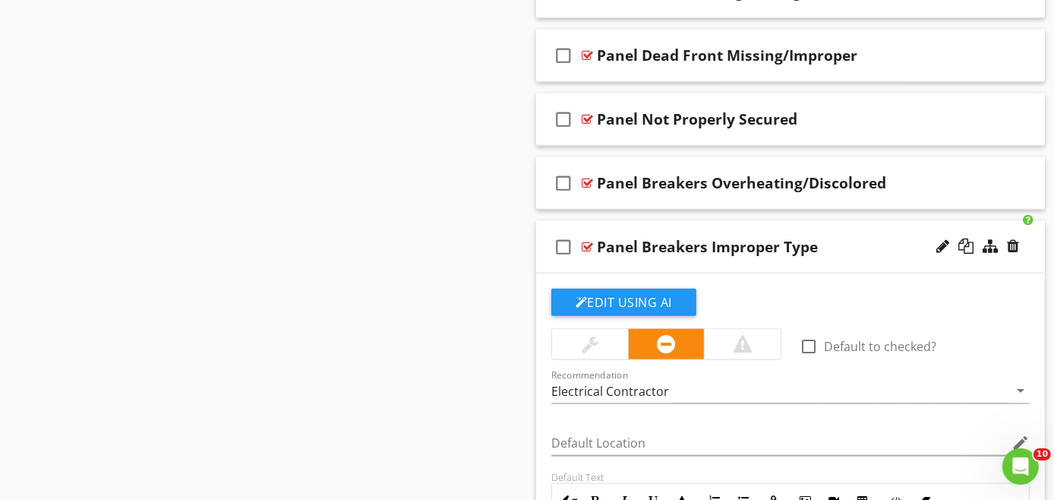
scroll to position [2331, 0]
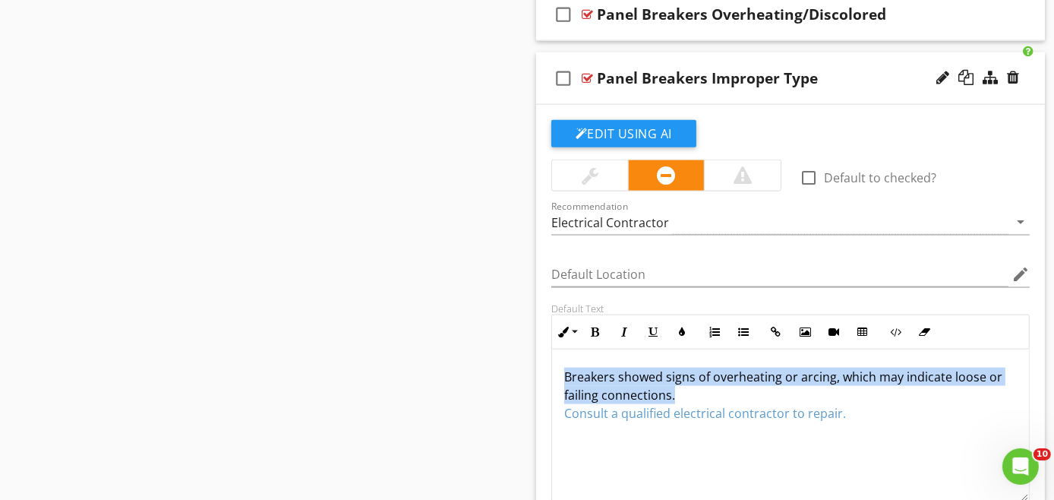
drag, startPoint x: 686, startPoint y: 387, endPoint x: 534, endPoint y: 365, distance: 153.6
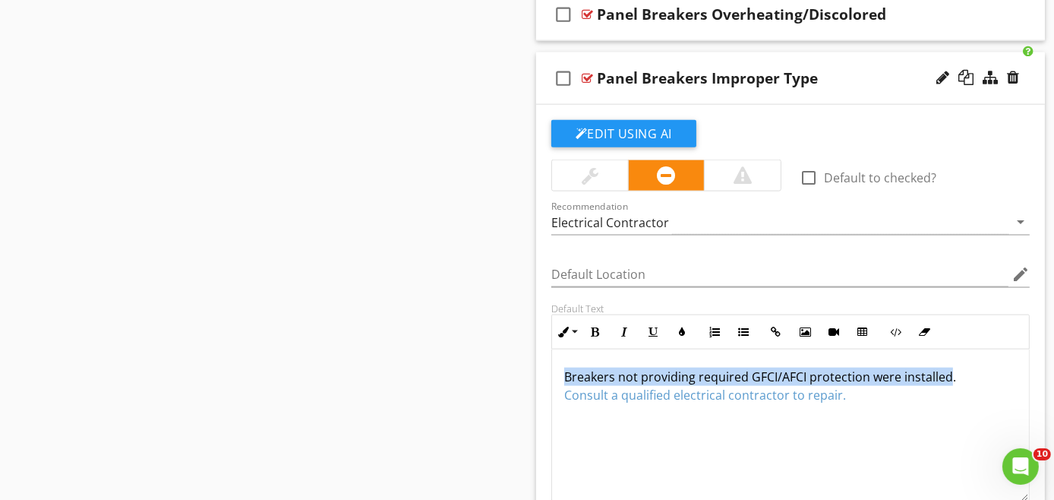
drag, startPoint x: 946, startPoint y: 365, endPoint x: 504, endPoint y: 371, distance: 442.2
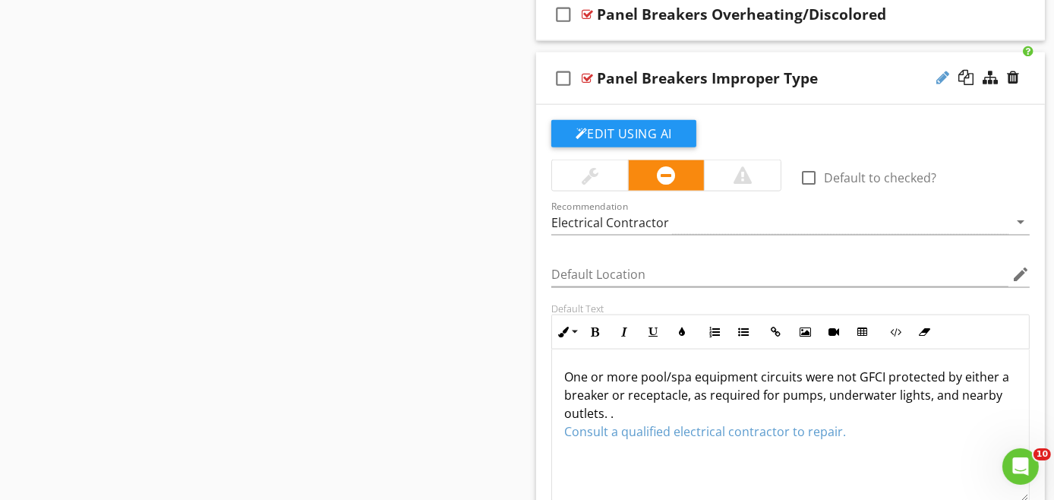
click at [943, 71] on div at bounding box center [943, 77] width 13 height 15
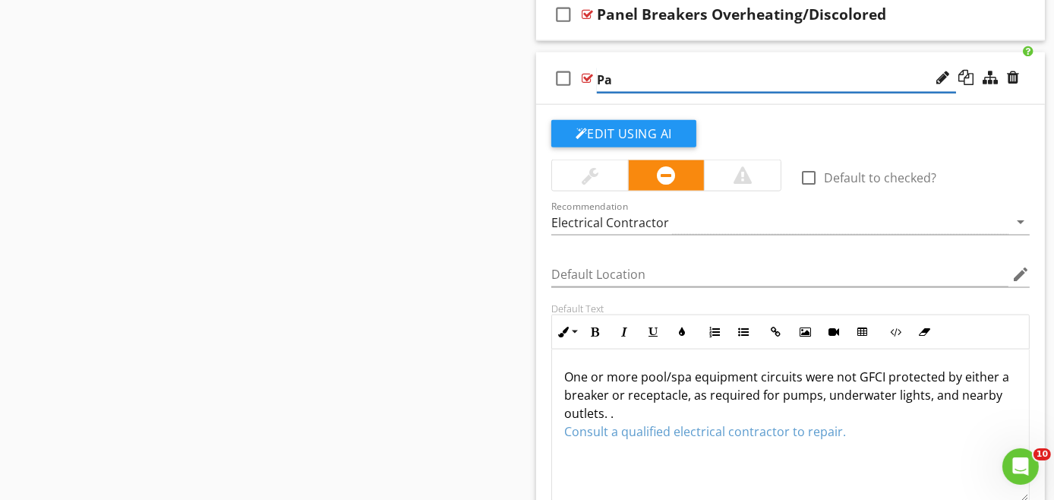
type input "P"
paste input "Panel Breakers Missing Required GFCI Protection"
type input "Panel Breakers Missing Required GFCI Protection"
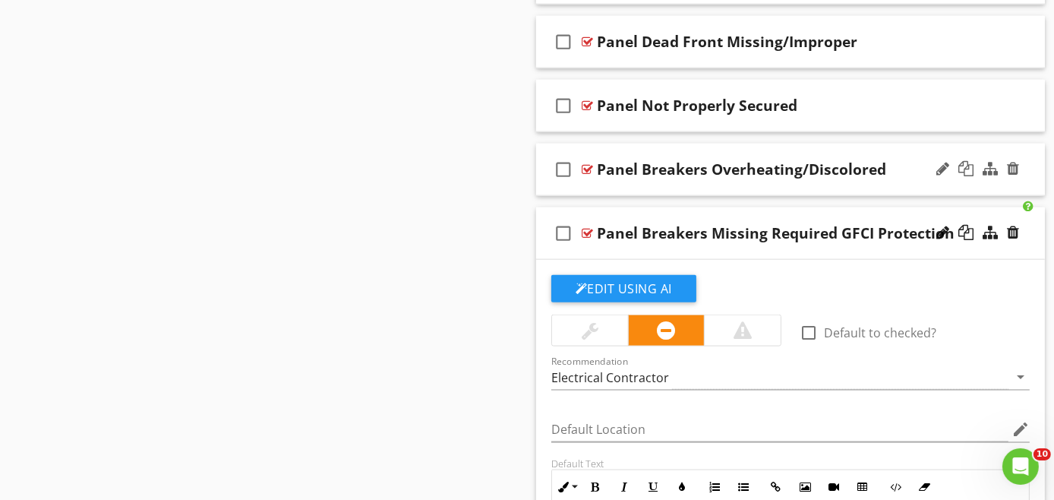
scroll to position [2162, 0]
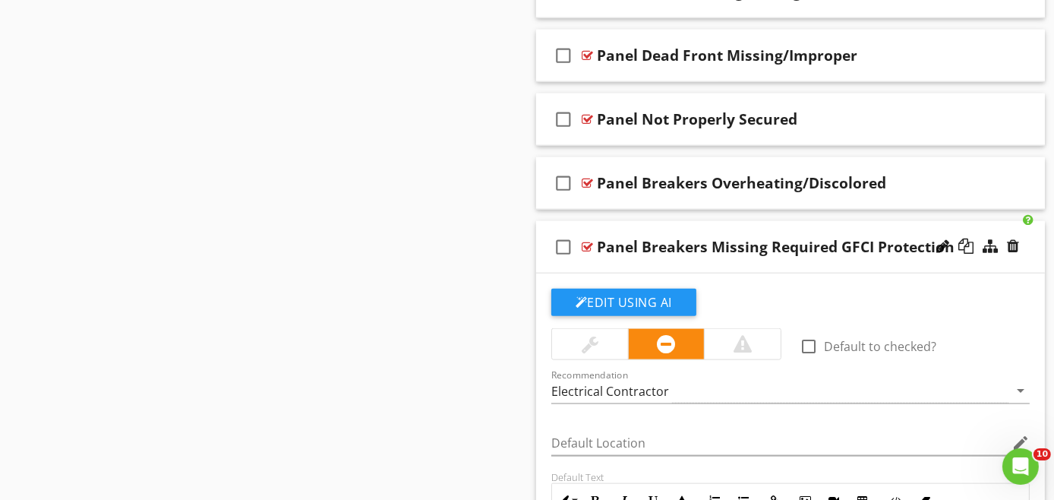
click at [807, 261] on div "check_box_outline_blank Panel Breakers Missing Required GFCI Protection" at bounding box center [790, 247] width 509 height 52
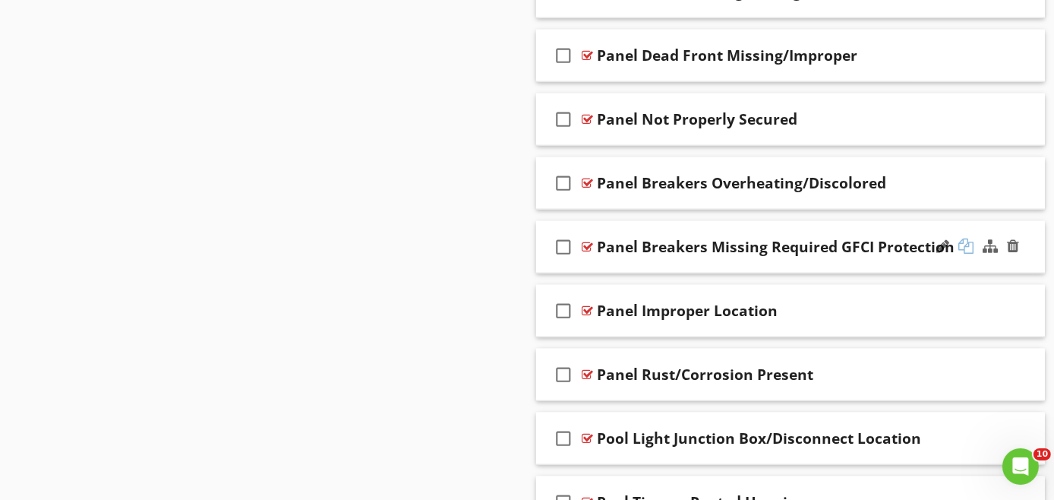
click at [971, 239] on div at bounding box center [966, 246] width 15 height 15
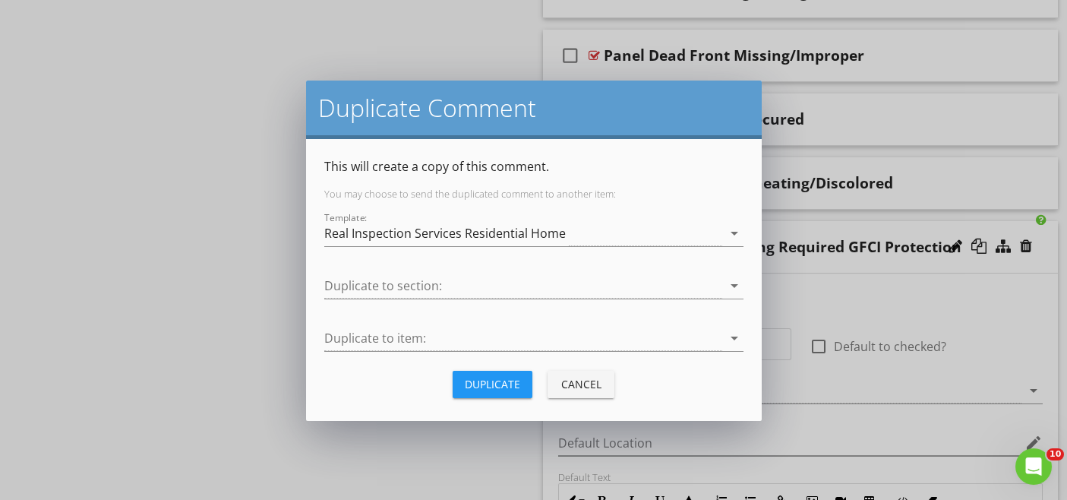
click at [476, 385] on div "Duplicate" at bounding box center [492, 384] width 55 height 16
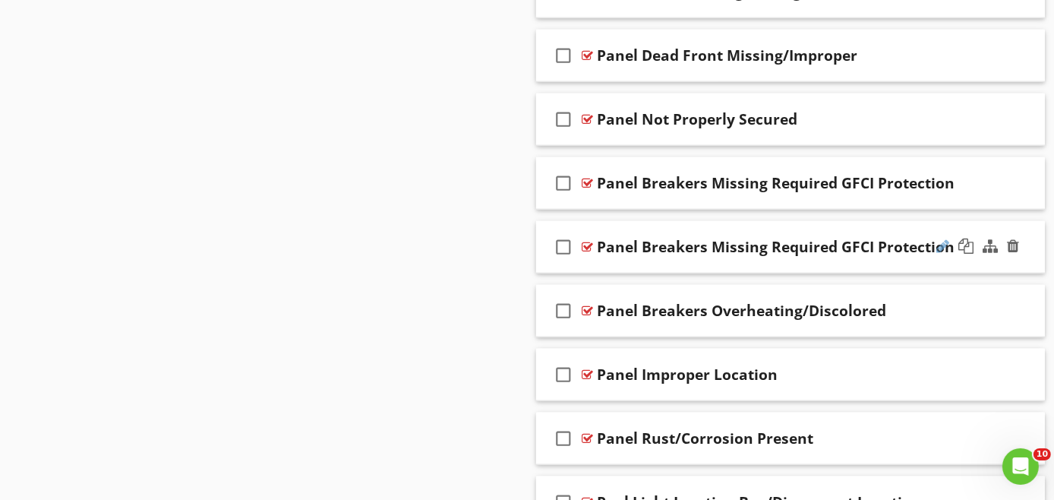
click at [941, 240] on div at bounding box center [943, 246] width 13 height 15
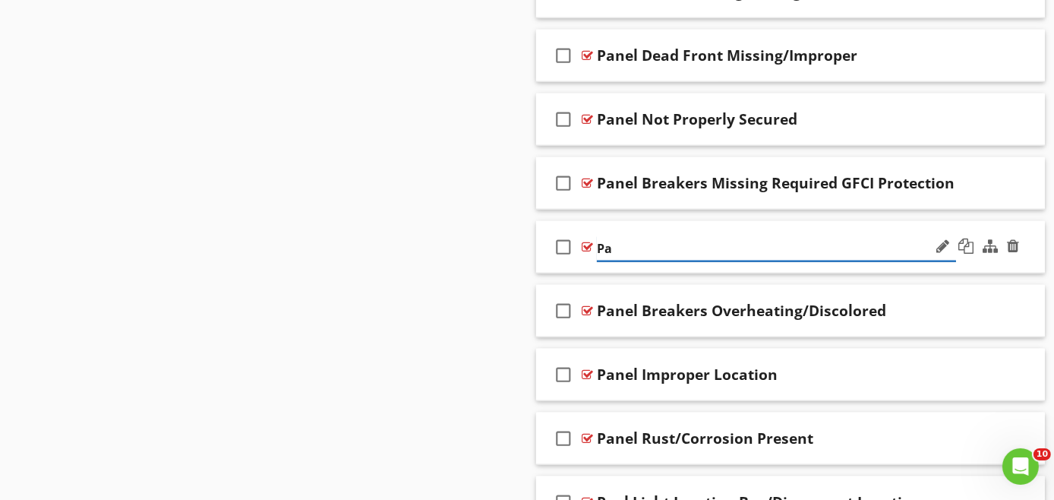
type input "P"
paste input "Panel Breakers/Wiring Improperly Sized"
type input "Panel Breakers/Wiring Improperly Sized"
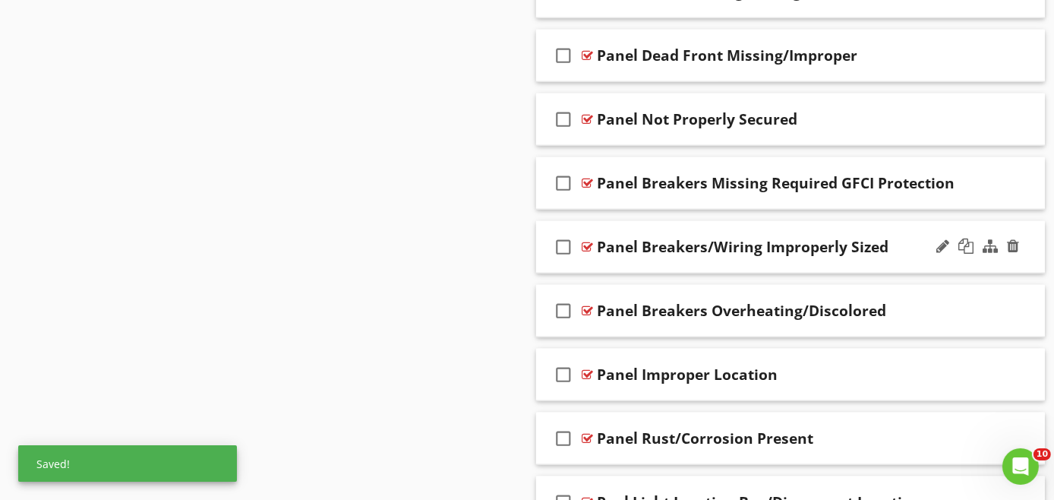
click at [976, 261] on div "check_box_outline_blank Panel Breakers/Wiring Improperly Sized" at bounding box center [790, 247] width 509 height 52
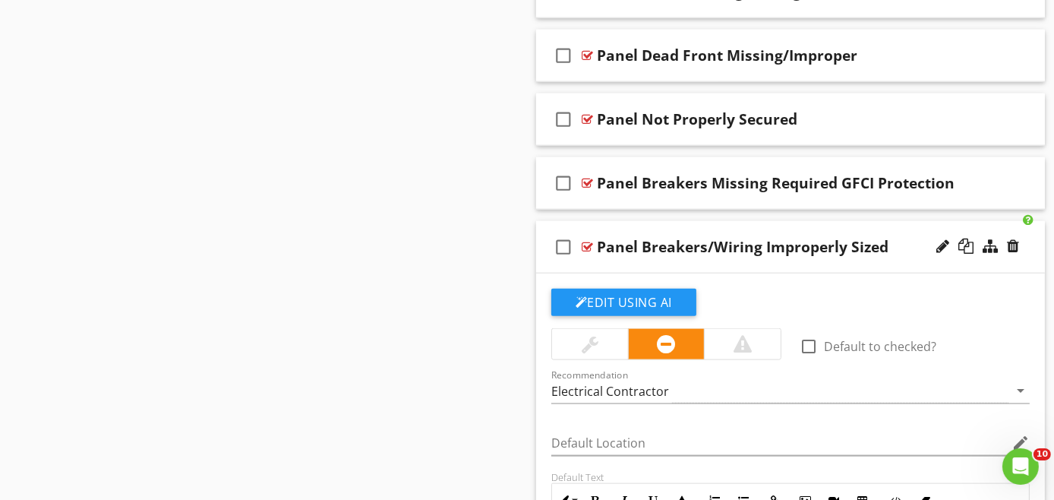
scroll to position [2331, 0]
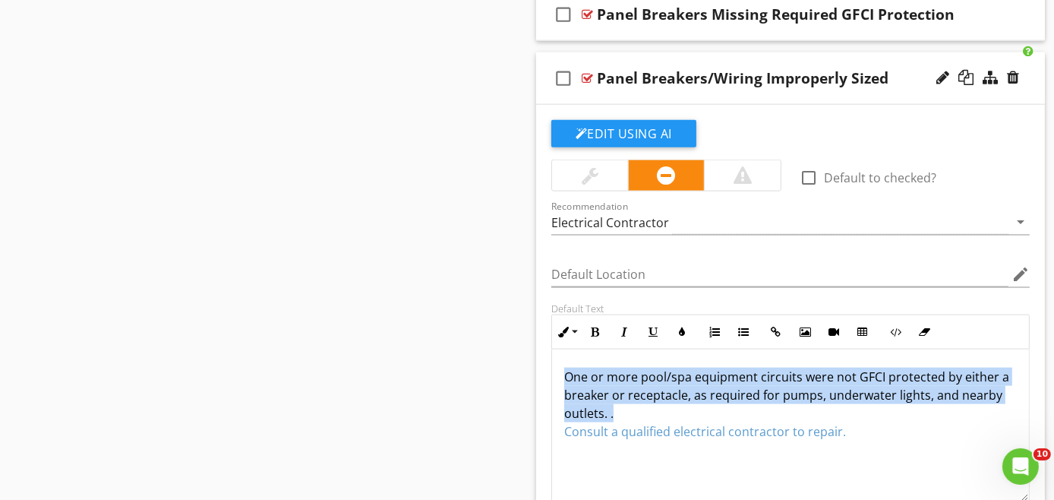
drag, startPoint x: 613, startPoint y: 403, endPoint x: 561, endPoint y: 367, distance: 63.9
click at [561, 367] on div "One or more pool/spa equipment circuits were not GFCI protected by either a bre…" at bounding box center [790, 425] width 477 height 152
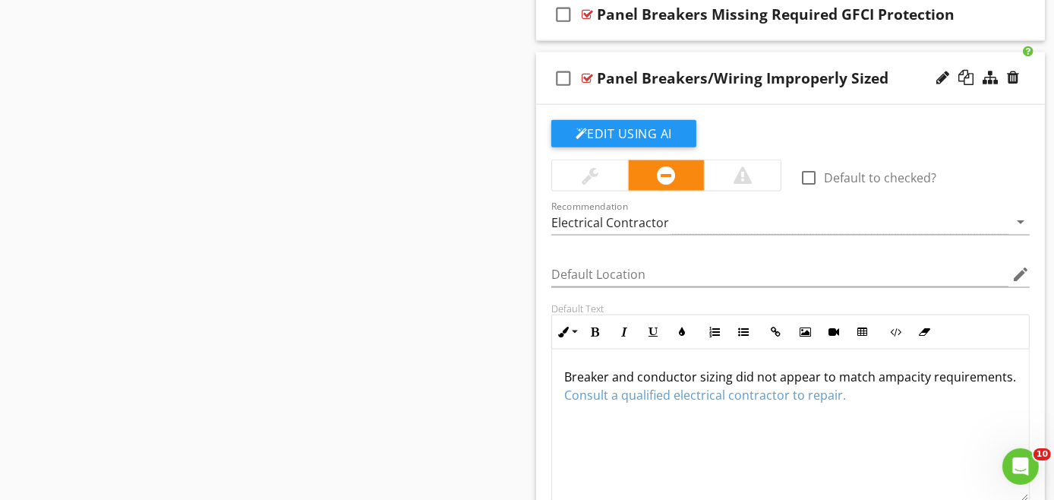
scroll to position [0, 0]
click at [892, 89] on div "check_box_outline_blank Panel Breakers/Wiring Improperly Sized" at bounding box center [790, 78] width 509 height 52
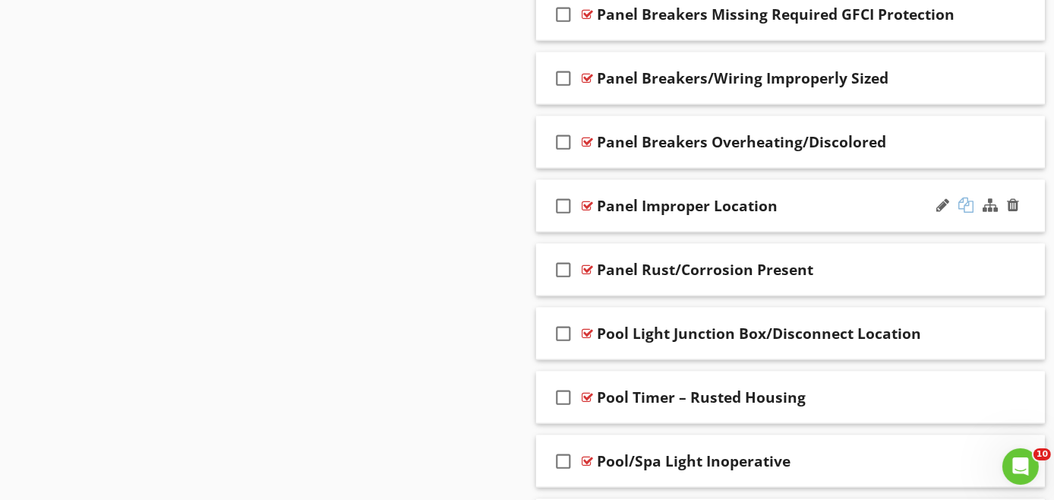
click at [966, 198] on div at bounding box center [966, 205] width 15 height 15
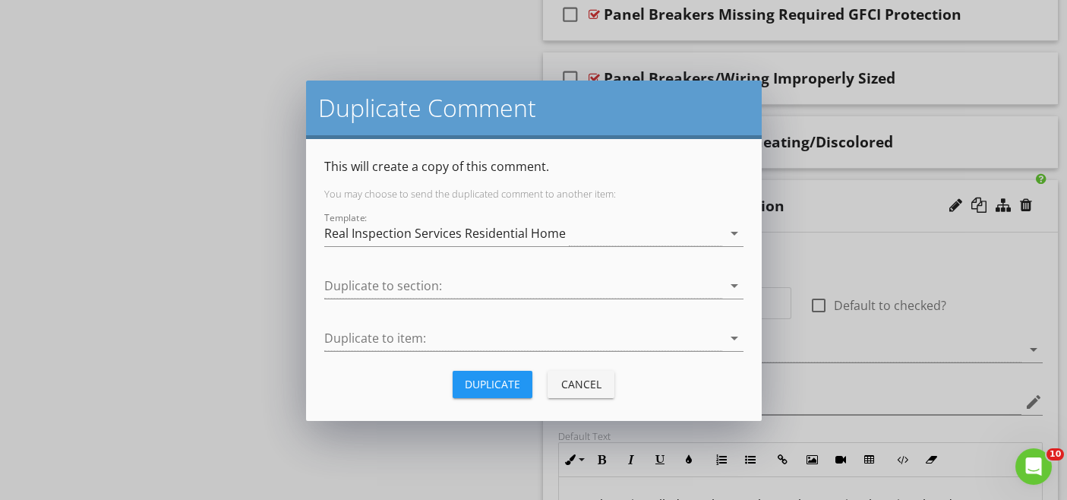
click at [505, 378] on div "Duplicate" at bounding box center [492, 384] width 55 height 16
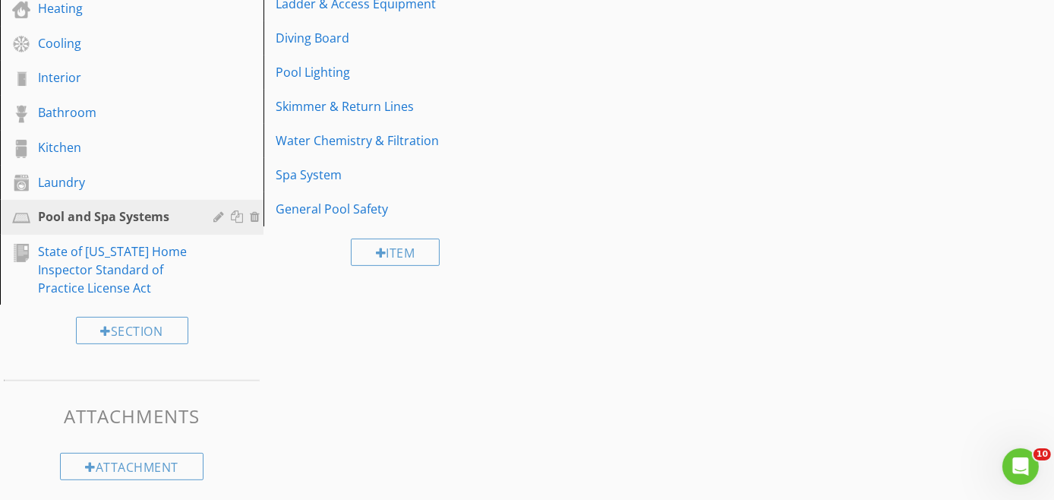
scroll to position [2331, 0]
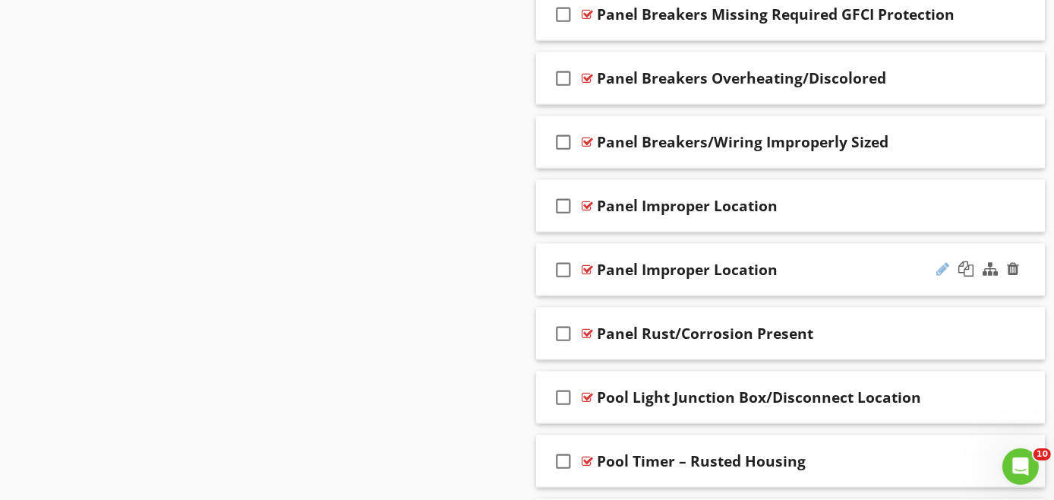
click at [943, 261] on div at bounding box center [943, 268] width 13 height 15
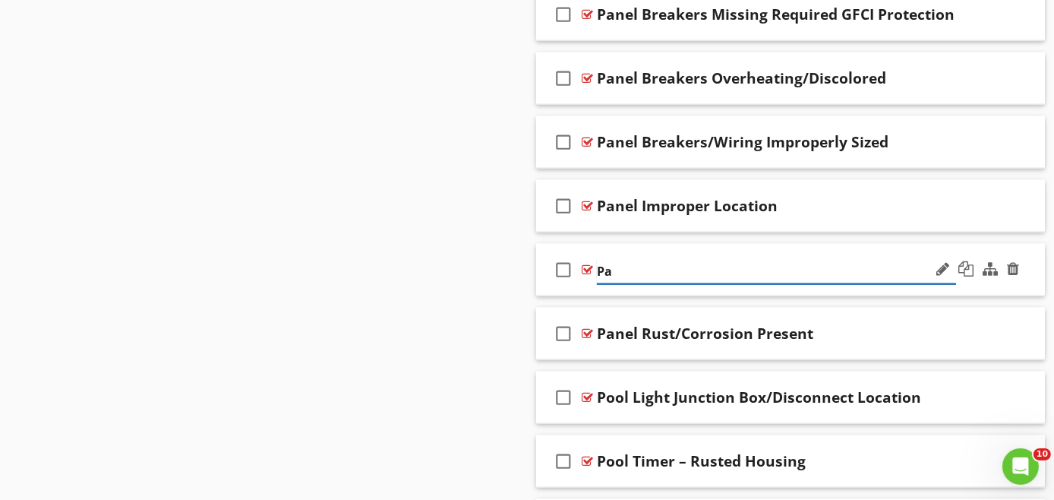
type input "P"
paste input "Panel Breakers Double-Tapped"
type input "Panel Breakers Double-Tapped"
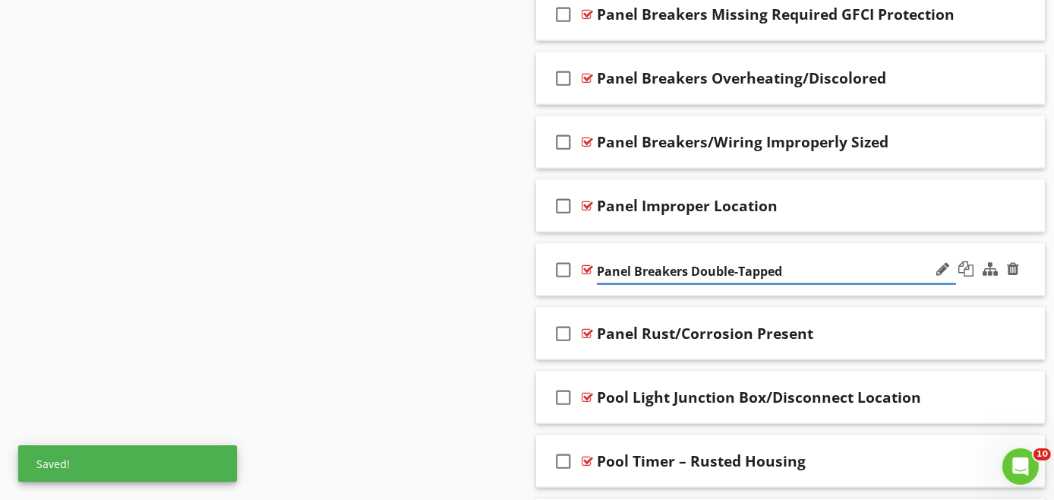
click at [979, 282] on div "check_box_outline_blank Panel Breakers Double-Tapped" at bounding box center [790, 270] width 509 height 52
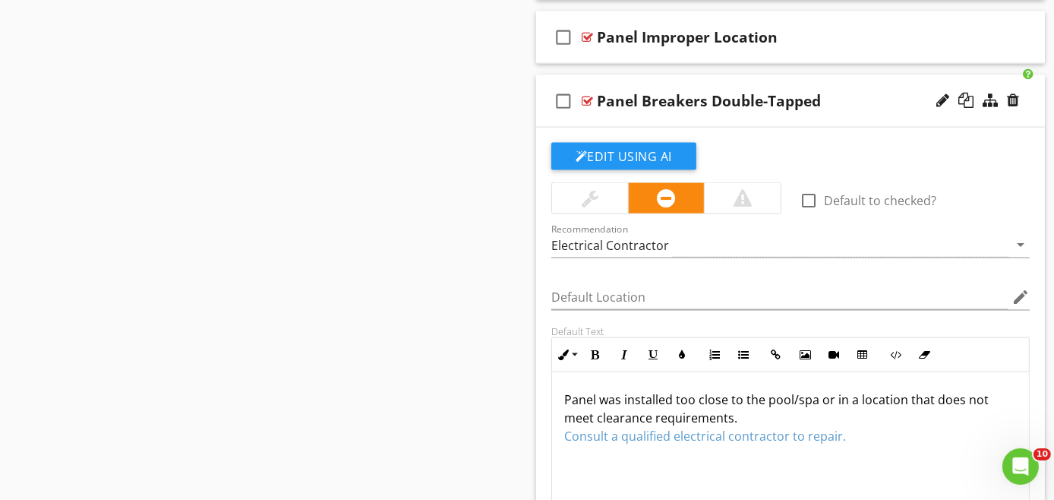
scroll to position [2499, 0]
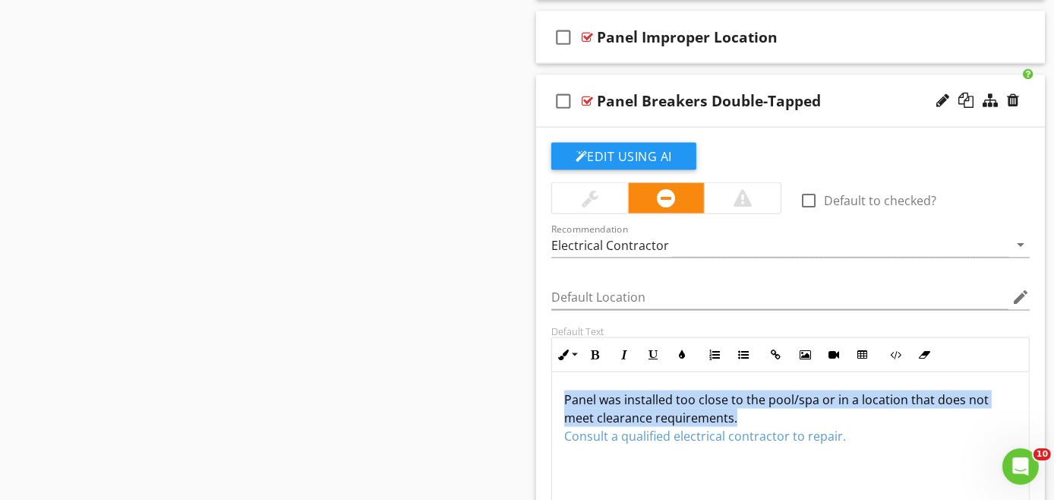
drag, startPoint x: 744, startPoint y: 403, endPoint x: 458, endPoint y: 397, distance: 286.5
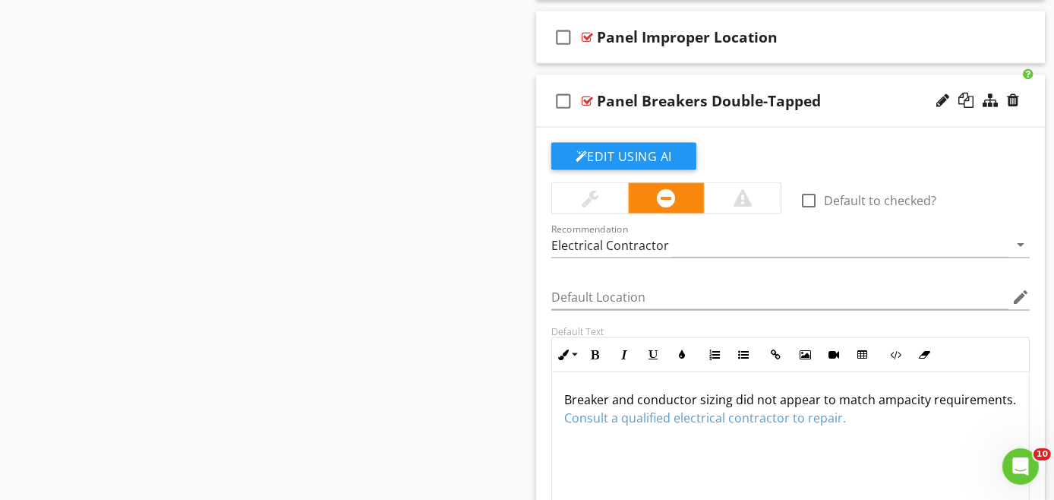
click at [908, 109] on div "check_box_outline_blank Panel Breakers Double-Tapped" at bounding box center [790, 101] width 509 height 52
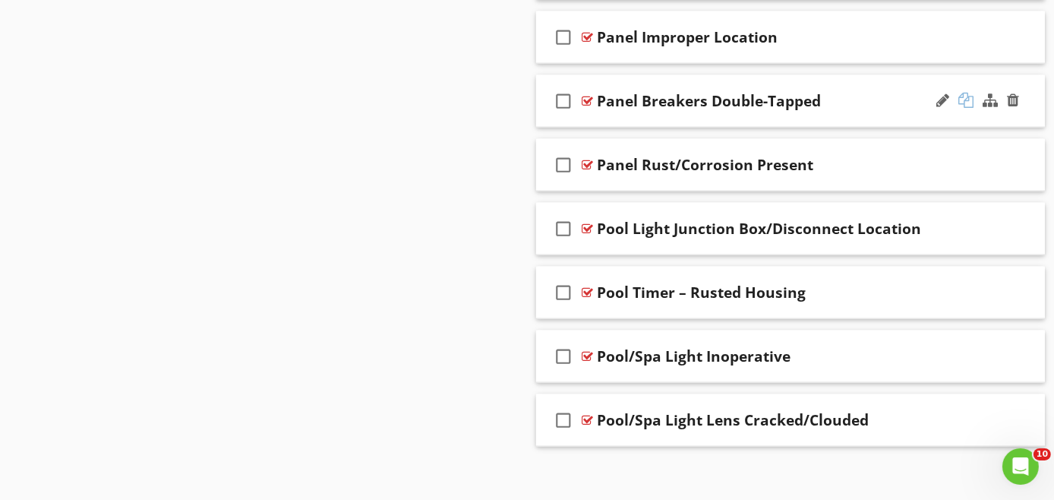
click at [970, 93] on div at bounding box center [966, 100] width 15 height 15
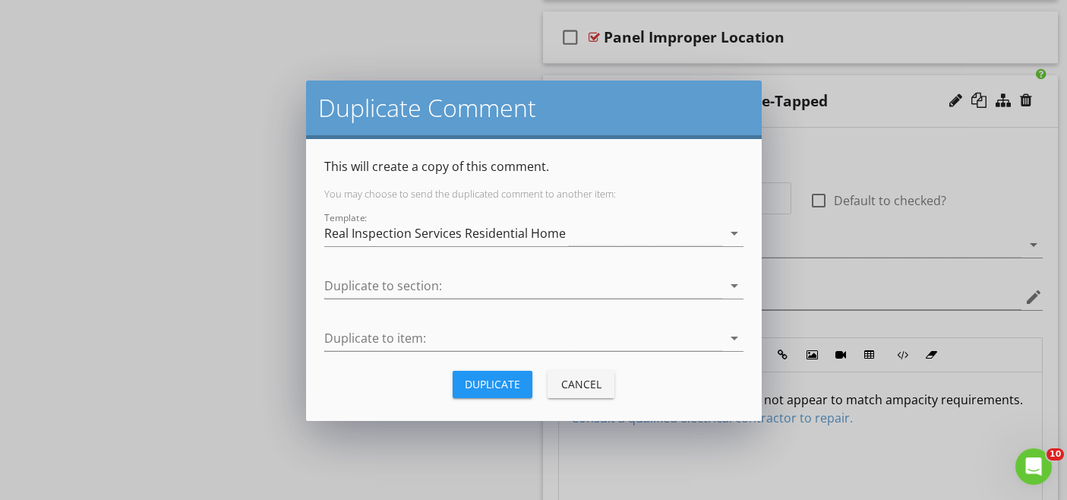
click at [491, 379] on div "Duplicate" at bounding box center [492, 384] width 55 height 16
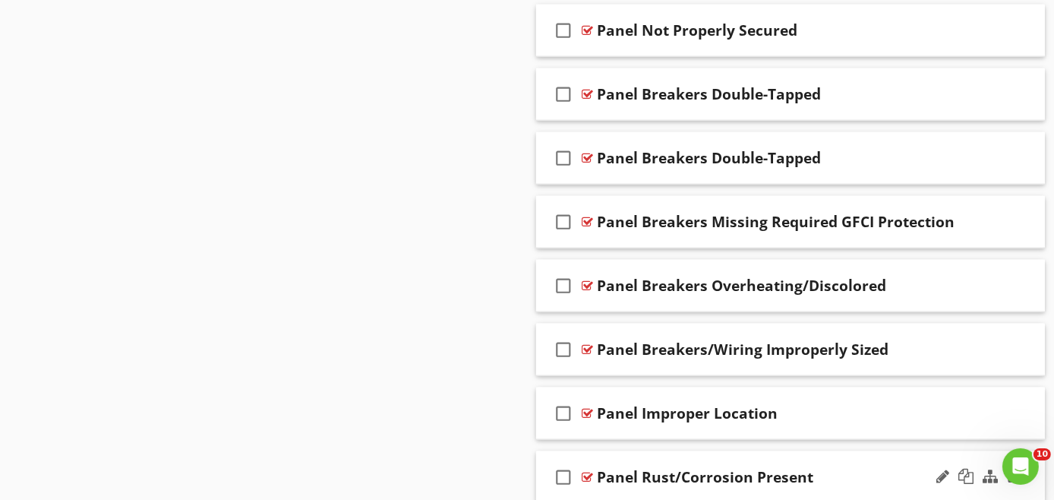
scroll to position [2227, 0]
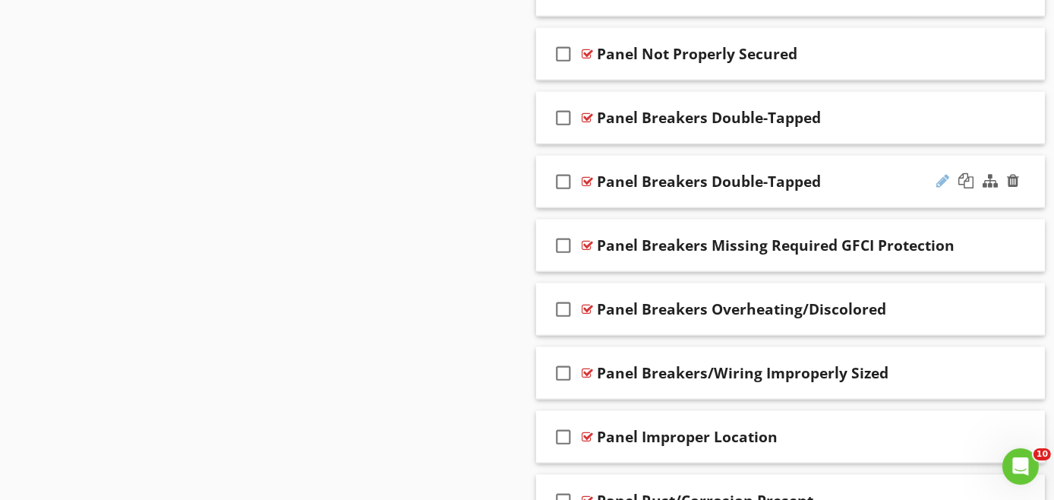
click at [943, 177] on div at bounding box center [943, 180] width 13 height 15
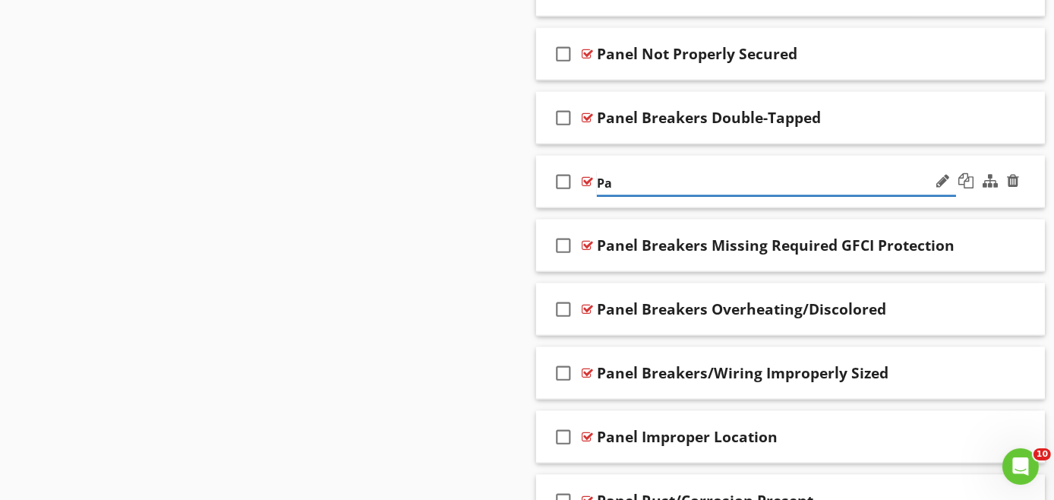
type input "P"
paste input "Panel Knockouts Missing/Improperly Sealed"
type input "Panel Knockouts Missing/Improperly Sealed"
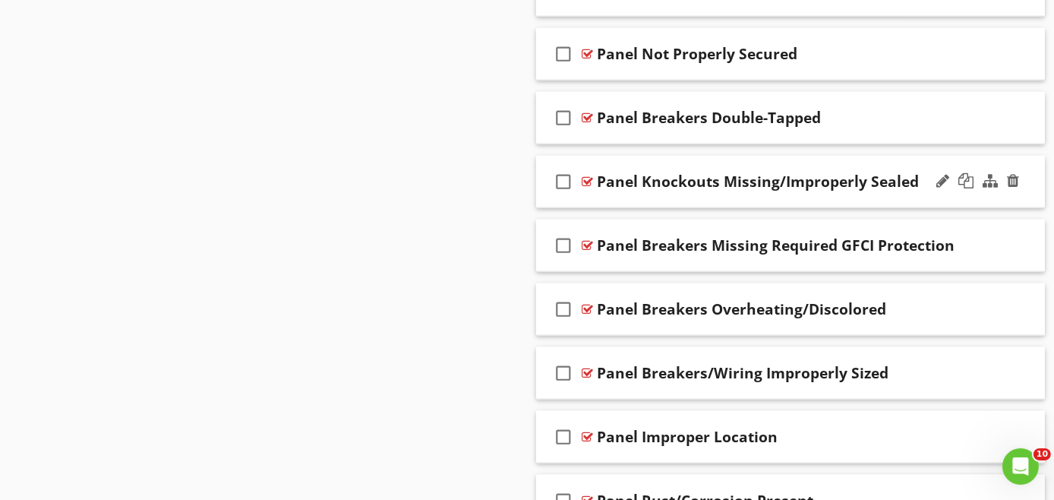
click at [919, 184] on div "check_box_outline_blank Panel Knockouts Missing/Improperly Sealed" at bounding box center [790, 182] width 509 height 52
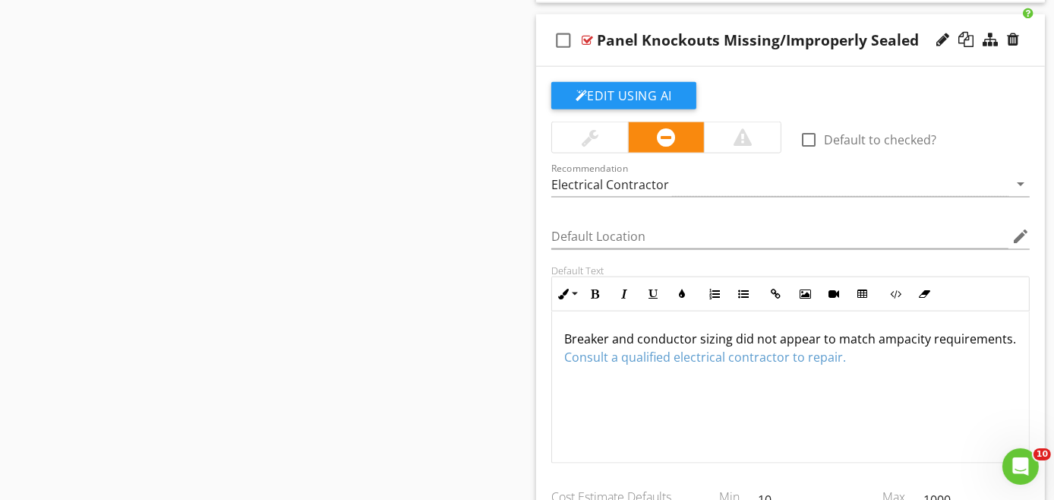
scroll to position [2396, 0]
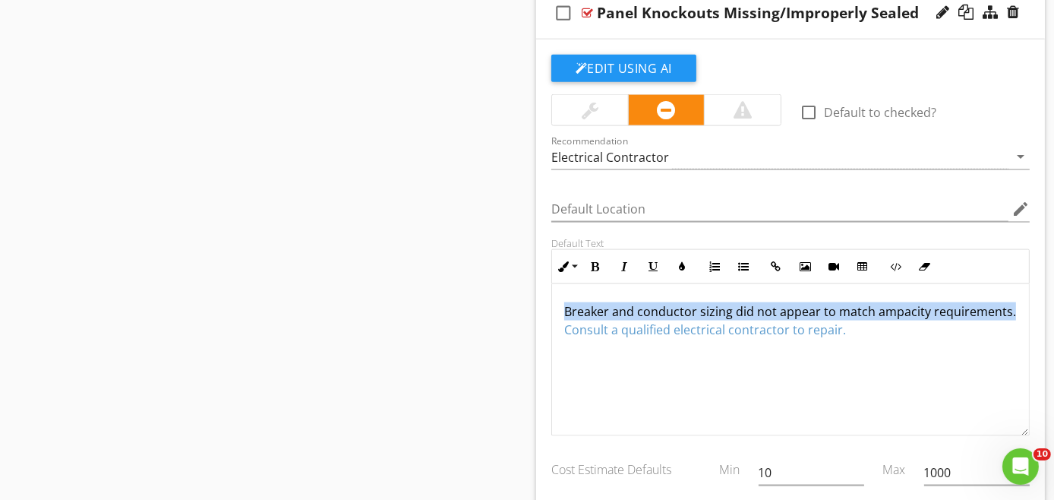
drag, startPoint x: 666, startPoint y: 313, endPoint x: 543, endPoint y: 299, distance: 123.8
click at [543, 299] on div "Default Text Inline Style XLarge Large Normal Small Light Small/Light Bold Ital…" at bounding box center [790, 336] width 497 height 199
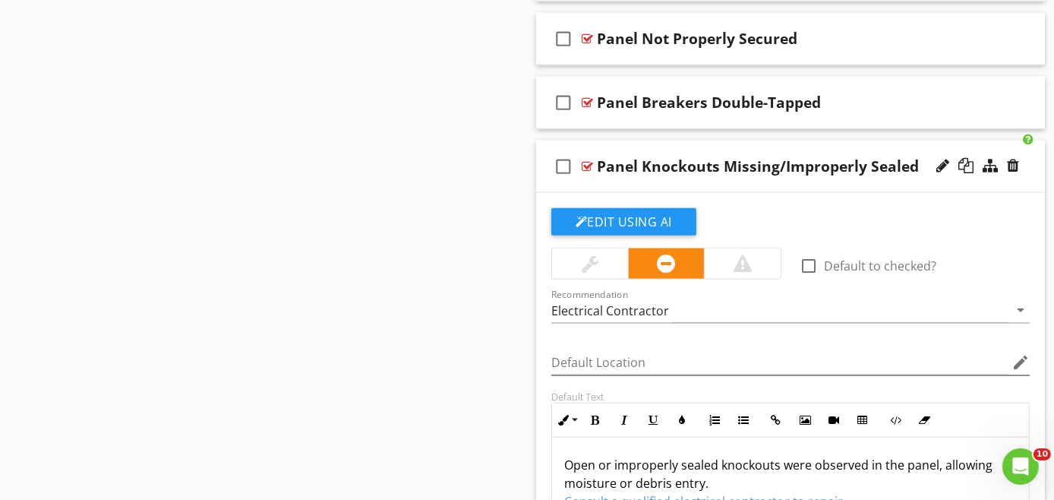
scroll to position [2227, 0]
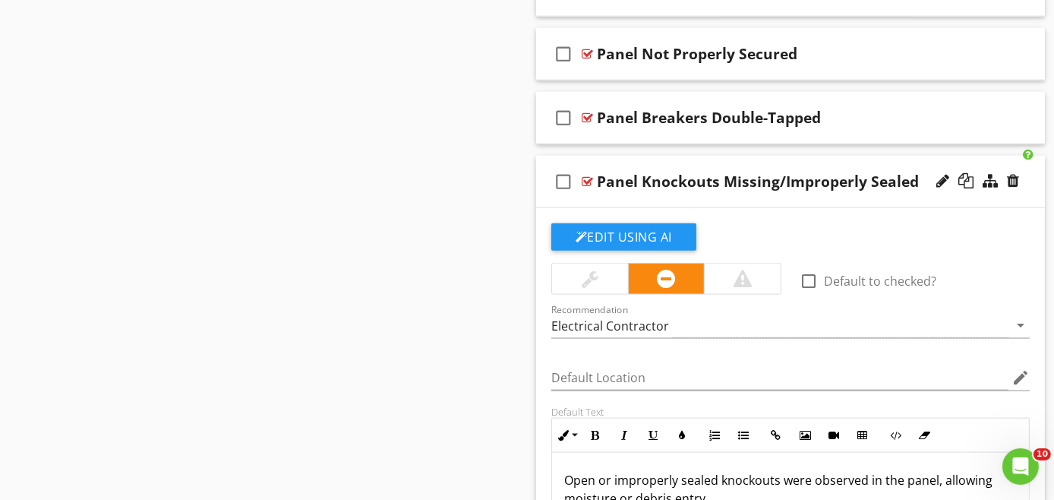
click at [797, 193] on div "check_box_outline_blank Panel Knockouts Missing/Improperly Sealed" at bounding box center [790, 182] width 509 height 52
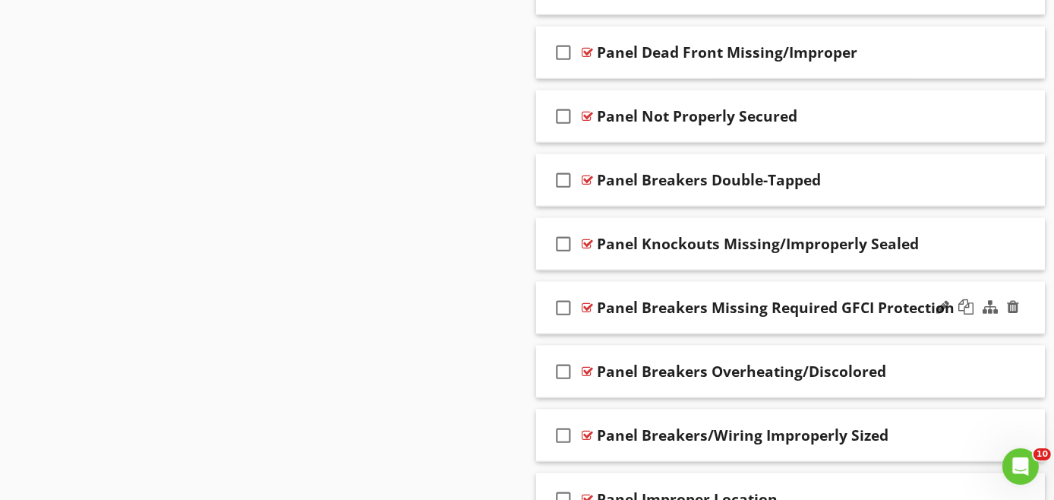
scroll to position [2142, 0]
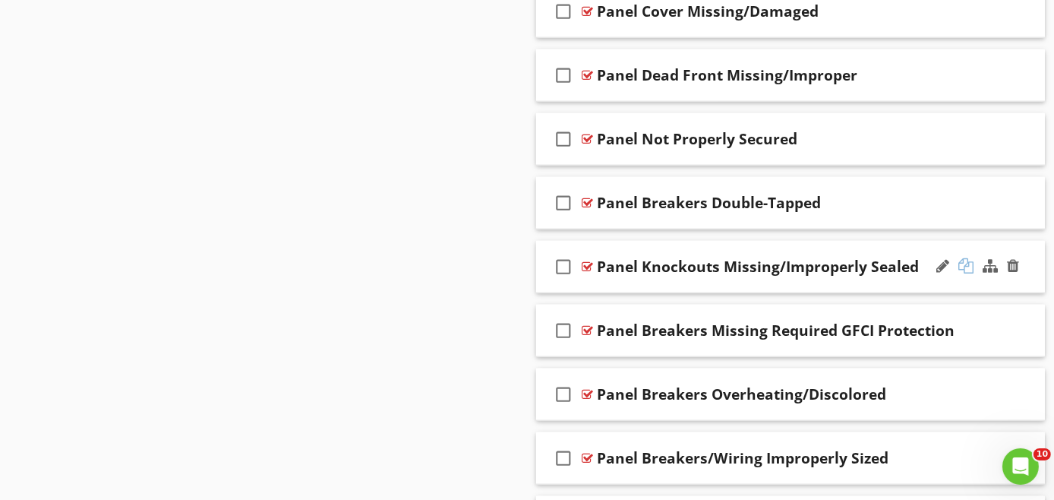
click at [966, 258] on div at bounding box center [966, 265] width 15 height 15
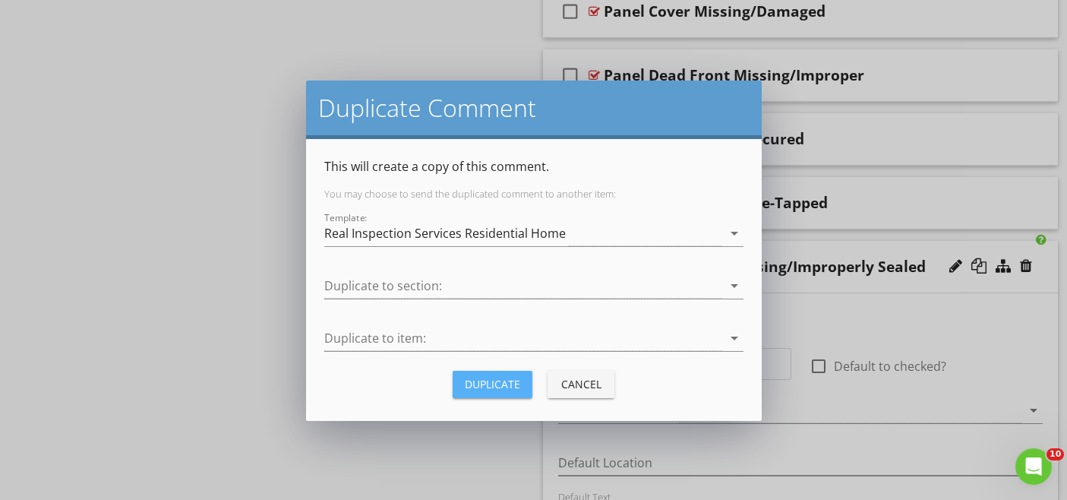
click at [490, 377] on div "Duplicate" at bounding box center [492, 384] width 55 height 16
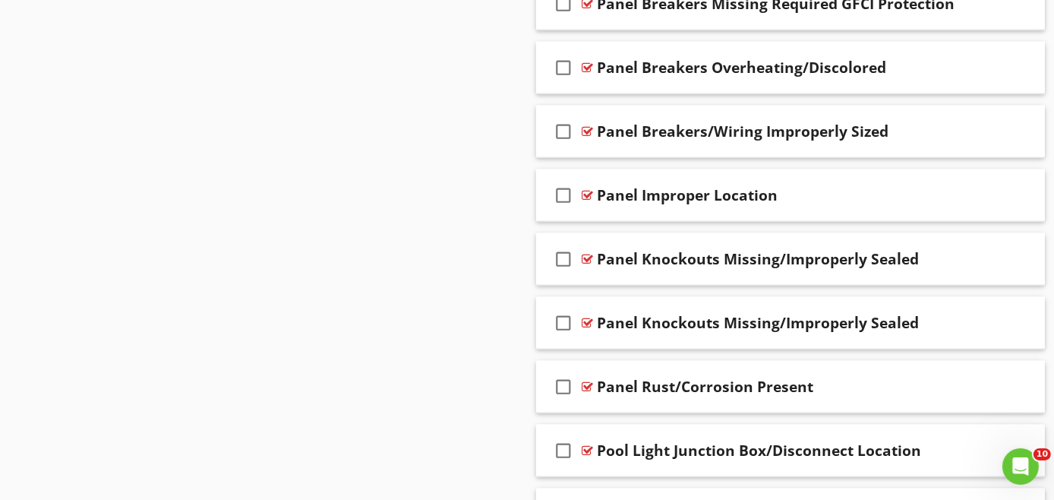
scroll to position [2375, 0]
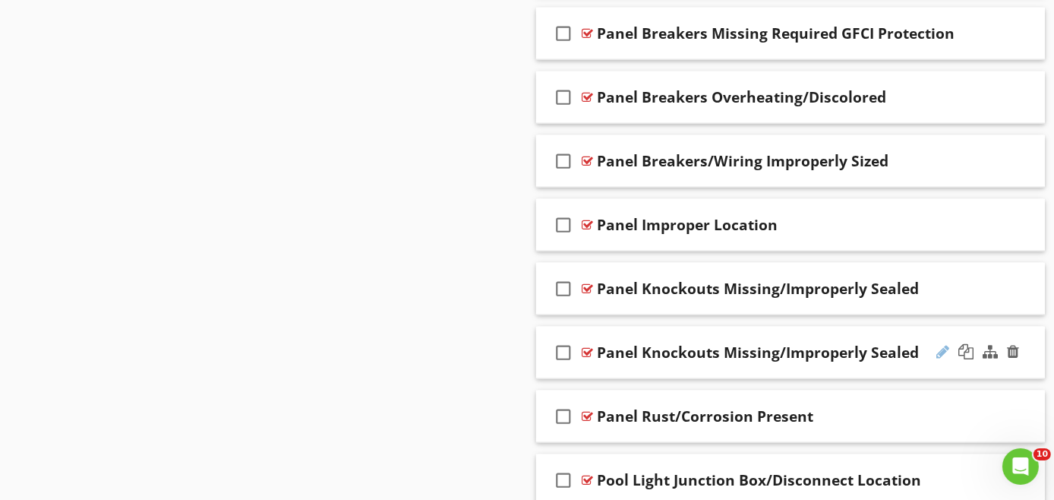
click at [942, 344] on div at bounding box center [943, 351] width 13 height 15
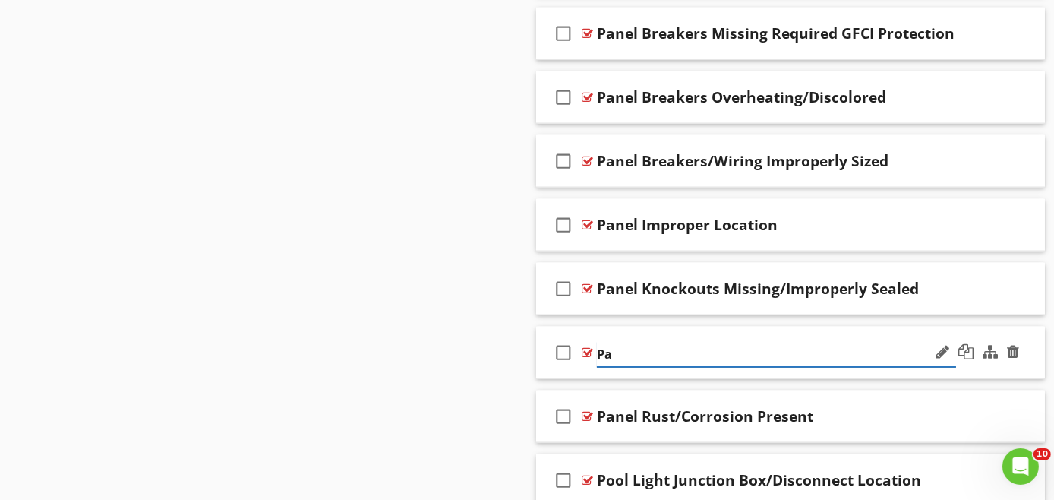
type input "P"
paste input "Panel Labeling Missing/Inadequate"
type input "Panel Labeling Missing/Inadequate"
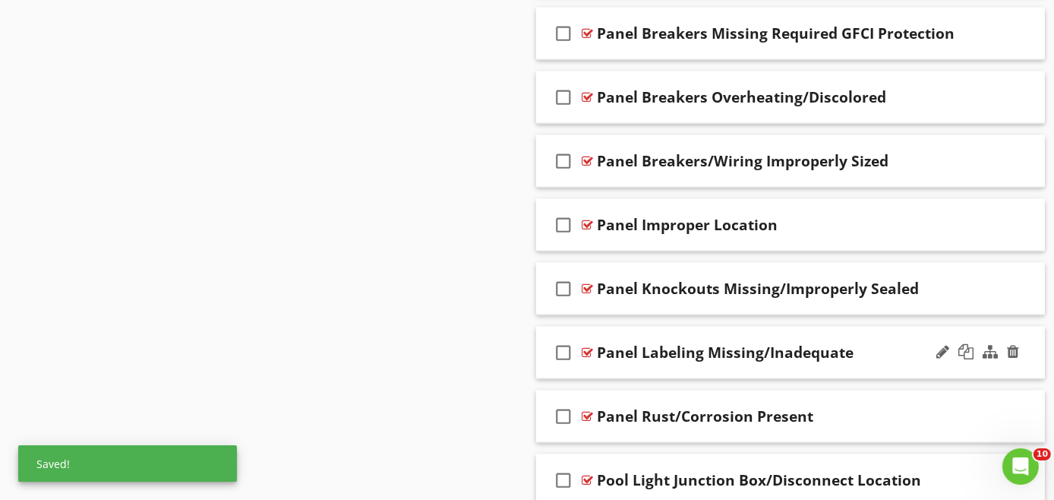
click at [976, 364] on div "check_box_outline_blank Panel Labeling Missing/Inadequate" at bounding box center [790, 353] width 509 height 52
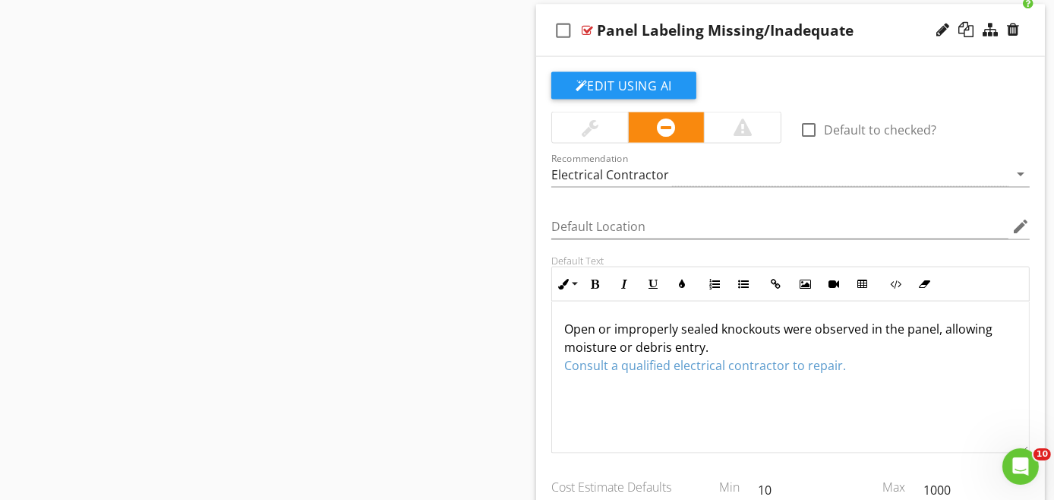
scroll to position [2713, 0]
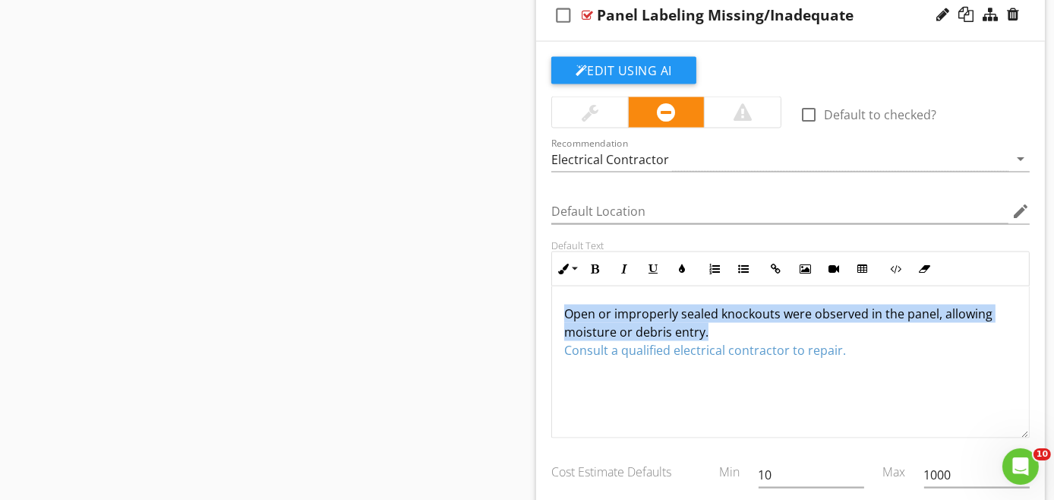
drag, startPoint x: 705, startPoint y: 317, endPoint x: 552, endPoint y: 302, distance: 153.4
click at [548, 301] on div "Default Text Inline Style XLarge Large Normal Small Light Small/Light Bold Ital…" at bounding box center [790, 338] width 497 height 199
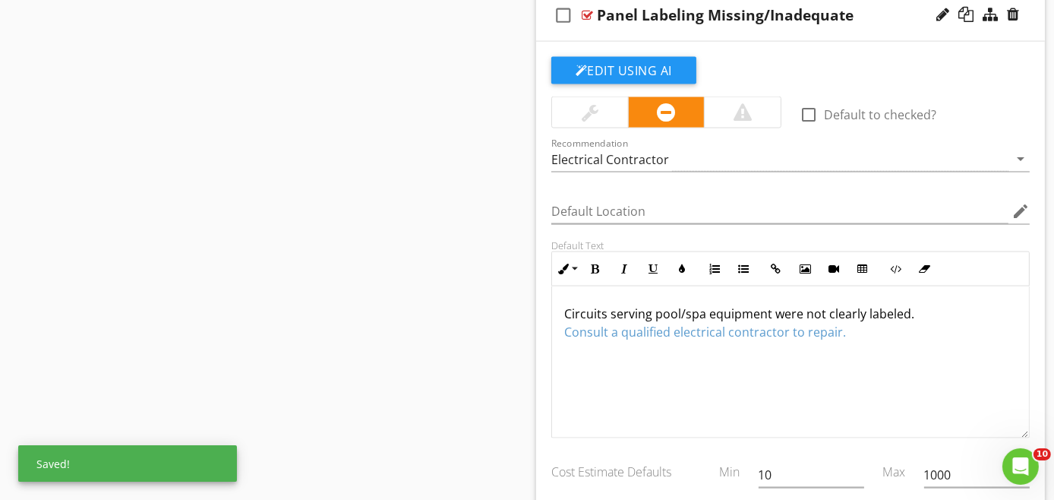
click at [871, 350] on div "Circuits serving pool/spa equipment were not clearly labeled. Consult a qualifi…" at bounding box center [790, 362] width 477 height 152
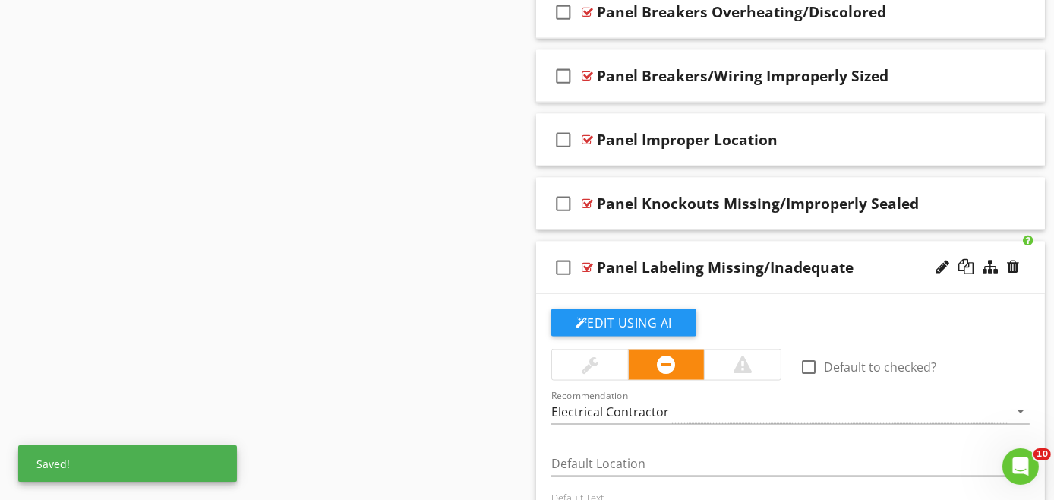
scroll to position [2460, 0]
click at [796, 280] on div "check_box_outline_blank Panel Labeling Missing/Inadequate" at bounding box center [790, 268] width 509 height 52
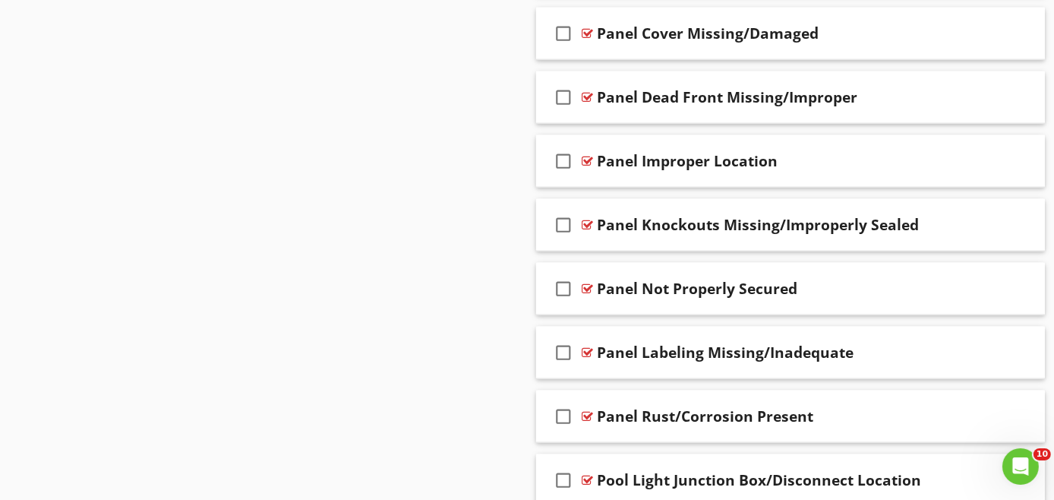
scroll to position [2291, 0]
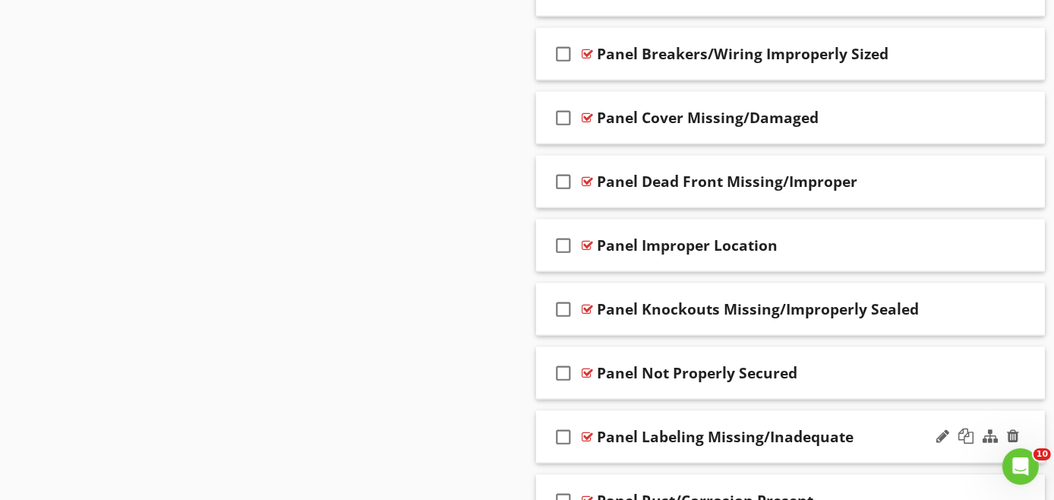
click at [823, 441] on div "check_box_outline_blank Panel Labeling Missing/Inadequate" at bounding box center [790, 437] width 509 height 52
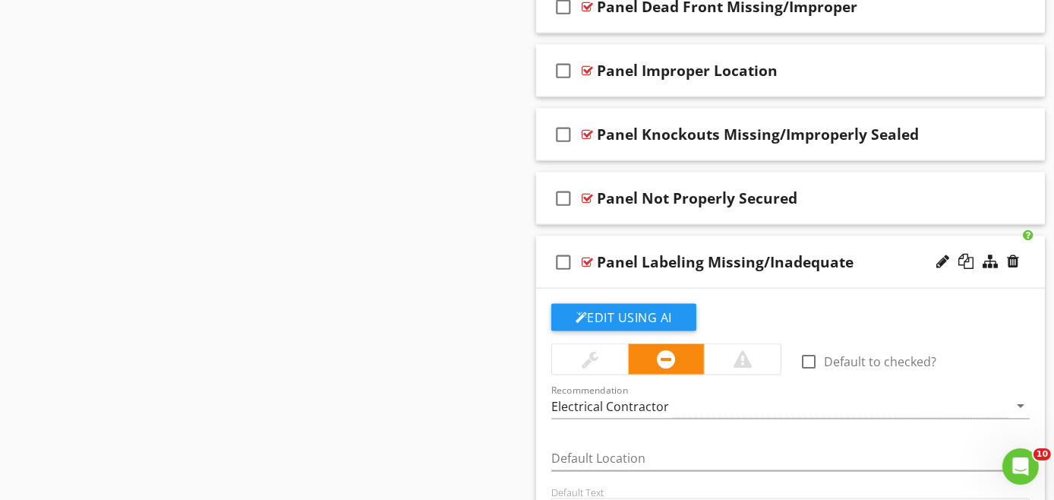
scroll to position [2460, 0]
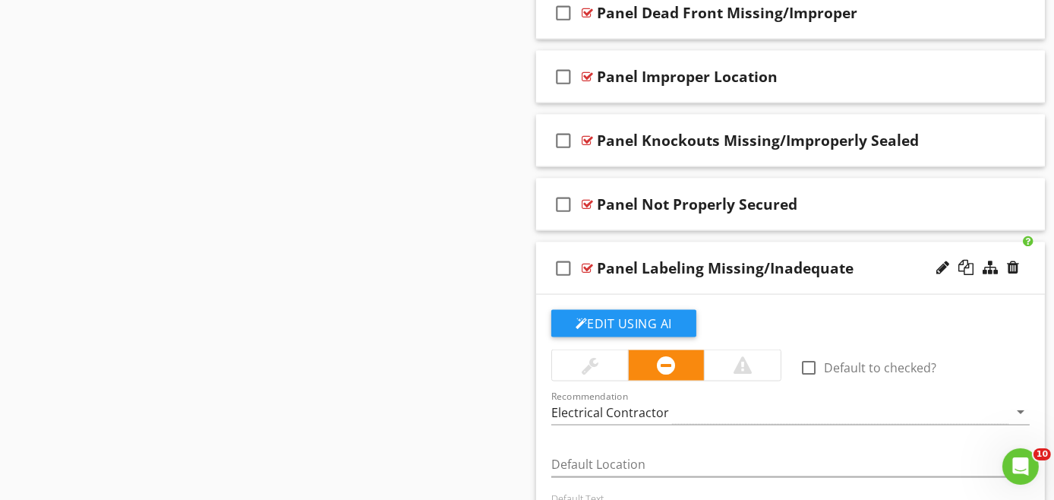
click at [869, 270] on div "check_box_outline_blank Panel Labeling Missing/Inadequate" at bounding box center [790, 268] width 509 height 52
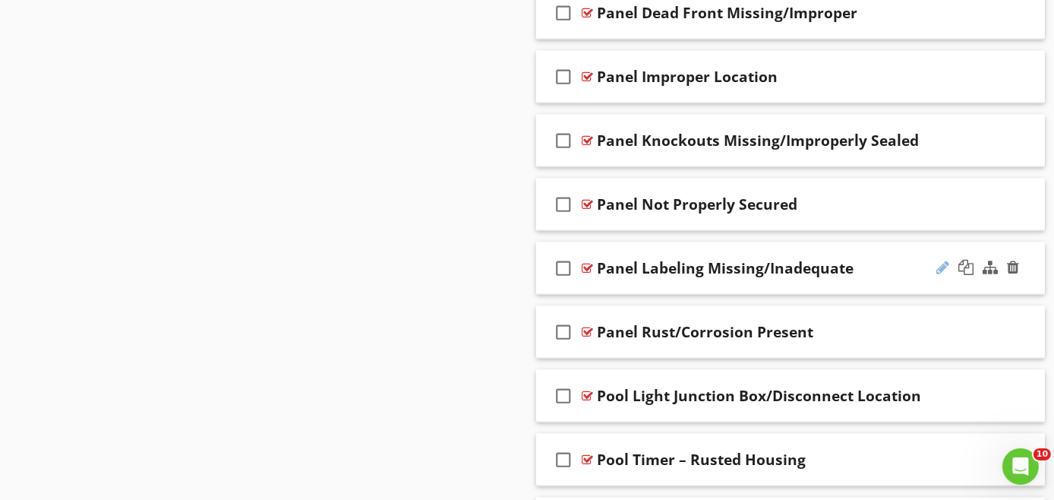
click at [943, 260] on div at bounding box center [943, 267] width 13 height 15
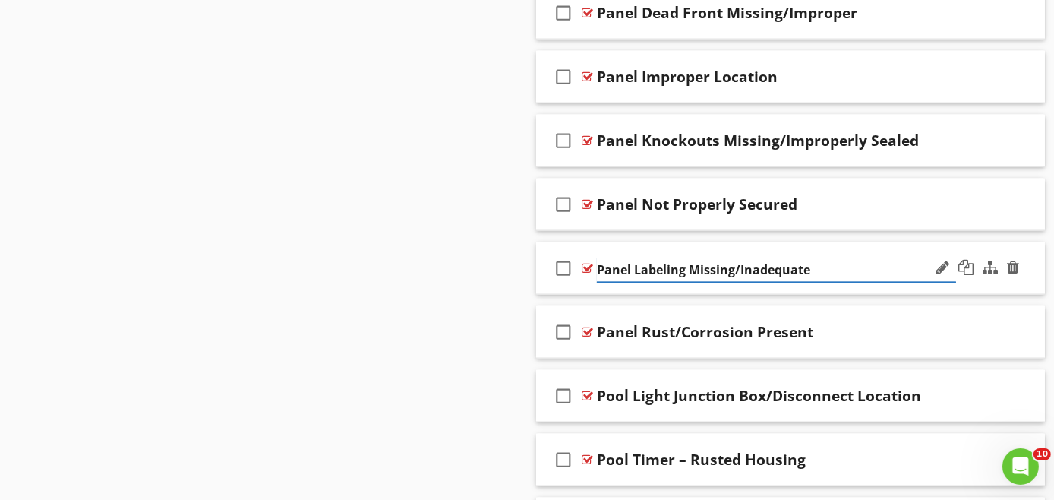
click at [827, 259] on input "Panel Labeling Missing/Inadequate" at bounding box center [776, 270] width 359 height 25
type input "Panel Circuits Not Labeled"
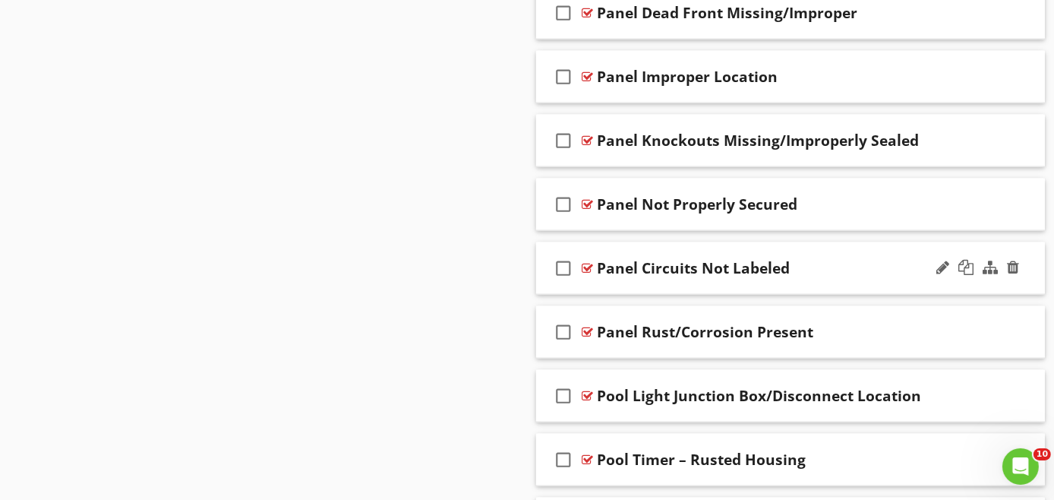
click at [972, 283] on div "check_box_outline_blank Panel Circuits Not Labeled" at bounding box center [790, 268] width 509 height 52
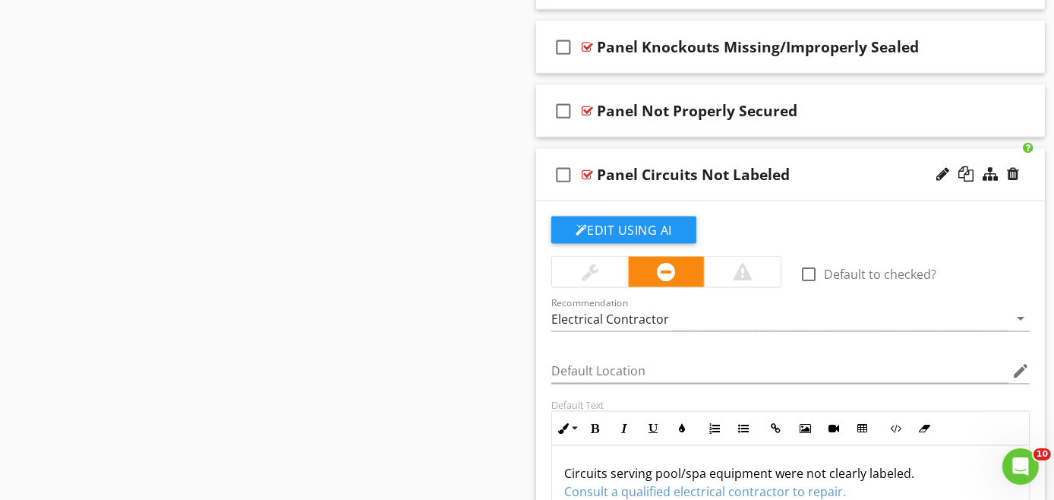
scroll to position [2544, 0]
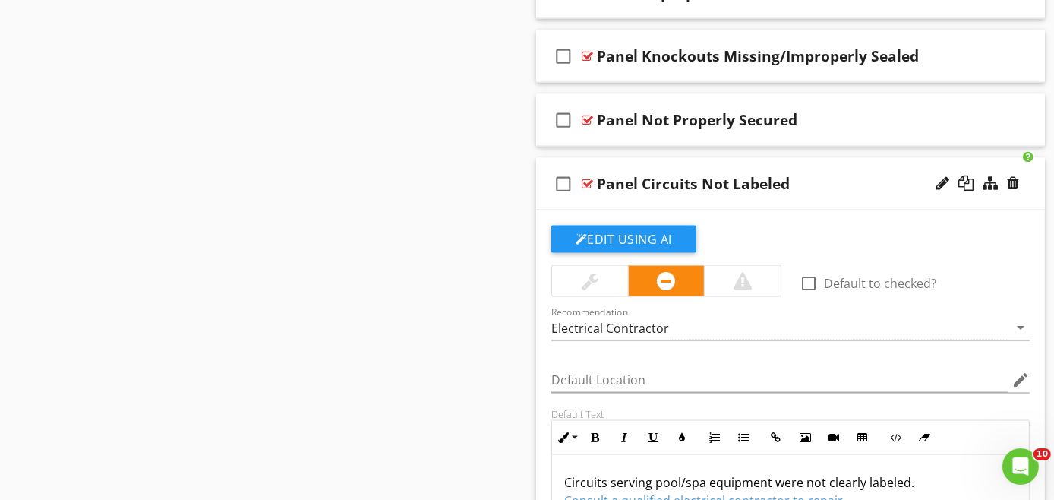
click at [813, 195] on div "check_box_outline_blank Panel Circuits Not Labeled" at bounding box center [790, 184] width 509 height 52
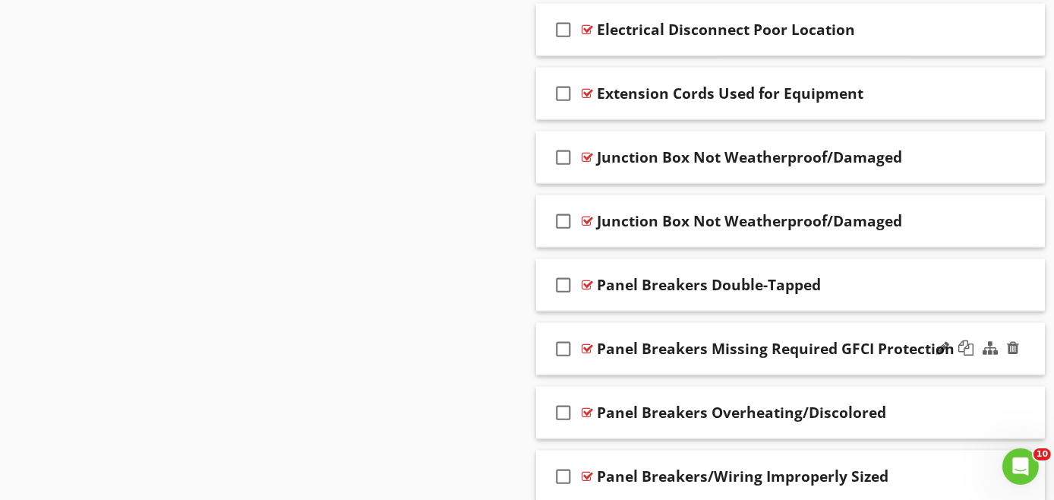
scroll to position [1784, 0]
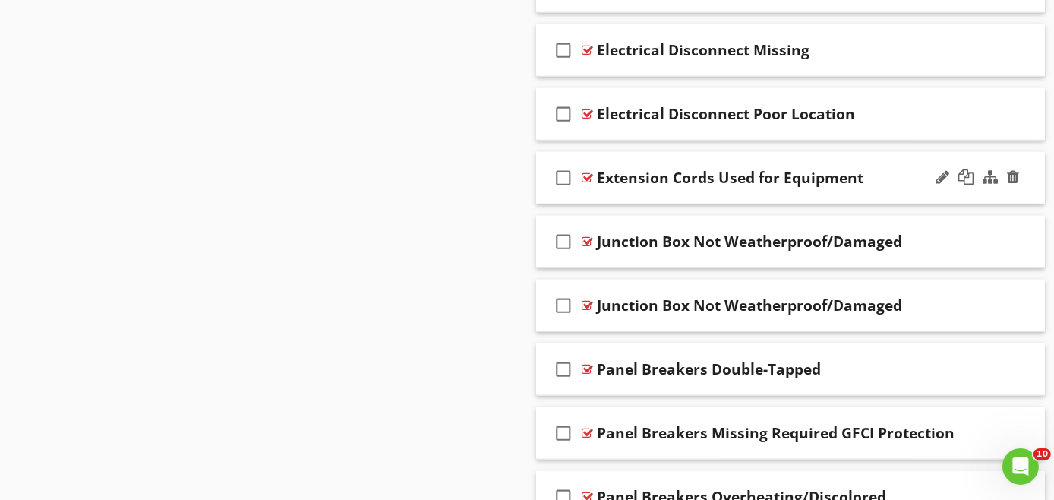
click at [895, 189] on div "check_box_outline_blank Extension Cords Used for Equipment" at bounding box center [790, 178] width 509 height 52
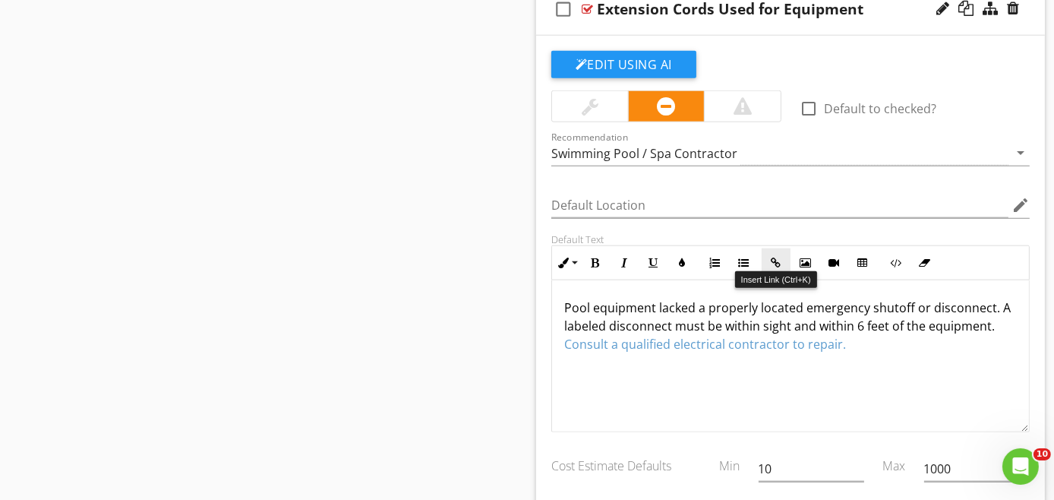
scroll to position [1869, 0]
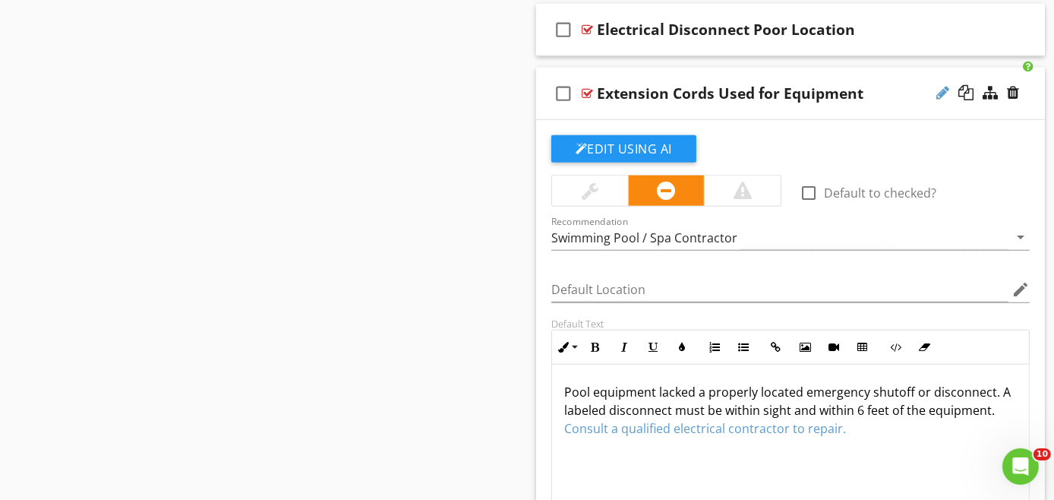
click at [941, 85] on div at bounding box center [943, 92] width 13 height 15
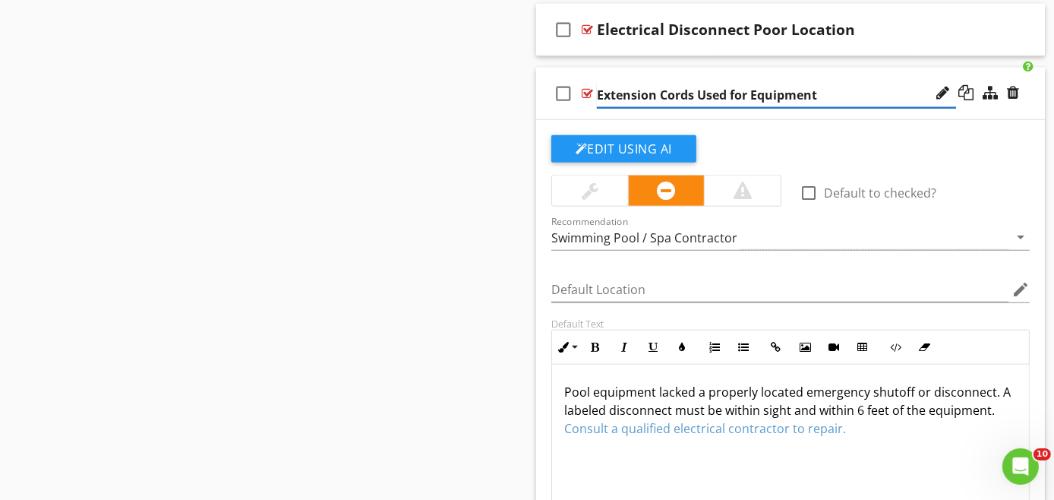
click at [866, 94] on input "Extension Cords Used for Equipment" at bounding box center [776, 95] width 359 height 25
type input "E"
click at [634, 89] on input "text" at bounding box center [776, 95] width 359 height 25
paste input "Improper Wiring Method"
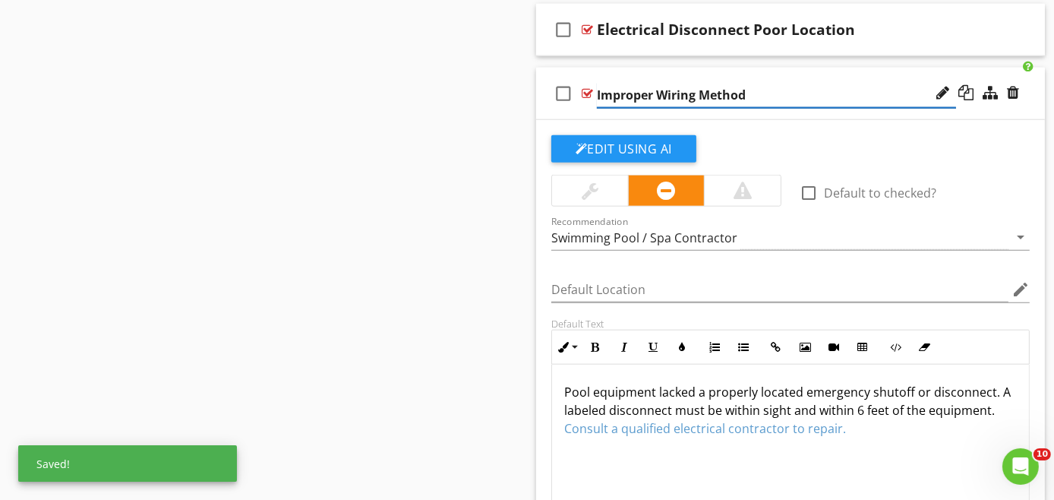
click at [699, 86] on input "Improper Wiring Method" at bounding box center [776, 95] width 359 height 25
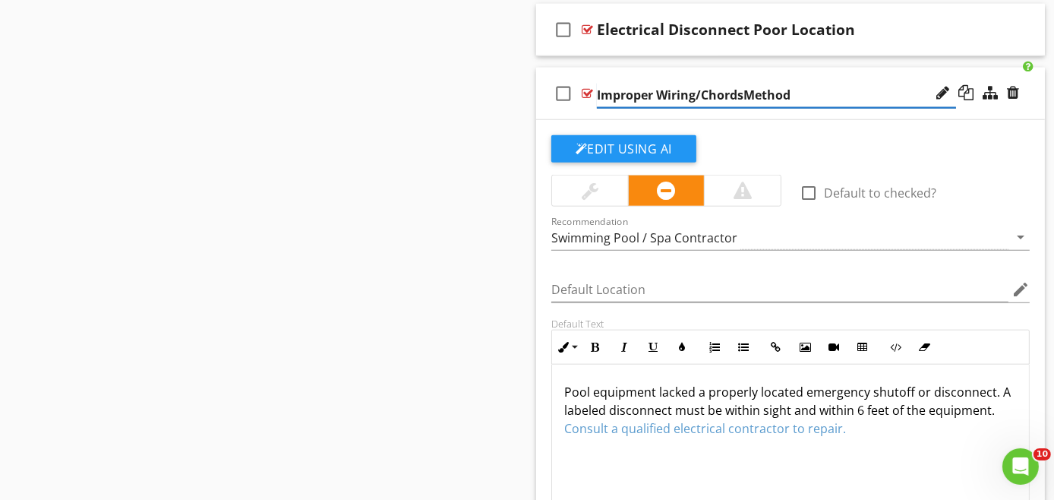
type input "Improper Wiring/Chords Method"
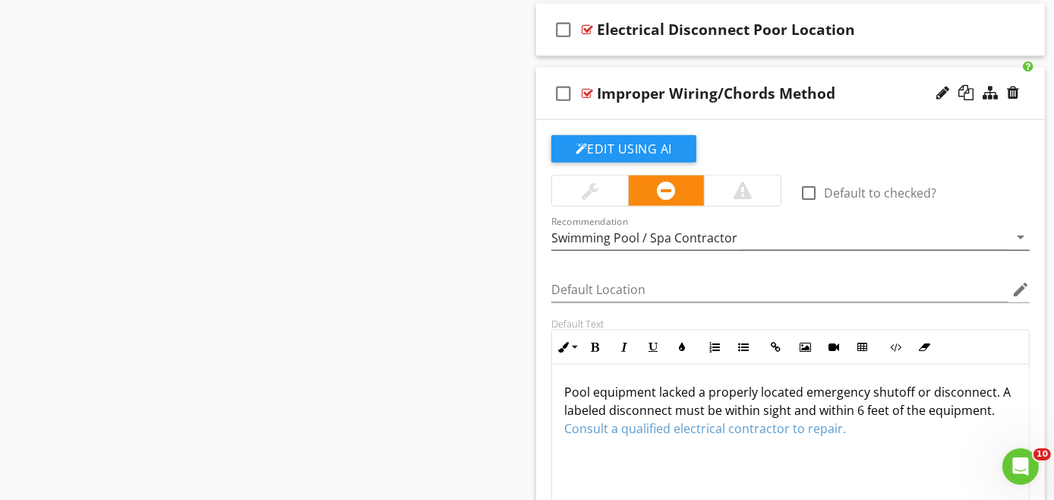
click at [712, 231] on div "Swimming Pool / Spa Contractor" at bounding box center [644, 238] width 186 height 14
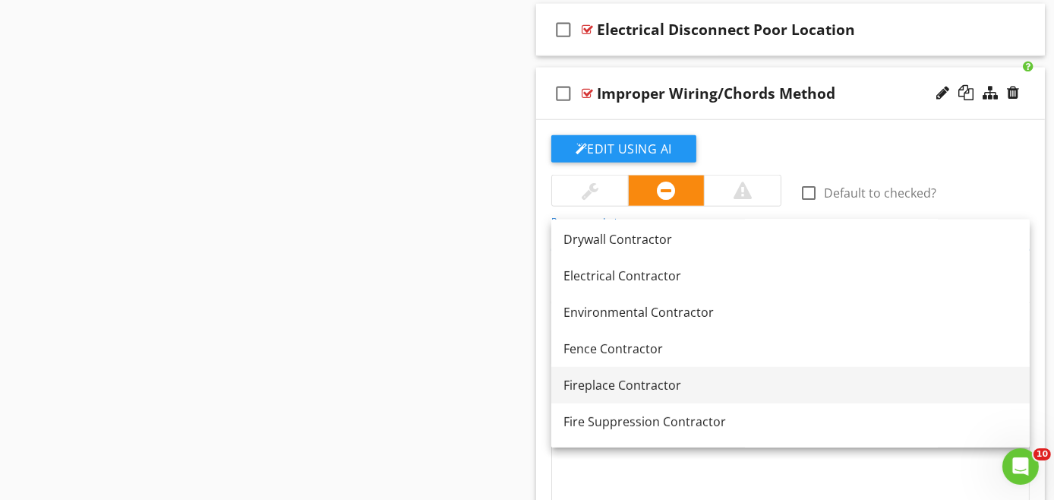
scroll to position [670, 0]
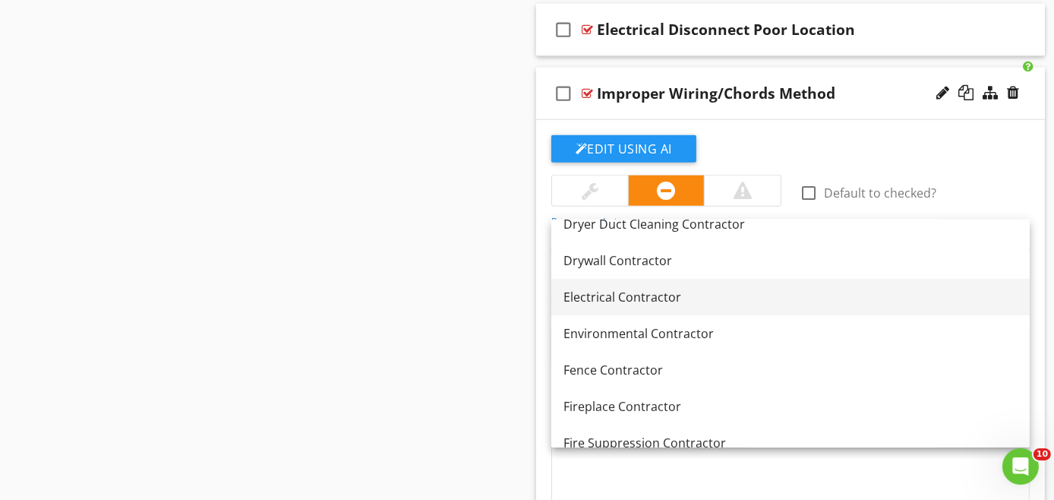
click at [625, 299] on div "Electrical Contractor" at bounding box center [791, 297] width 454 height 18
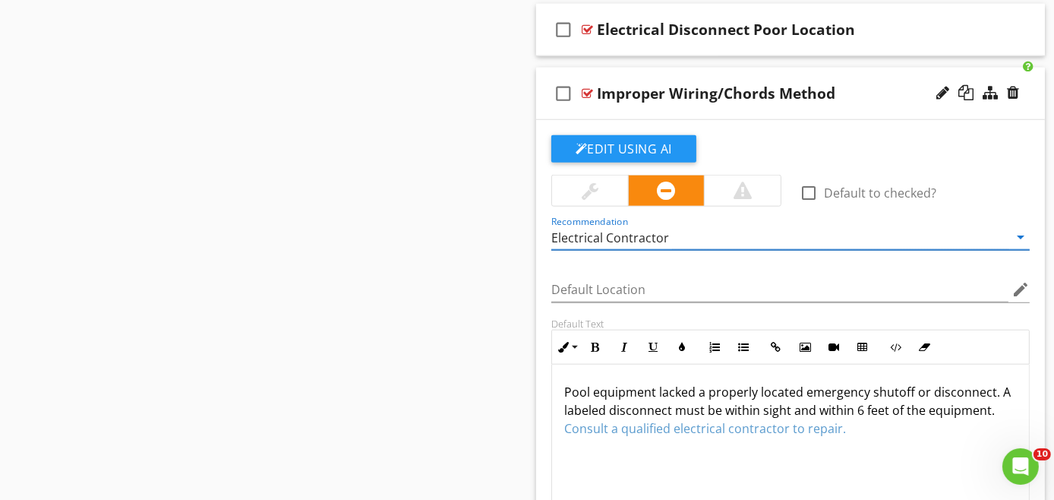
click at [762, 110] on div "check_box_outline_blank Improper Wiring/Chords Method" at bounding box center [790, 94] width 509 height 52
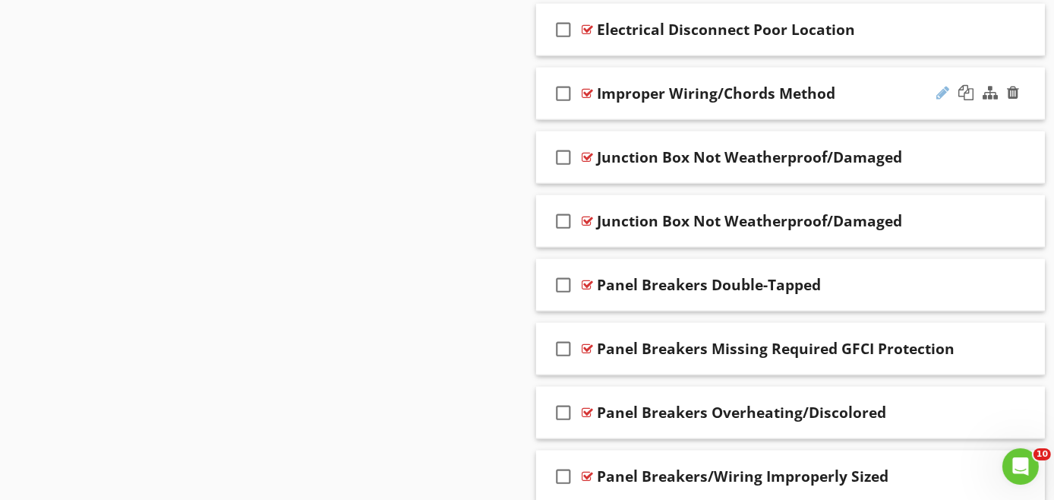
click at [943, 88] on div at bounding box center [943, 92] width 13 height 15
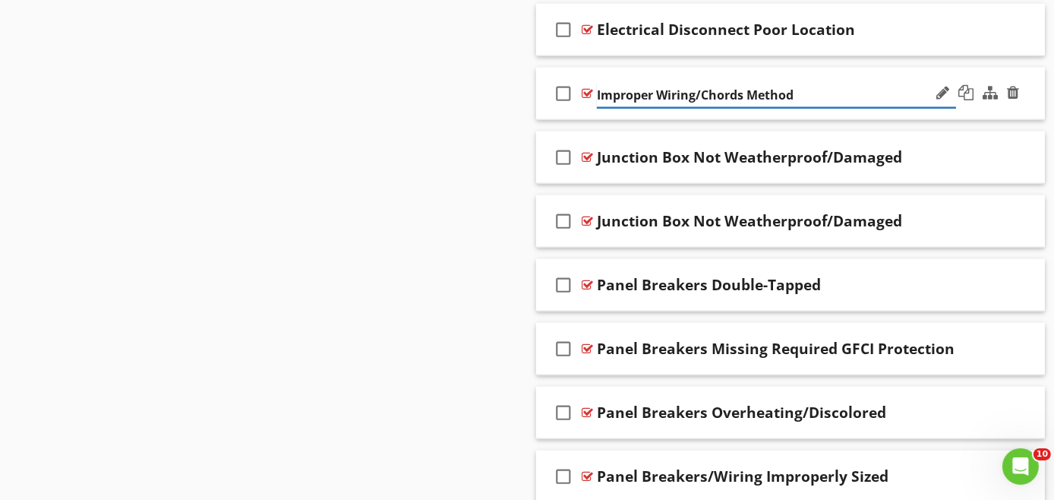
click at [866, 87] on input "Improper Wiring/Chords Method" at bounding box center [776, 95] width 359 height 25
type input "Improper Wiring/Chords"
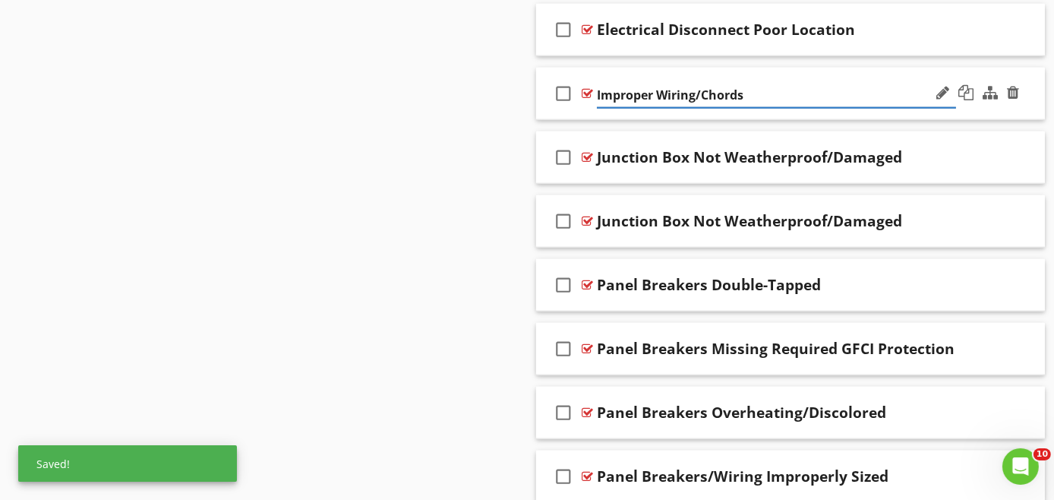
click at [979, 110] on div "check_box_outline_blank Improper Wiring/Chords" at bounding box center [790, 94] width 509 height 52
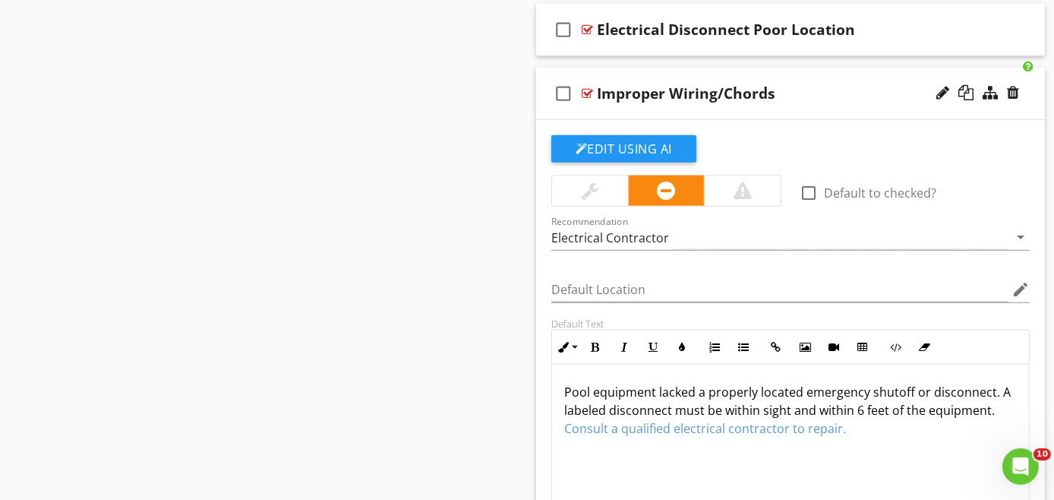
click at [867, 111] on div "check_box_outline_blank Improper Wiring/Chords" at bounding box center [790, 94] width 509 height 52
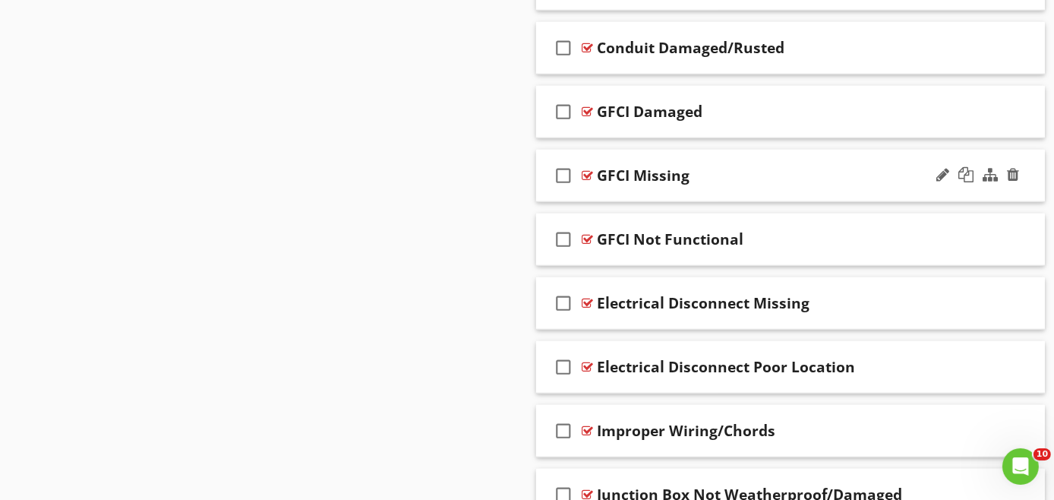
scroll to position [1446, 0]
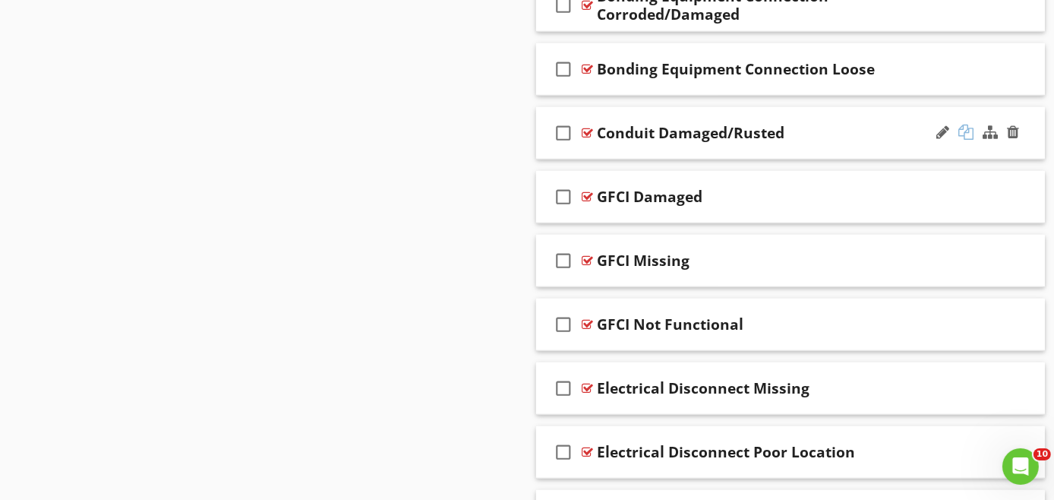
click at [966, 129] on div at bounding box center [966, 132] width 15 height 15
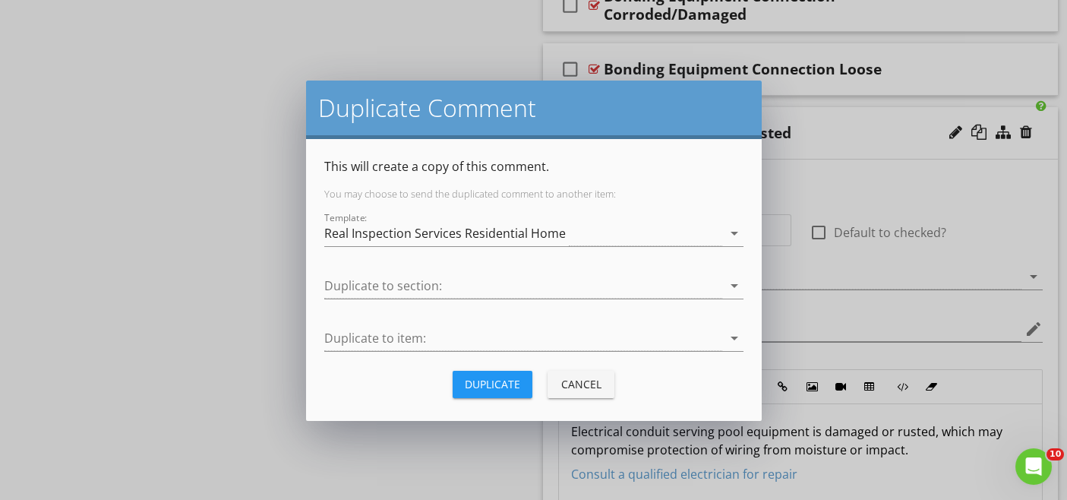
click at [481, 381] on div "Duplicate" at bounding box center [492, 384] width 55 height 16
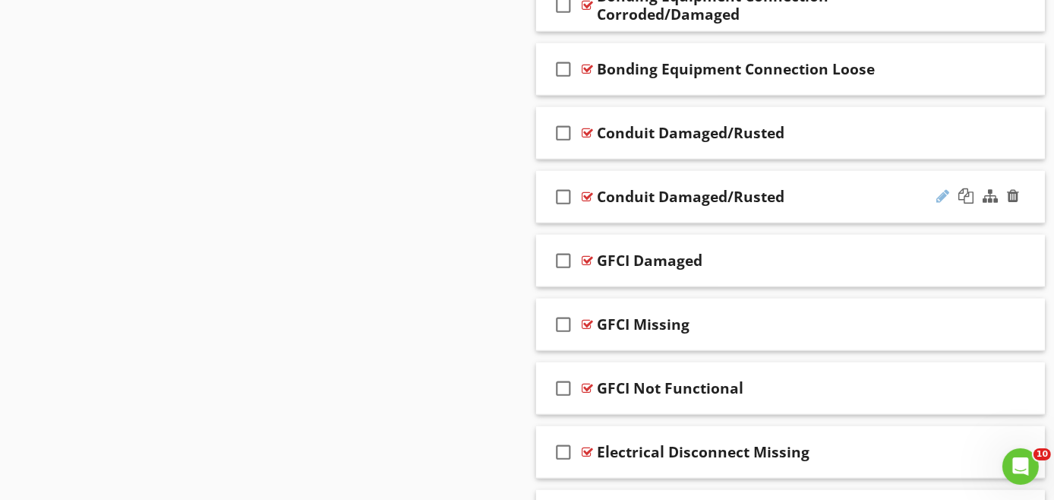
click at [941, 189] on div at bounding box center [943, 195] width 13 height 15
click at [800, 198] on input "Conduit Damaged/Rusted" at bounding box center [776, 198] width 359 height 25
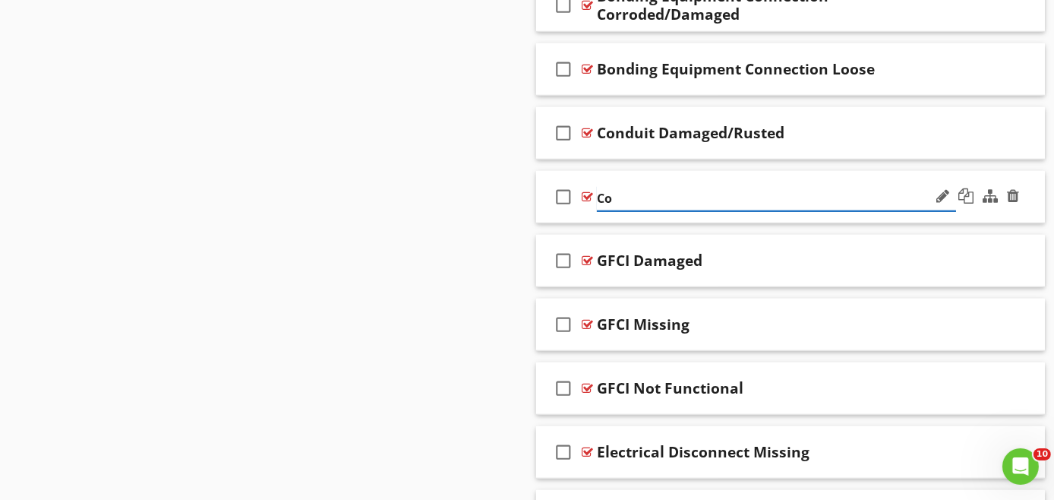
type input "C"
paste input "Conduit Not Properly Secured"
type input "Conduit Not Properly Secured"
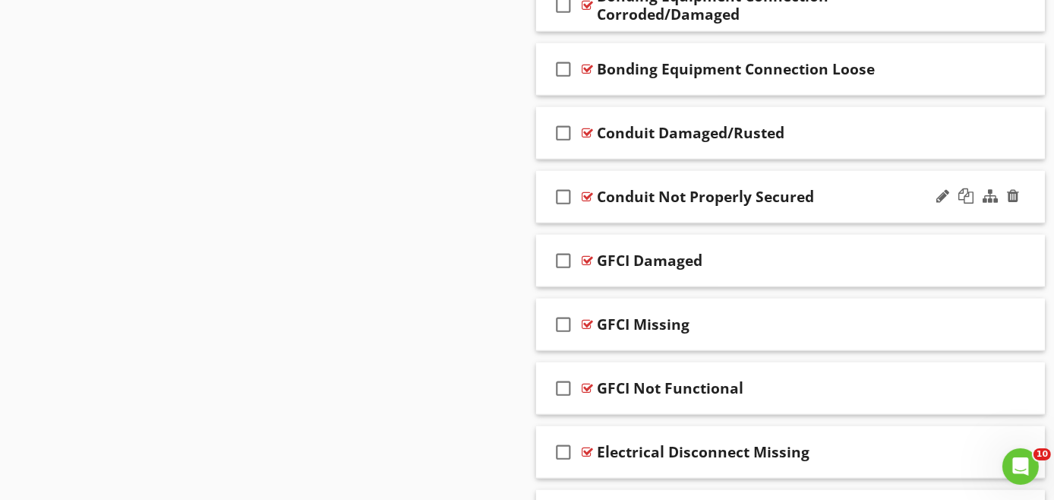
click at [846, 208] on div "check_box_outline_blank Conduit Not Properly Secured" at bounding box center [790, 197] width 509 height 52
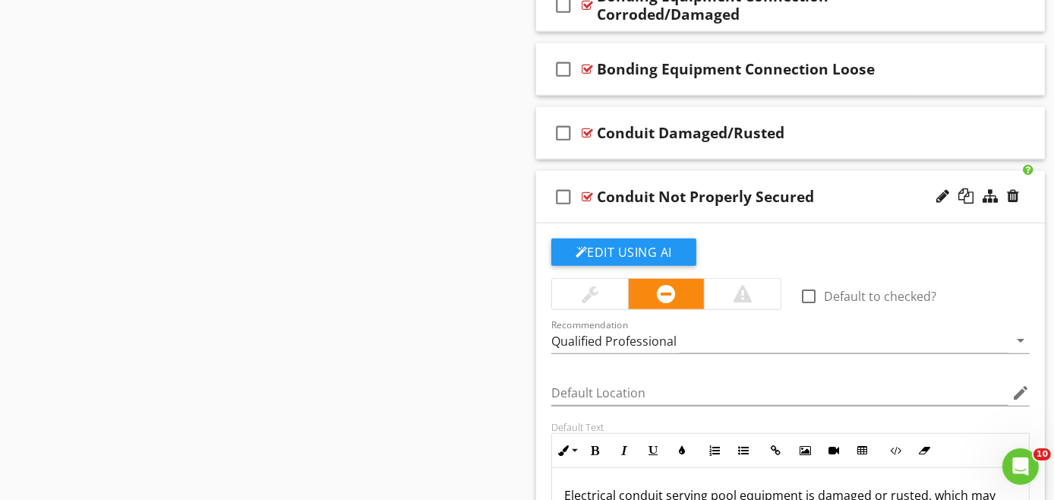
scroll to position [1531, 0]
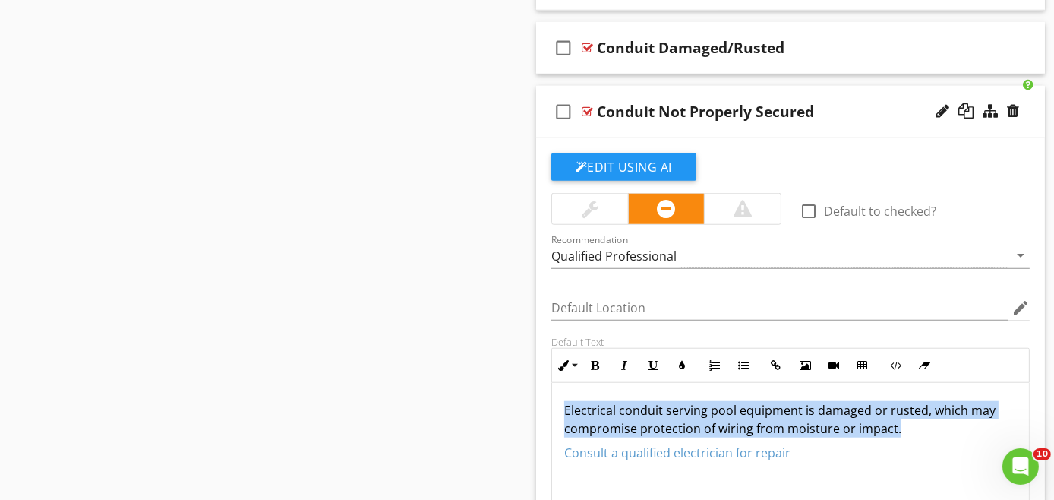
drag, startPoint x: 893, startPoint y: 419, endPoint x: 553, endPoint y: 401, distance: 340.8
click at [553, 401] on div "Electrical conduit serving pool equipment is damaged or rusted, which may compr…" at bounding box center [790, 459] width 477 height 152
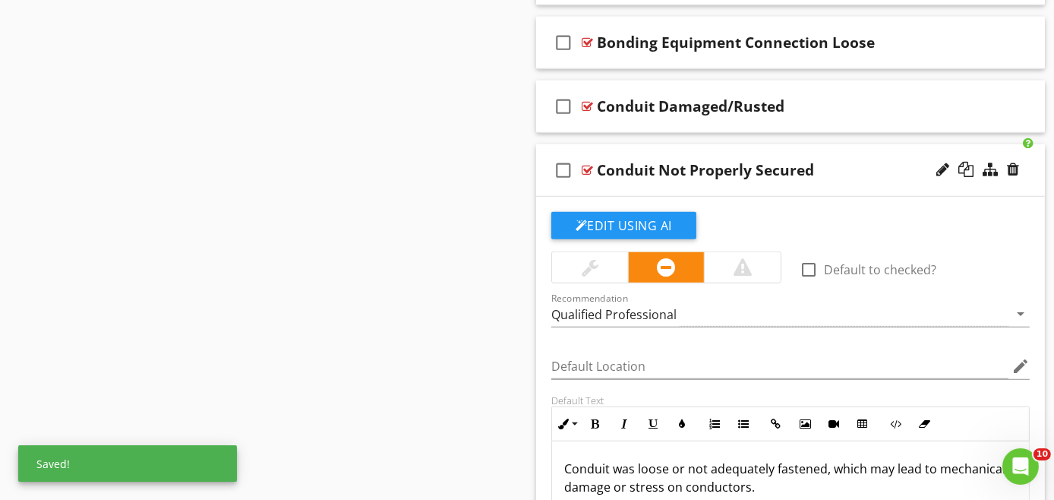
scroll to position [1446, 0]
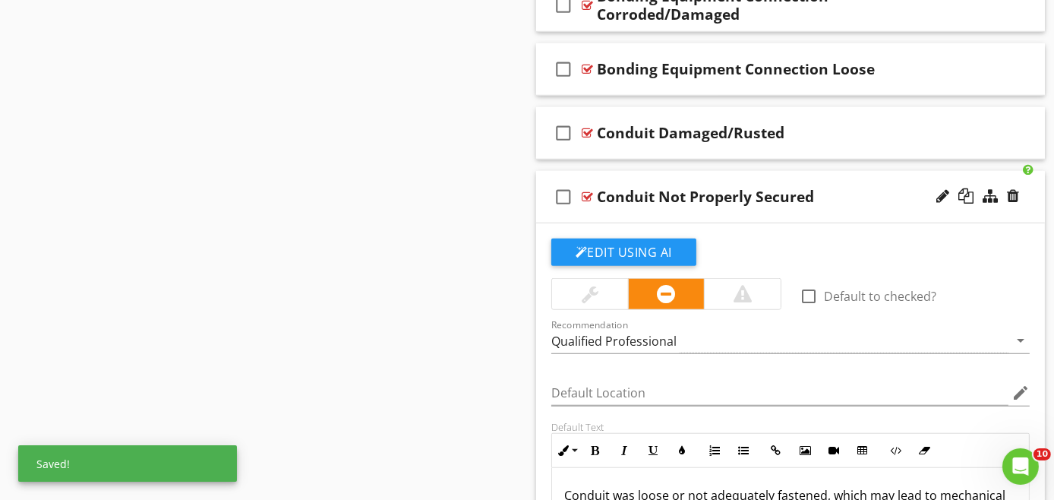
click at [866, 212] on div "check_box_outline_blank Conduit Not Properly Secured" at bounding box center [790, 197] width 509 height 52
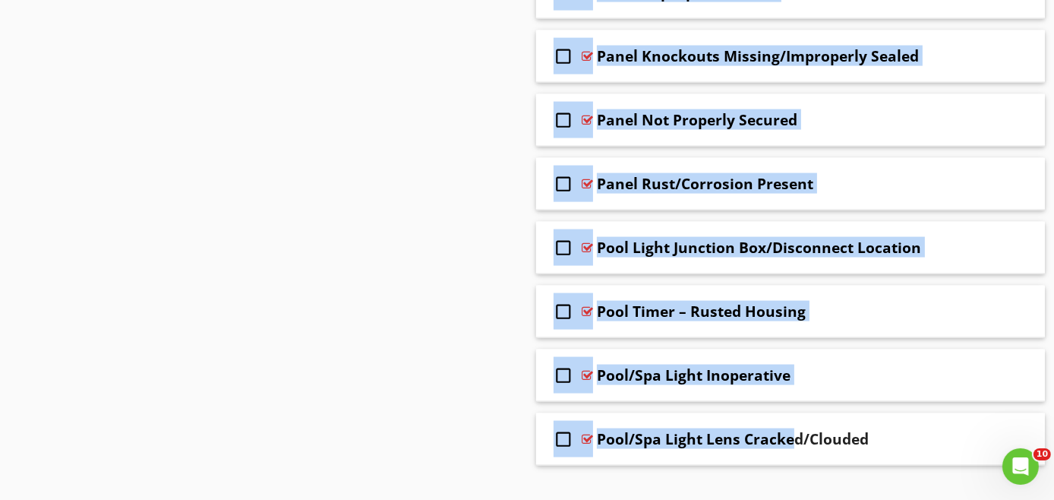
scroll to position [2691, 0]
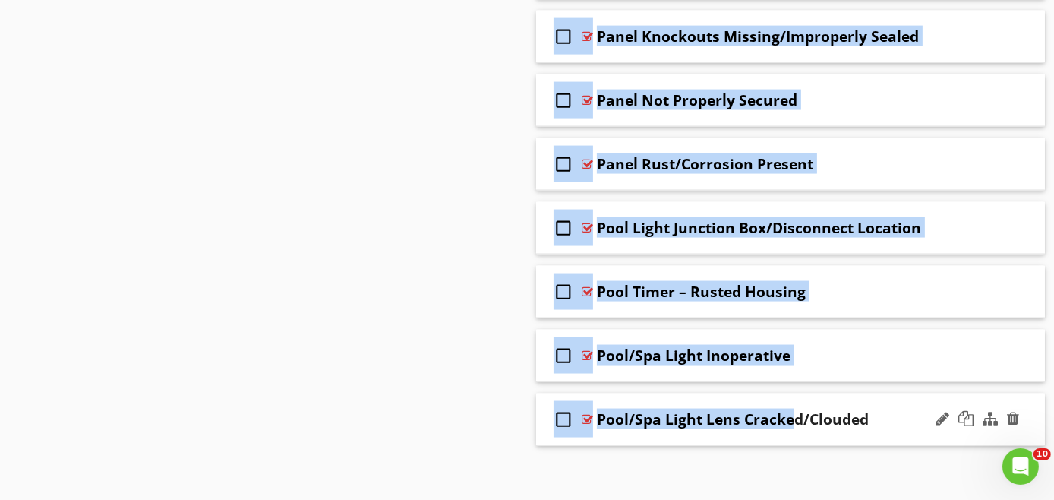
drag, startPoint x: 516, startPoint y: 106, endPoint x: 907, endPoint y: 368, distance: 471.3
copy div "Recommendations check_box_outline_blank Select All check_box_outline_blank Bond…"
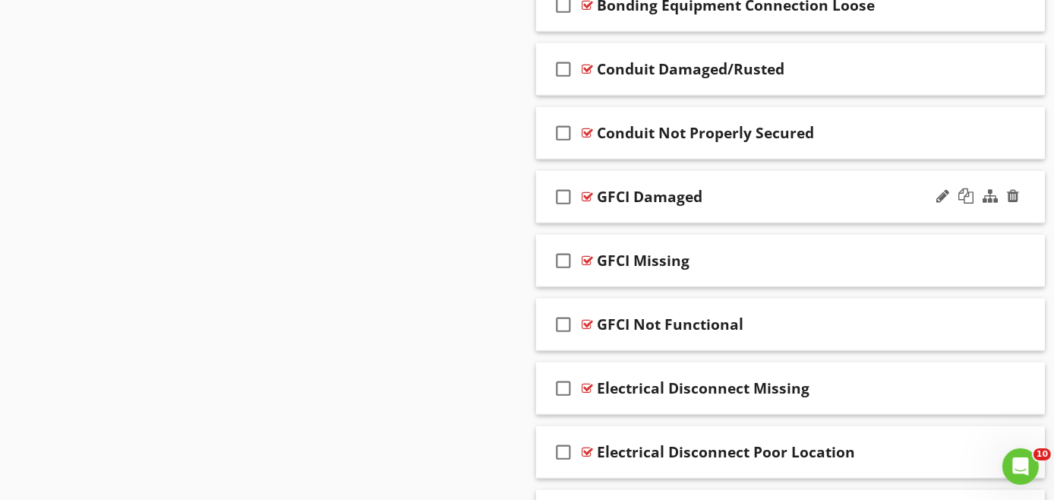
scroll to position [1426, 0]
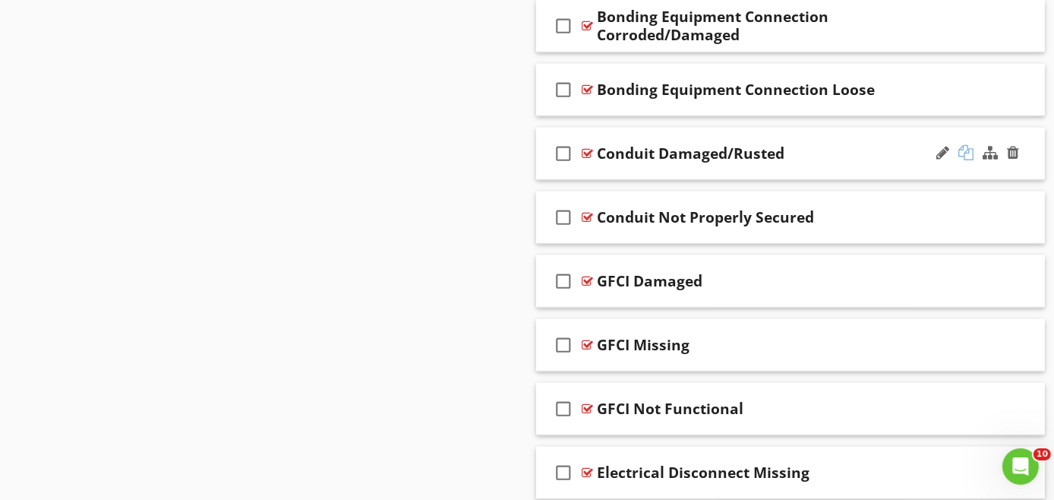
click at [966, 147] on div at bounding box center [966, 152] width 15 height 15
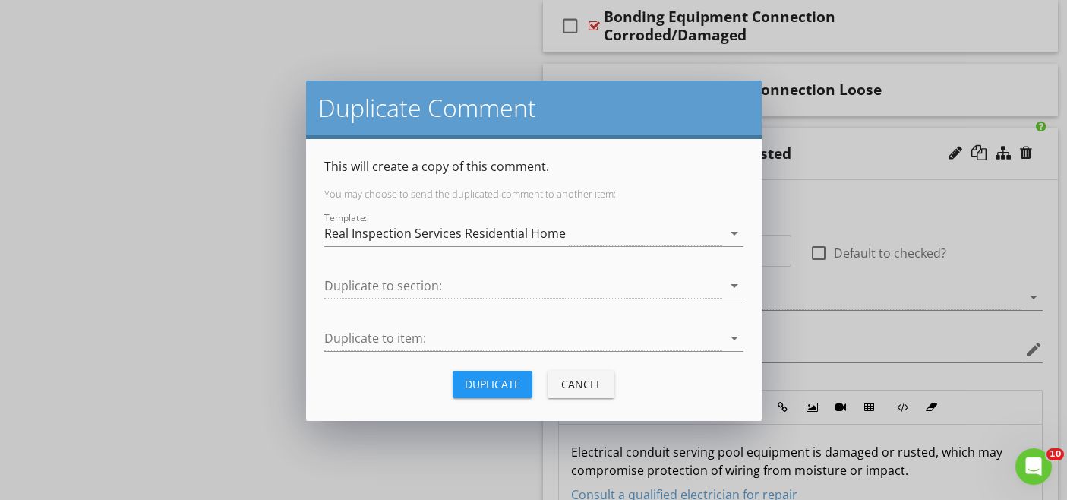
click at [504, 374] on button "Duplicate" at bounding box center [493, 384] width 80 height 27
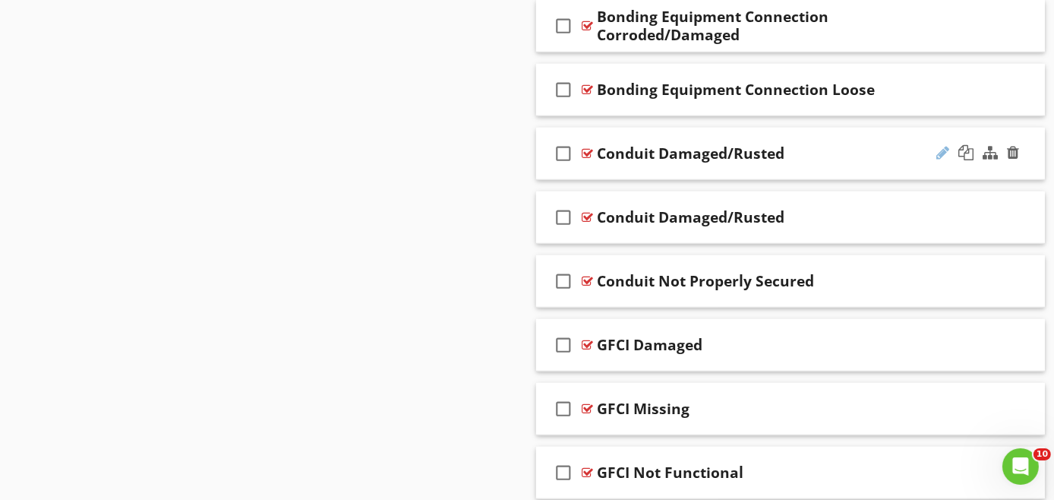
click at [940, 147] on div at bounding box center [943, 152] width 13 height 15
click at [830, 155] on input "Conduit Damaged/Rusted" at bounding box center [776, 155] width 359 height 25
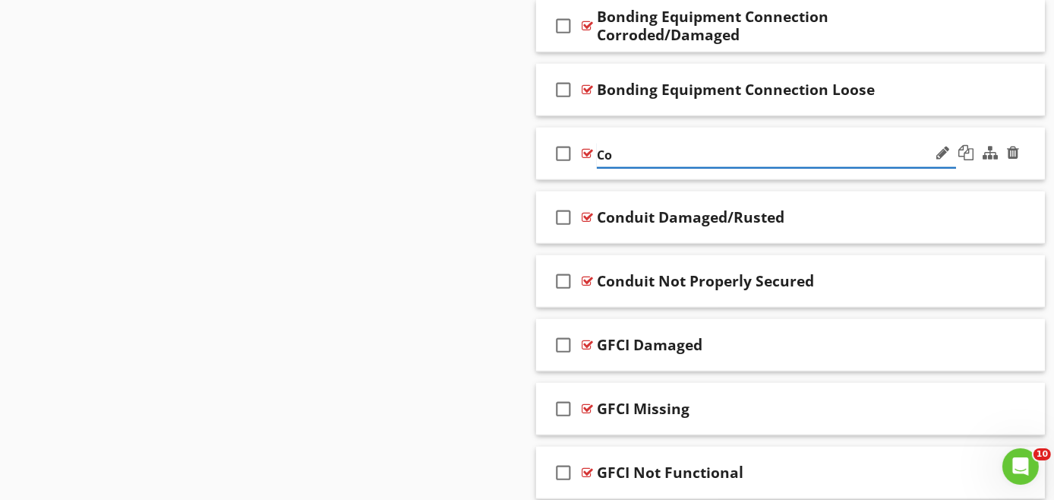
type input "C"
paste input "Conduit Connections Loose/Improper"
type input "Conduit Connections Loose/Improper"
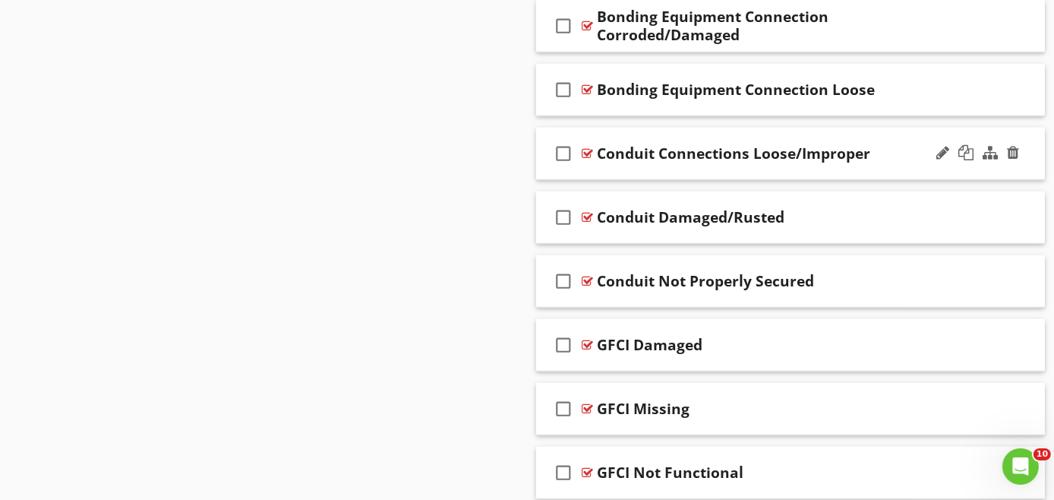
click at [902, 164] on div "check_box_outline_blank Conduit Connections Loose/Improper" at bounding box center [790, 154] width 509 height 52
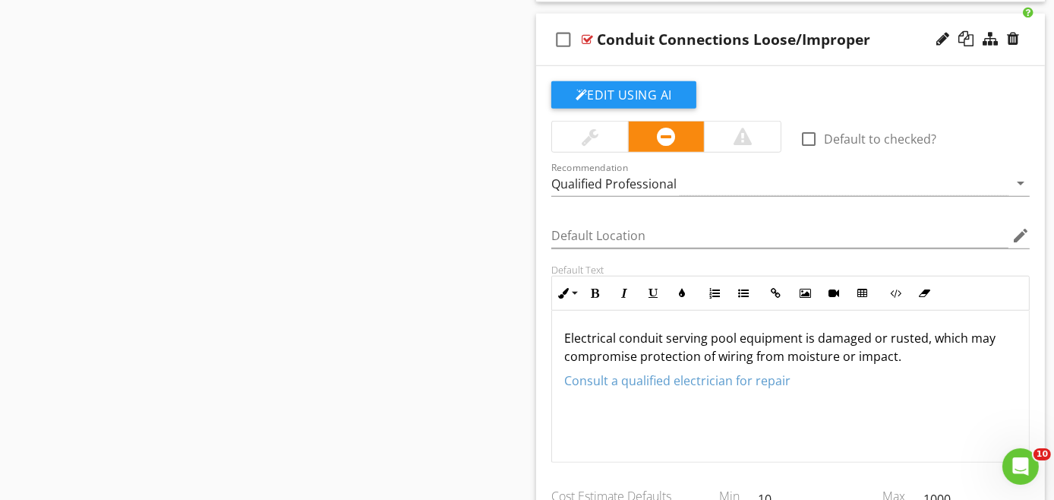
scroll to position [1594, 0]
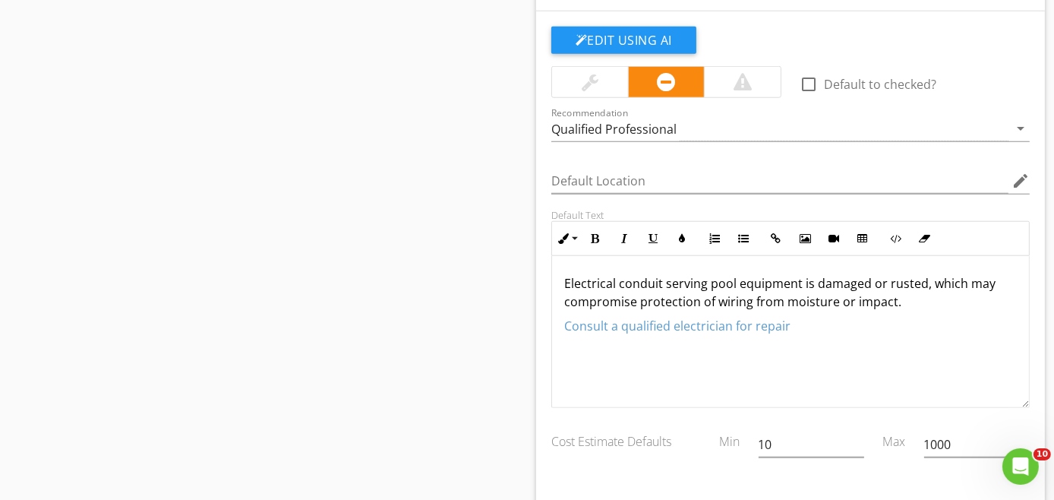
drag, startPoint x: 912, startPoint y: 289, endPoint x: 550, endPoint y: 264, distance: 362.5
click at [550, 264] on div "Default Text Inline Style XLarge Large Normal Small Light Small/Light Bold Ital…" at bounding box center [790, 308] width 497 height 199
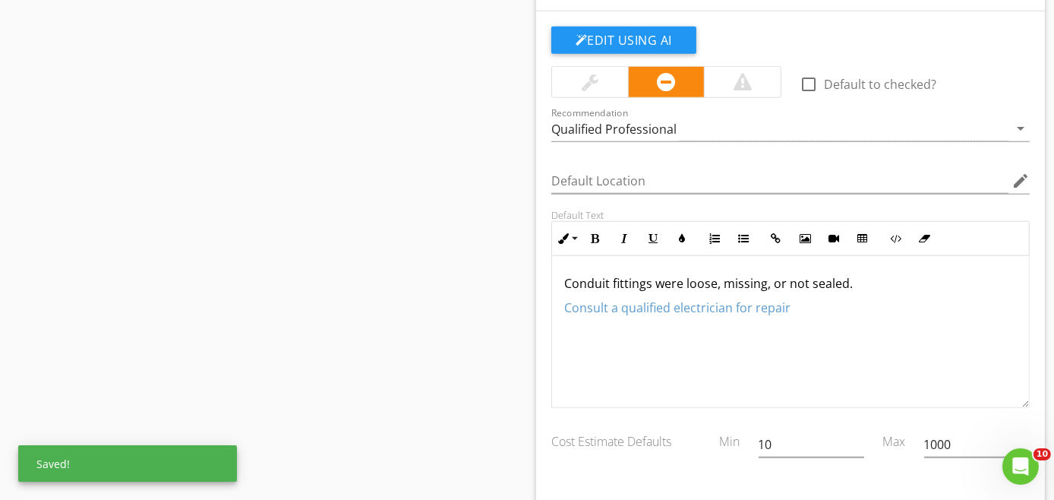
click at [918, 305] on p "Consult a qualified electrician for repair" at bounding box center [790, 308] width 453 height 18
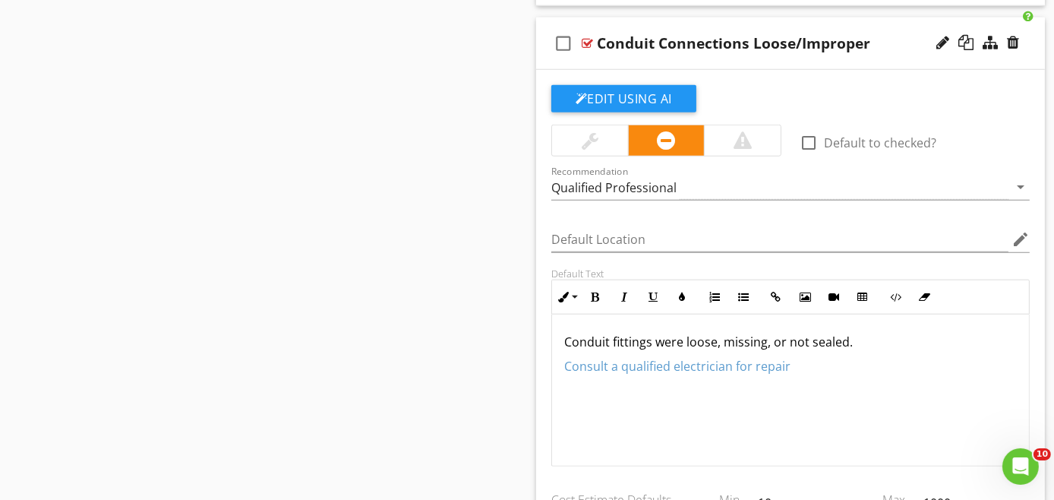
scroll to position [1510, 0]
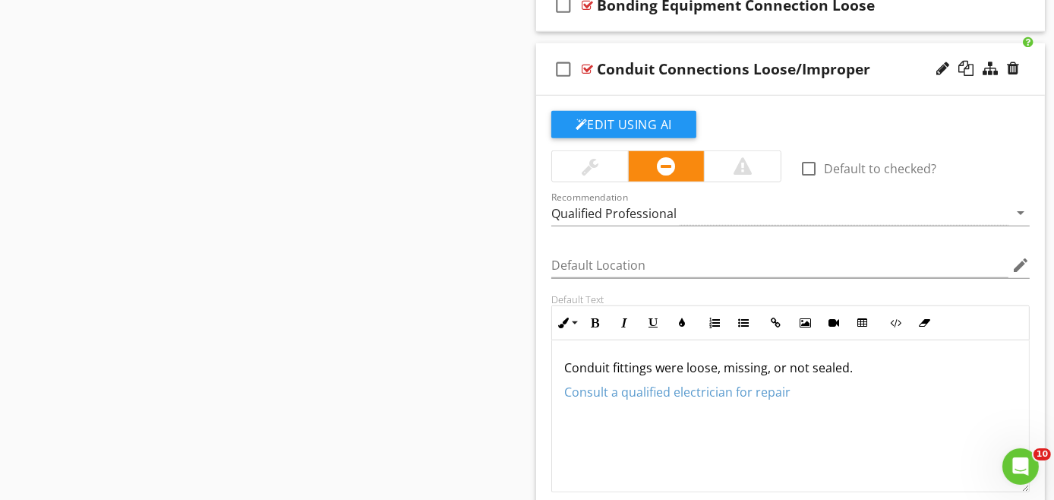
click at [798, 84] on div "check_box_outline_blank Conduit Connections Loose/Improper" at bounding box center [790, 69] width 509 height 52
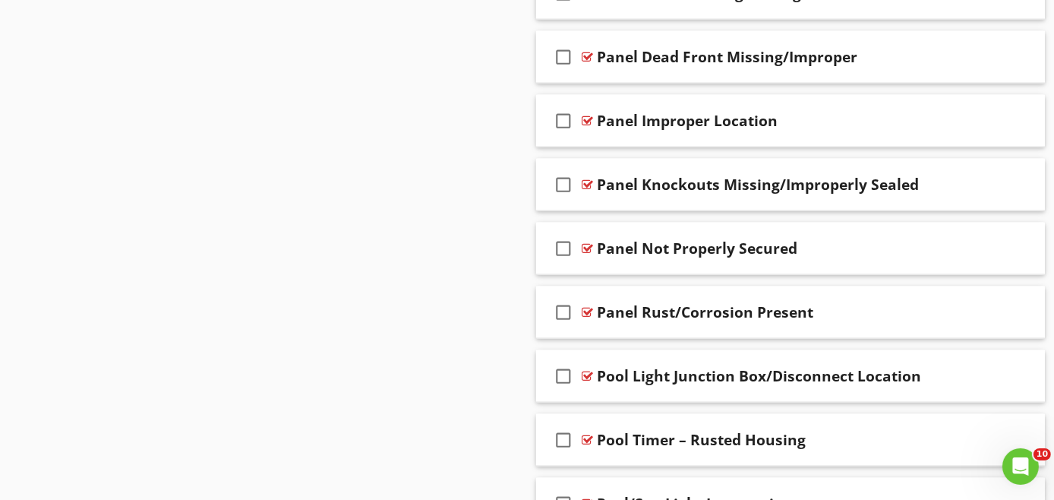
scroll to position [2755, 0]
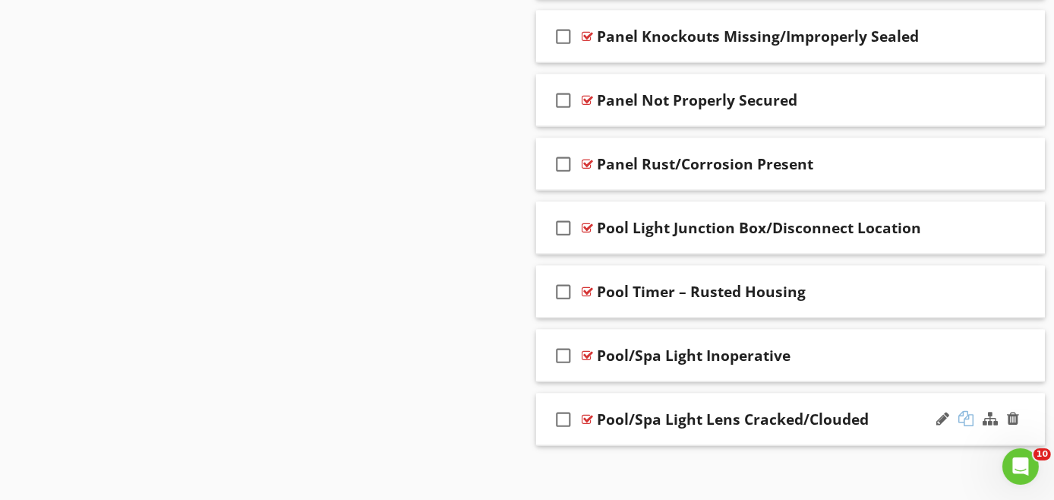
click at [964, 411] on div at bounding box center [966, 418] width 15 height 15
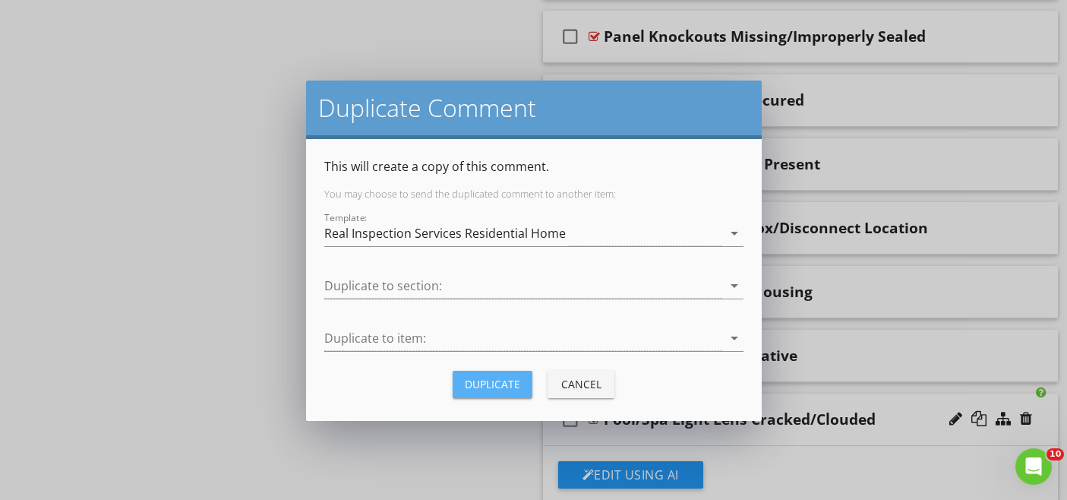
click at [482, 376] on div "Duplicate" at bounding box center [492, 384] width 55 height 16
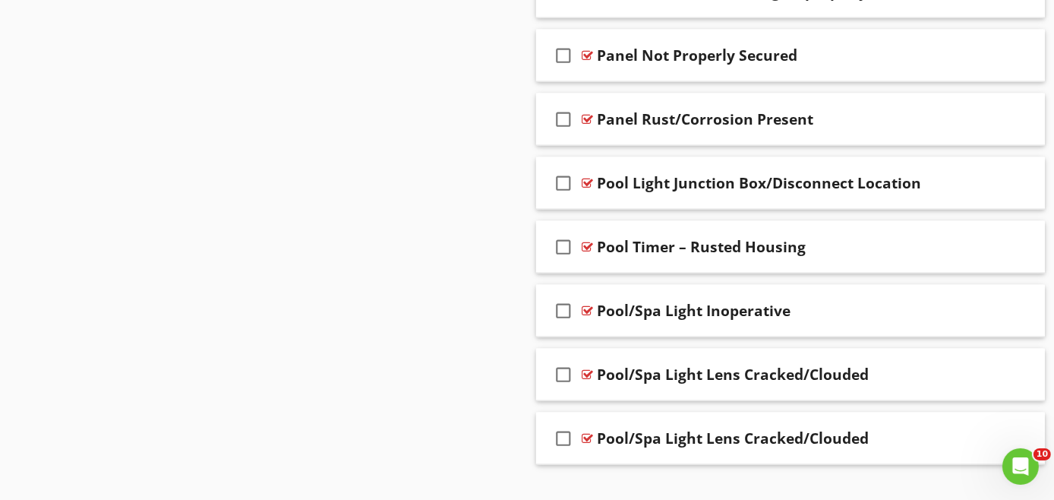
scroll to position [2819, 0]
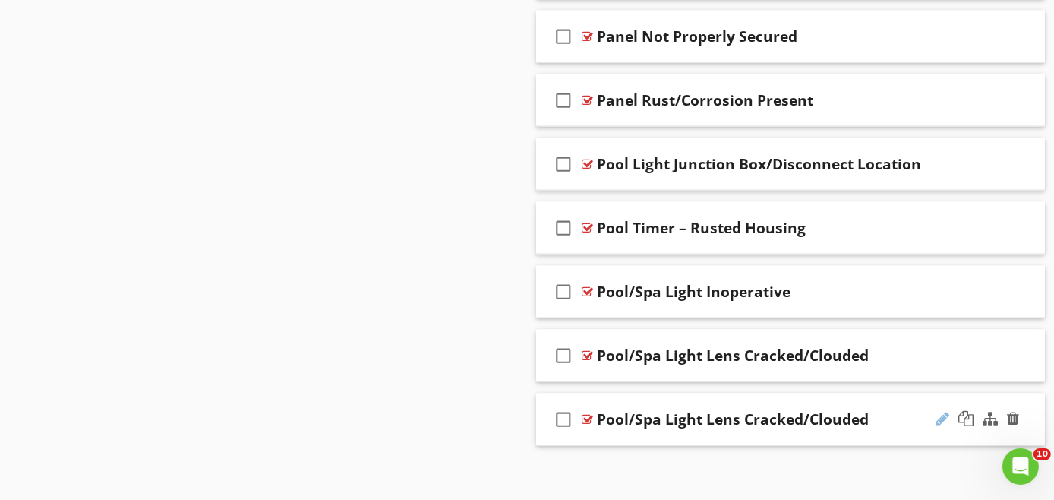
click at [944, 411] on div at bounding box center [943, 418] width 13 height 15
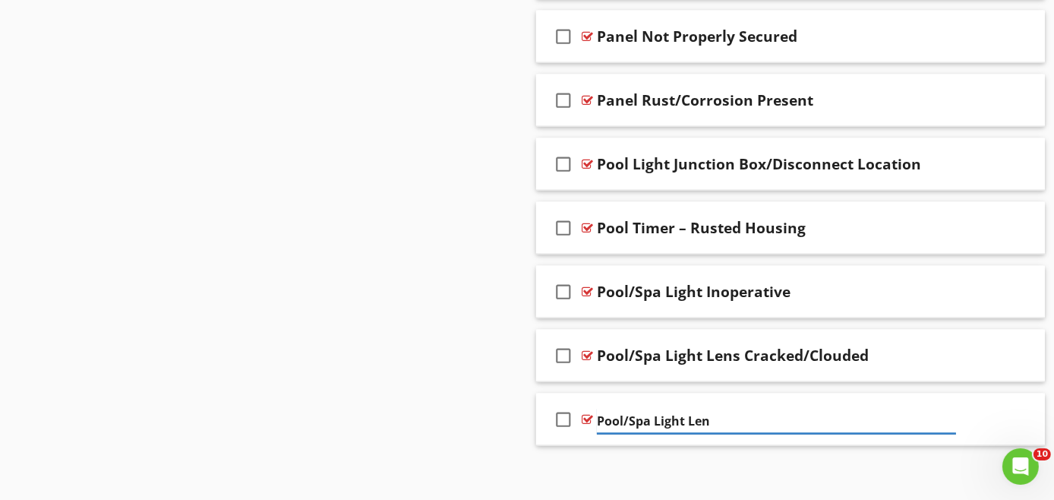
type input "Pool/Spa Light Le"
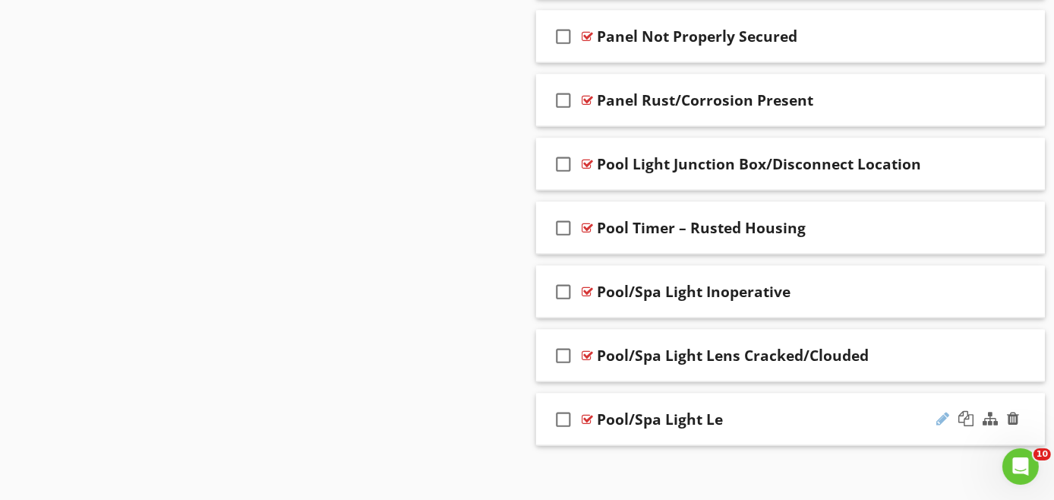
click at [939, 411] on div at bounding box center [943, 418] width 13 height 15
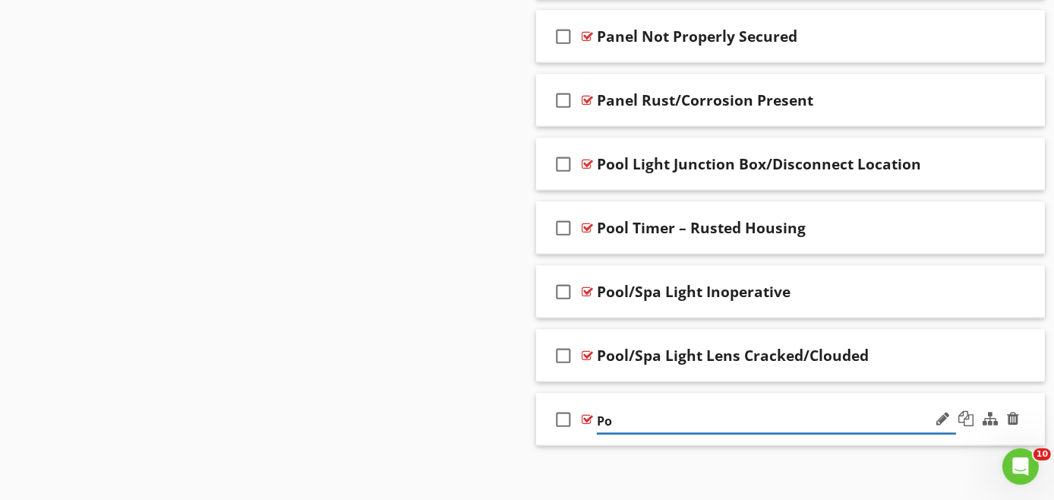
type input "P"
paste input "Wiring Exposed/Damaged"
type input "Wiring Exposed/Damaged"
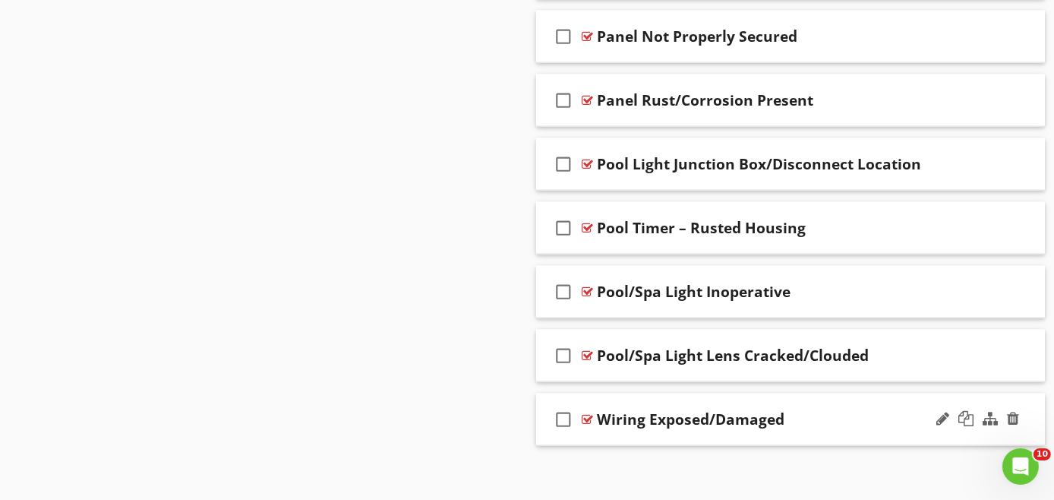
click at [803, 425] on div "check_box_outline_blank Wiring Exposed/Damaged" at bounding box center [790, 419] width 509 height 52
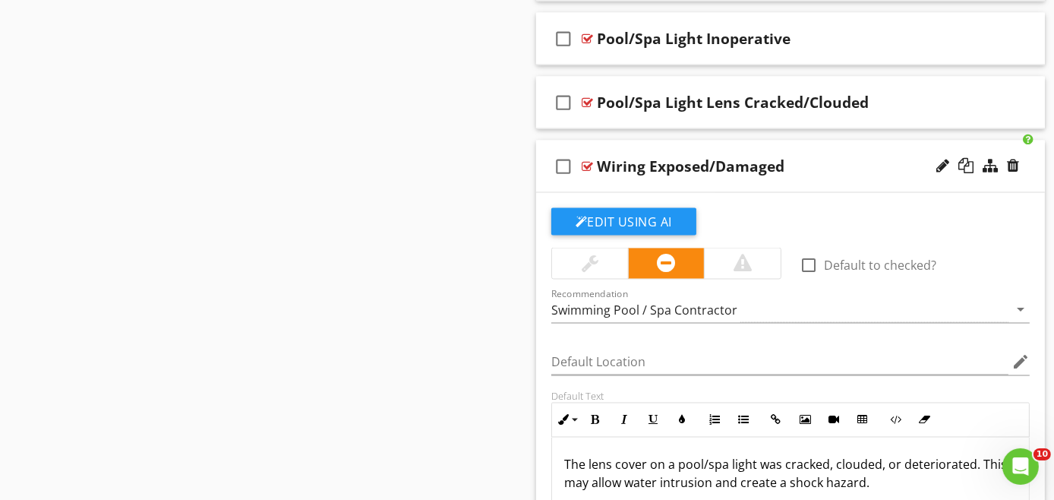
scroll to position [0, 0]
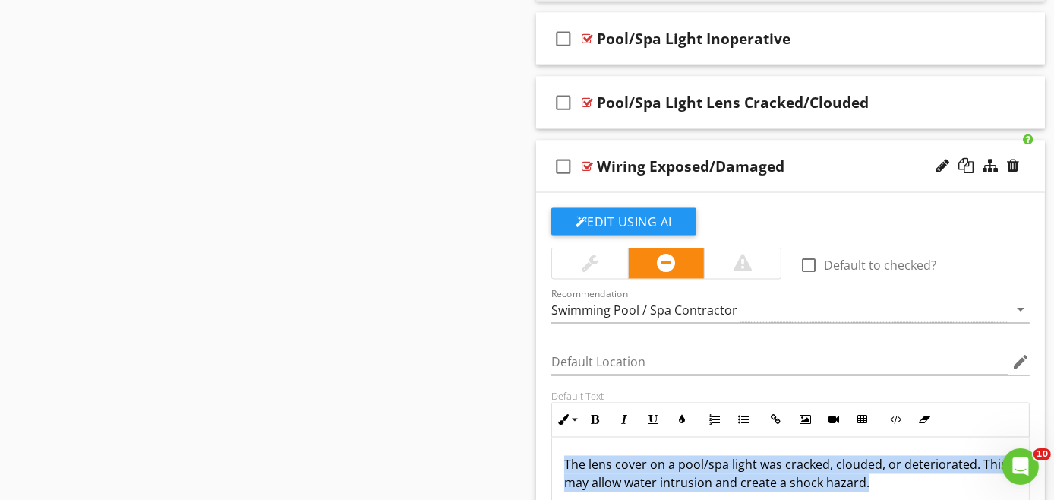
drag, startPoint x: 874, startPoint y: 469, endPoint x: 563, endPoint y: 457, distance: 310.9
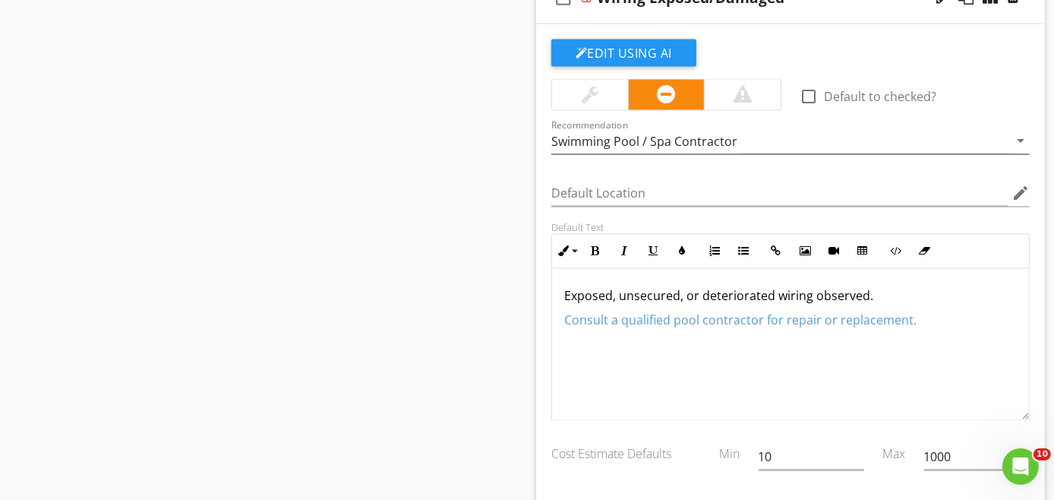
click at [706, 135] on div "Swimming Pool / Spa Contractor" at bounding box center [644, 142] width 186 height 14
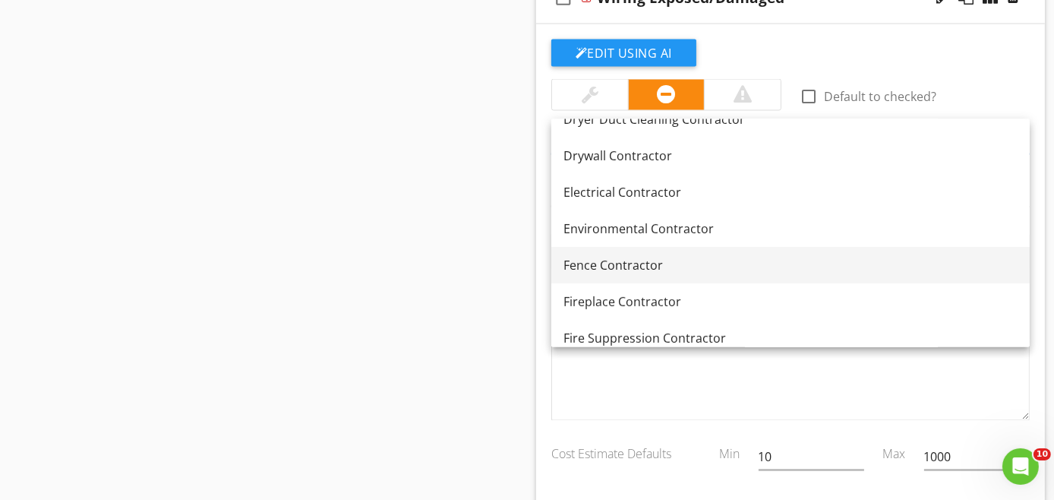
scroll to position [590, 0]
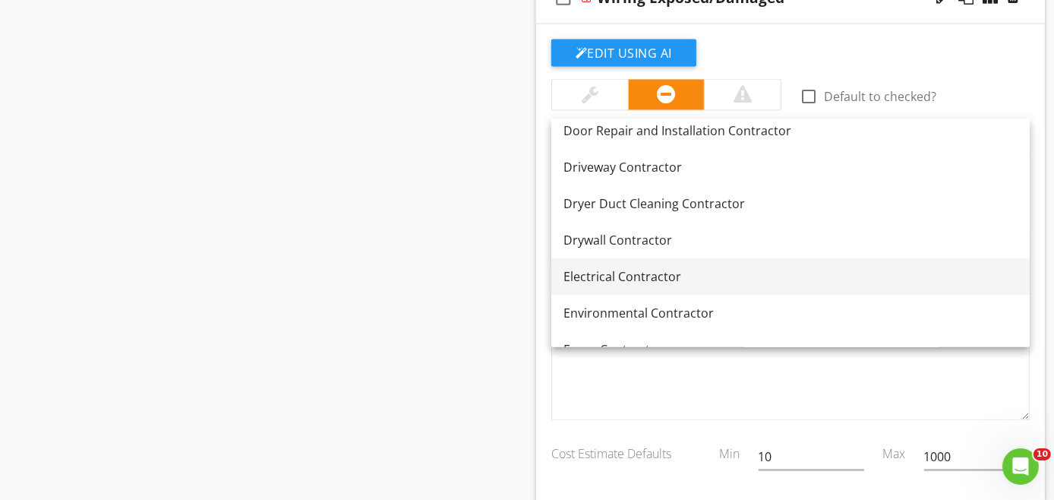
click at [645, 273] on div "Electrical Contractor" at bounding box center [791, 276] width 454 height 18
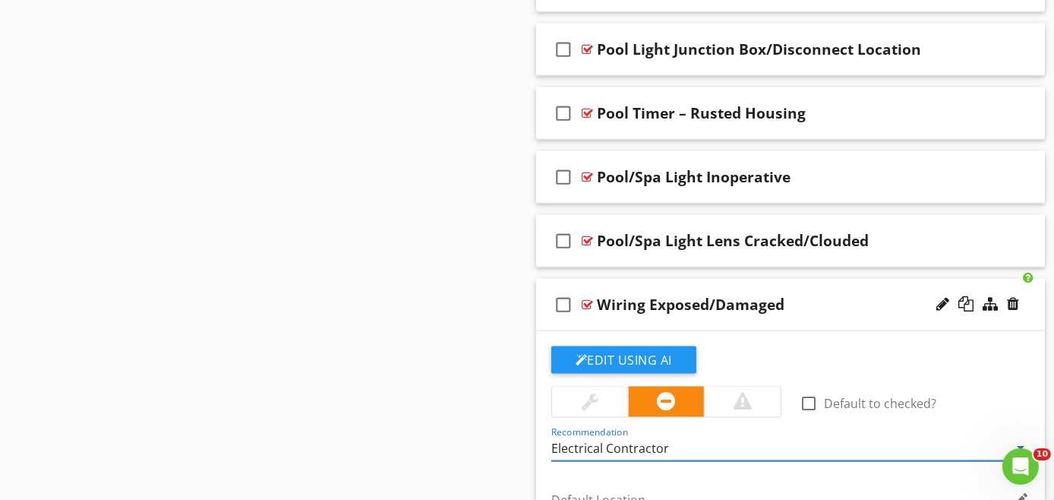
scroll to position [2903, 0]
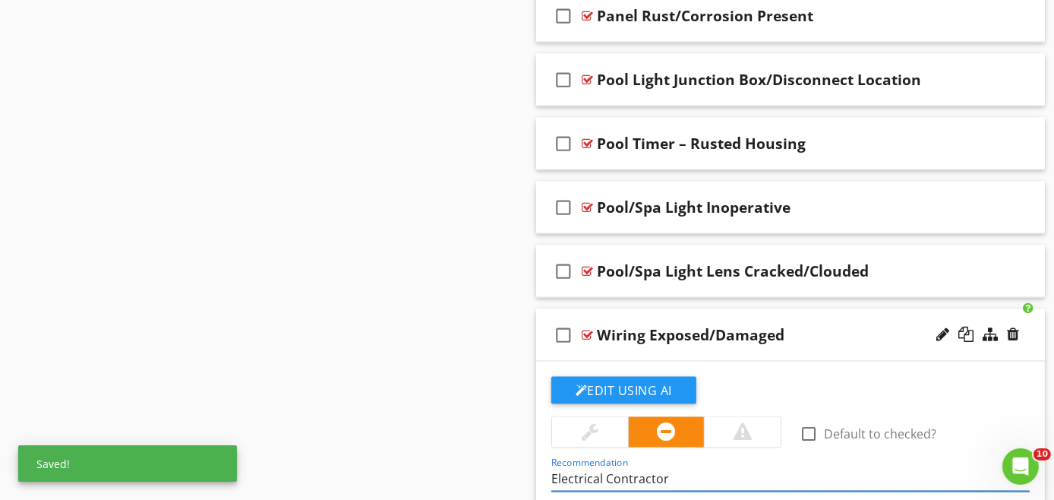
click at [770, 346] on div "check_box_outline_blank Wiring Exposed/Damaged" at bounding box center [790, 335] width 509 height 52
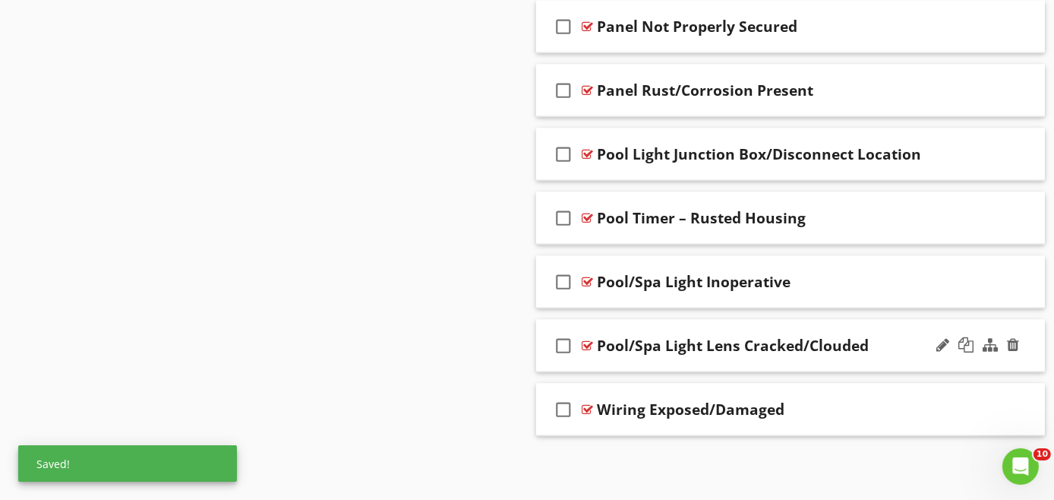
scroll to position [2819, 0]
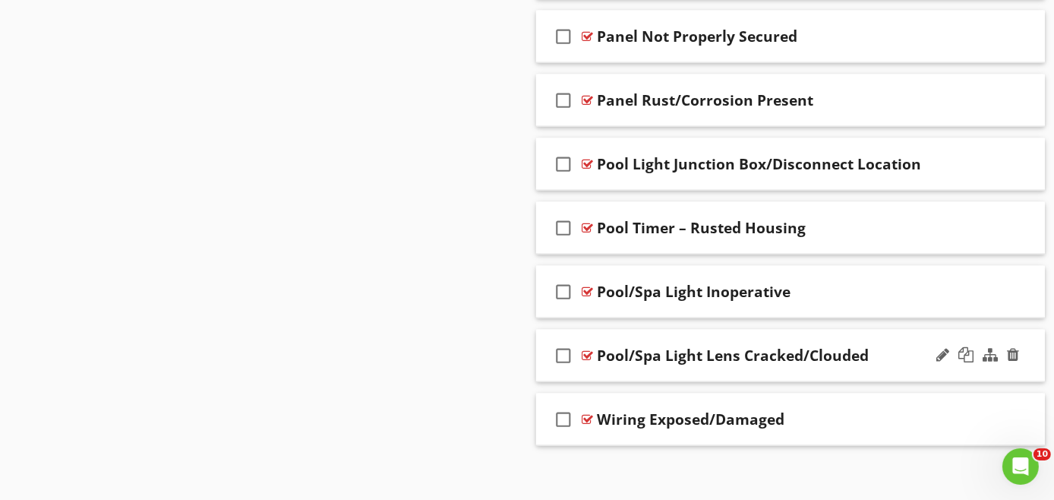
click at [912, 359] on div "check_box_outline_blank Pool/Spa Light Lens Cracked/Clouded" at bounding box center [790, 356] width 509 height 52
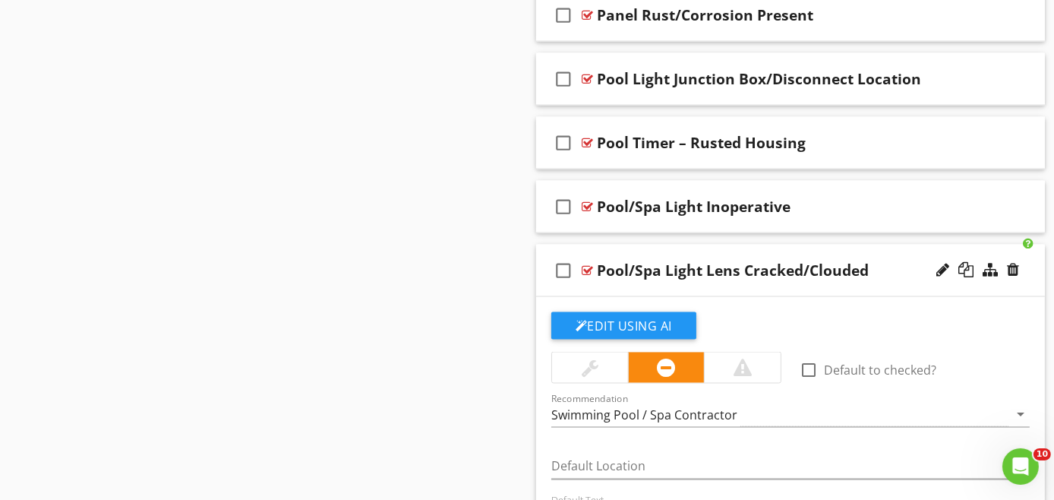
scroll to position [2903, 0]
click at [890, 282] on div "check_box_outline_blank Pool/Spa Light Lens Cracked/Clouded" at bounding box center [790, 271] width 509 height 52
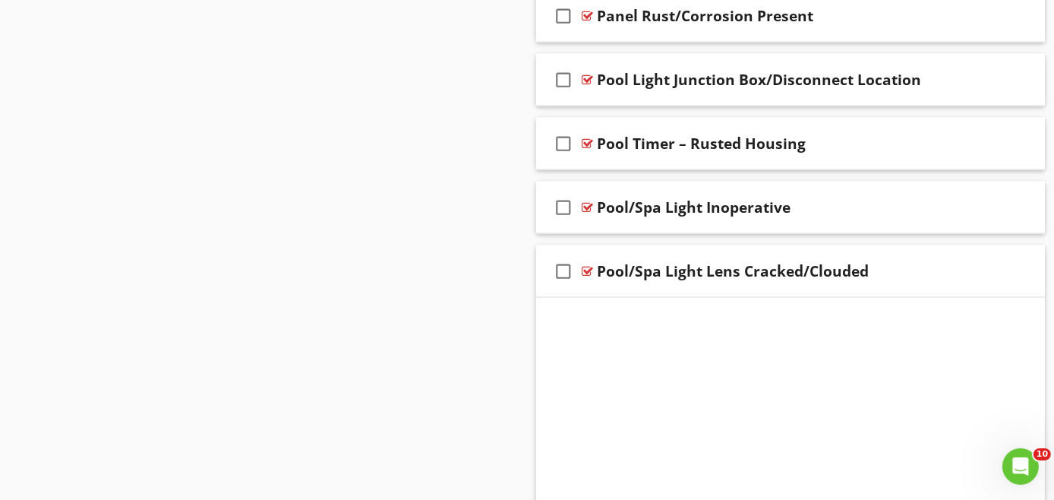
scroll to position [2819, 0]
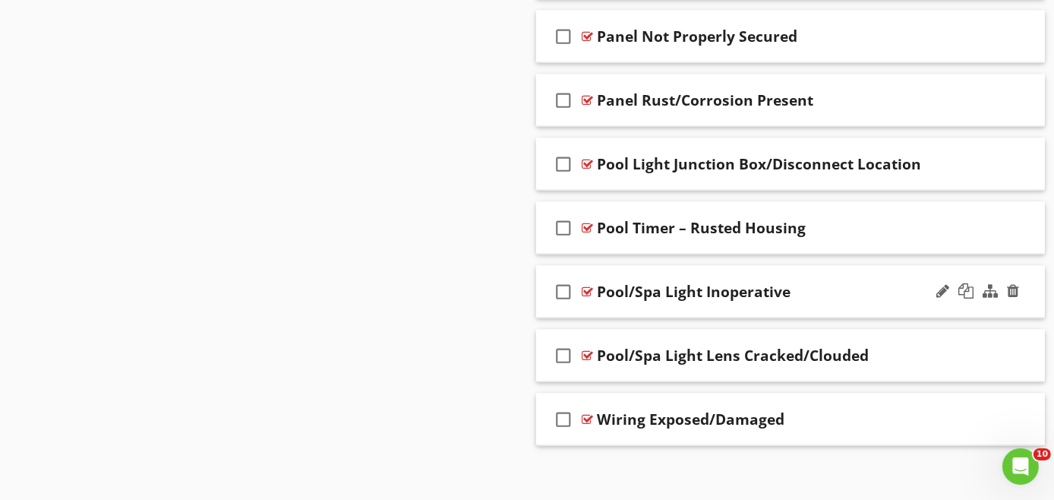
click at [826, 301] on div "check_box_outline_blank Pool/Spa Light Inoperative" at bounding box center [790, 292] width 509 height 52
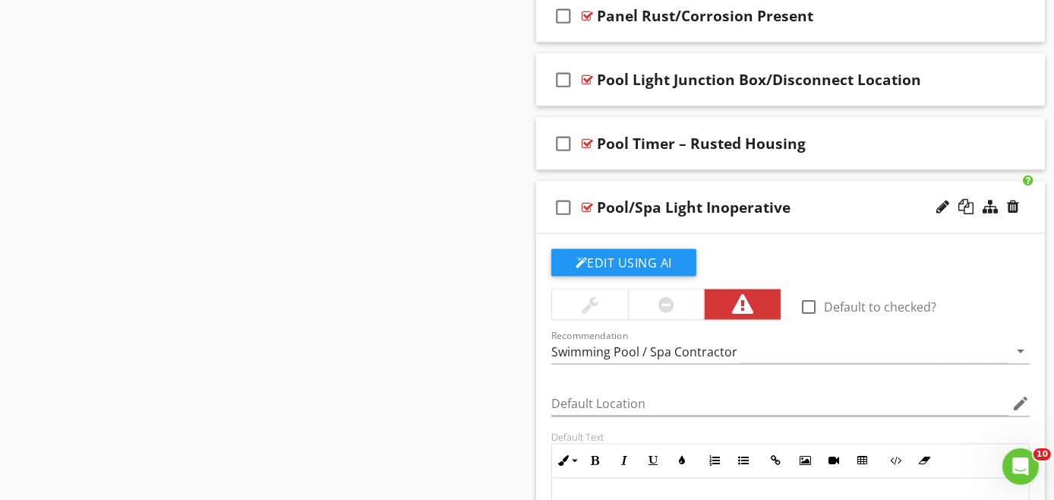
click at [846, 216] on div "check_box_outline_blank Pool/Spa Light Inoperative" at bounding box center [790, 208] width 509 height 52
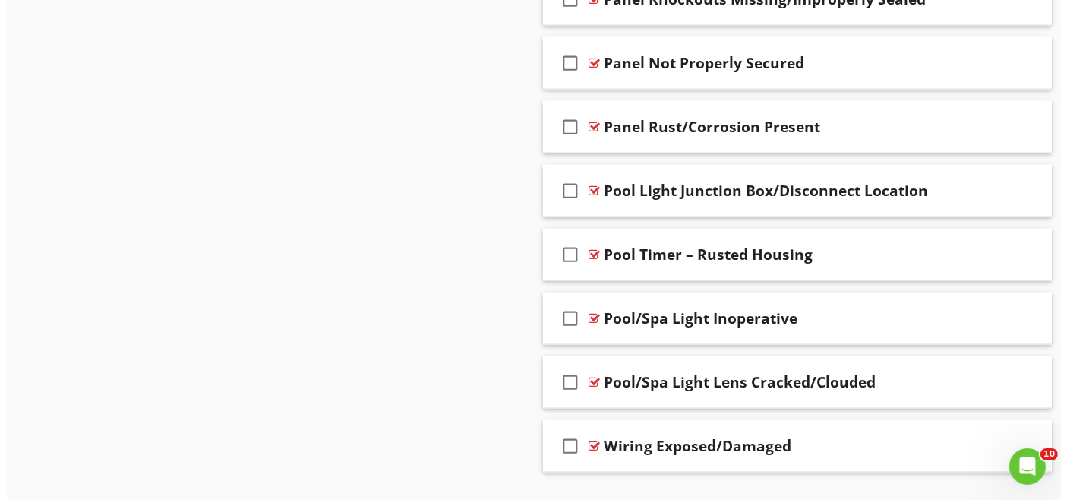
scroll to position [2819, 0]
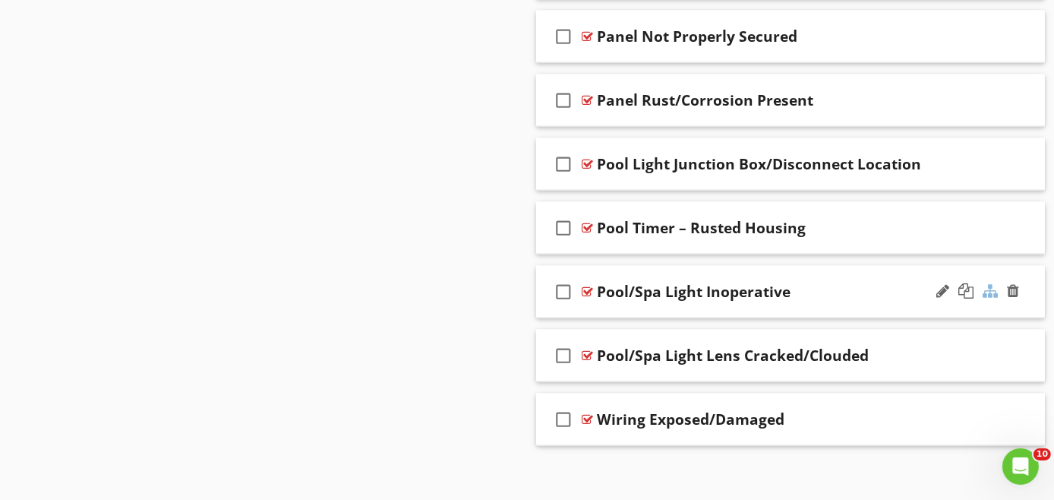
click at [988, 283] on div at bounding box center [990, 290] width 15 height 15
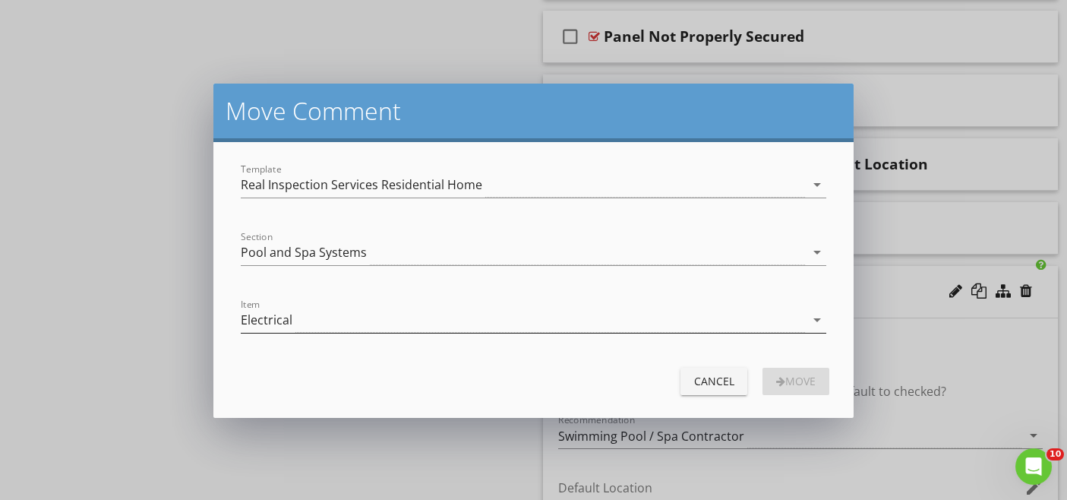
click at [305, 316] on div "Electrical" at bounding box center [523, 320] width 564 height 25
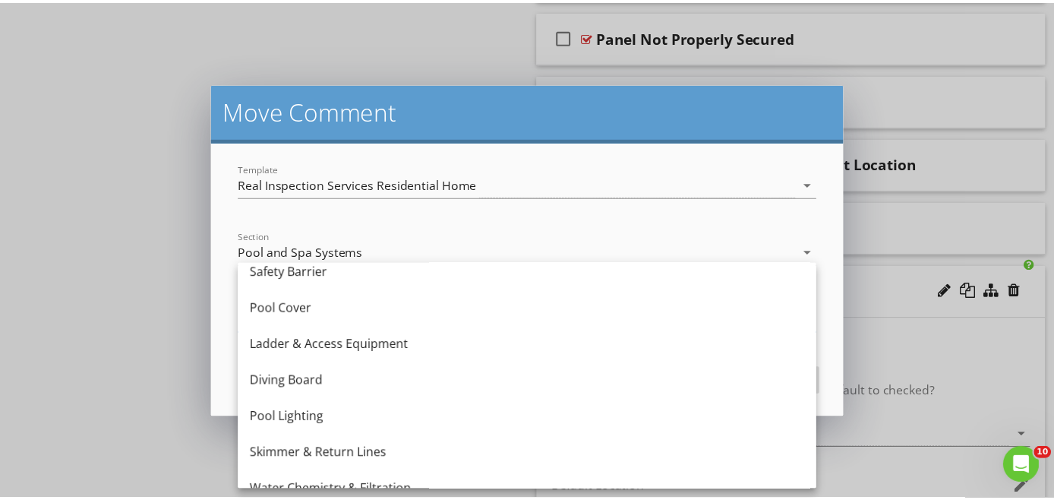
scroll to position [253, 0]
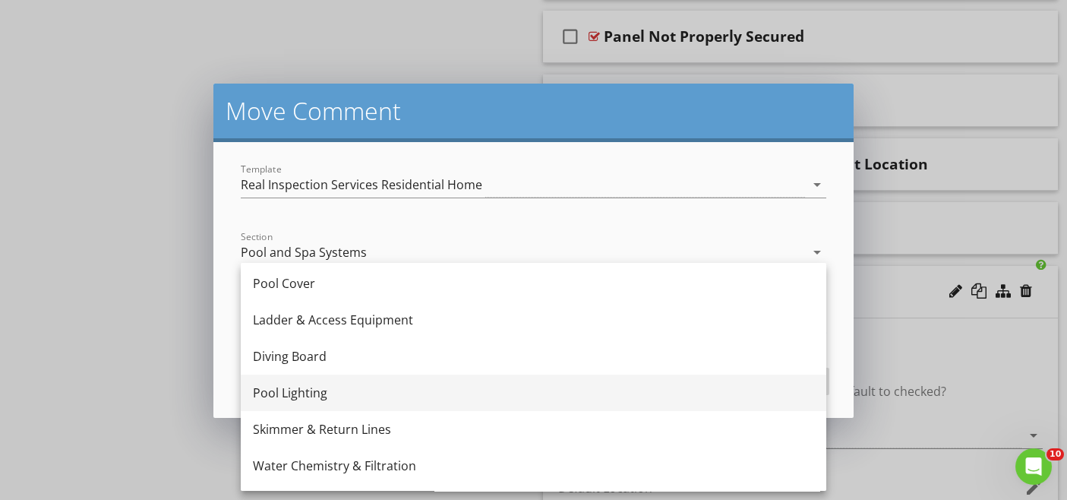
click at [315, 389] on div "Pool Lighting" at bounding box center [533, 393] width 561 height 18
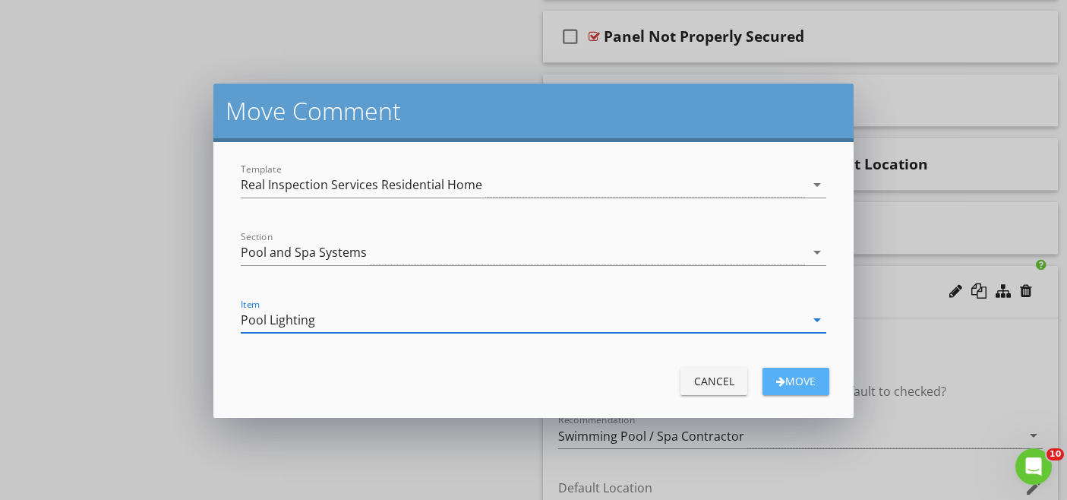
click at [797, 377] on div "Move" at bounding box center [796, 381] width 43 height 16
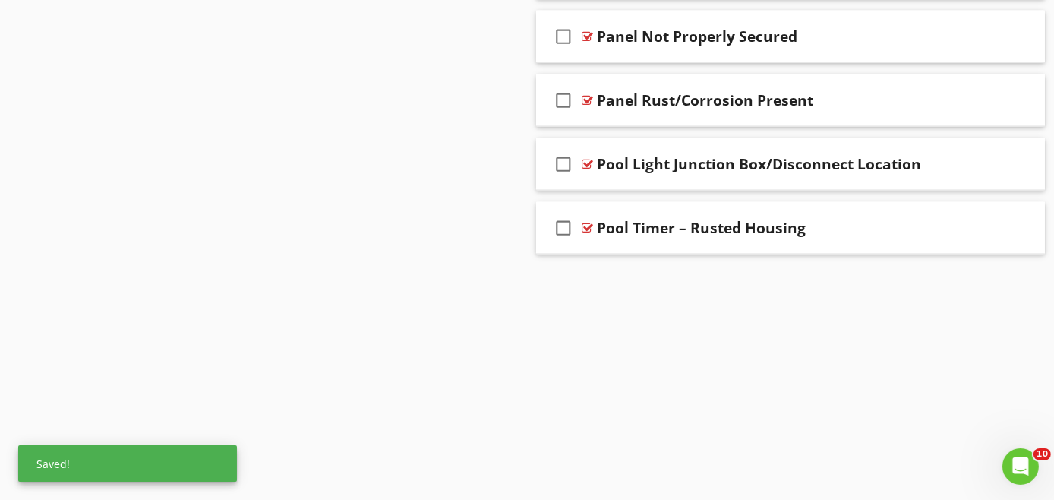
scroll to position [2755, 0]
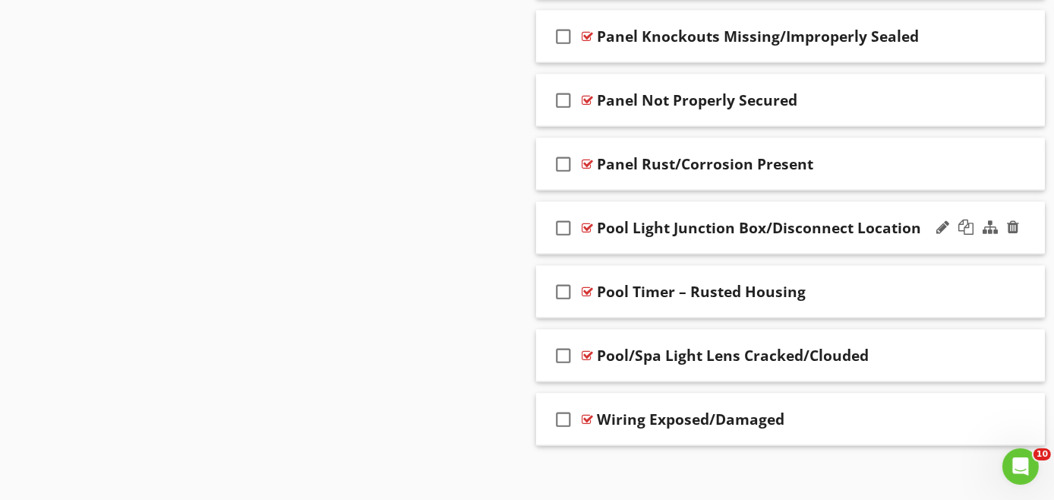
click at [695, 230] on div "check_box_outline_blank Pool Light Junction Box/Disconnect Location" at bounding box center [790, 228] width 509 height 52
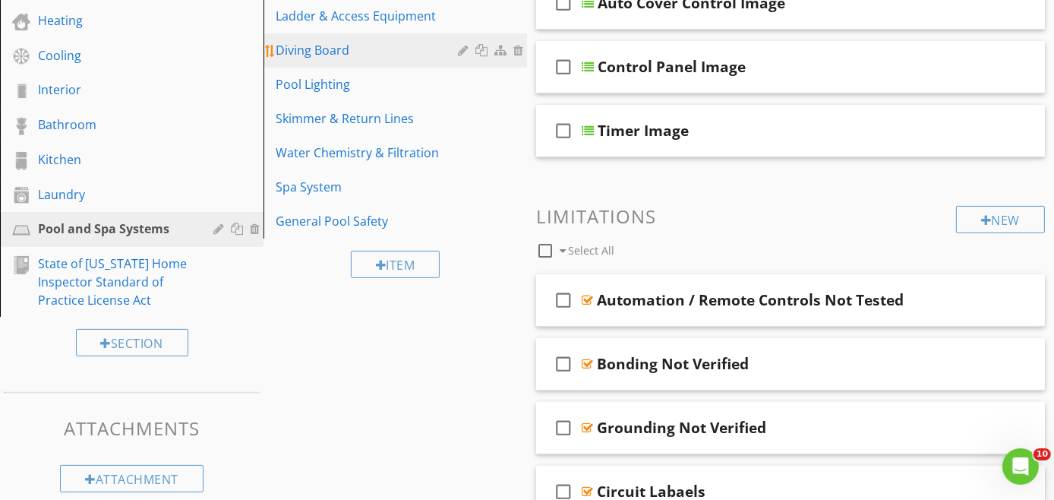
scroll to position [371, 0]
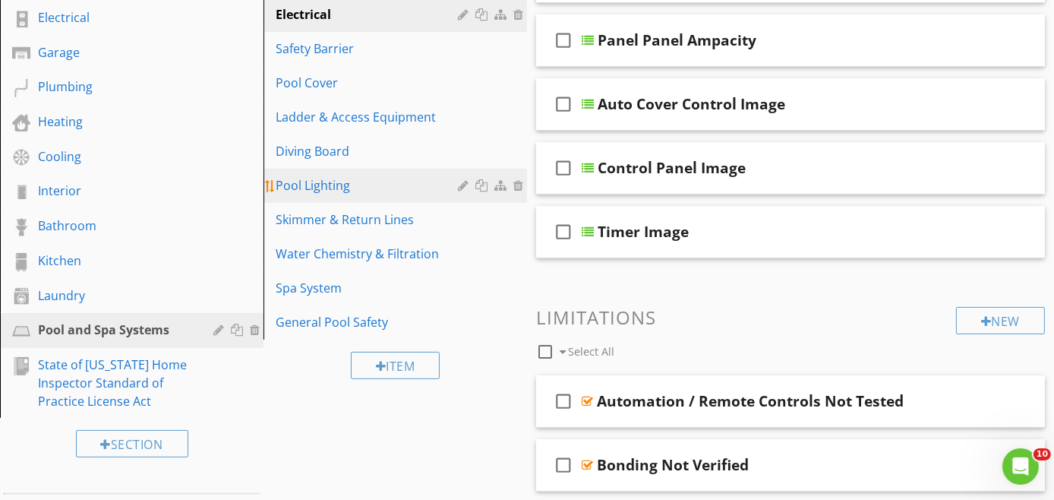
click at [311, 187] on div "Pool Lighting" at bounding box center [369, 185] width 187 height 18
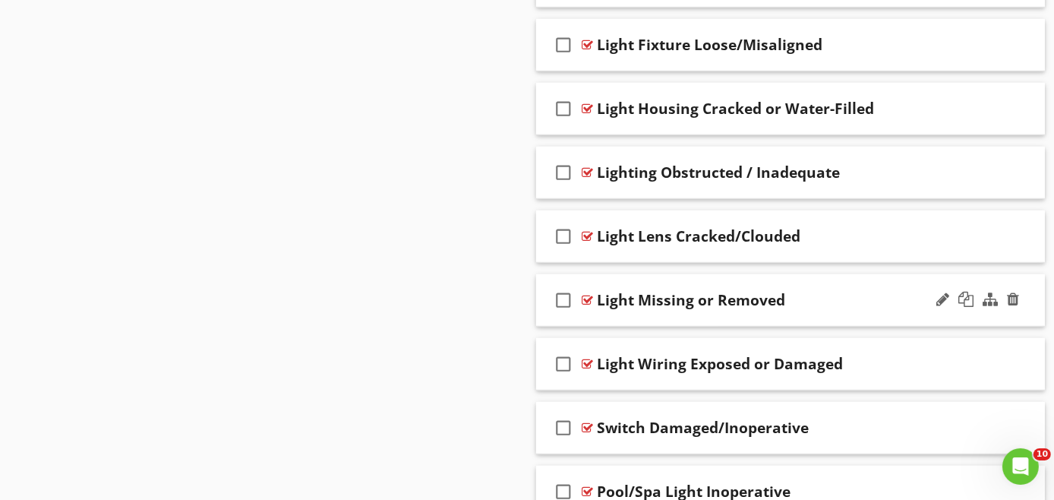
scroll to position [1293, 0]
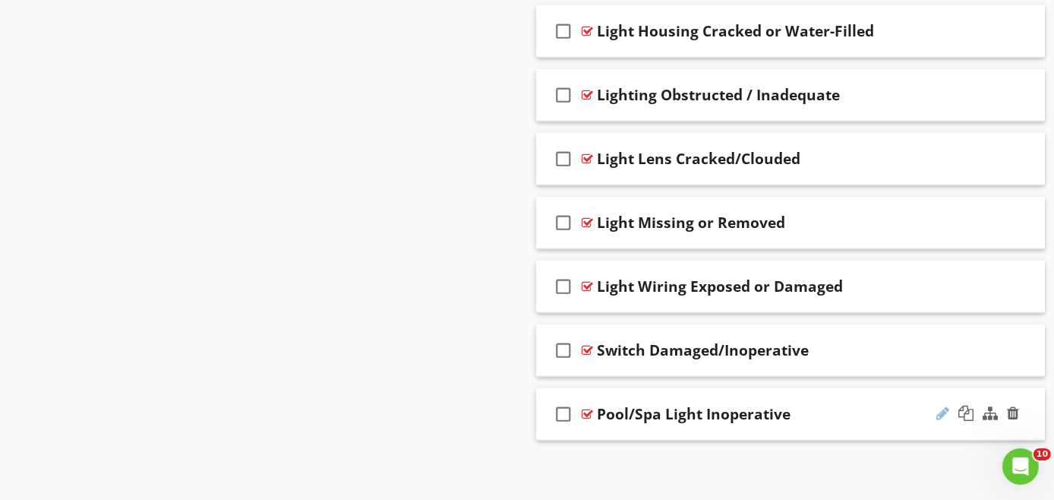
click at [939, 409] on div at bounding box center [943, 413] width 13 height 15
click at [650, 412] on input "Pool/Spa Light Inoperative" at bounding box center [776, 415] width 359 height 25
type input "Light Inoperative"
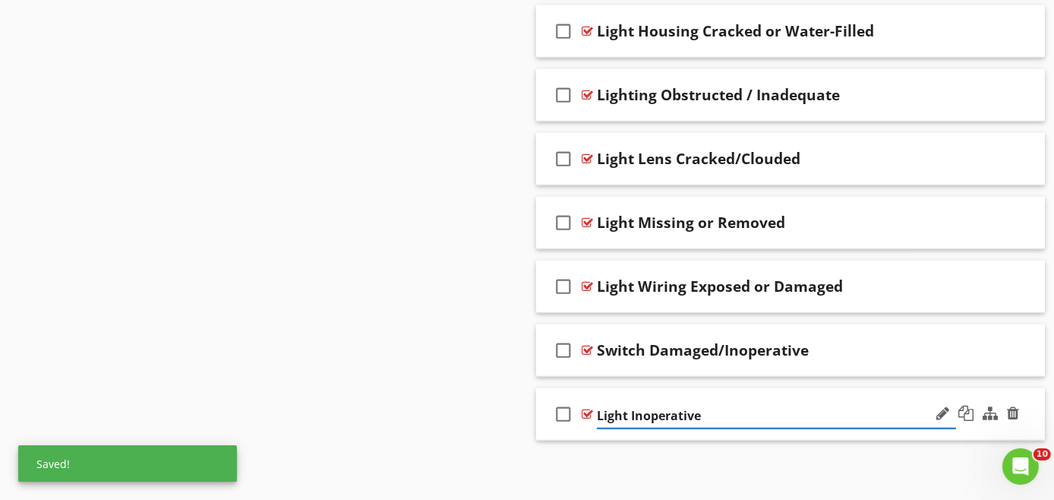
click at [985, 428] on div "check_box_outline_blank Light Inoperative" at bounding box center [790, 414] width 509 height 52
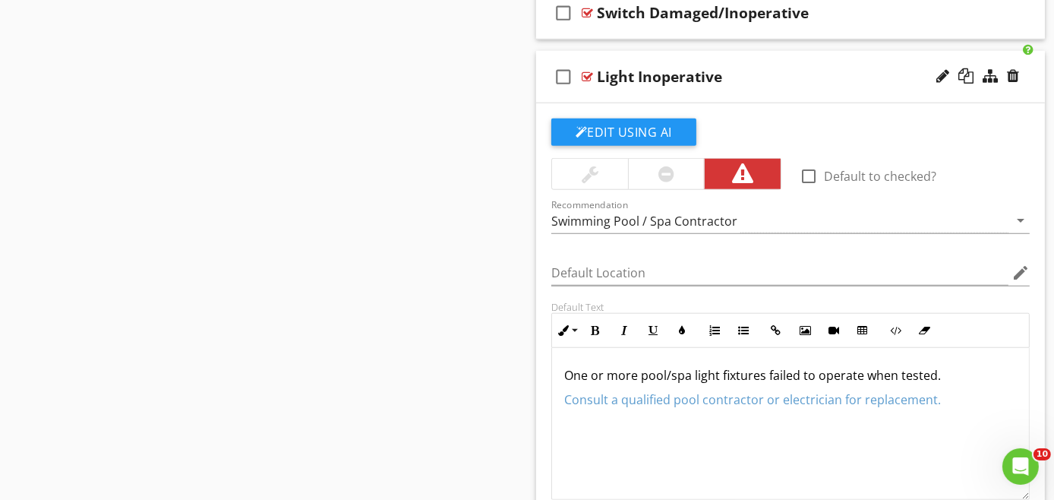
scroll to position [1462, 0]
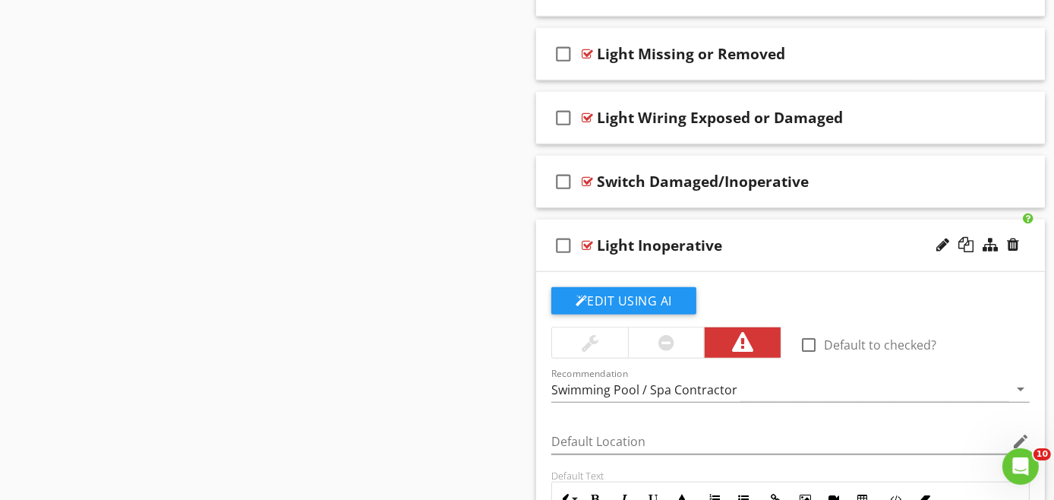
click at [758, 261] on div "check_box_outline_blank Light Inoperative" at bounding box center [790, 246] width 509 height 52
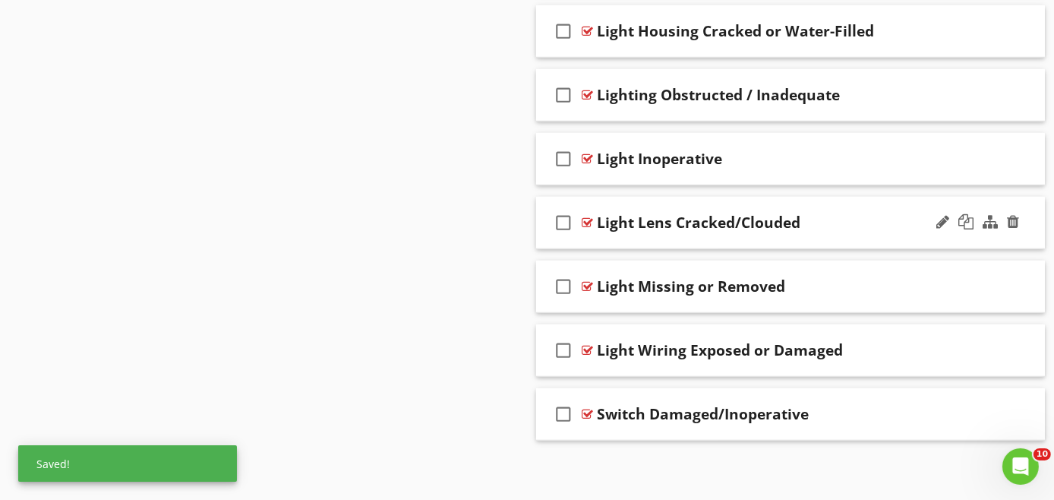
scroll to position [1209, 0]
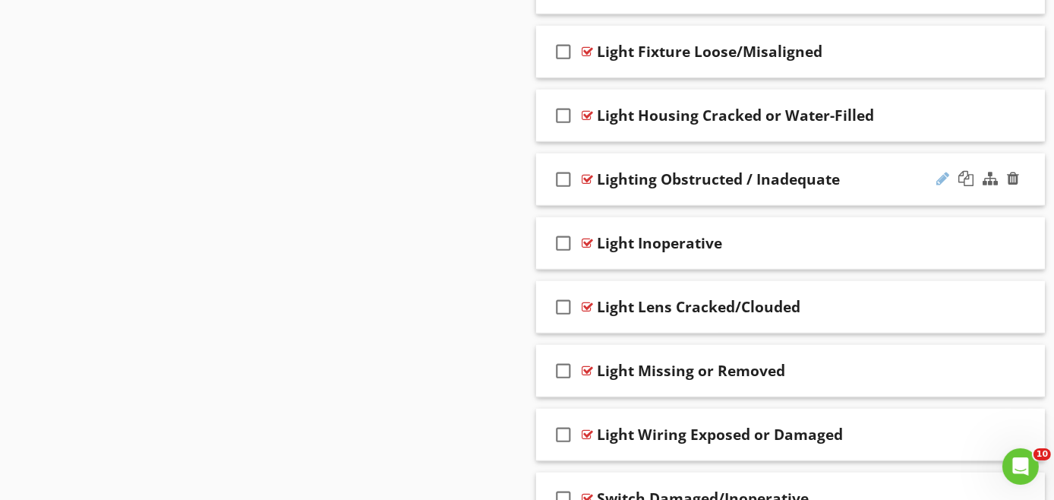
click at [944, 172] on div at bounding box center [943, 178] width 13 height 15
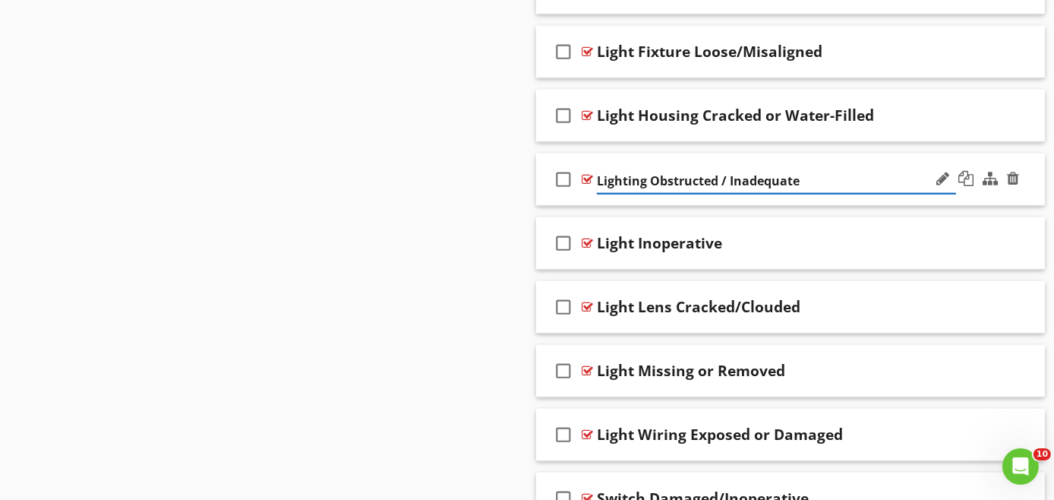
click at [644, 179] on input "Lighting Obstructed / Inadequate" at bounding box center [776, 181] width 359 height 25
type input "Light Obstructed / Inadequate"
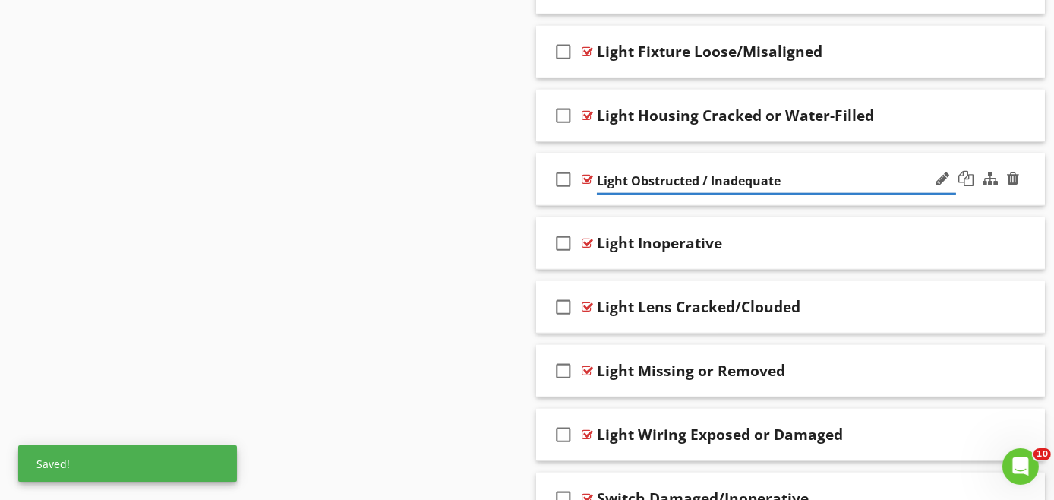
click at [830, 196] on div "check_box_outline_blank Light Obstructed / Inadequate" at bounding box center [790, 179] width 509 height 52
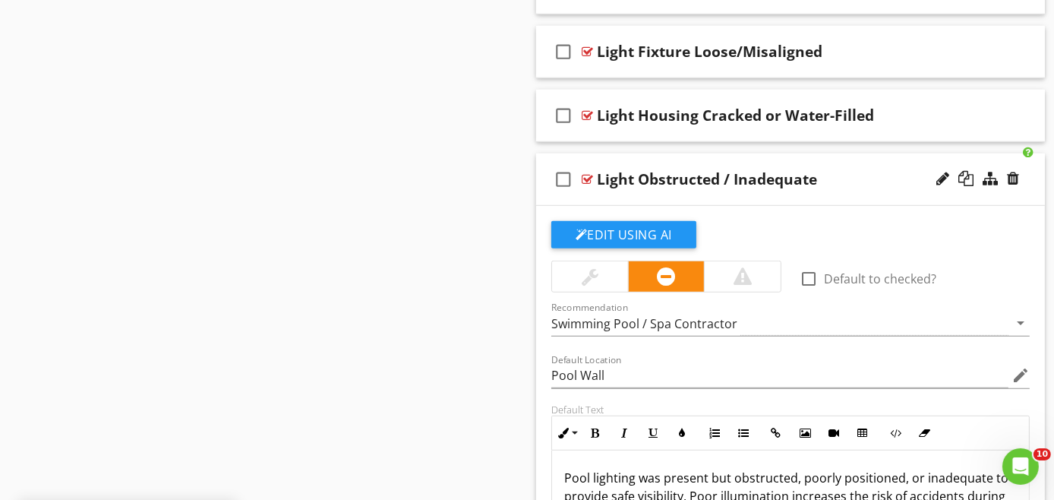
click at [841, 196] on div "check_box_outline_blank Light Obstructed / Inadequate" at bounding box center [790, 179] width 509 height 52
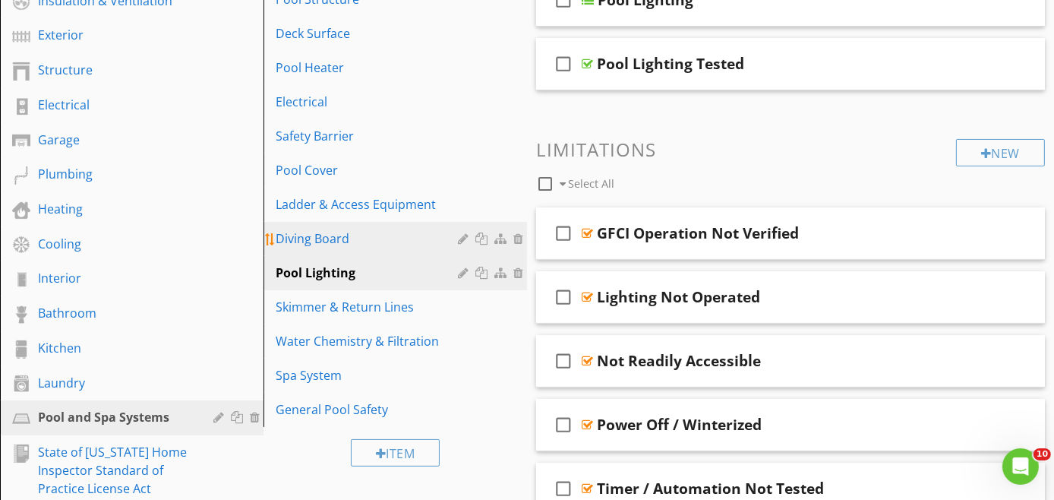
scroll to position [196, 0]
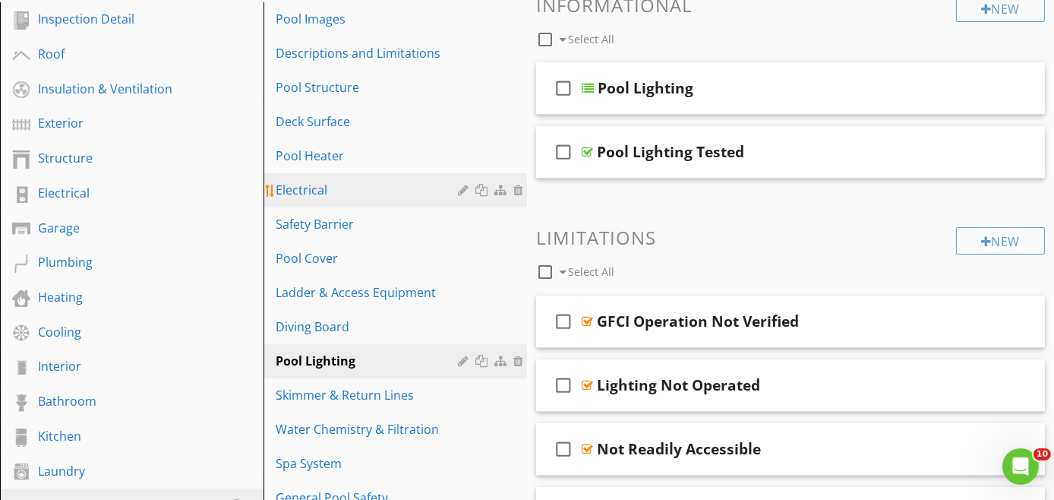
click at [321, 185] on div "Electrical" at bounding box center [369, 190] width 187 height 18
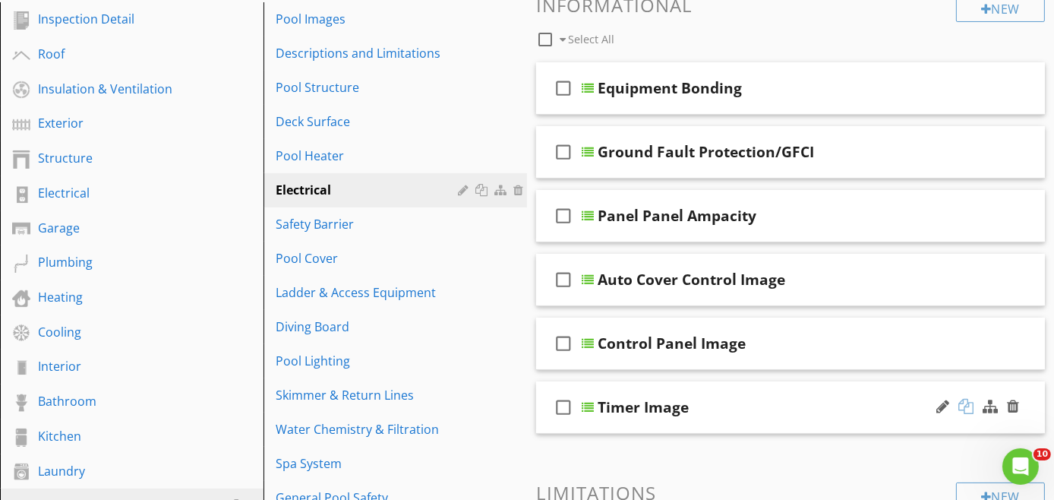
click at [962, 405] on div at bounding box center [966, 406] width 15 height 15
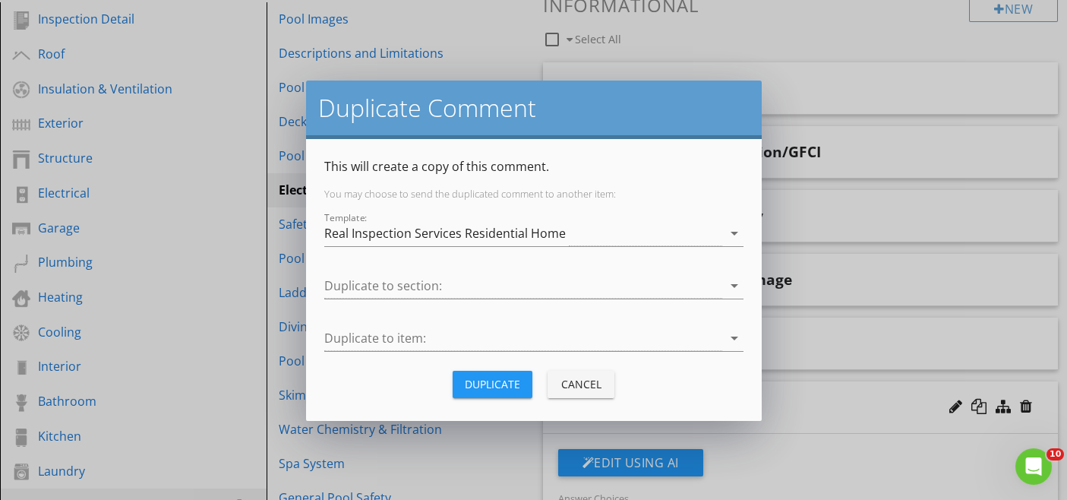
click at [491, 376] on div "Duplicate" at bounding box center [492, 384] width 55 height 16
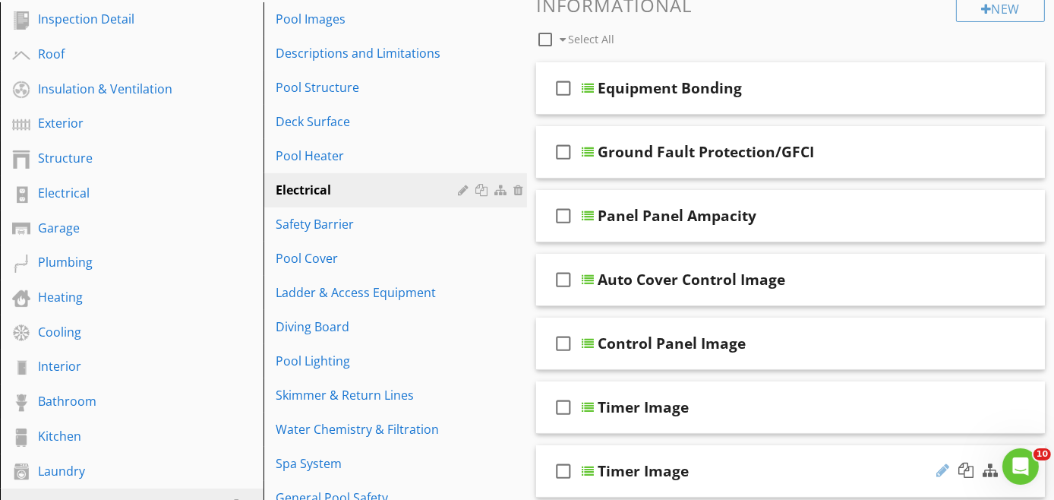
click at [944, 468] on div at bounding box center [943, 470] width 13 height 15
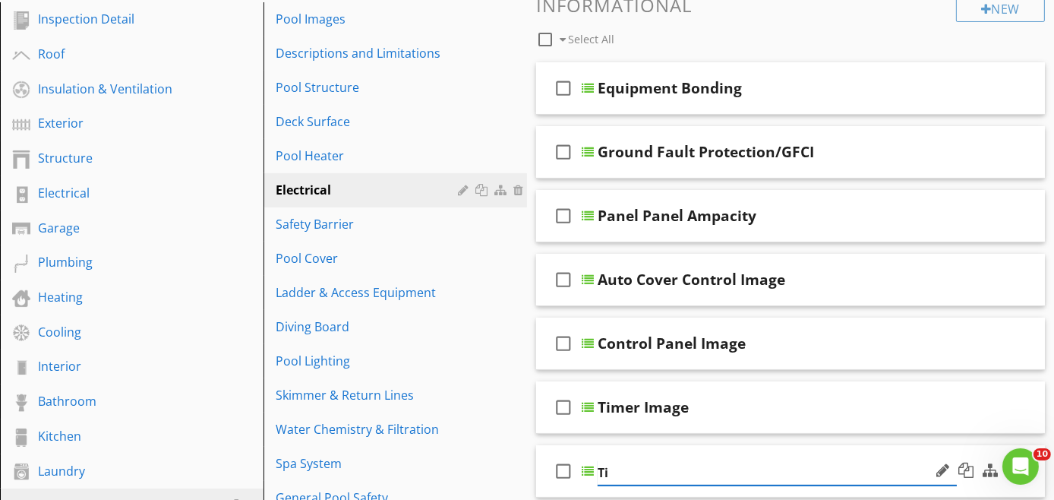
type input "T"
paste input "Transformer Issues"
type input "Transformer Issues"
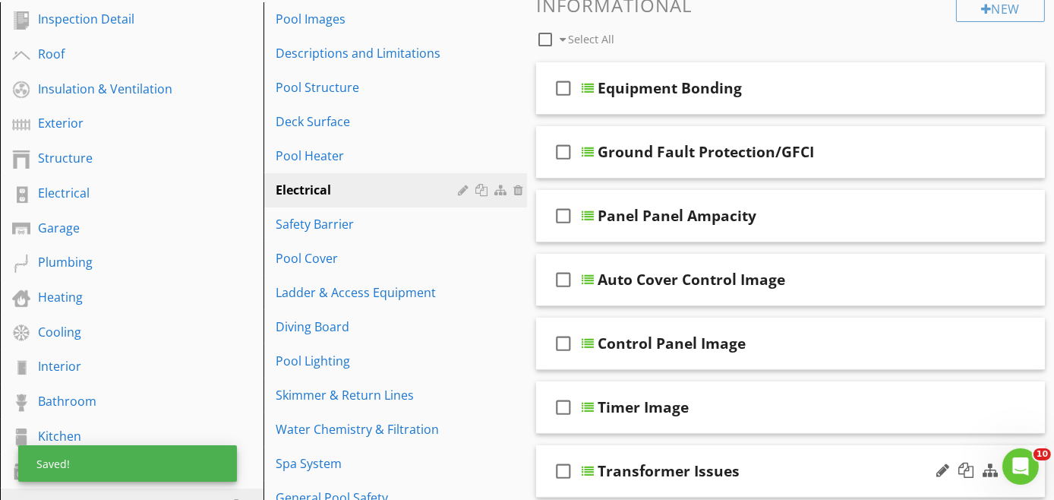
click at [991, 481] on div at bounding box center [978, 471] width 89 height 36
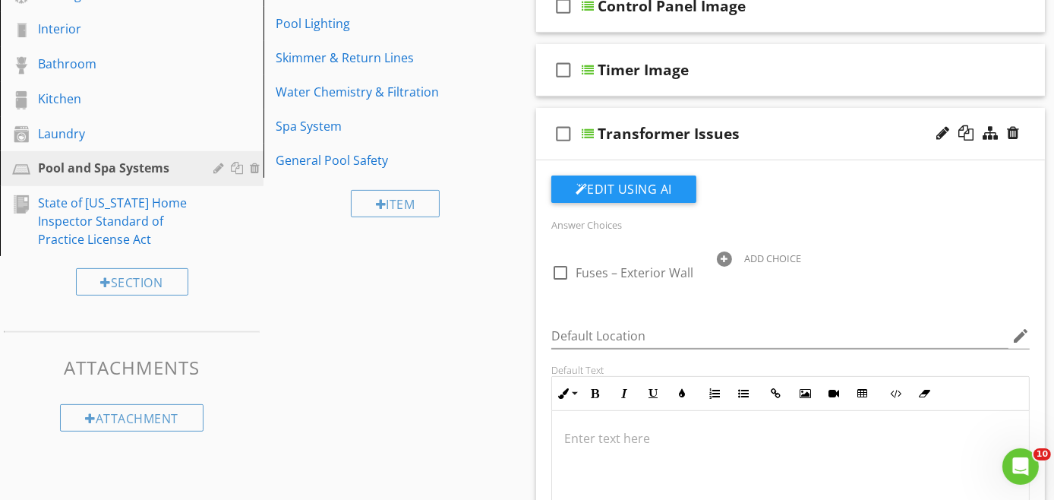
scroll to position [449, 0]
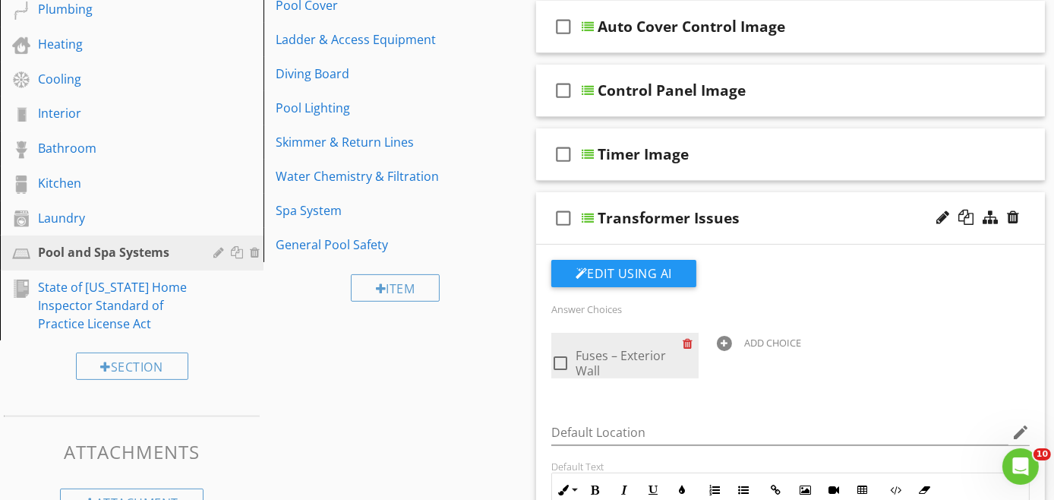
click at [694, 339] on div at bounding box center [691, 343] width 16 height 21
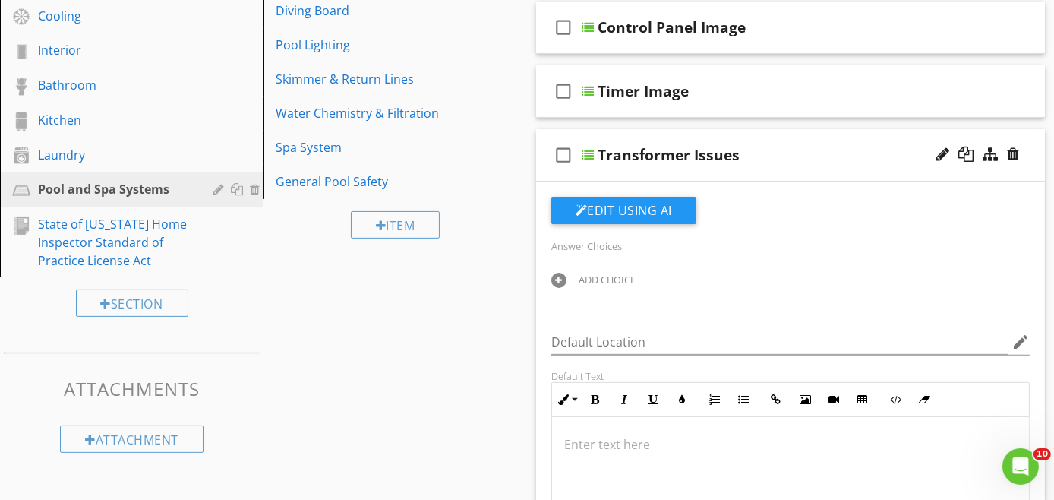
scroll to position [618, 0]
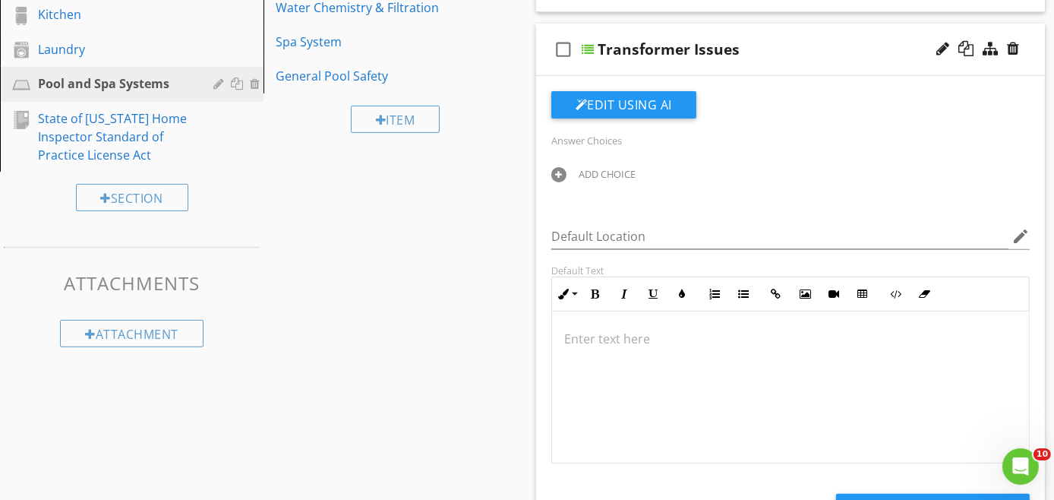
click at [655, 337] on p at bounding box center [790, 339] width 453 height 18
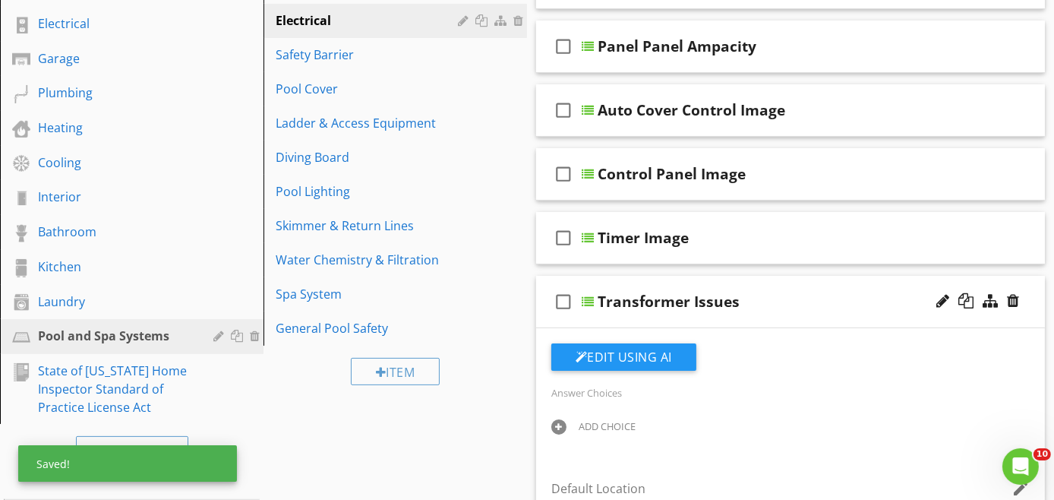
scroll to position [365, 0]
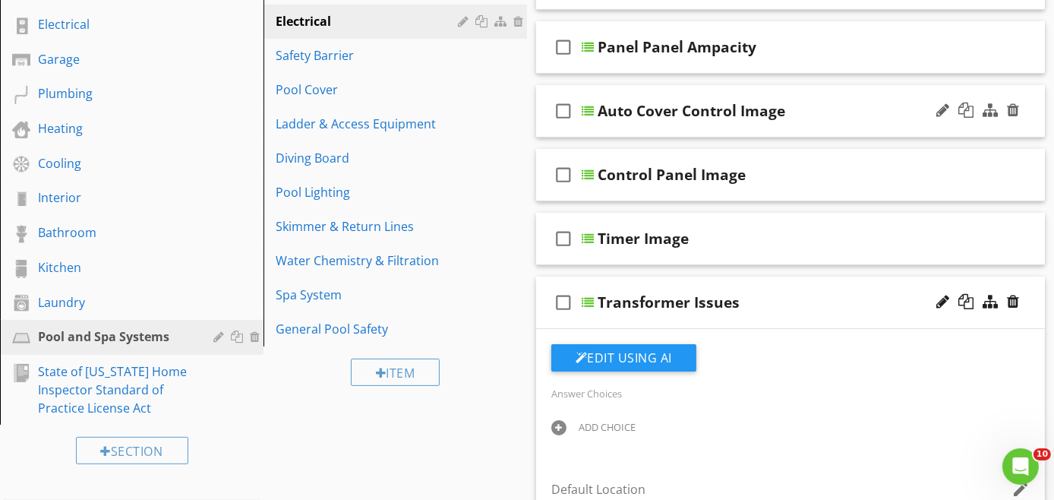
click at [856, 125] on div "check_box_outline_blank Auto Cover Control Image" at bounding box center [790, 111] width 509 height 52
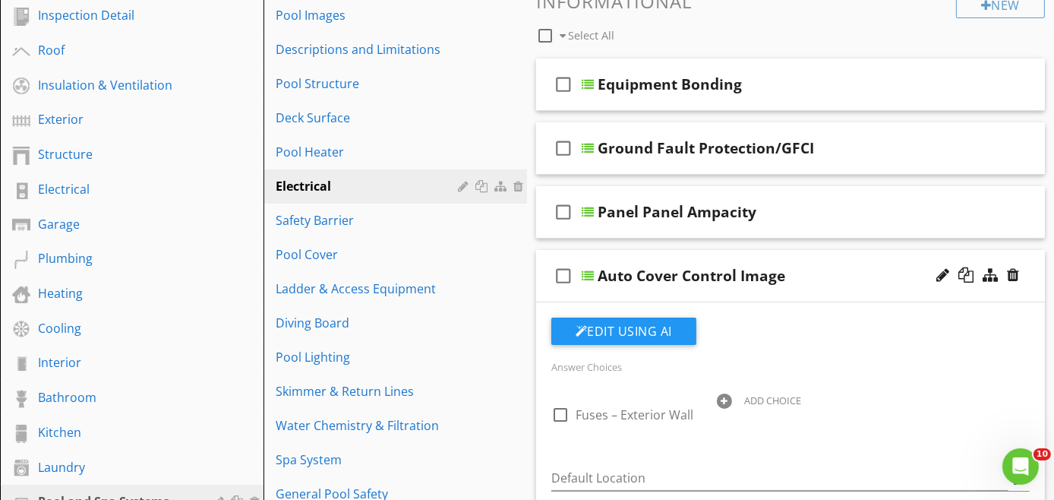
scroll to position [196, 0]
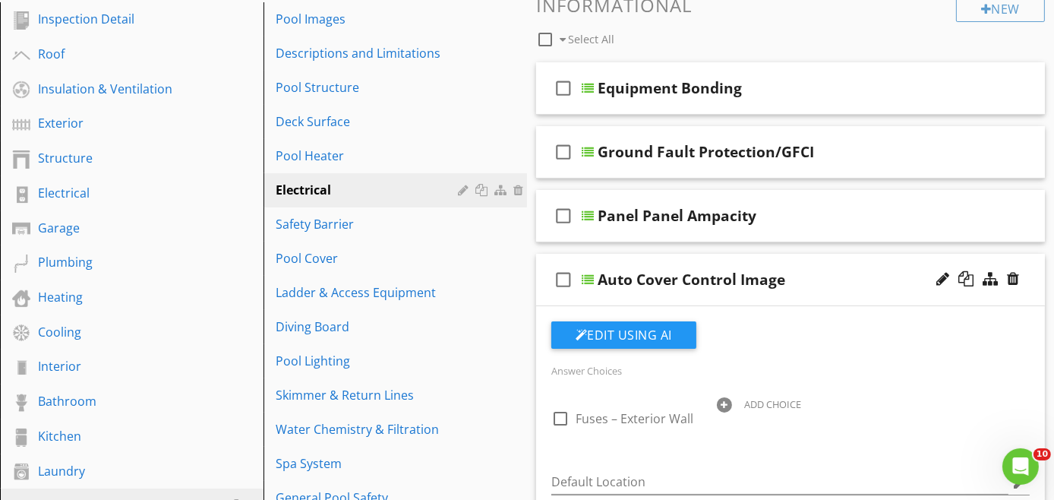
click at [820, 290] on div "check_box_outline_blank Auto Cover Control Image" at bounding box center [790, 280] width 509 height 52
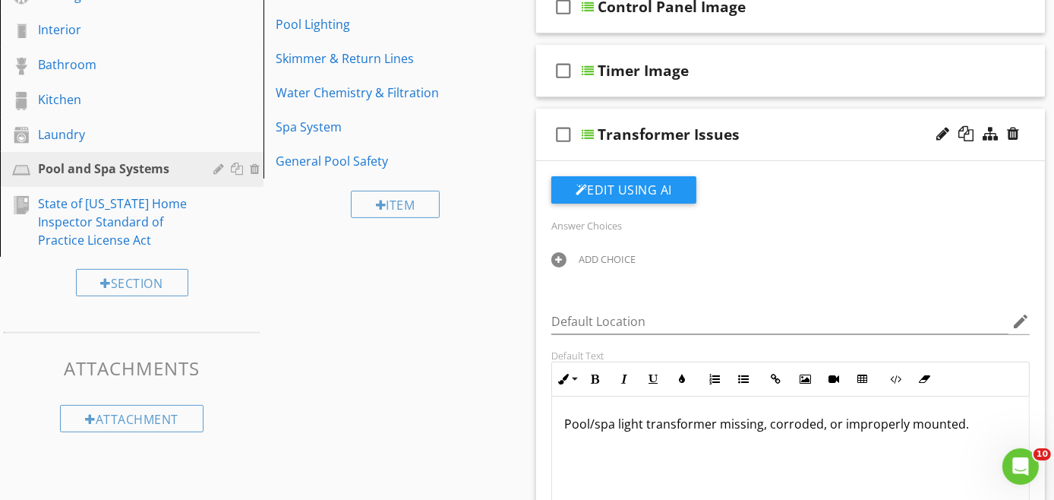
scroll to position [533, 0]
click at [1015, 128] on div at bounding box center [1013, 132] width 12 height 15
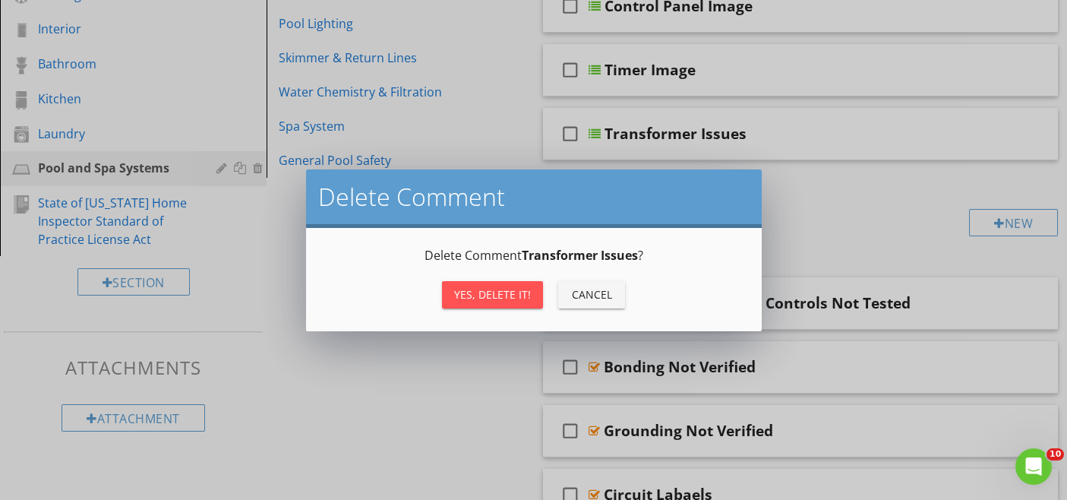
click at [520, 292] on div "Yes, Delete it!" at bounding box center [492, 294] width 77 height 16
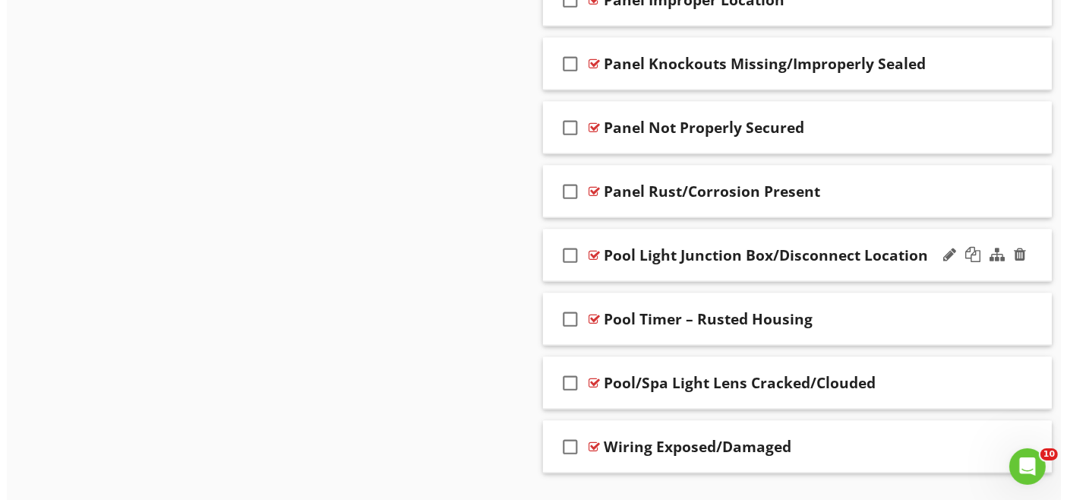
scroll to position [2755, 0]
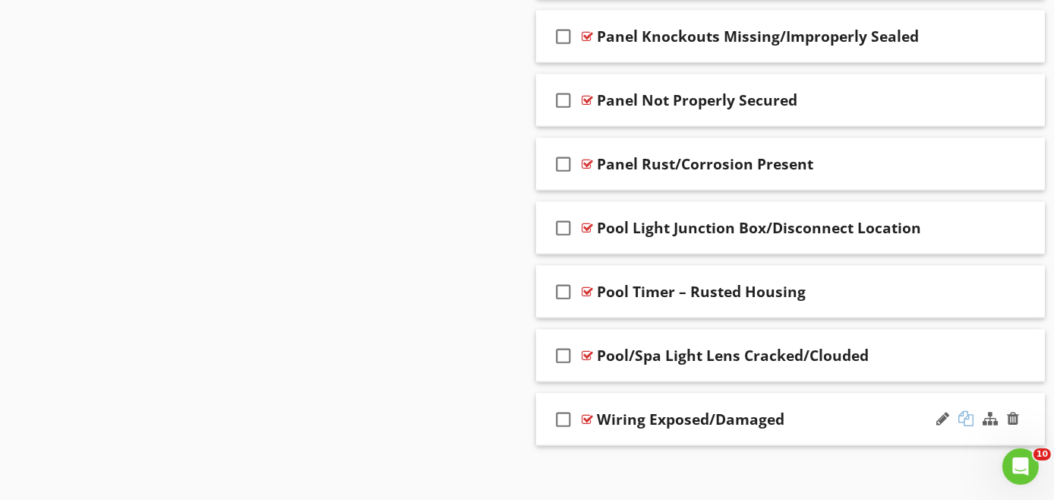
click at [968, 411] on div at bounding box center [966, 418] width 15 height 15
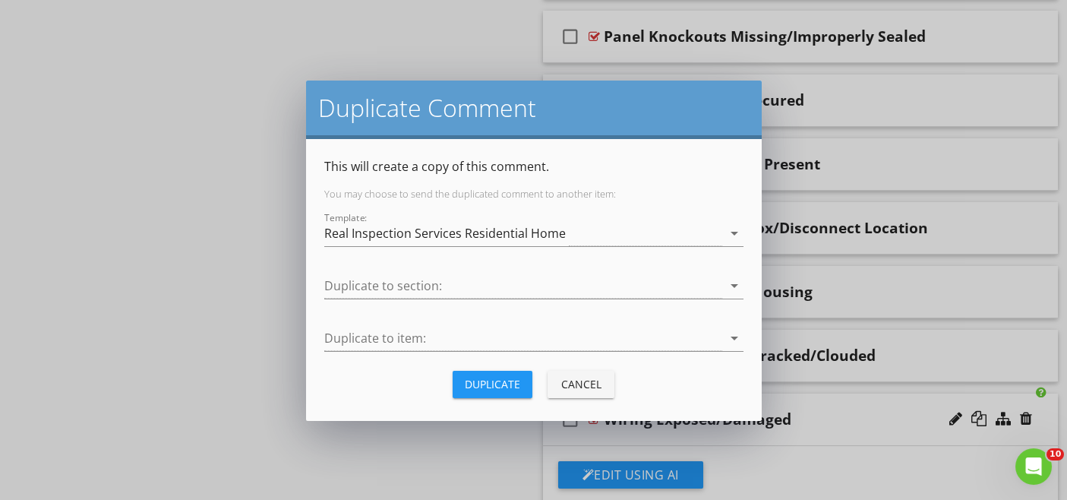
click at [510, 388] on div "Duplicate" at bounding box center [492, 384] width 55 height 16
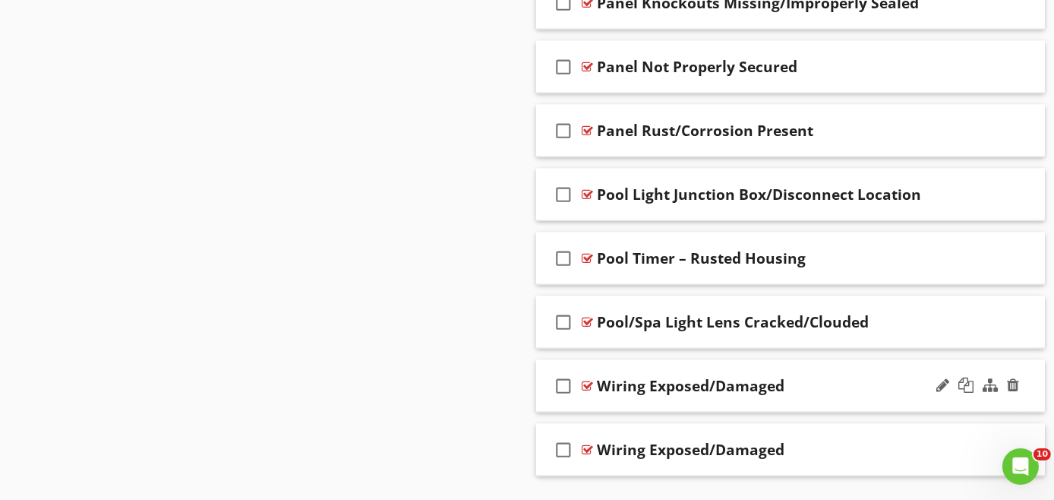
scroll to position [2819, 0]
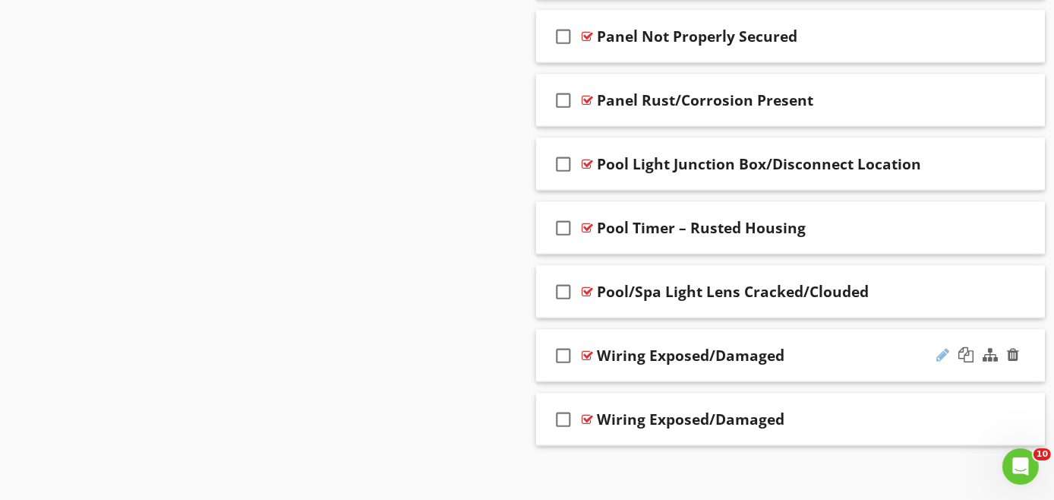
click at [940, 348] on div at bounding box center [943, 354] width 13 height 15
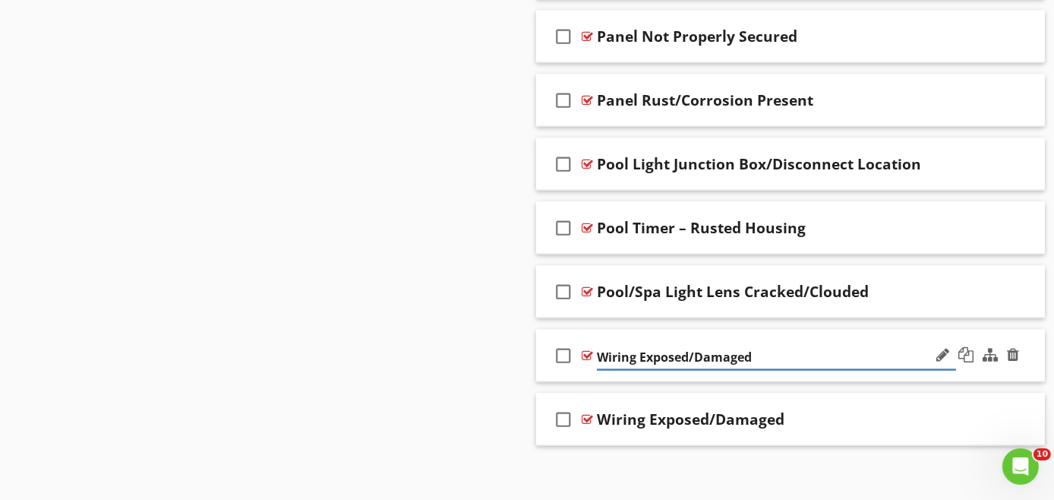
click at [980, 366] on div "check_box_outline_blank Wiring Exposed/Damaged" at bounding box center [790, 356] width 509 height 52
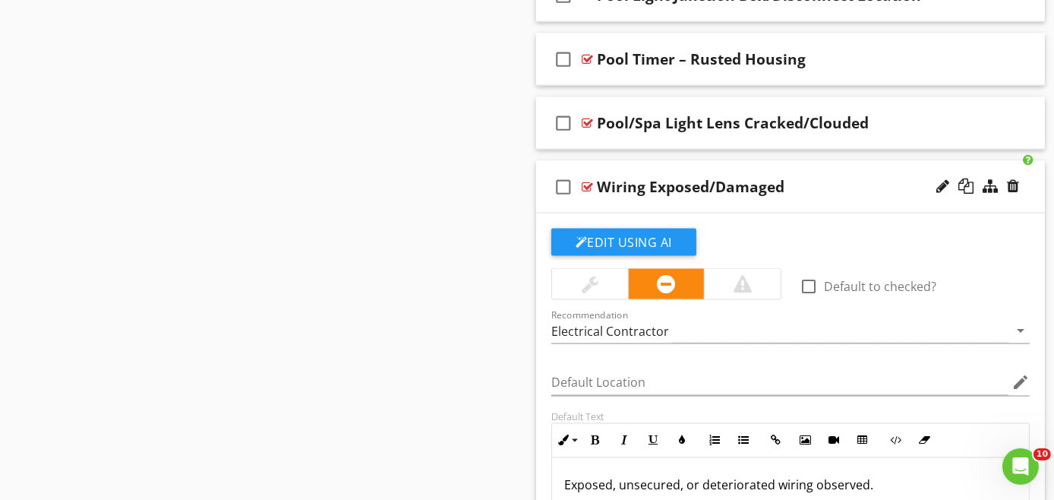
scroll to position [0, 0]
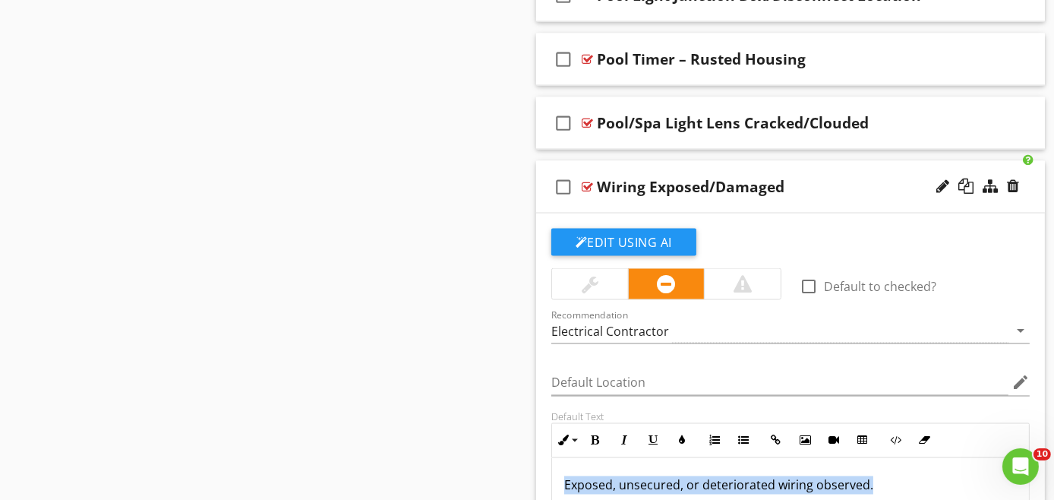
drag, startPoint x: 894, startPoint y: 468, endPoint x: 558, endPoint y: 472, distance: 335.8
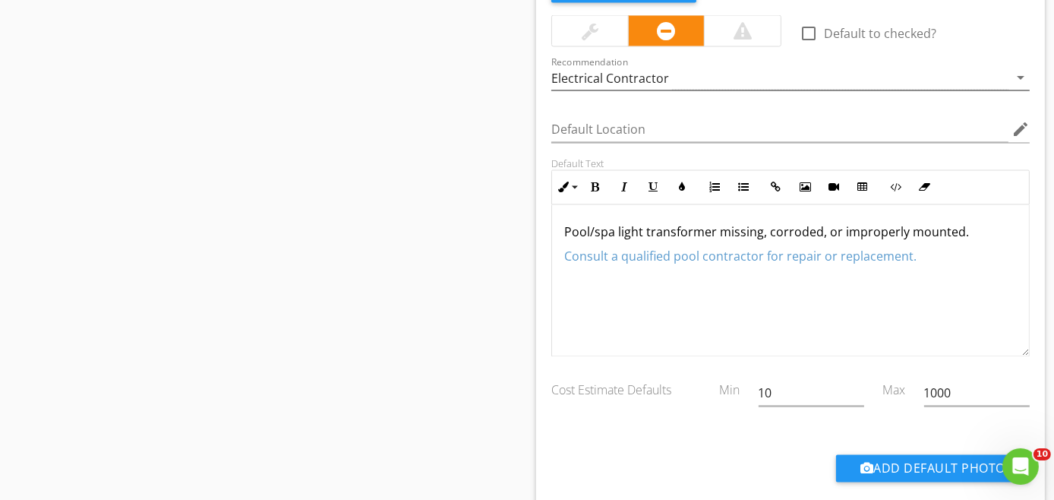
scroll to position [3072, 0]
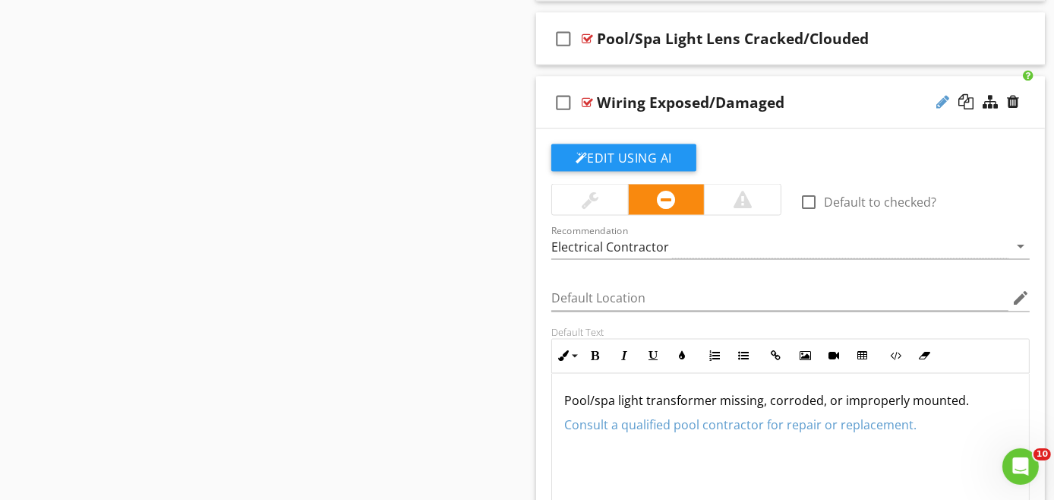
click at [945, 94] on div at bounding box center [943, 101] width 13 height 15
type input "W"
paste input "Transformer Issues"
type input "Transformer Issues"
click at [980, 110] on div at bounding box center [978, 102] width 89 height 36
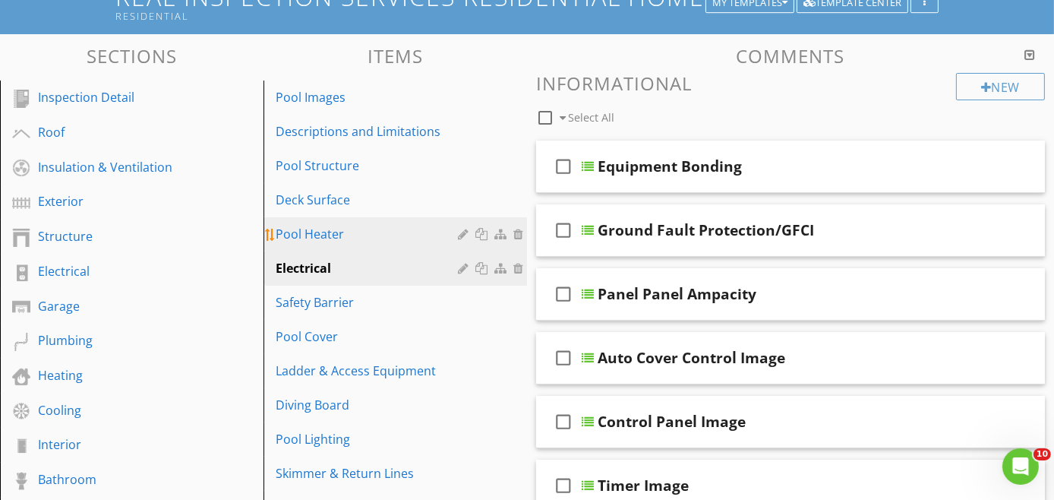
scroll to position [202, 0]
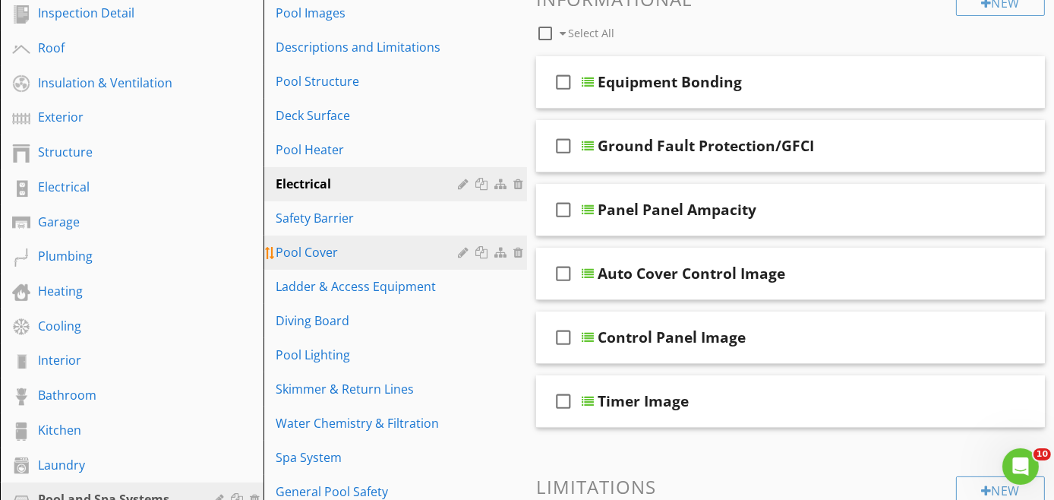
click at [375, 240] on link "Pool Cover" at bounding box center [397, 251] width 259 height 33
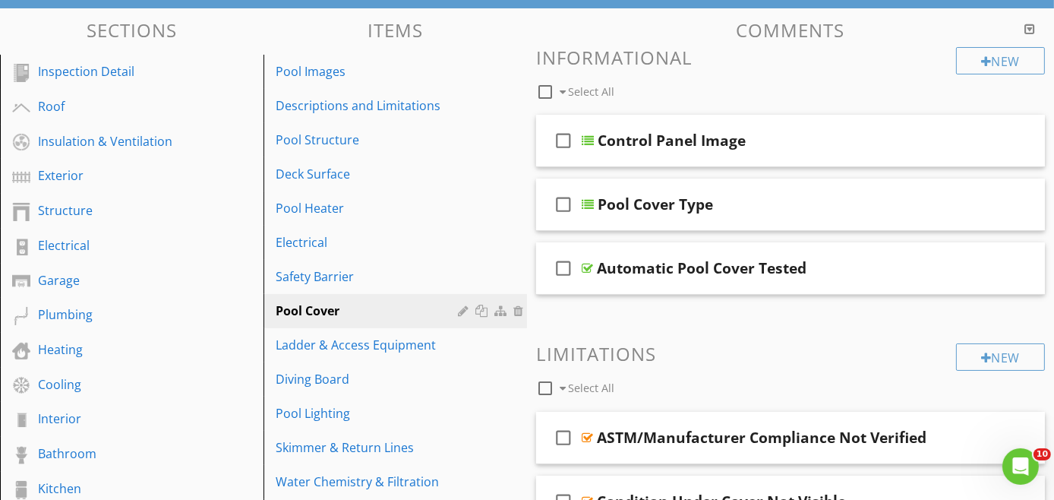
scroll to position [118, 0]
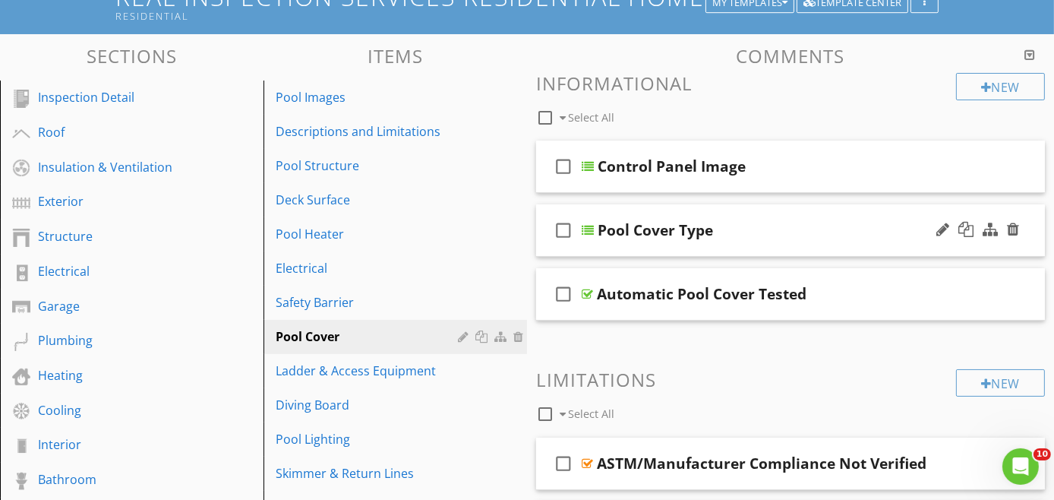
click at [813, 247] on div "check_box_outline_blank Pool Cover Type" at bounding box center [790, 230] width 509 height 52
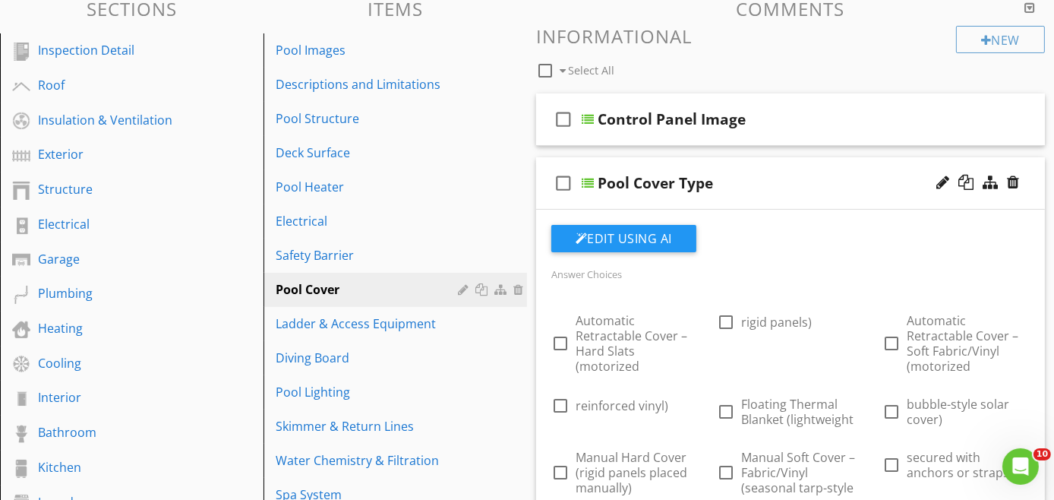
scroll to position [202, 0]
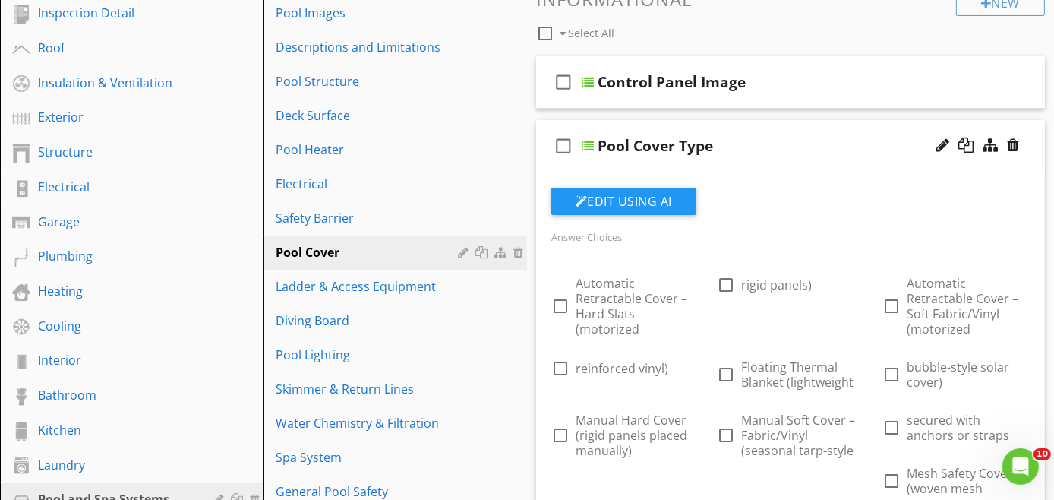
click at [821, 166] on div "check_box_outline_blank Pool Cover Type" at bounding box center [790, 146] width 509 height 52
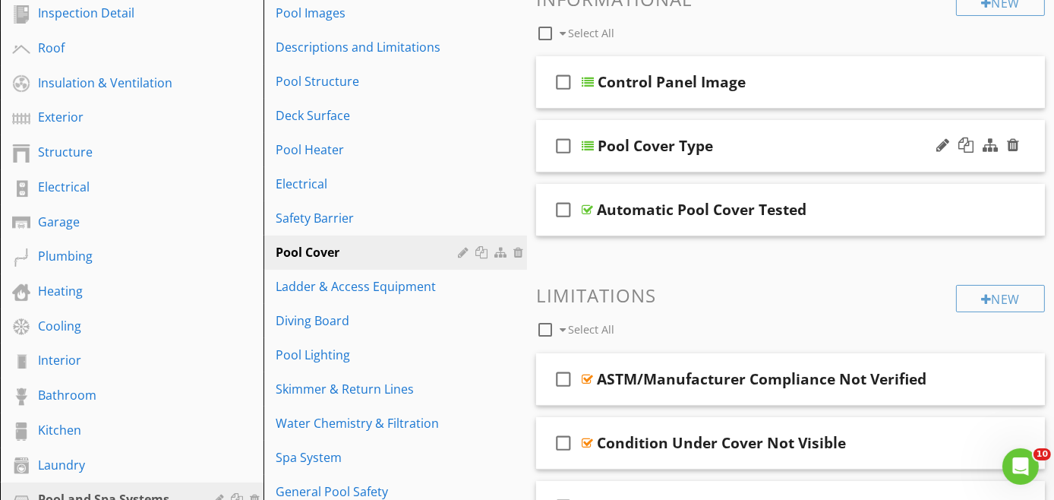
scroll to position [118, 0]
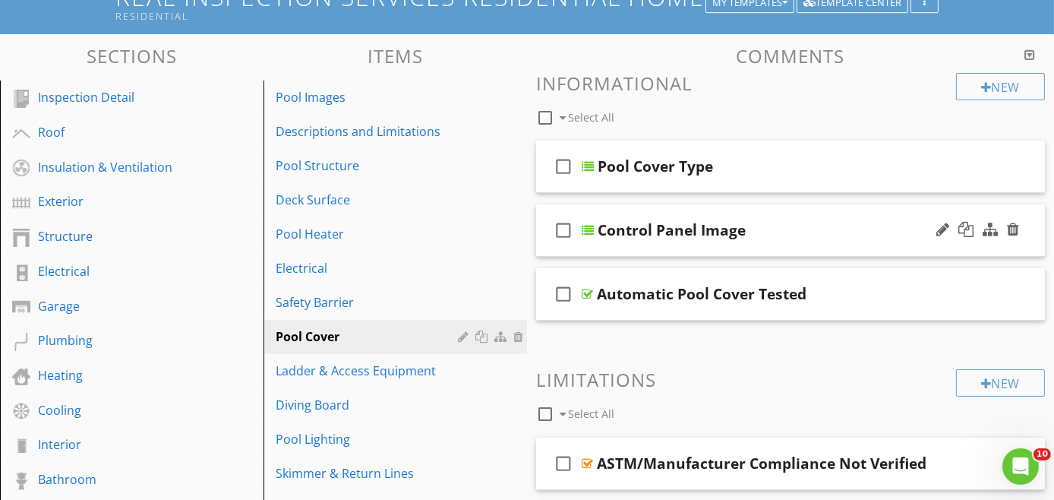
click at [760, 243] on div "check_box_outline_blank Control Panel Image" at bounding box center [790, 230] width 509 height 52
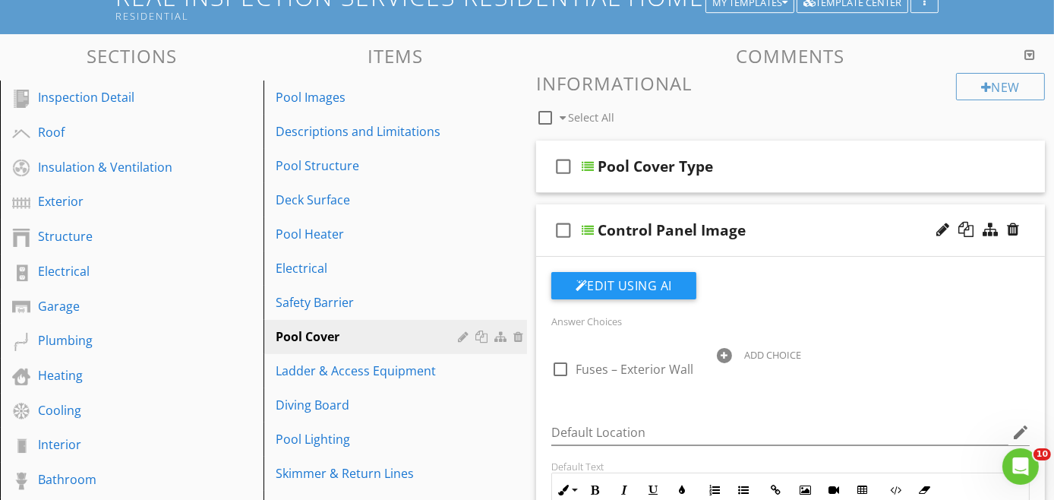
click at [796, 249] on div "check_box_outline_blank Control Panel Image" at bounding box center [790, 230] width 509 height 52
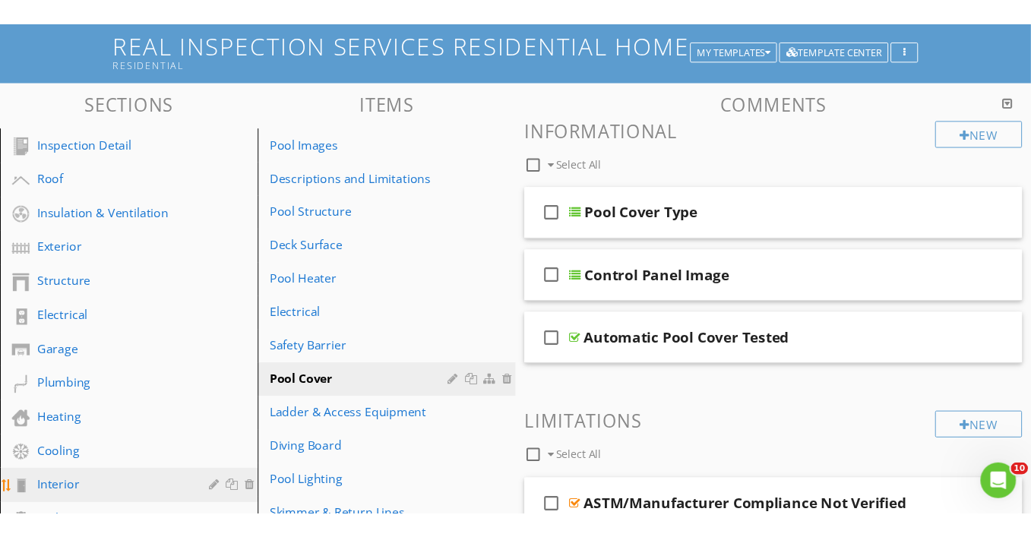
scroll to position [0, 0]
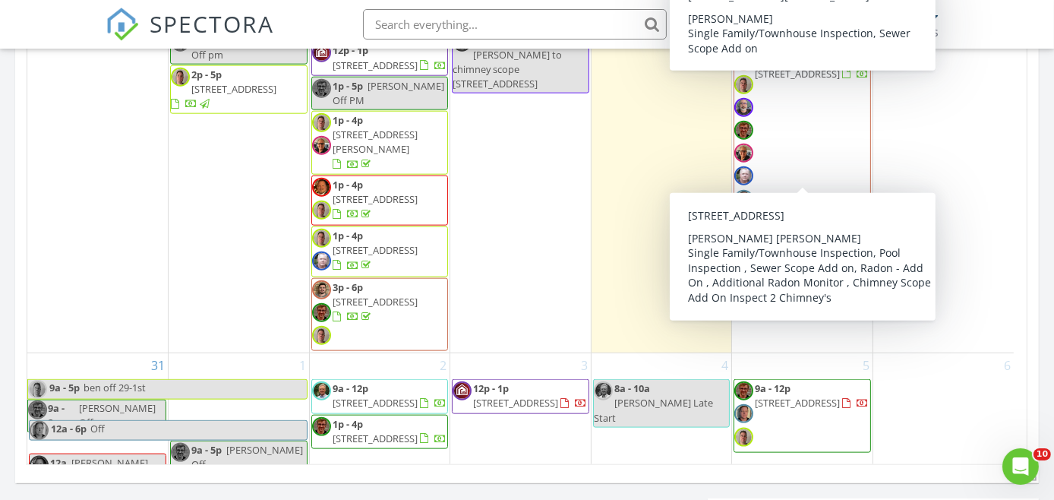
scroll to position [844, 0]
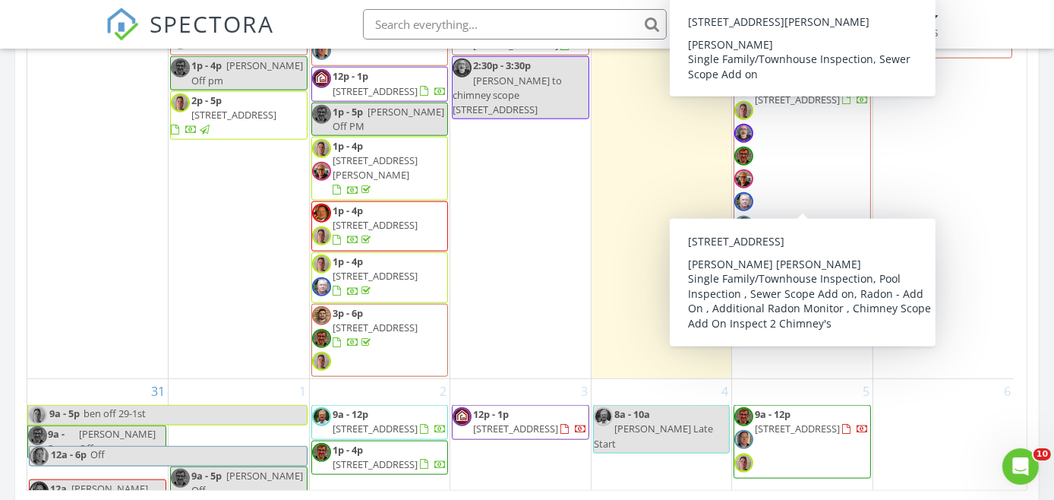
click at [939, 199] on div "30 12a MICHAEL OFF ALL DAY 9a - 2a Brian Off 9a - 12p 4816 Hickory Wy, Johnsbur…" at bounding box center [944, 114] width 141 height 527
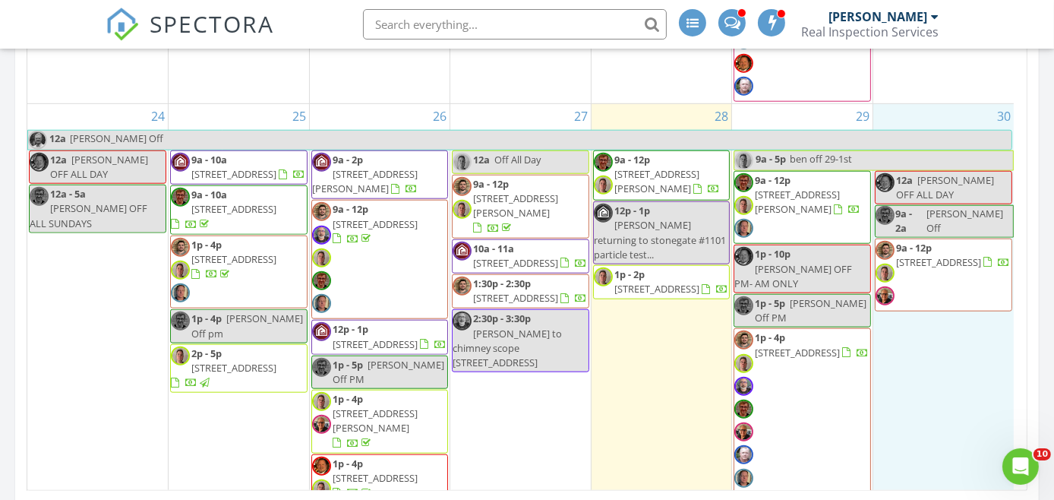
scroll to position [1784, 0]
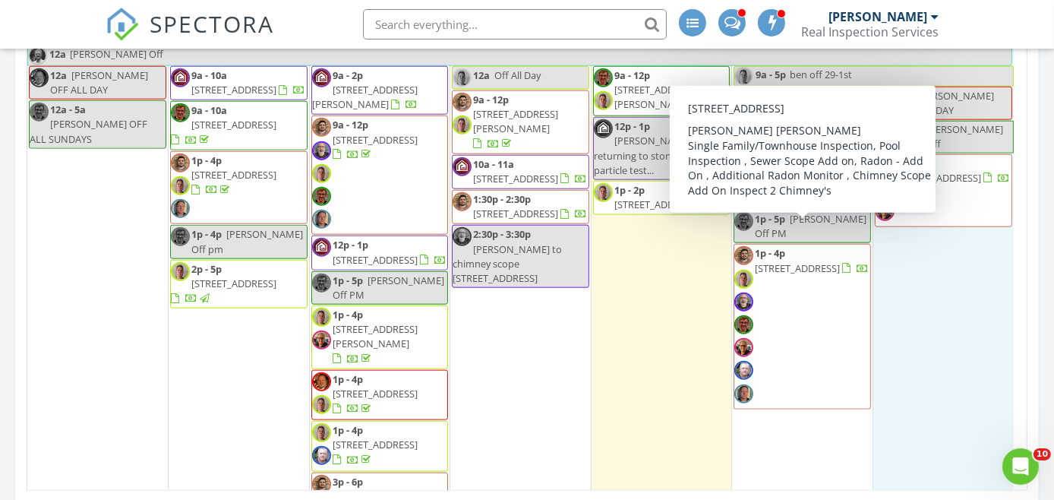
click at [809, 261] on span "470 Turicum Rd , Lake Forest 60045" at bounding box center [797, 268] width 85 height 14
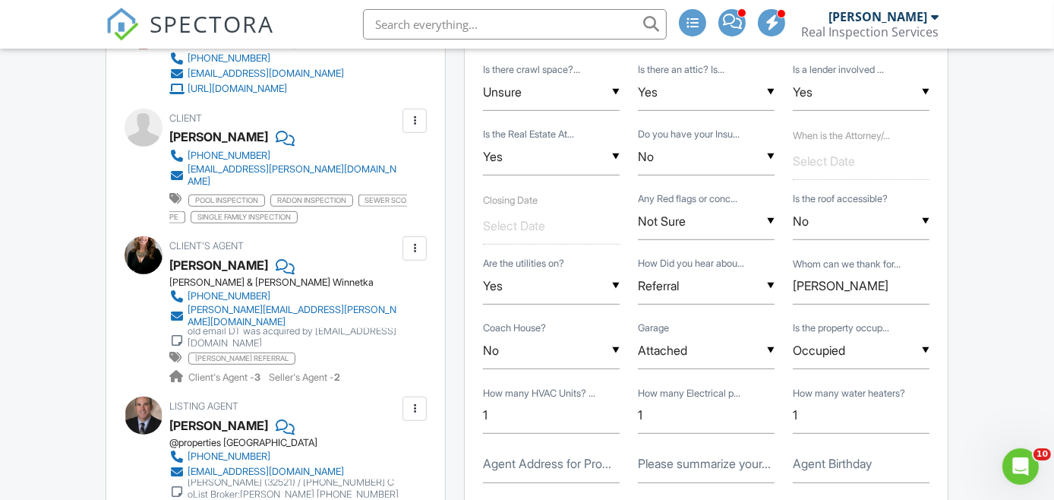
scroll to position [1097, 0]
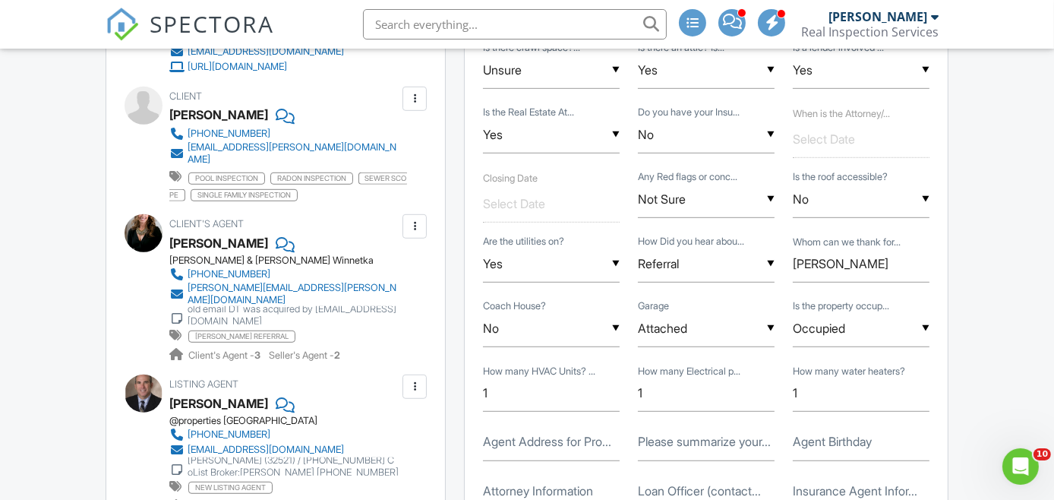
click at [148, 252] on div at bounding box center [144, 233] width 38 height 38
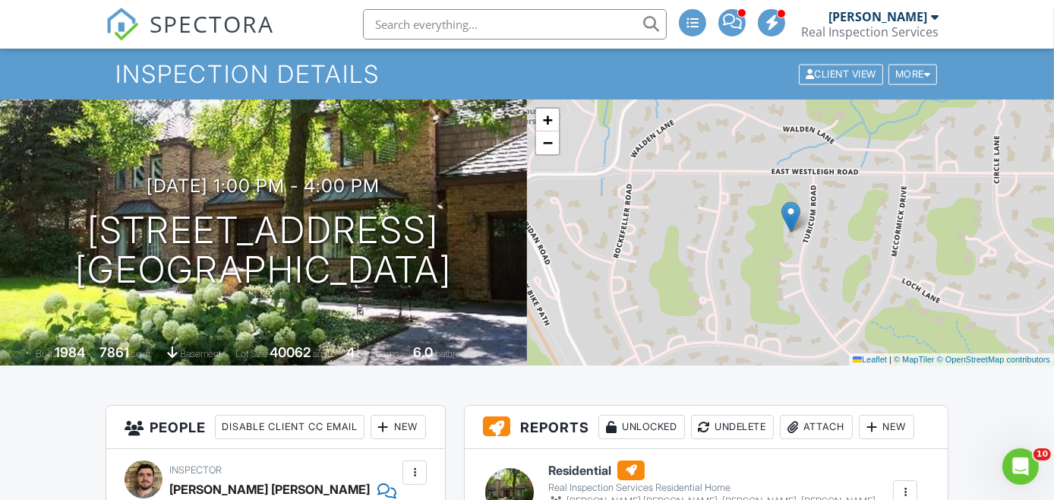
scroll to position [0, 0]
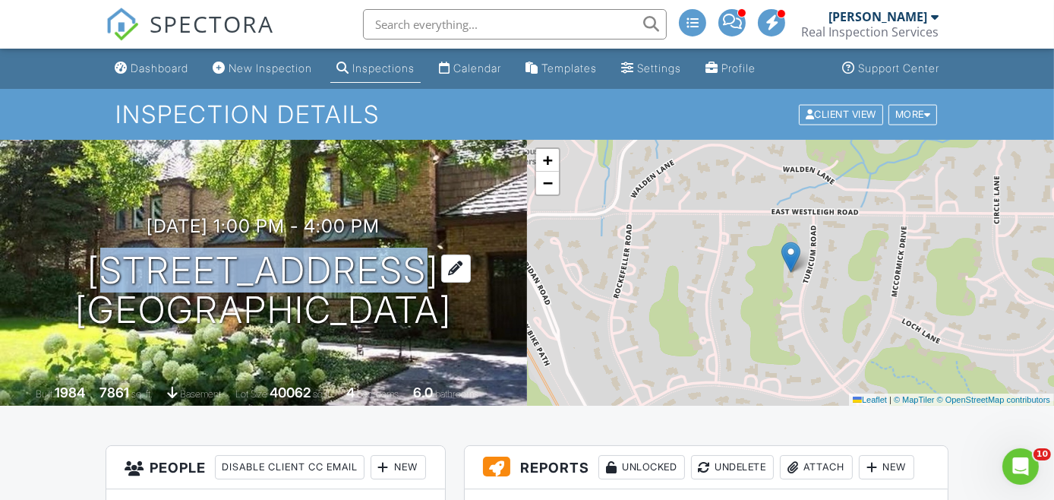
drag, startPoint x: 120, startPoint y: 278, endPoint x: 444, endPoint y: 252, distance: 324.6
click at [444, 252] on h1 "470 Turicum Rd Lake Forest, IL 60045" at bounding box center [263, 291] width 377 height 81
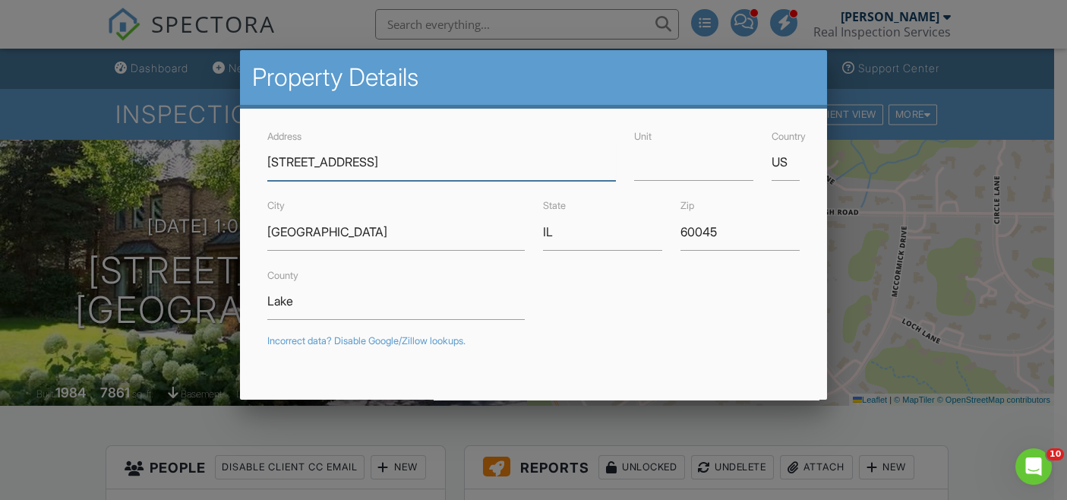
drag, startPoint x: 368, startPoint y: 255, endPoint x: 319, endPoint y: 160, distance: 107.0
click at [973, 33] on div at bounding box center [533, 236] width 1067 height 625
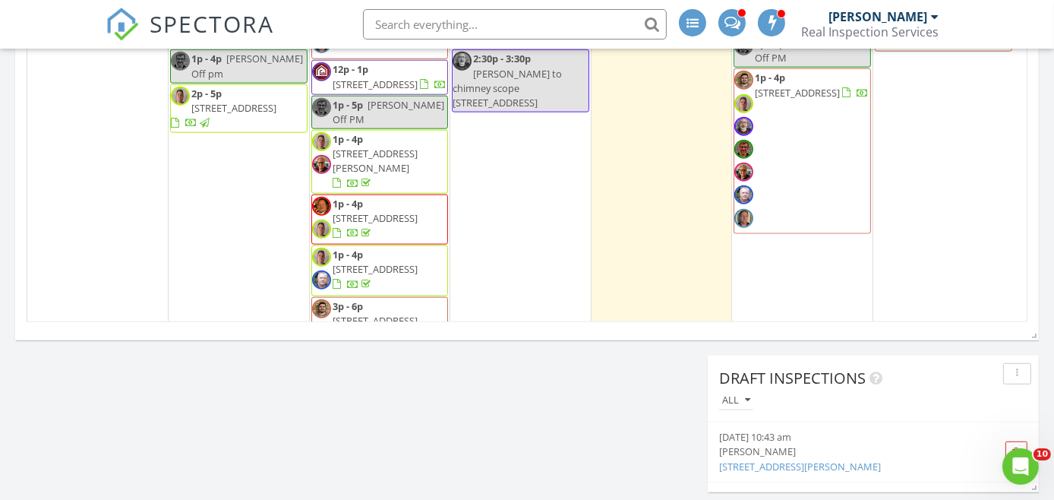
scroll to position [1615, 0]
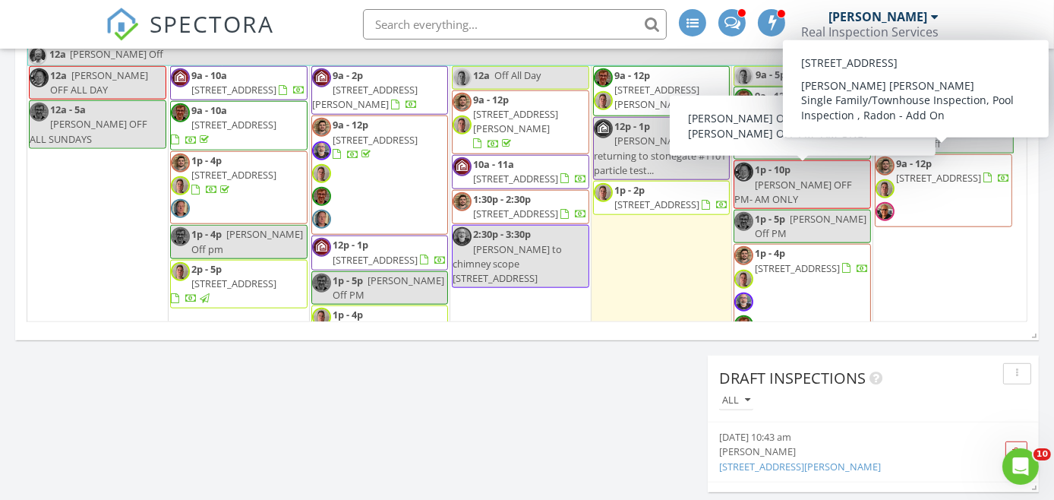
click at [956, 171] on span "[STREET_ADDRESS]" at bounding box center [938, 178] width 85 height 14
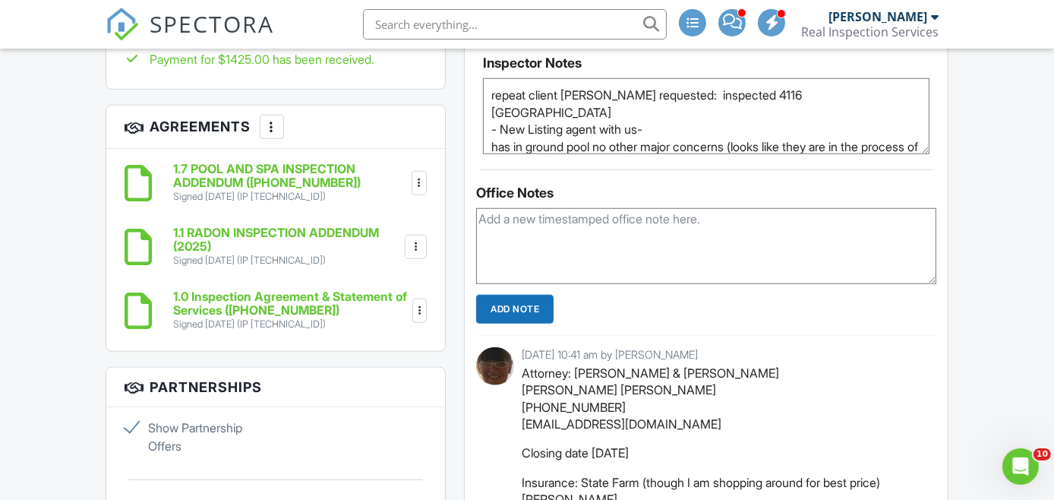
scroll to position [1604, 0]
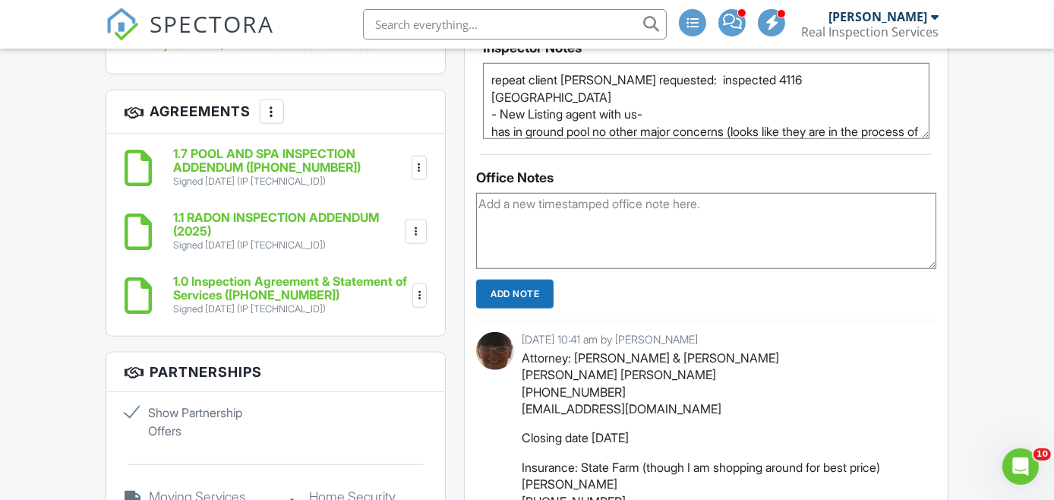
click at [286, 172] on h6 "1.7 POOL AND SPA INSPECTION ADDENDUM ([PHONE_NUMBER])" at bounding box center [290, 160] width 235 height 27
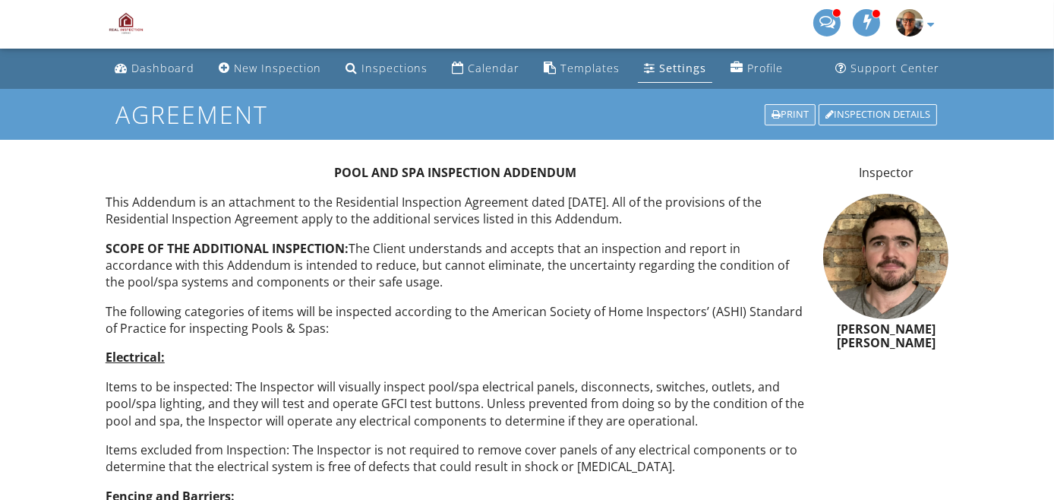
click at [792, 104] on div "Print" at bounding box center [790, 114] width 51 height 21
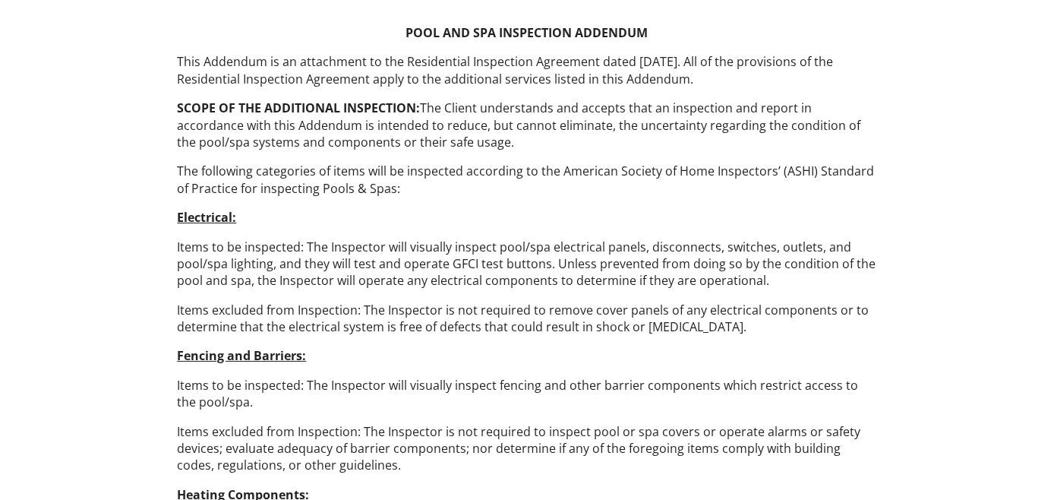
click at [604, 128] on p "SCOPE OF THE ADDITIONAL INSPECTION: The Client understands and accepts that an …" at bounding box center [527, 125] width 700 height 51
click at [507, 77] on p "This Addendum is an attachment to the Residential Inspection Agreement dated [D…" at bounding box center [527, 70] width 700 height 34
click at [481, 86] on p "This Addendum is an attachment to the Residential Inspection Agreement dated [D…" at bounding box center [527, 70] width 700 height 34
drag, startPoint x: 461, startPoint y: 148, endPoint x: 120, endPoint y: 2, distance: 371.3
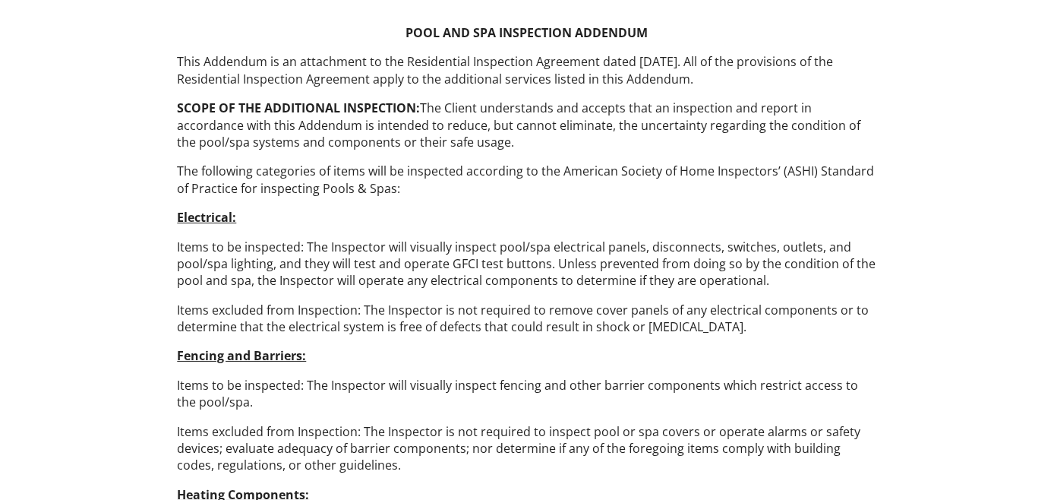
drag, startPoint x: 865, startPoint y: 1, endPoint x: 285, endPoint y: 19, distance: 580.7
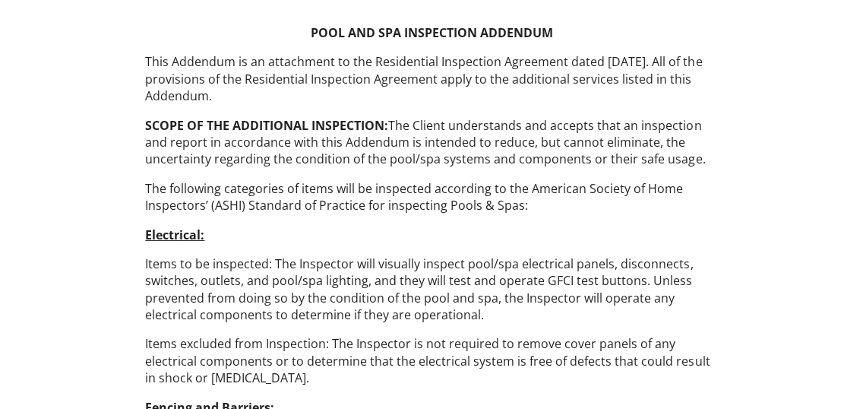
drag, startPoint x: 804, startPoint y: 2, endPoint x: 449, endPoint y: 234, distance: 423.7
click at [449, 234] on p "Electrical:" at bounding box center [431, 234] width 572 height 17
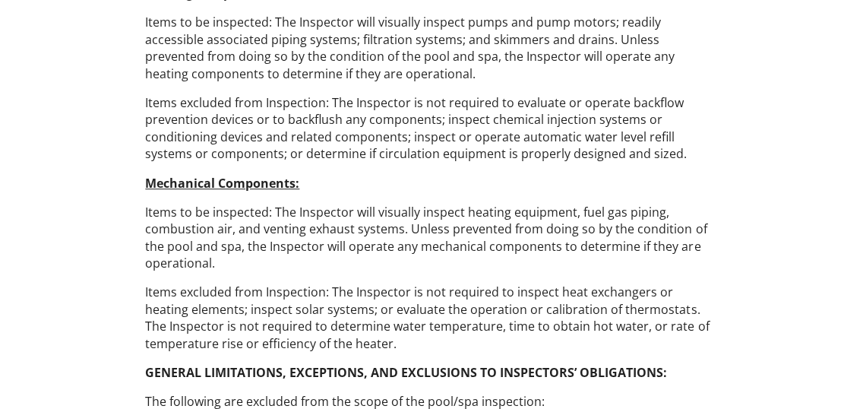
scroll to position [414, 0]
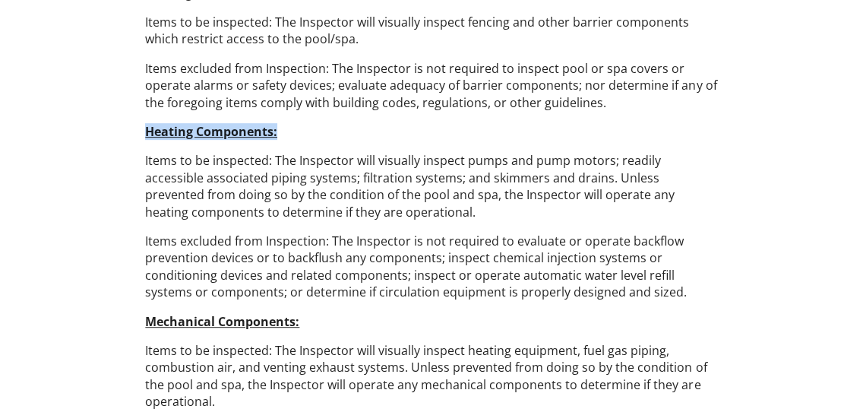
drag, startPoint x: 148, startPoint y: 128, endPoint x: 292, endPoint y: 134, distance: 143.7
click at [292, 134] on p "Heating Components:" at bounding box center [431, 131] width 572 height 17
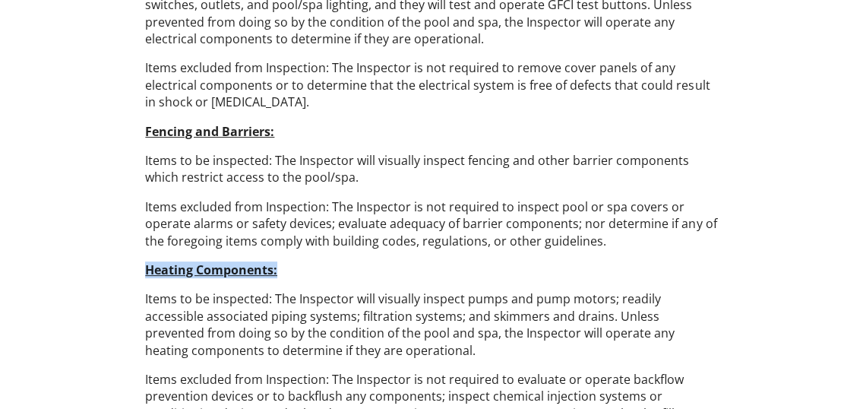
scroll to position [345, 0]
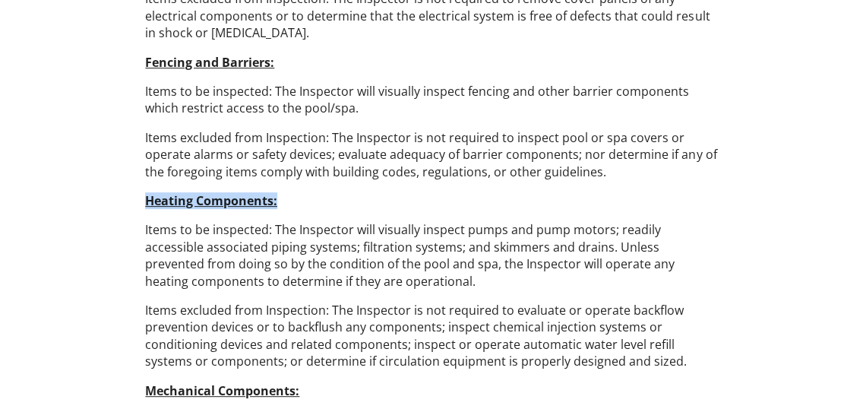
click at [649, 197] on p "Heating Components:" at bounding box center [431, 200] width 572 height 17
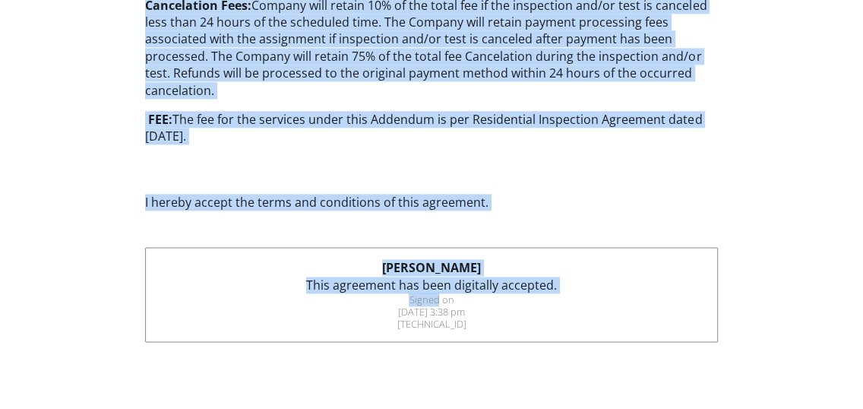
scroll to position [1283, 0]
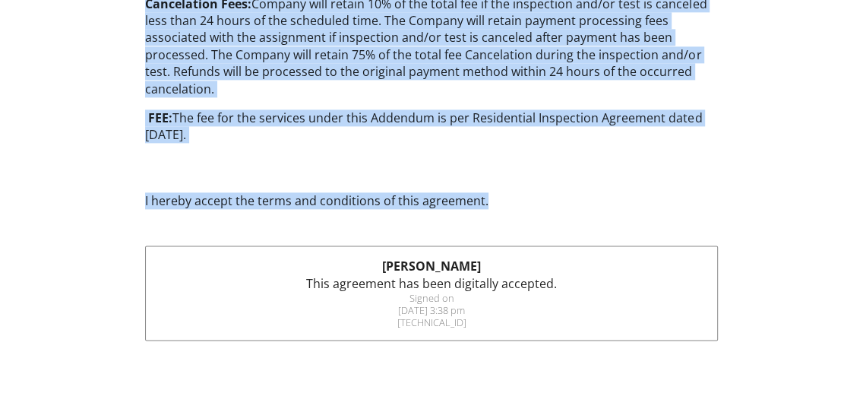
drag, startPoint x: 312, startPoint y: 30, endPoint x: 525, endPoint y: 169, distance: 253.7
copy div "LORE IPS DOL SITAMETCON ADIPISCI Elit Seddoeiu te in utlaboreet do mag Aliquaen…"
